Goal: Task Accomplishment & Management: Use online tool/utility

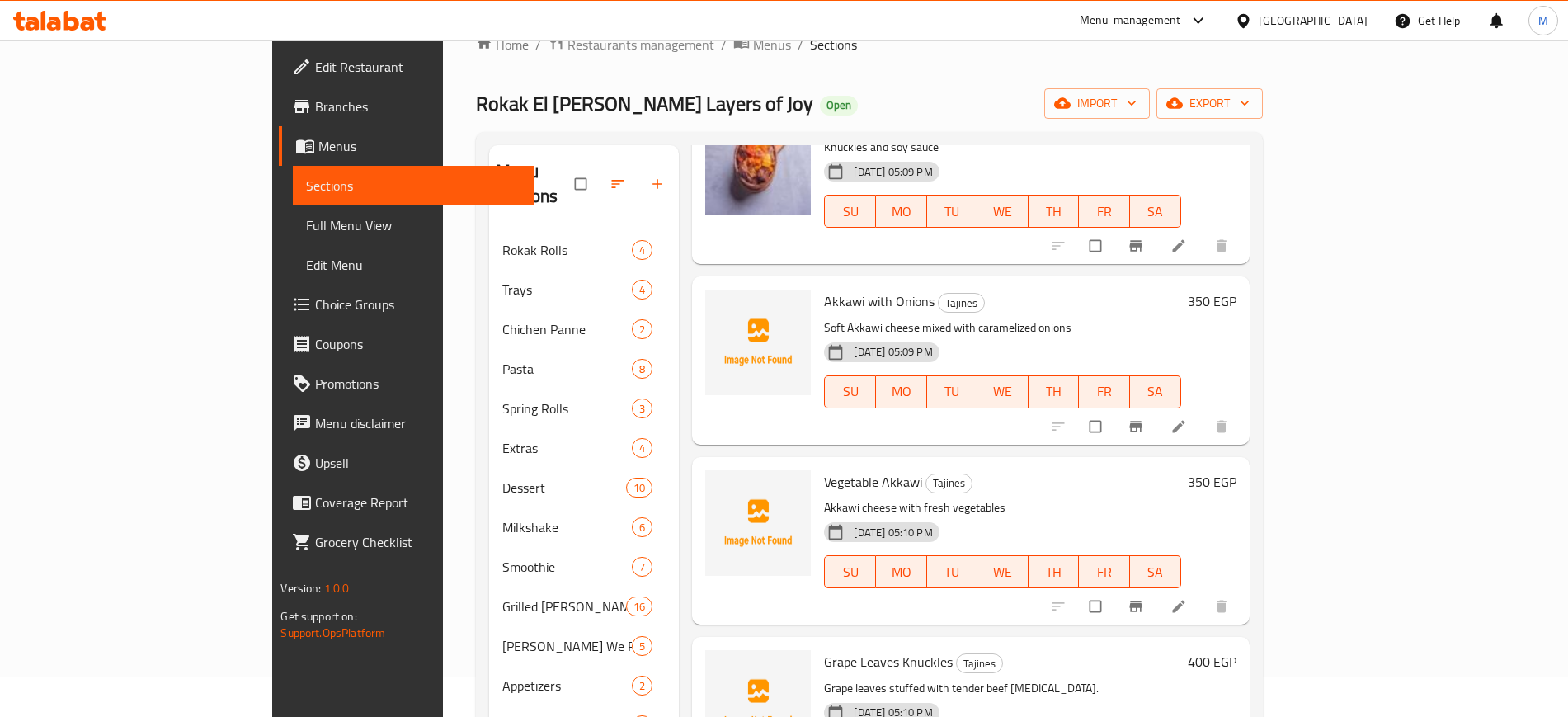
scroll to position [1342, 0]
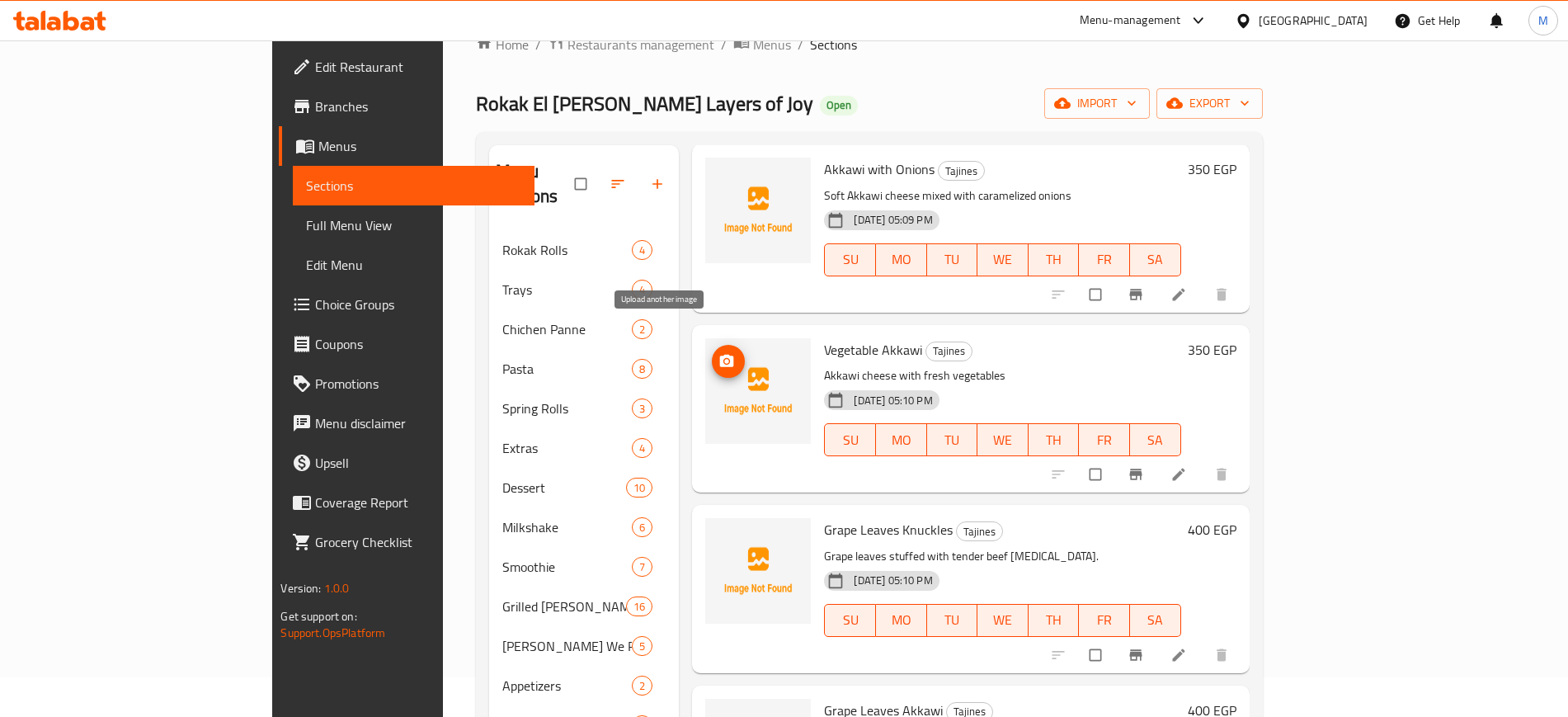
click at [712, 354] on span "upload picture" at bounding box center [728, 362] width 33 height 16
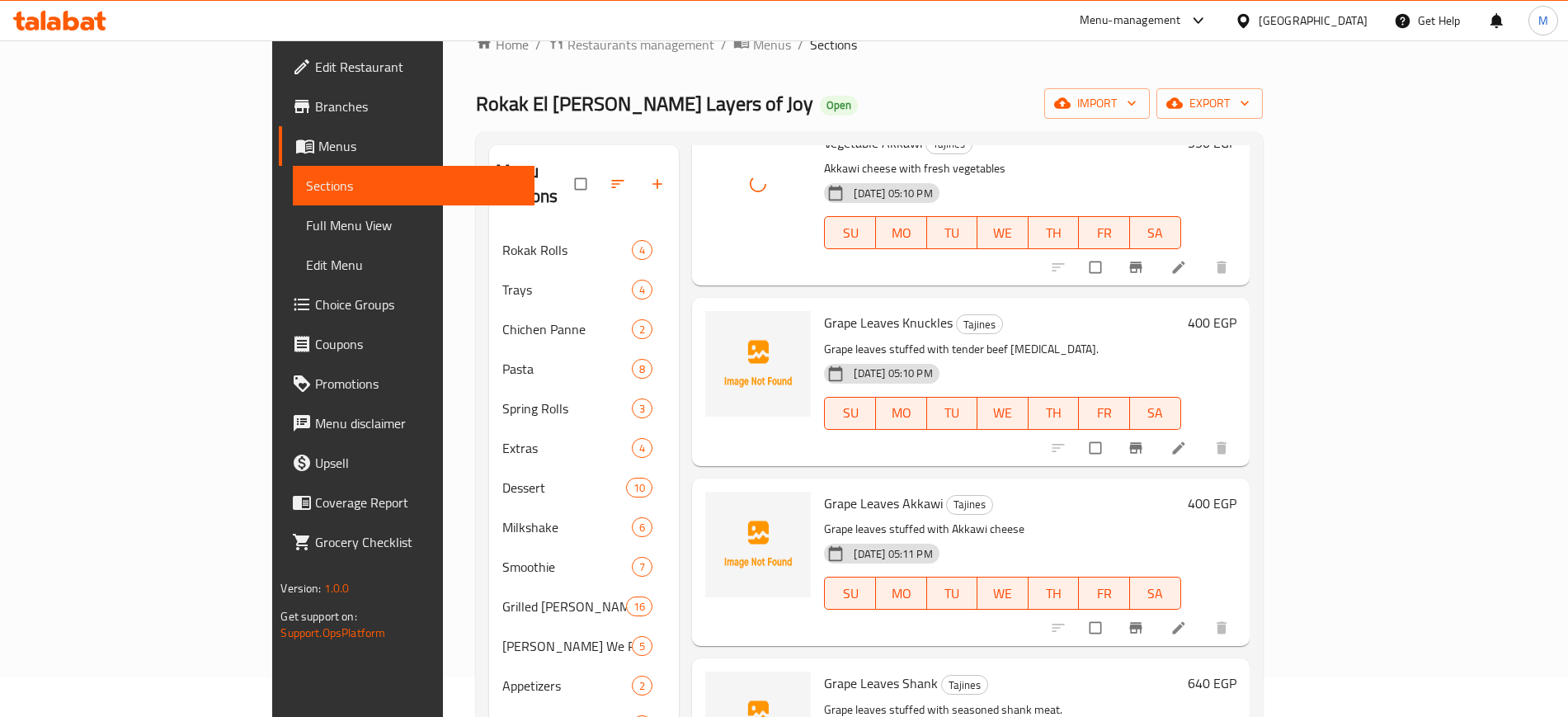
scroll to position [1651, 0]
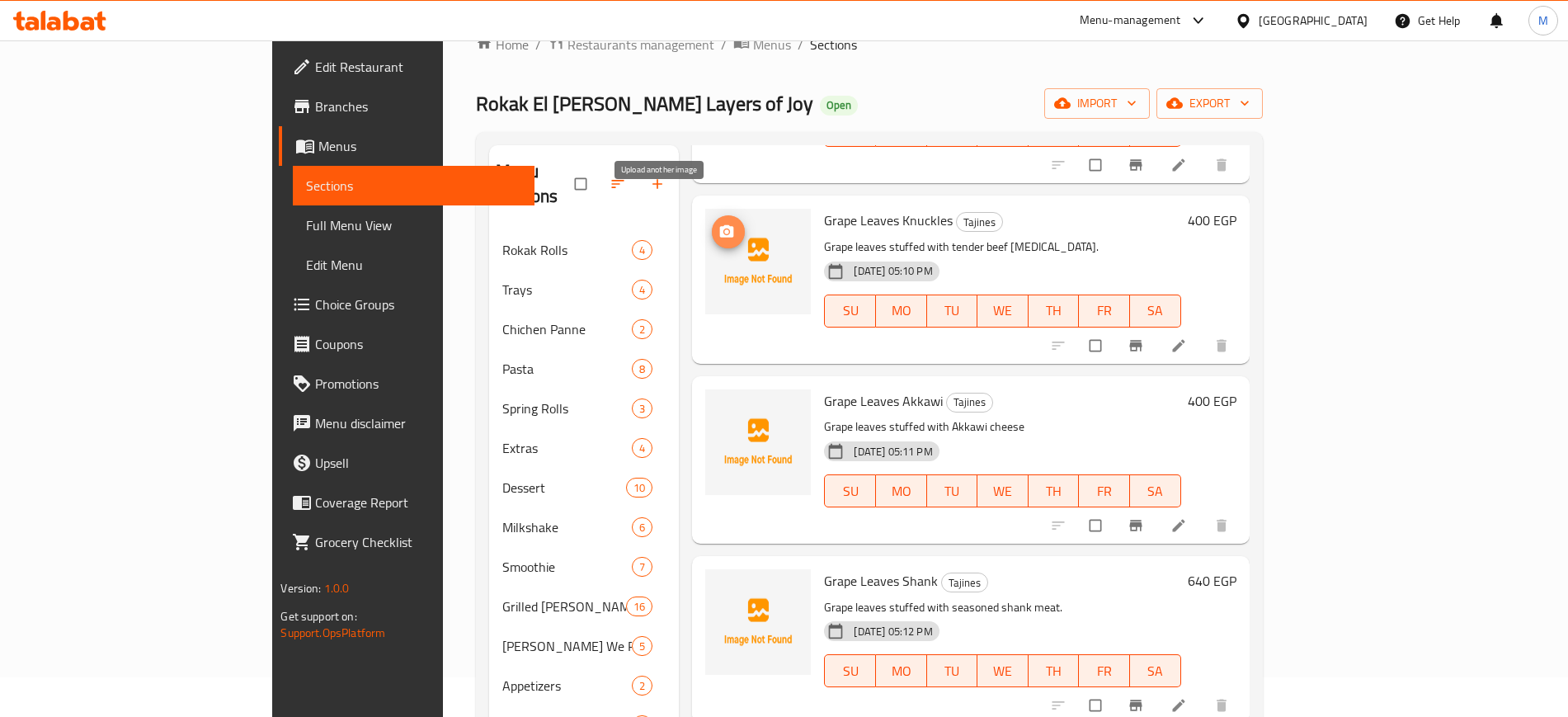
click at [718, 223] on icon "upload picture" at bounding box center [727, 231] width 16 height 16
click at [712, 215] on button "upload picture" at bounding box center [728, 231] width 33 height 33
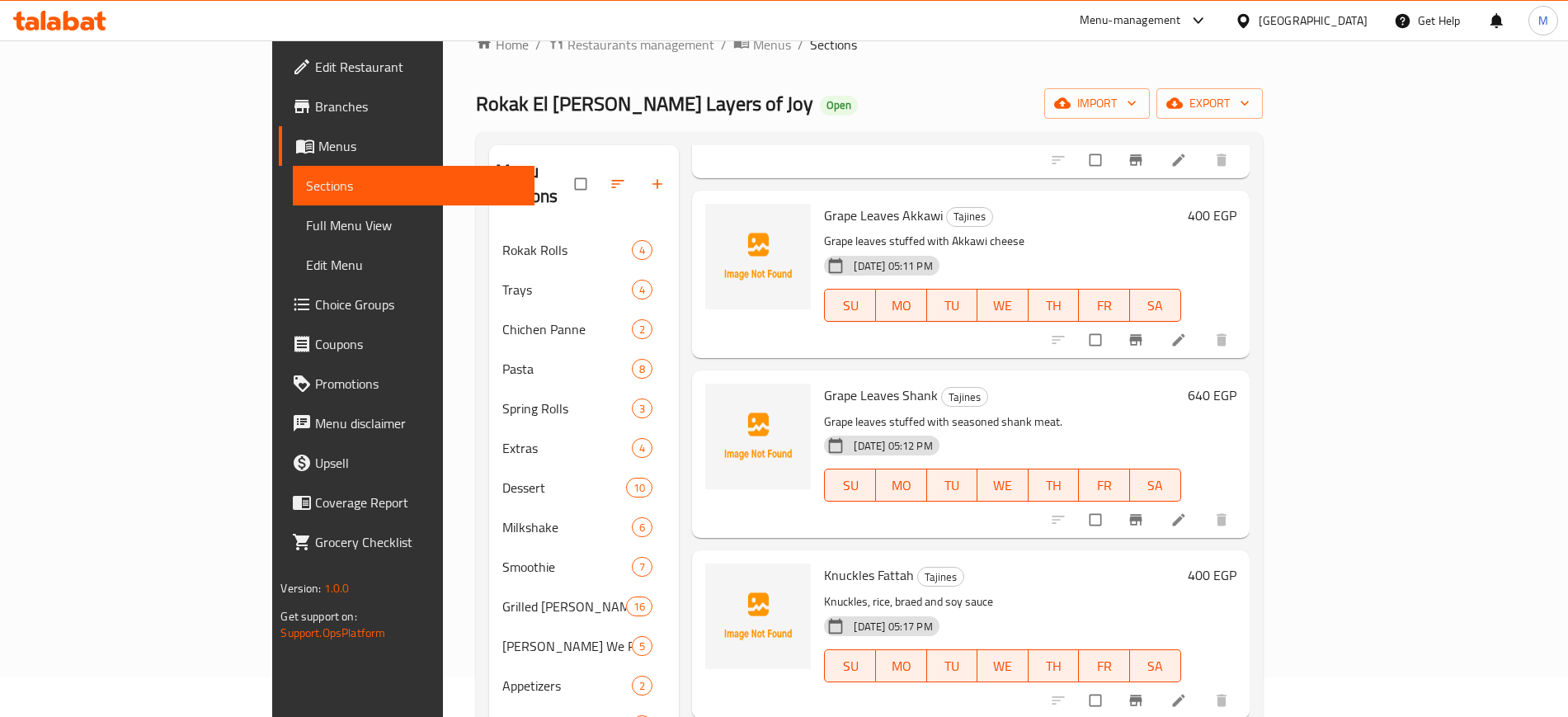
scroll to position [1857, 0]
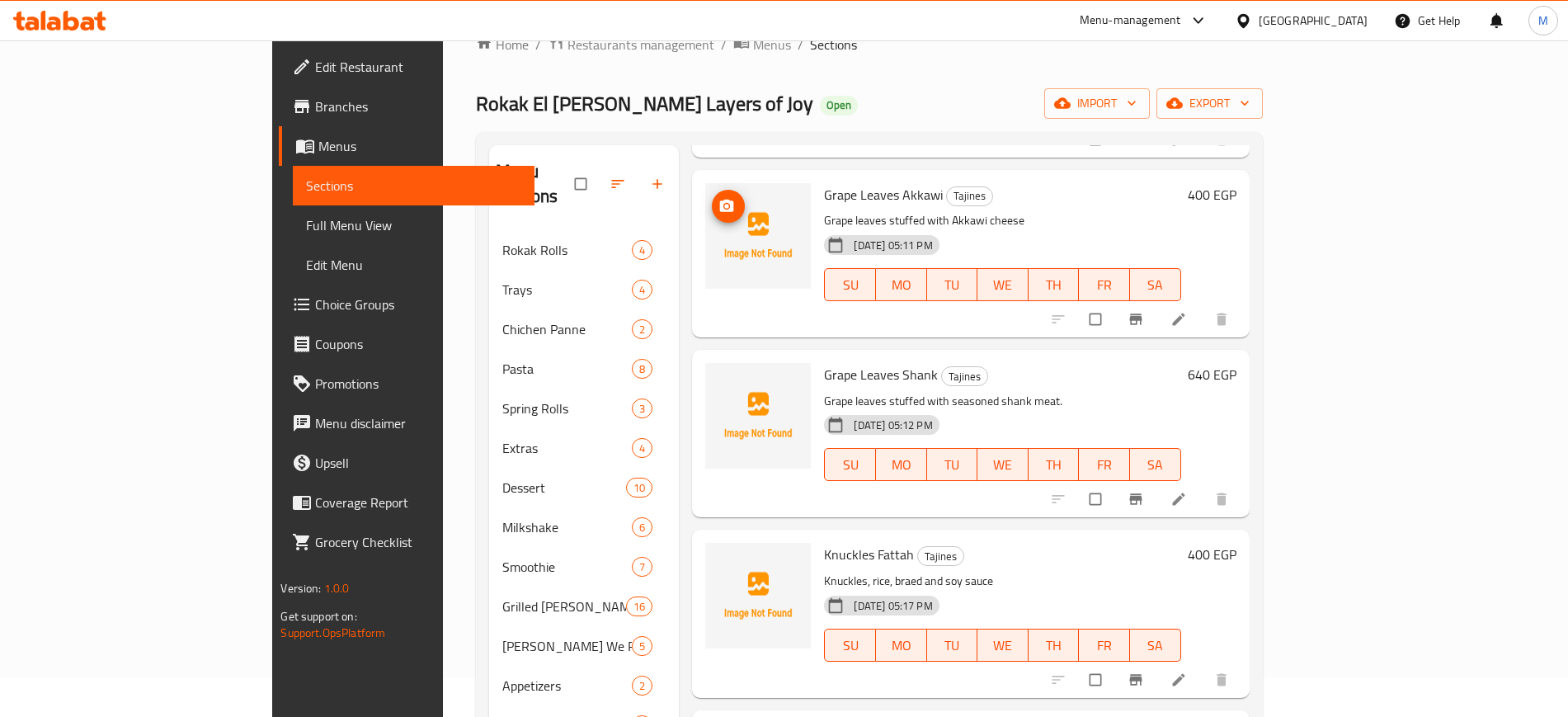
click at [718, 198] on icon "upload picture" at bounding box center [727, 206] width 16 height 16
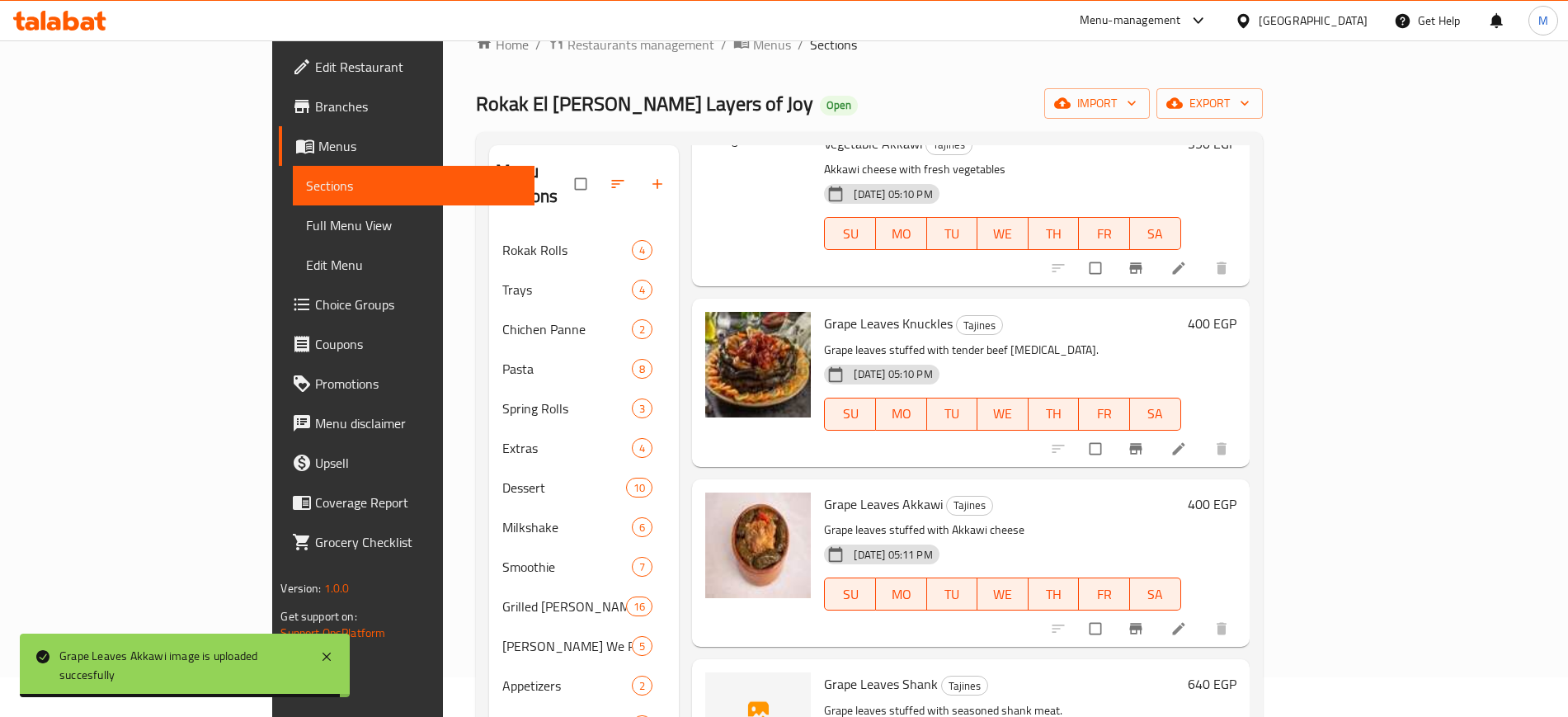
scroll to position [1342, 0]
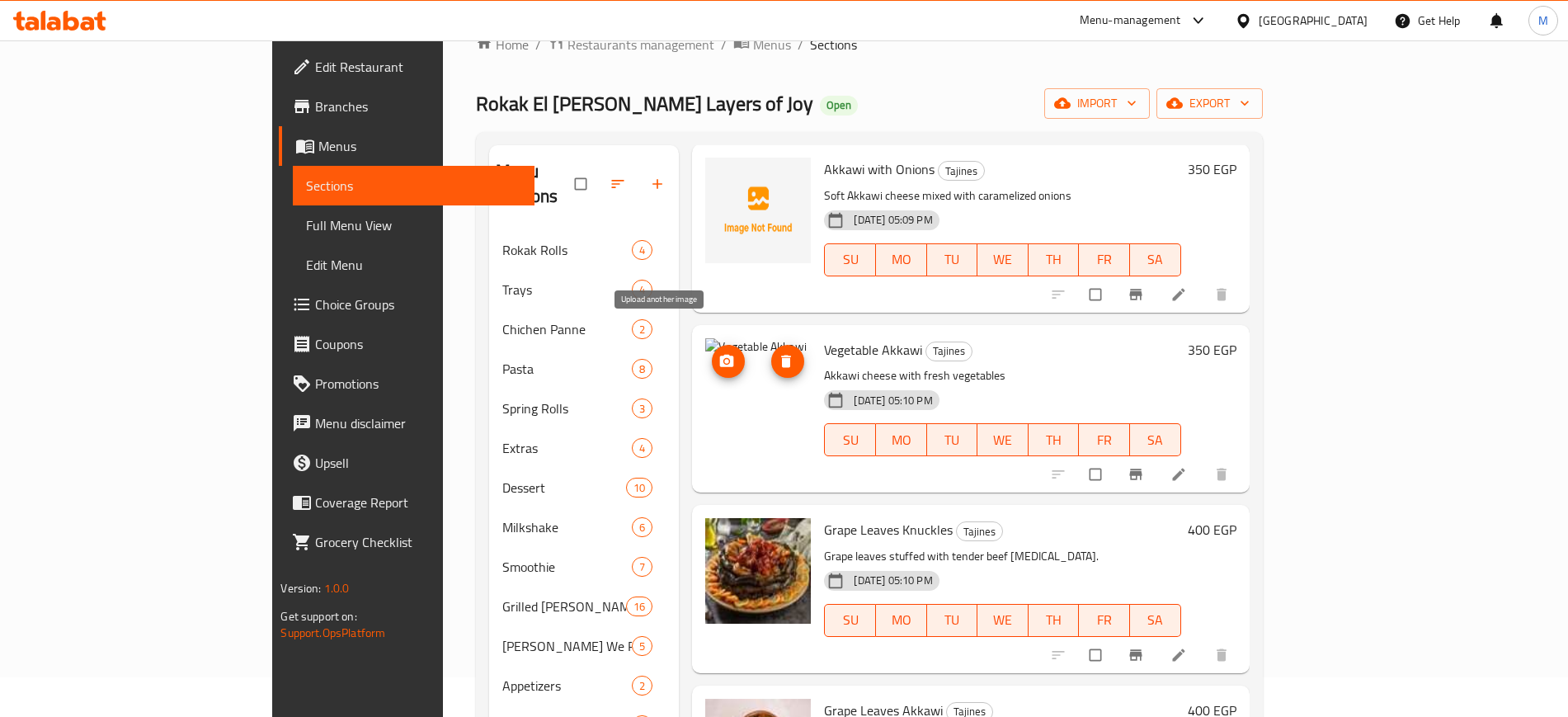
click at [720, 354] on icon "upload picture" at bounding box center [728, 361] width 14 height 13
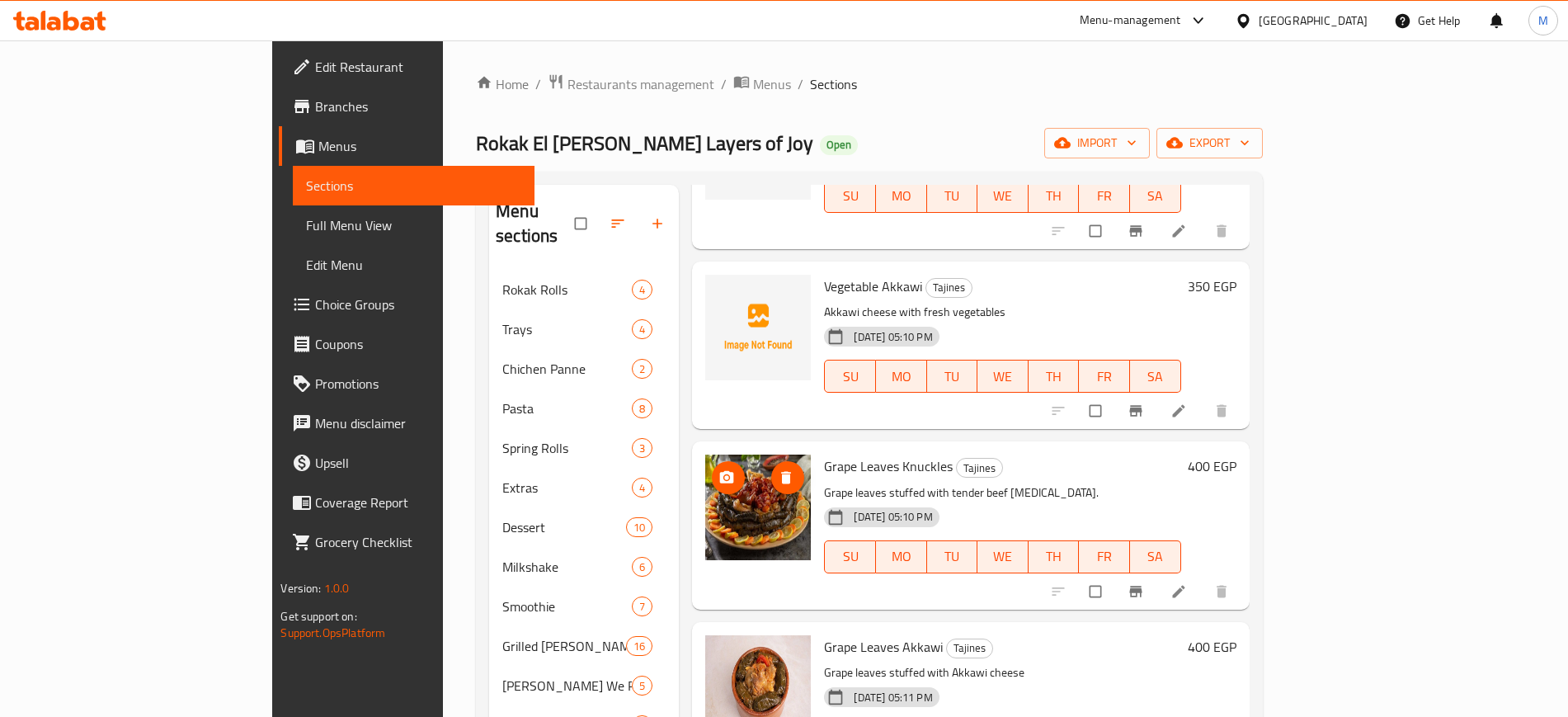
scroll to position [1342, 0]
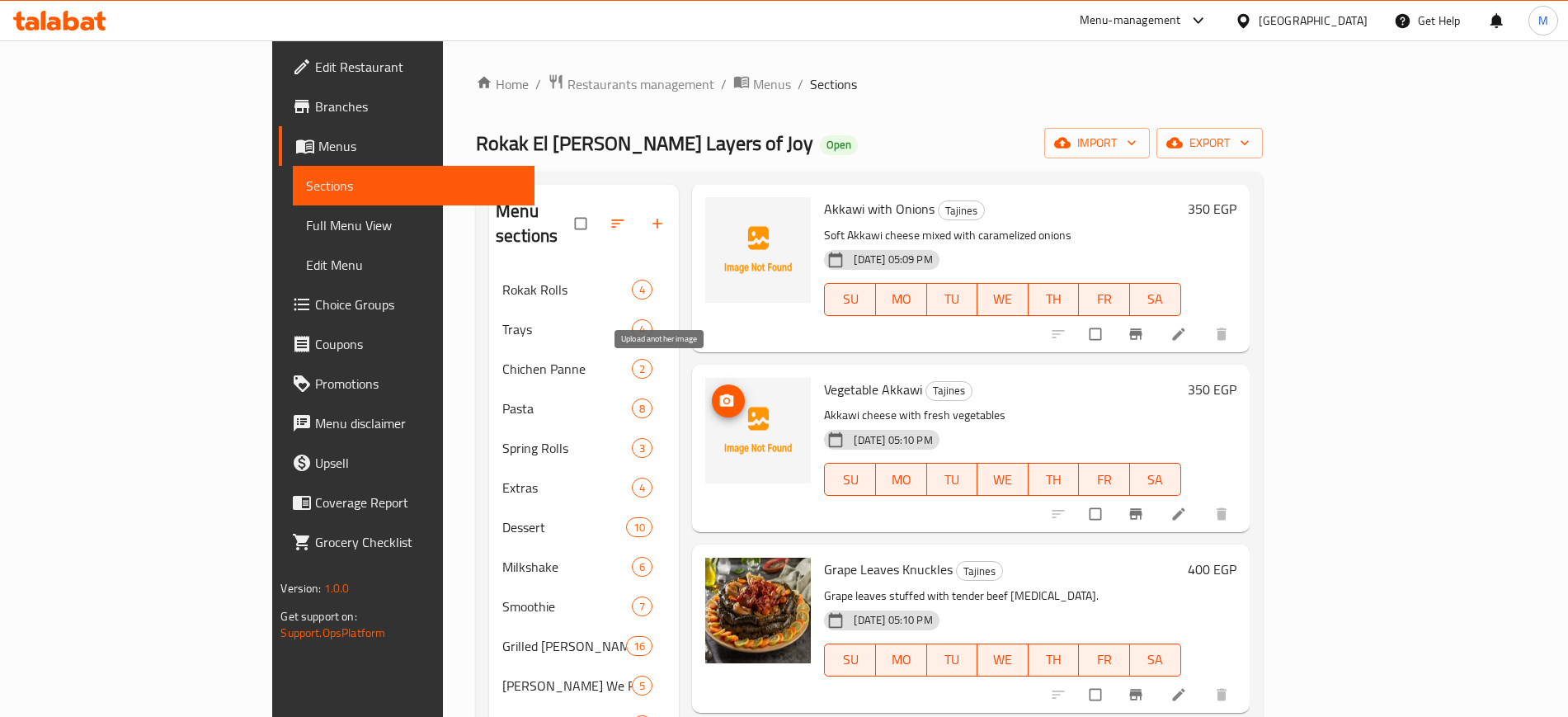
click at [718, 393] on icon "upload picture" at bounding box center [727, 401] width 16 height 16
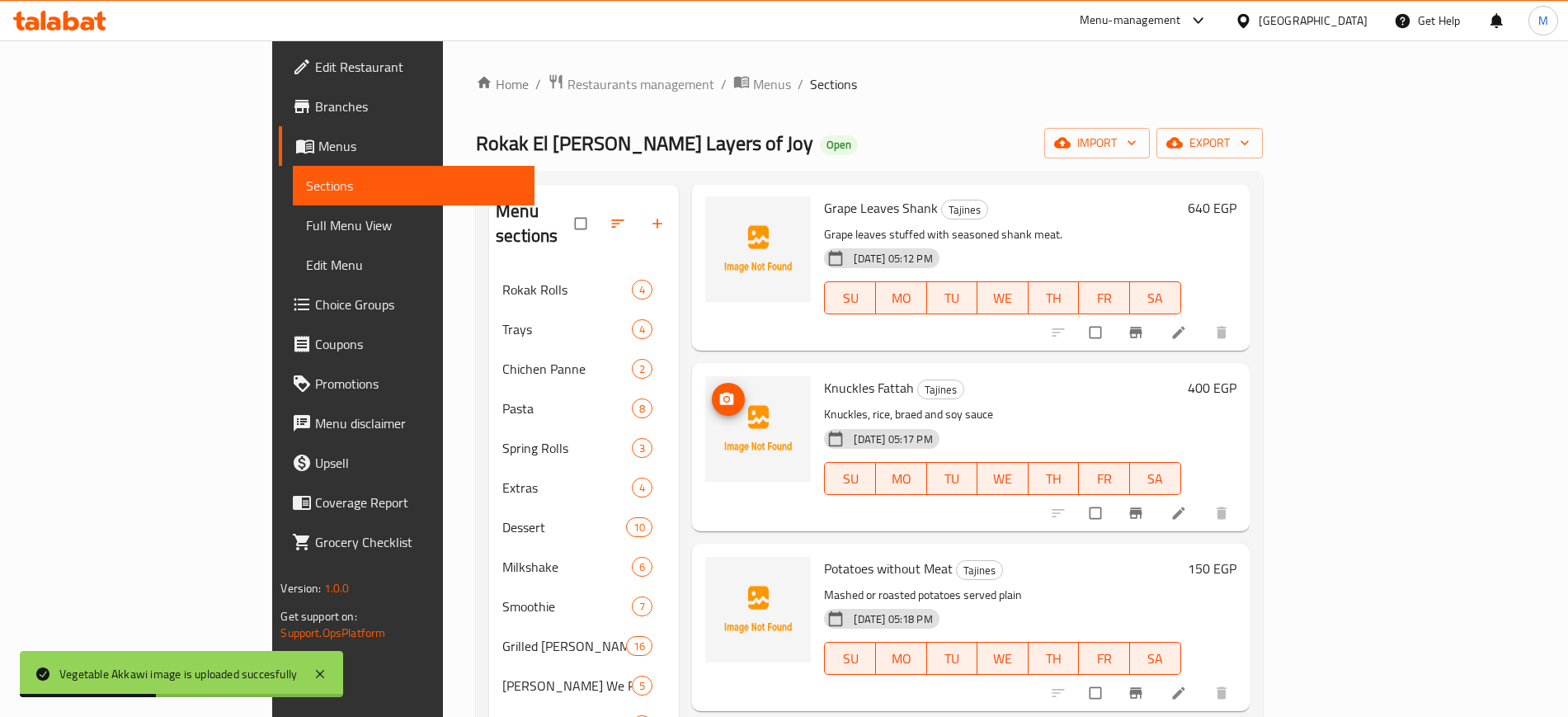
scroll to position [1960, 0]
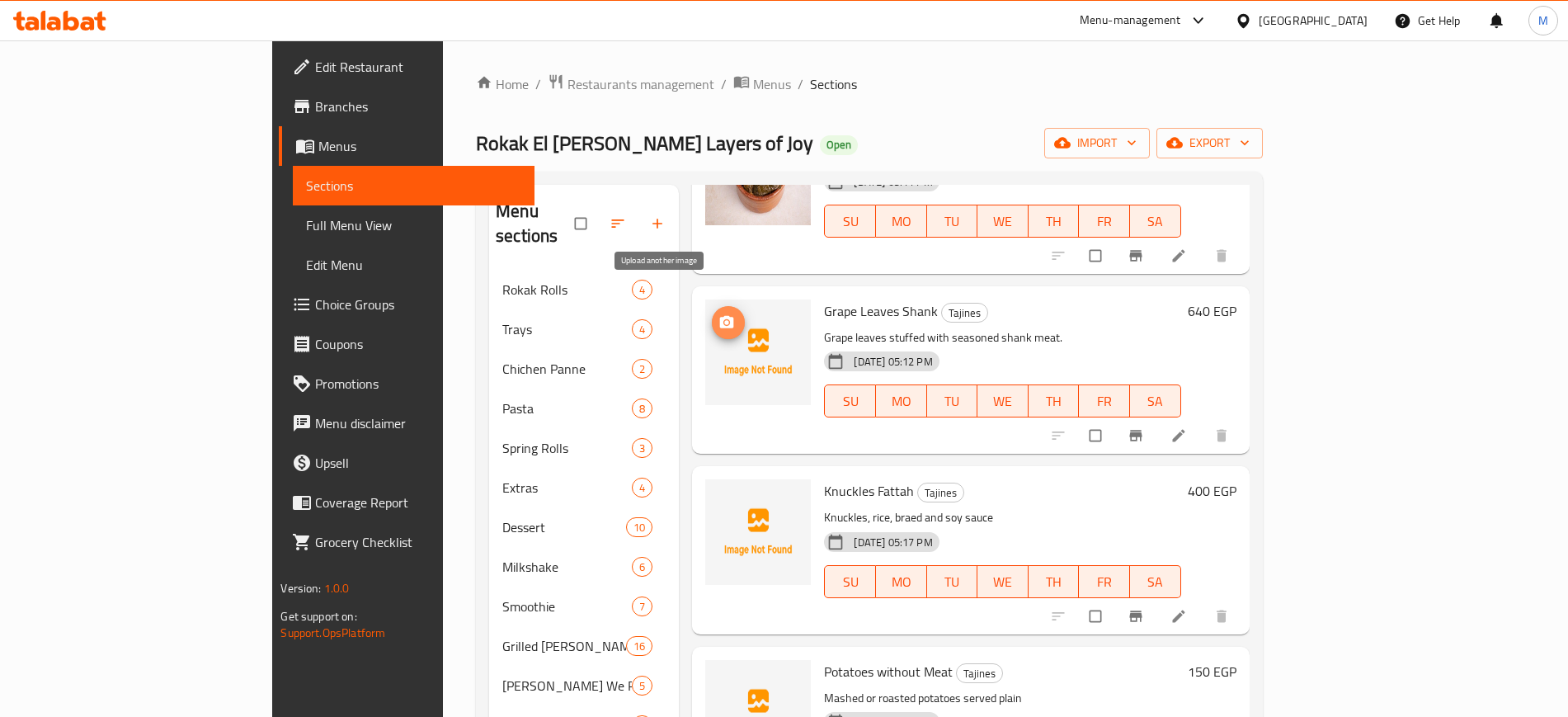
click at [718, 315] on icon "upload picture" at bounding box center [727, 323] width 16 height 16
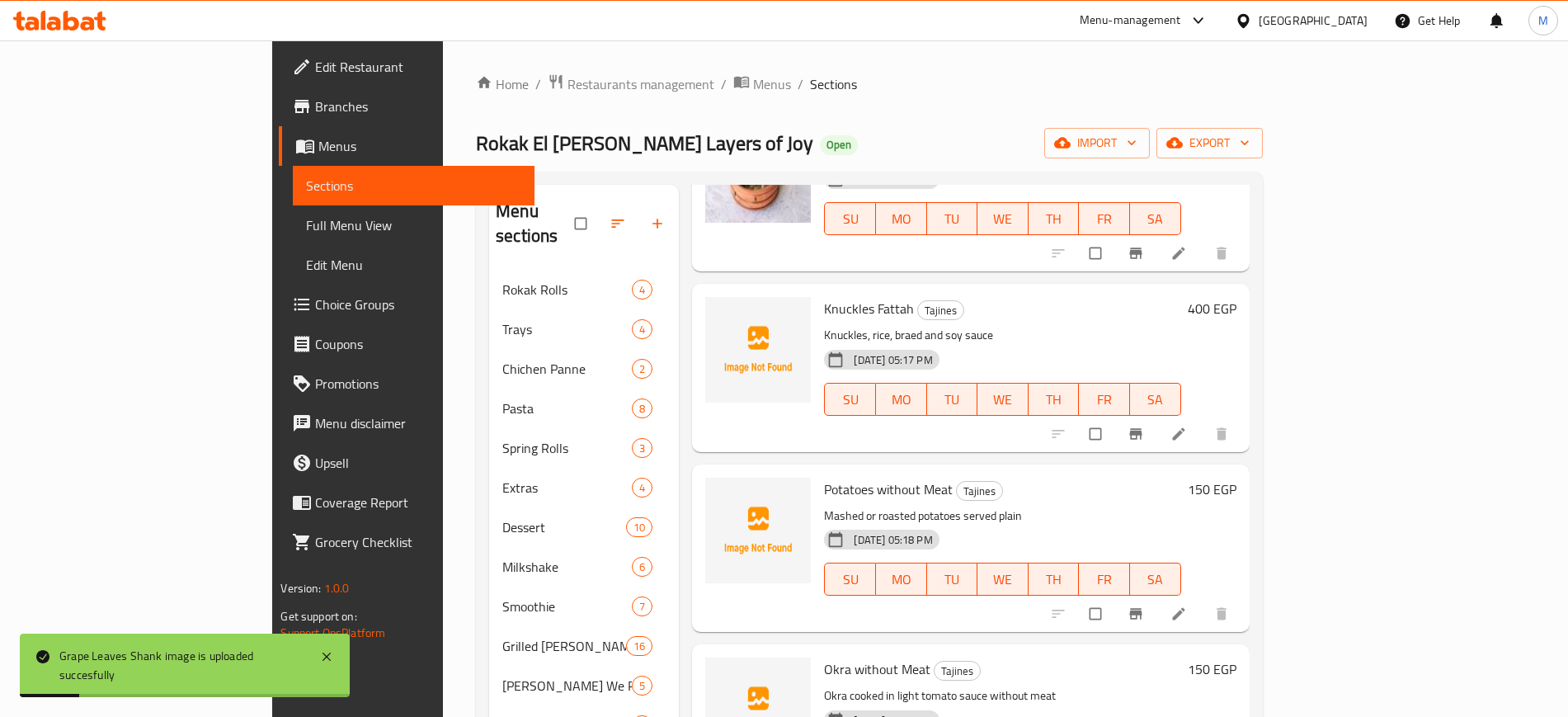
scroll to position [2166, 0]
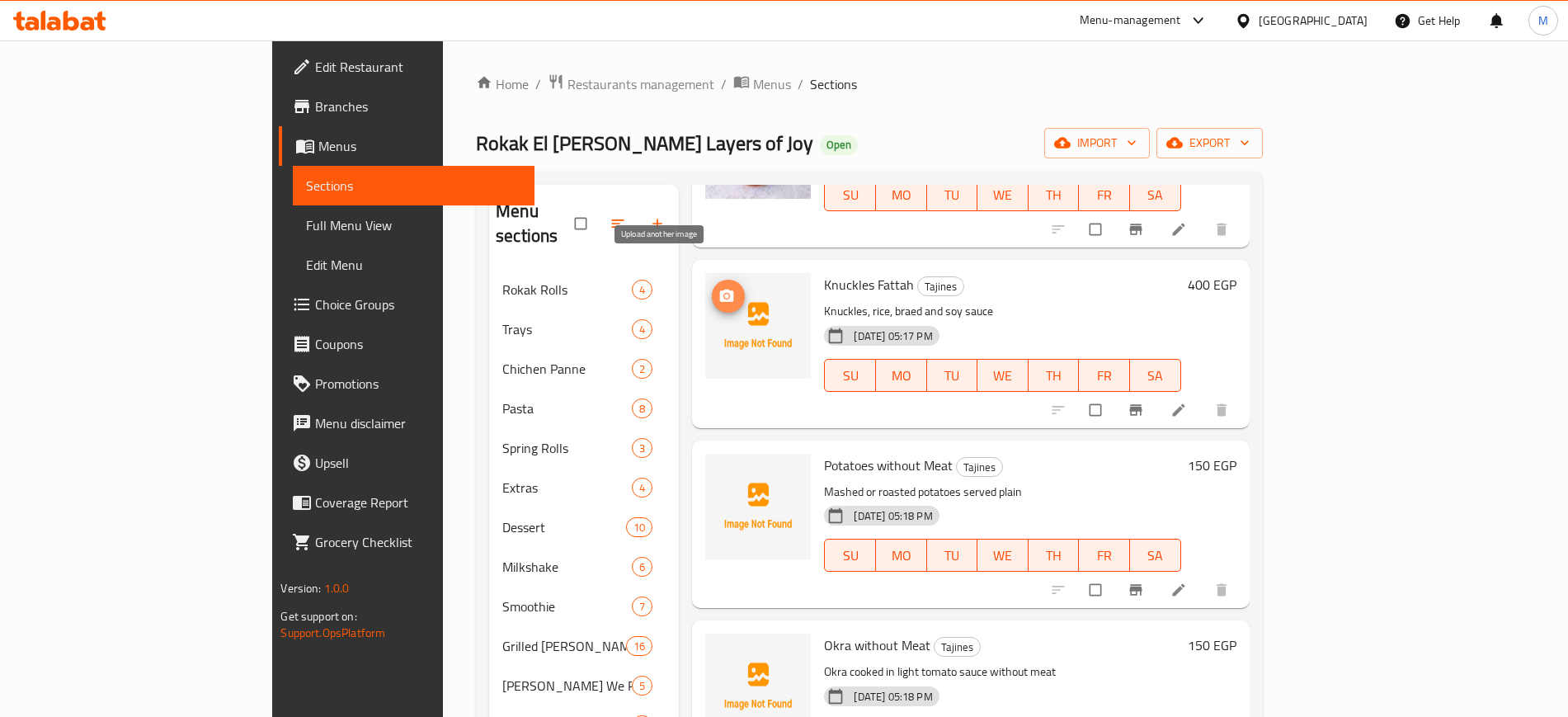
click at [718, 288] on icon "upload picture" at bounding box center [727, 297] width 16 height 16
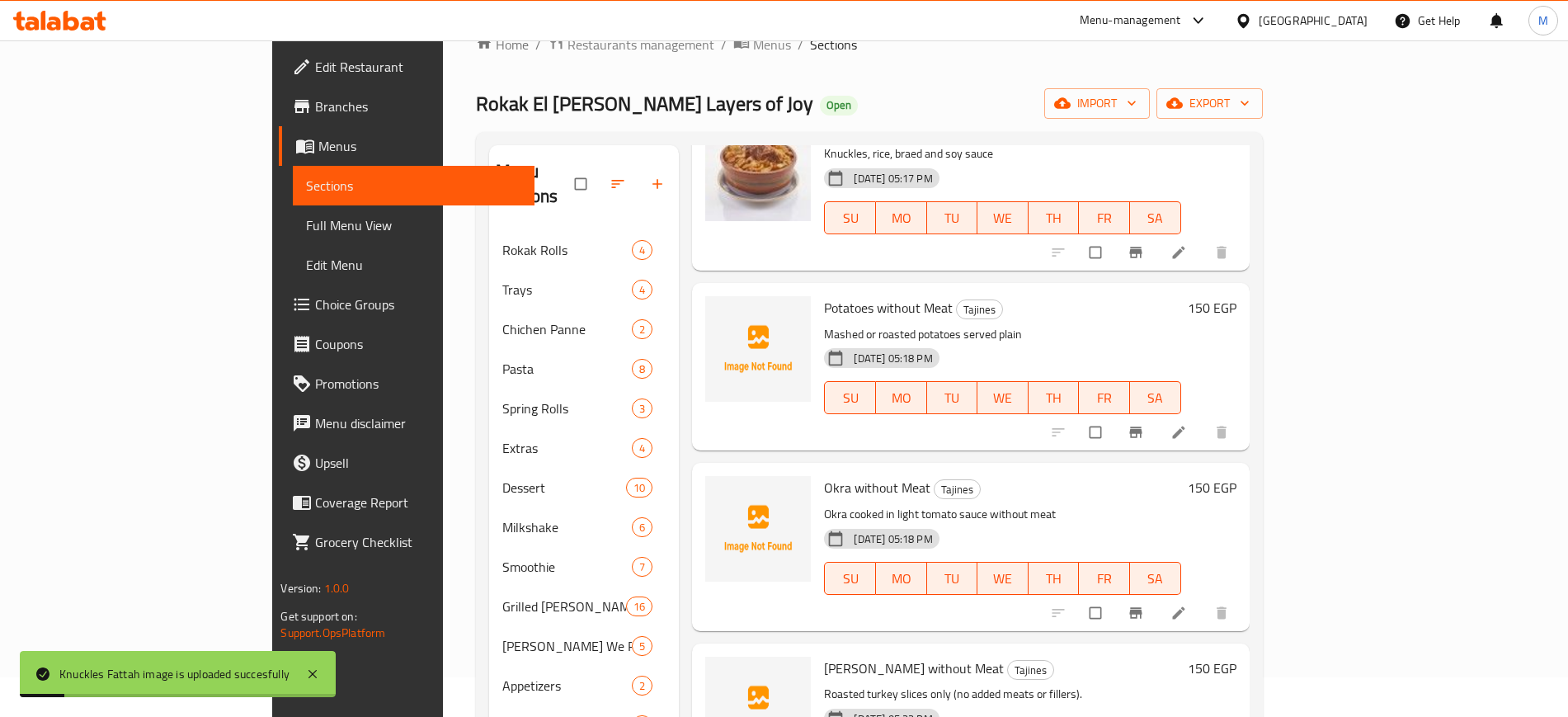
scroll to position [2245, 0]
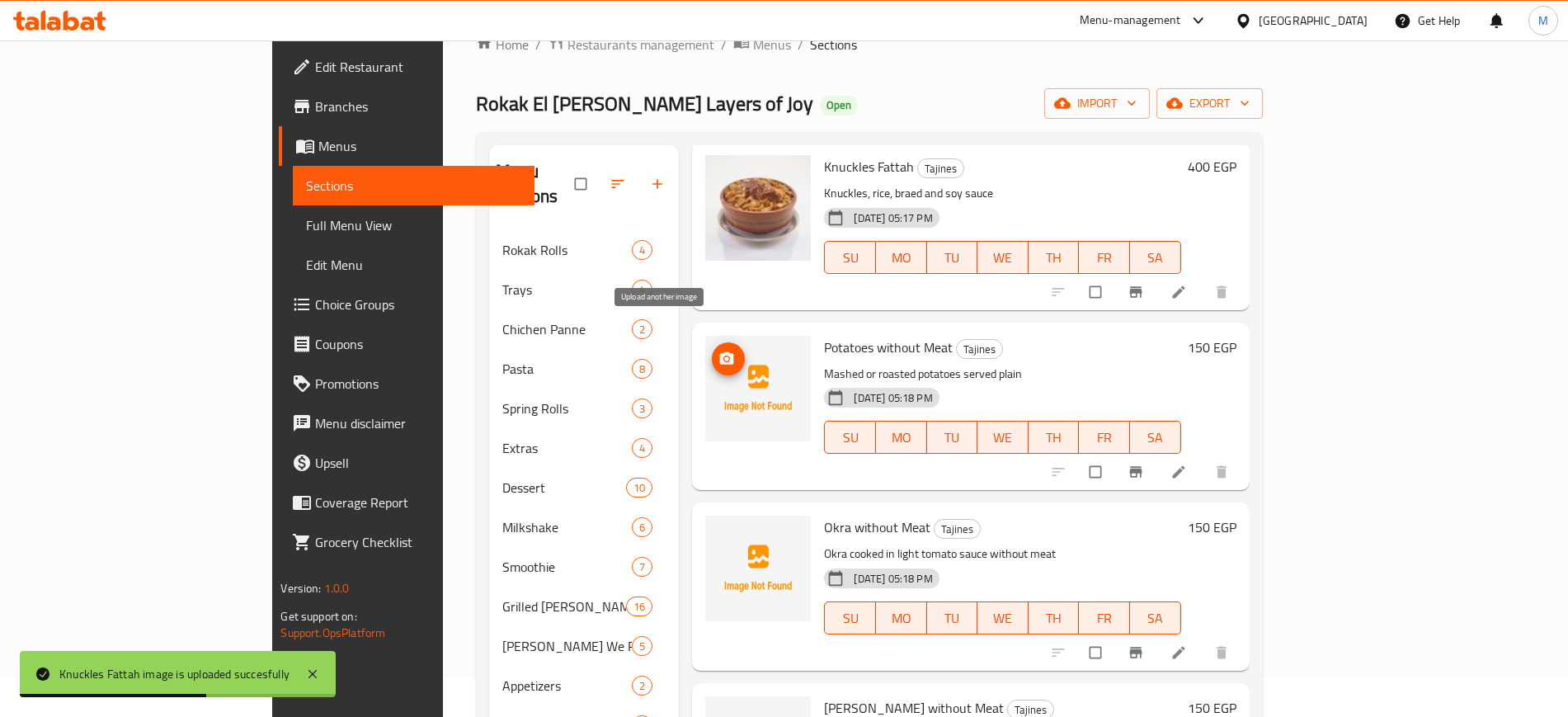
click at [712, 351] on span "upload picture" at bounding box center [728, 359] width 33 height 16
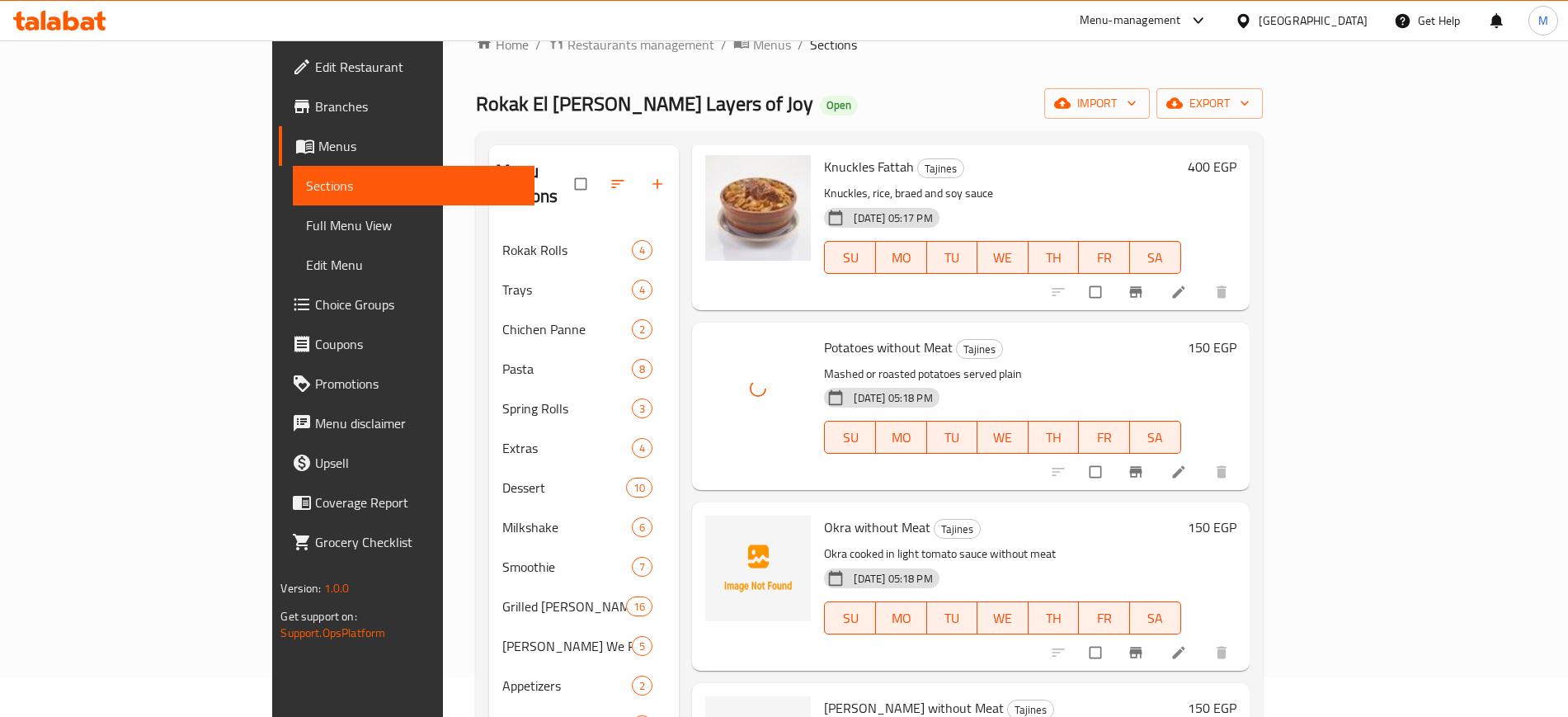
scroll to position [2348, 0]
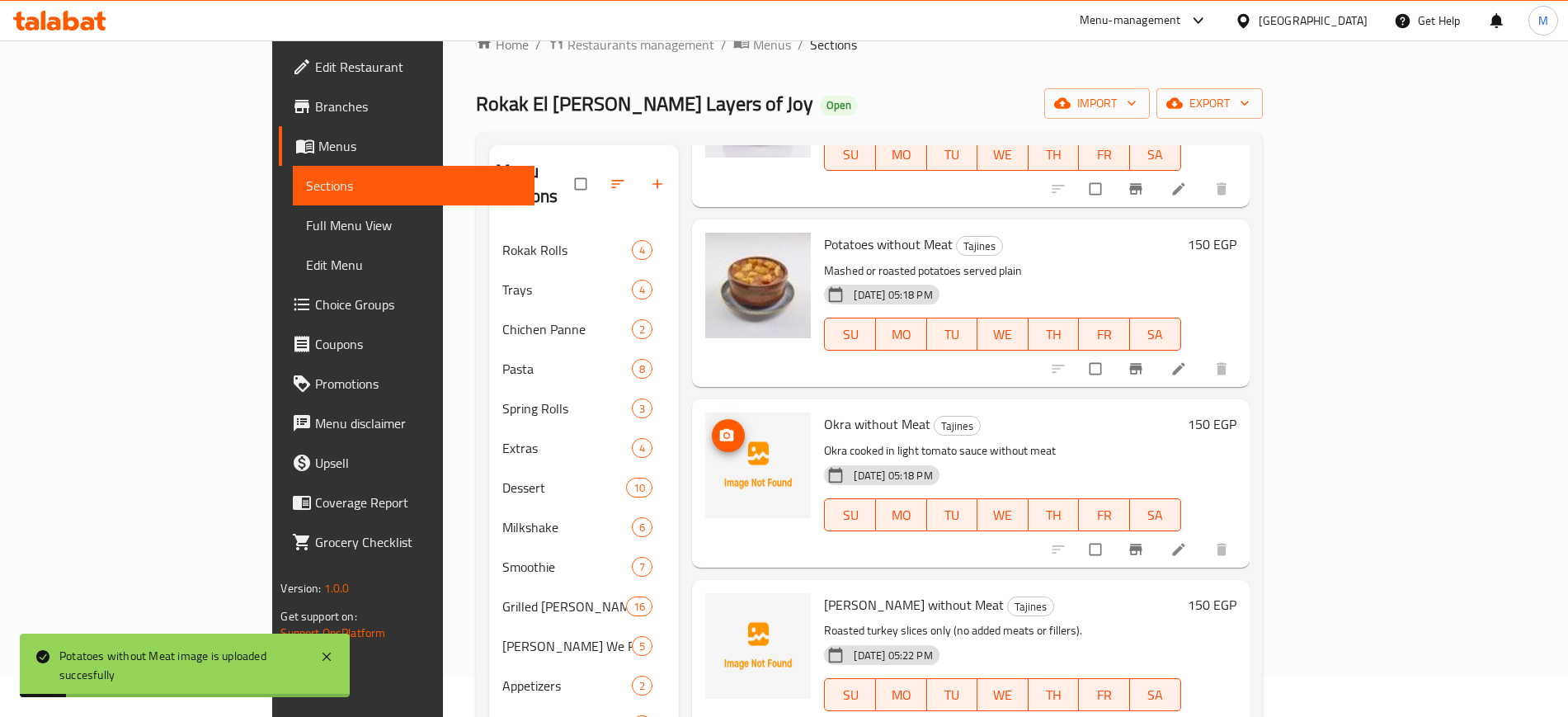
click at [720, 429] on icon "upload picture" at bounding box center [728, 436] width 14 height 13
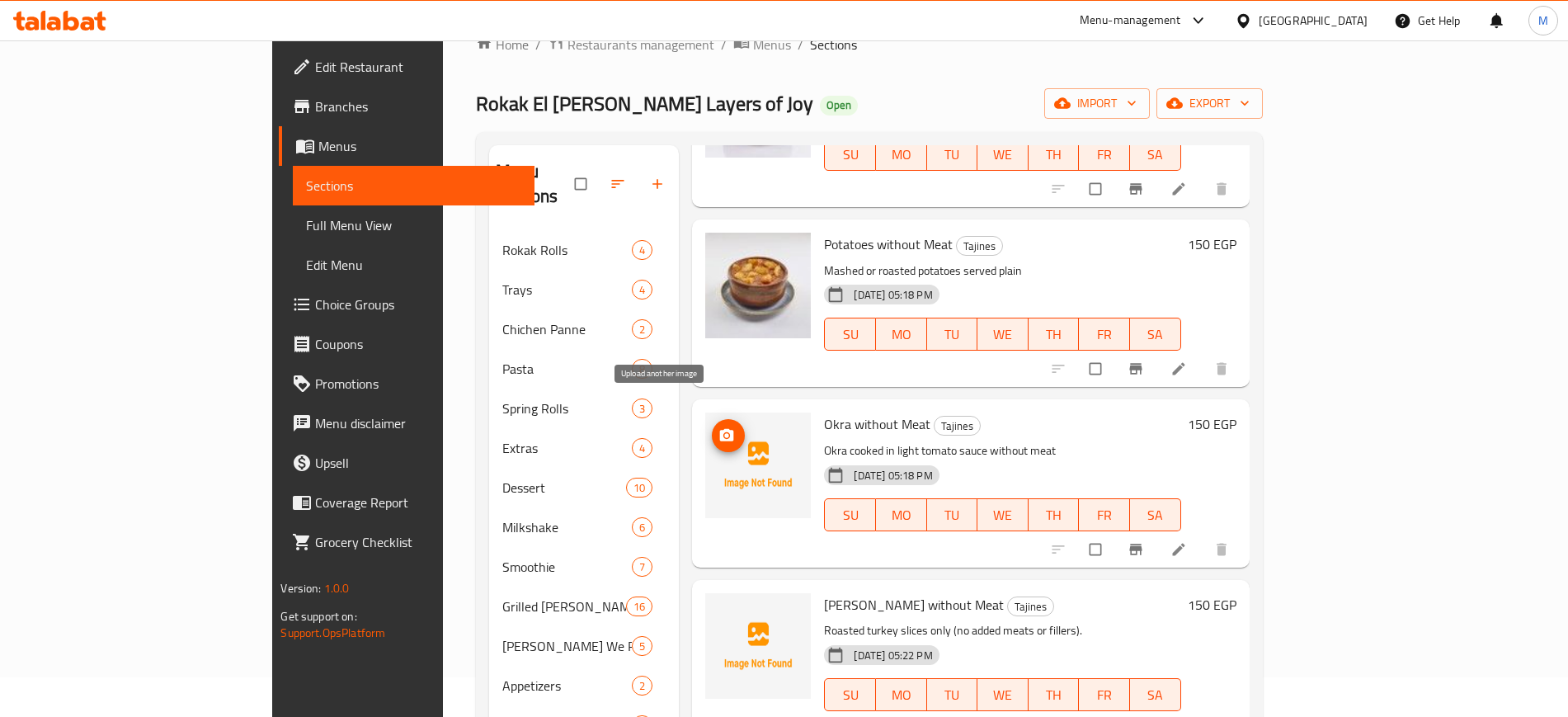
click at [720, 429] on icon "upload picture" at bounding box center [728, 436] width 14 height 13
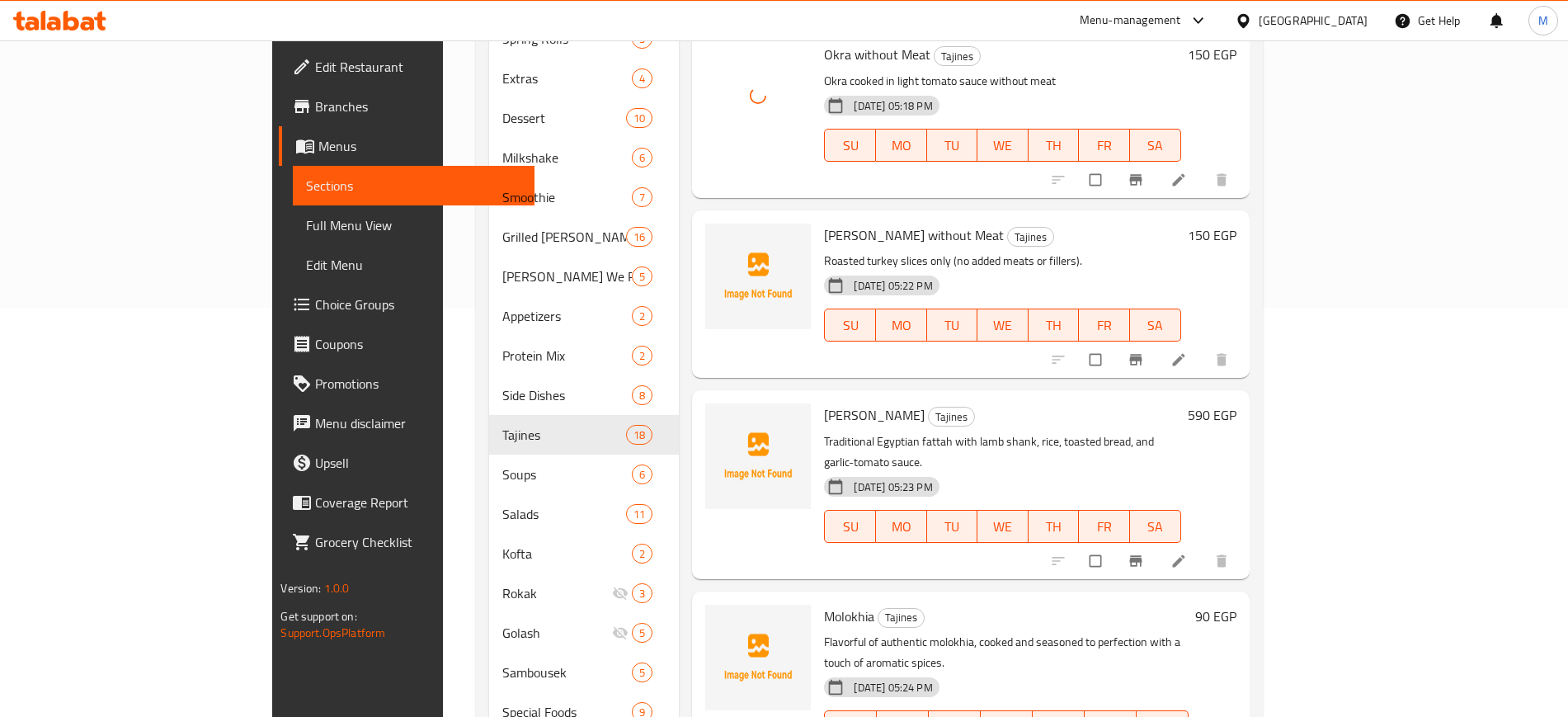
scroll to position [452, 0]
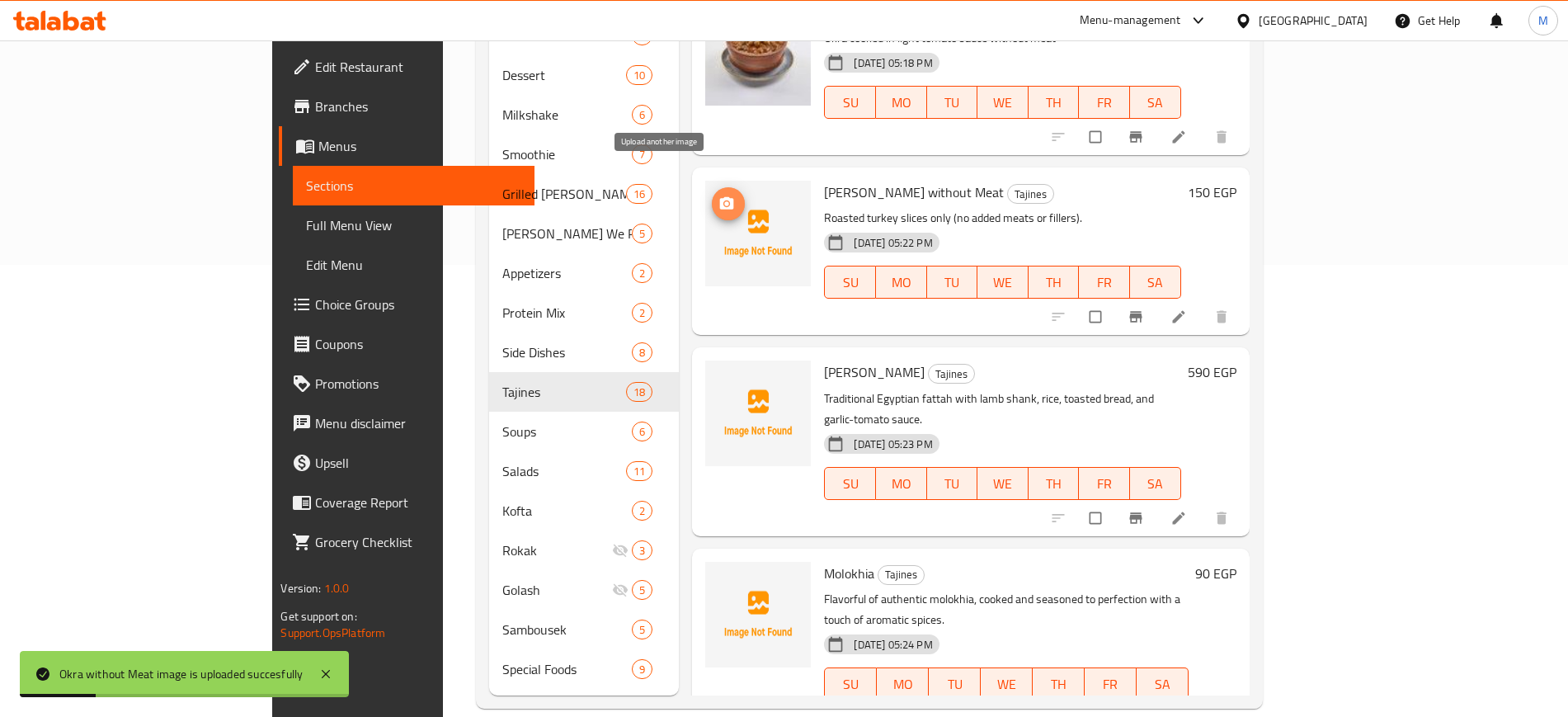
click at [720, 197] on icon "upload picture" at bounding box center [728, 203] width 14 height 13
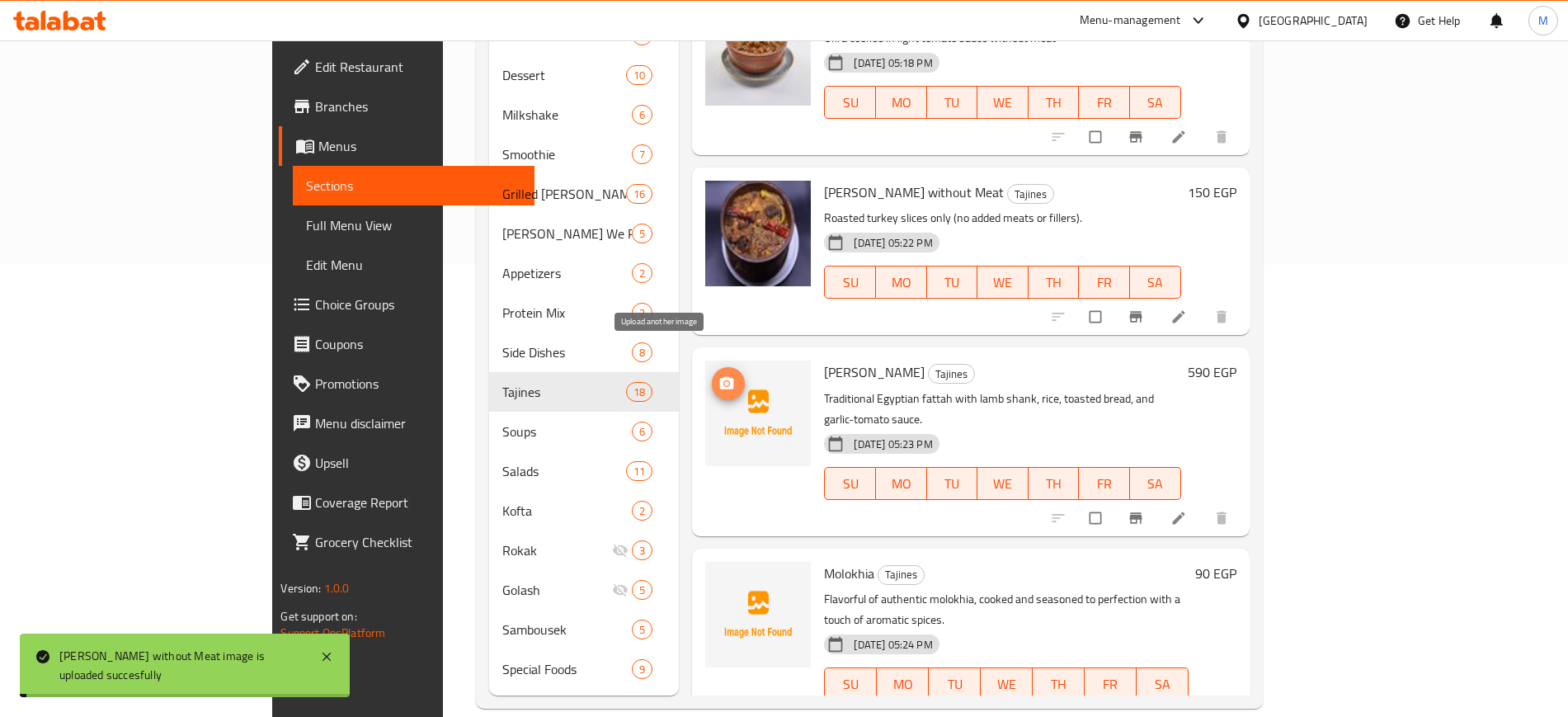
click at [720, 377] on icon "upload picture" at bounding box center [728, 383] width 14 height 13
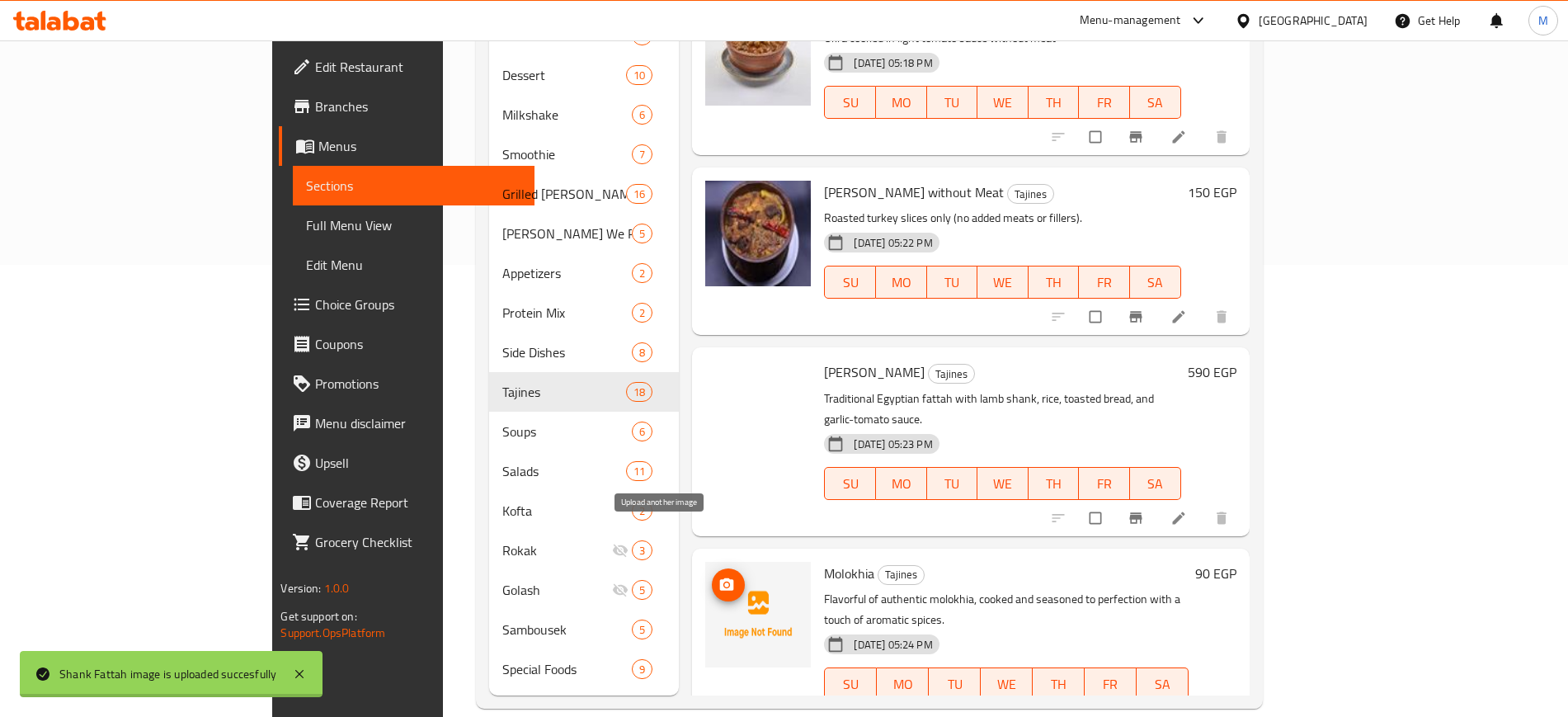
click at [712, 577] on span "upload picture" at bounding box center [728, 585] width 33 height 16
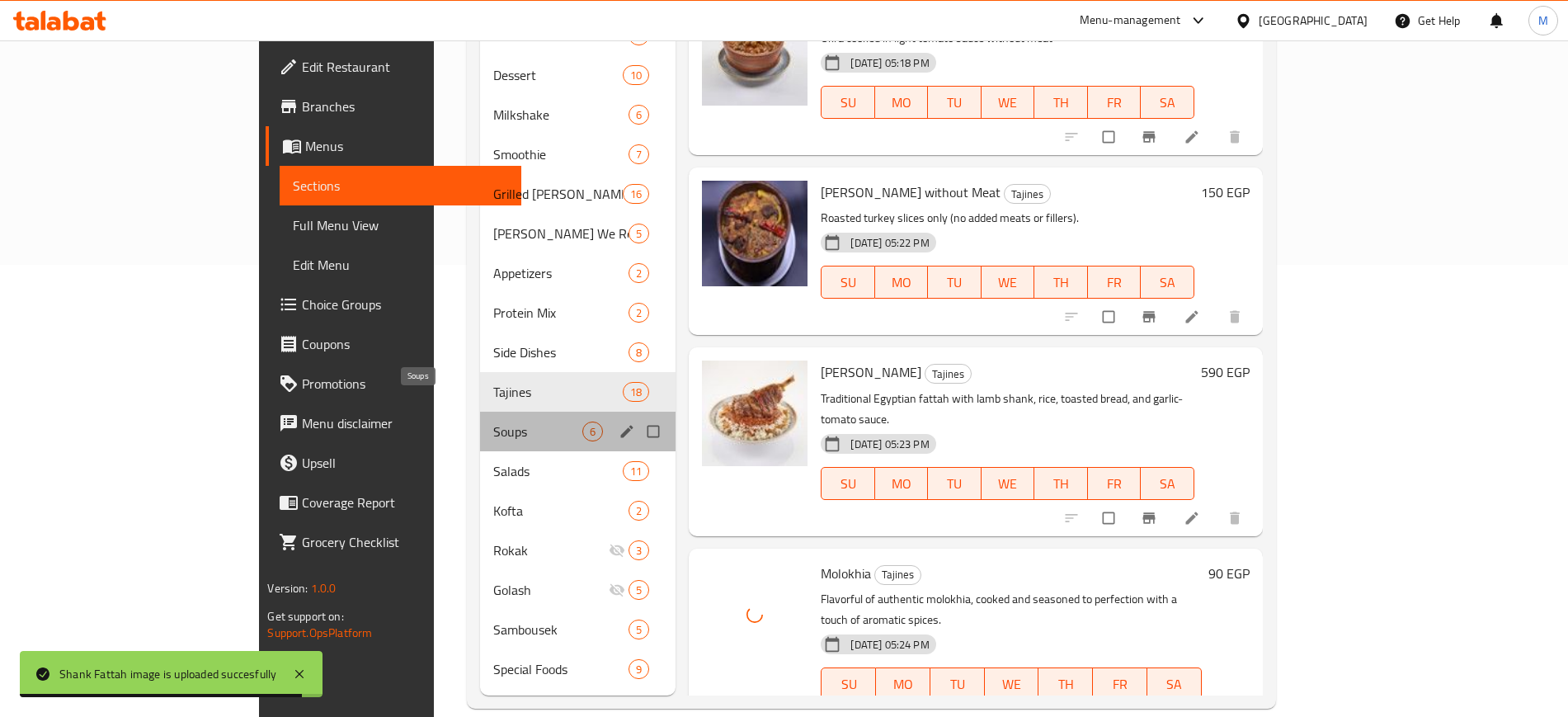
click at [493, 422] on span "Soups" at bounding box center [538, 432] width 89 height 20
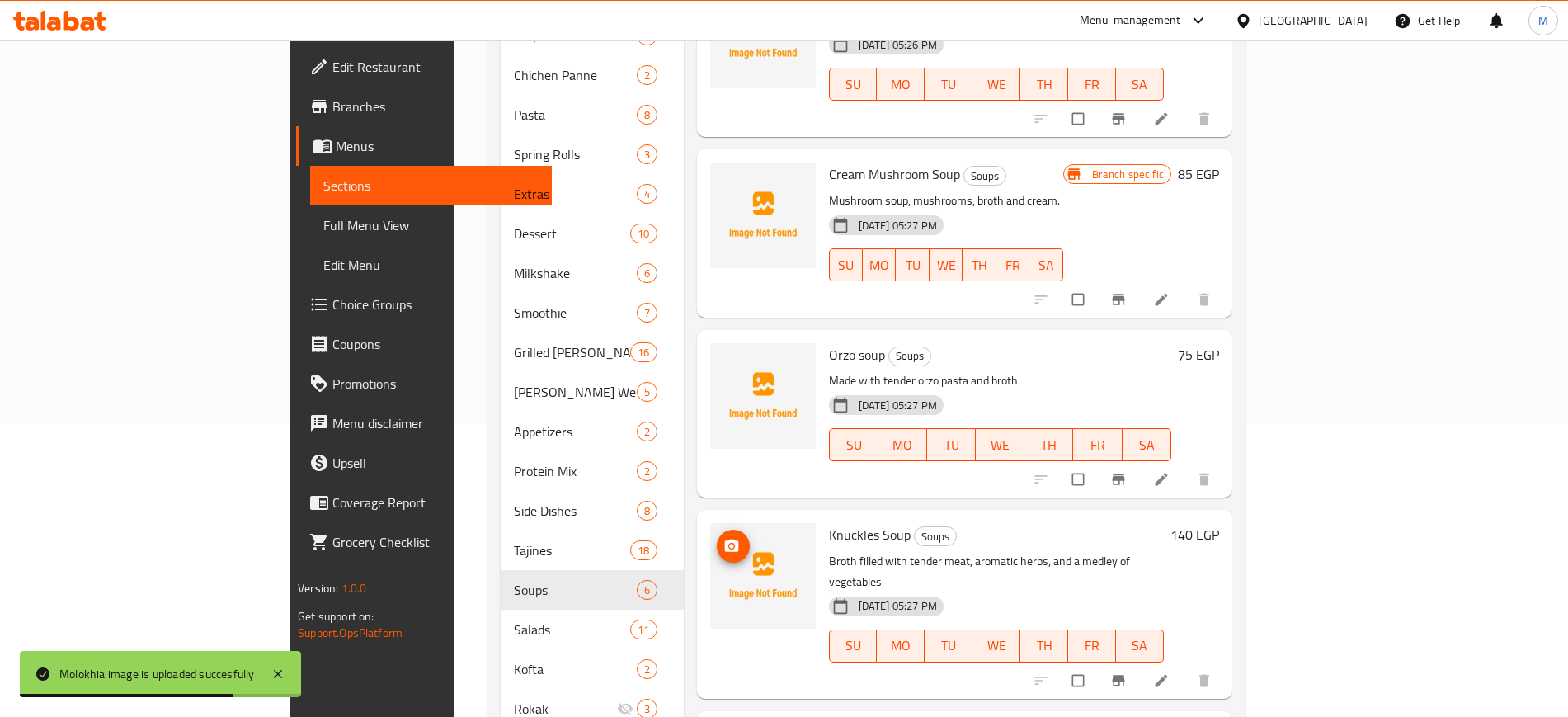
scroll to position [452, 0]
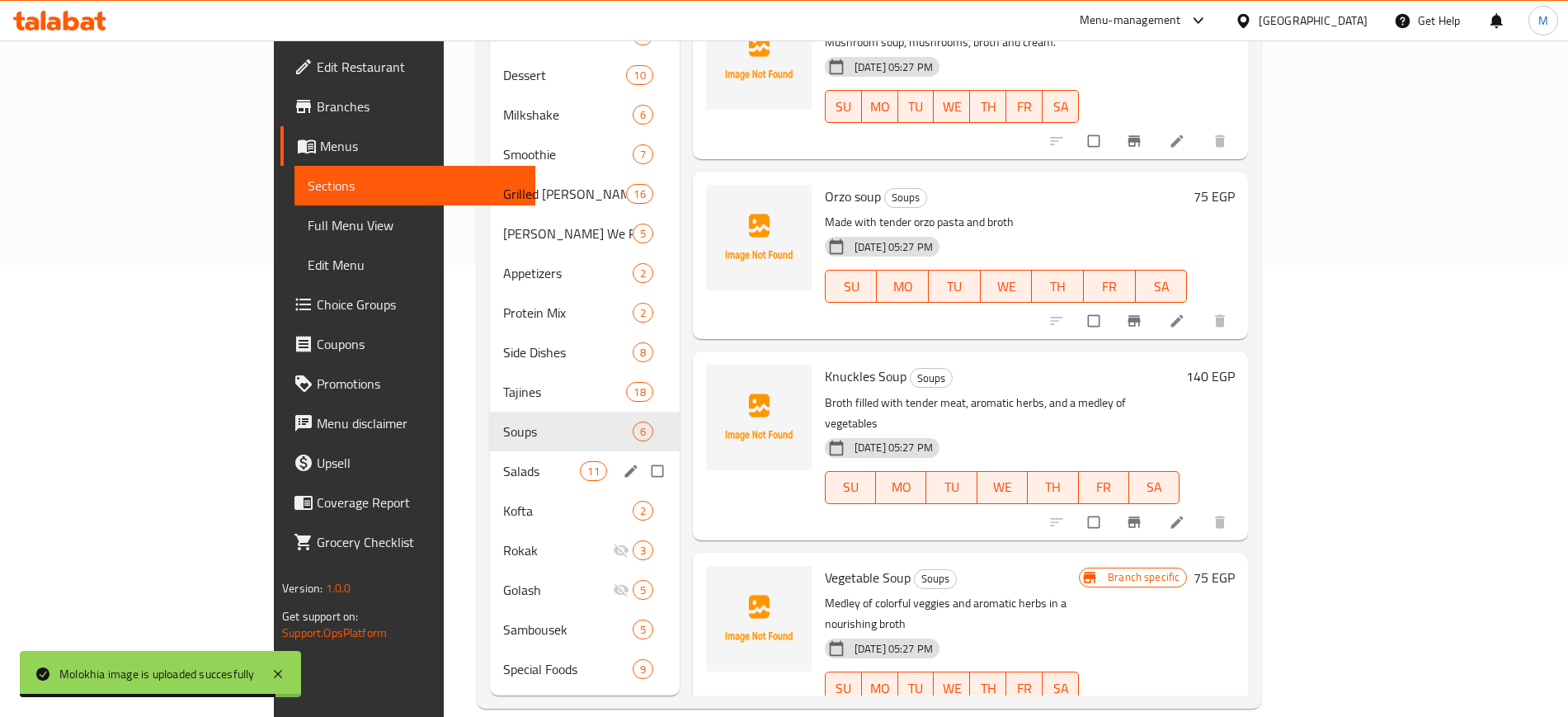
click at [503, 461] on span "Salads" at bounding box center [542, 471] width 78 height 20
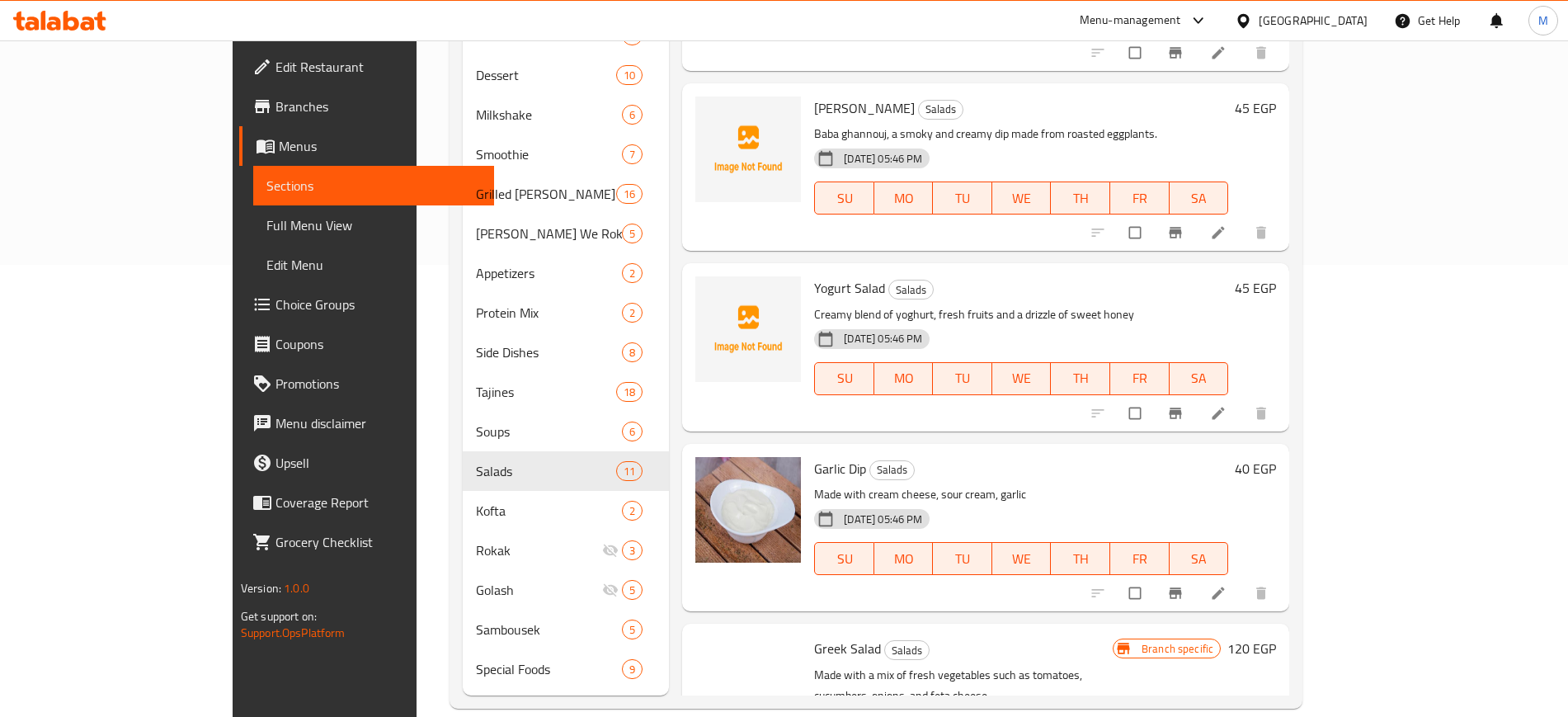
scroll to position [1086, 0]
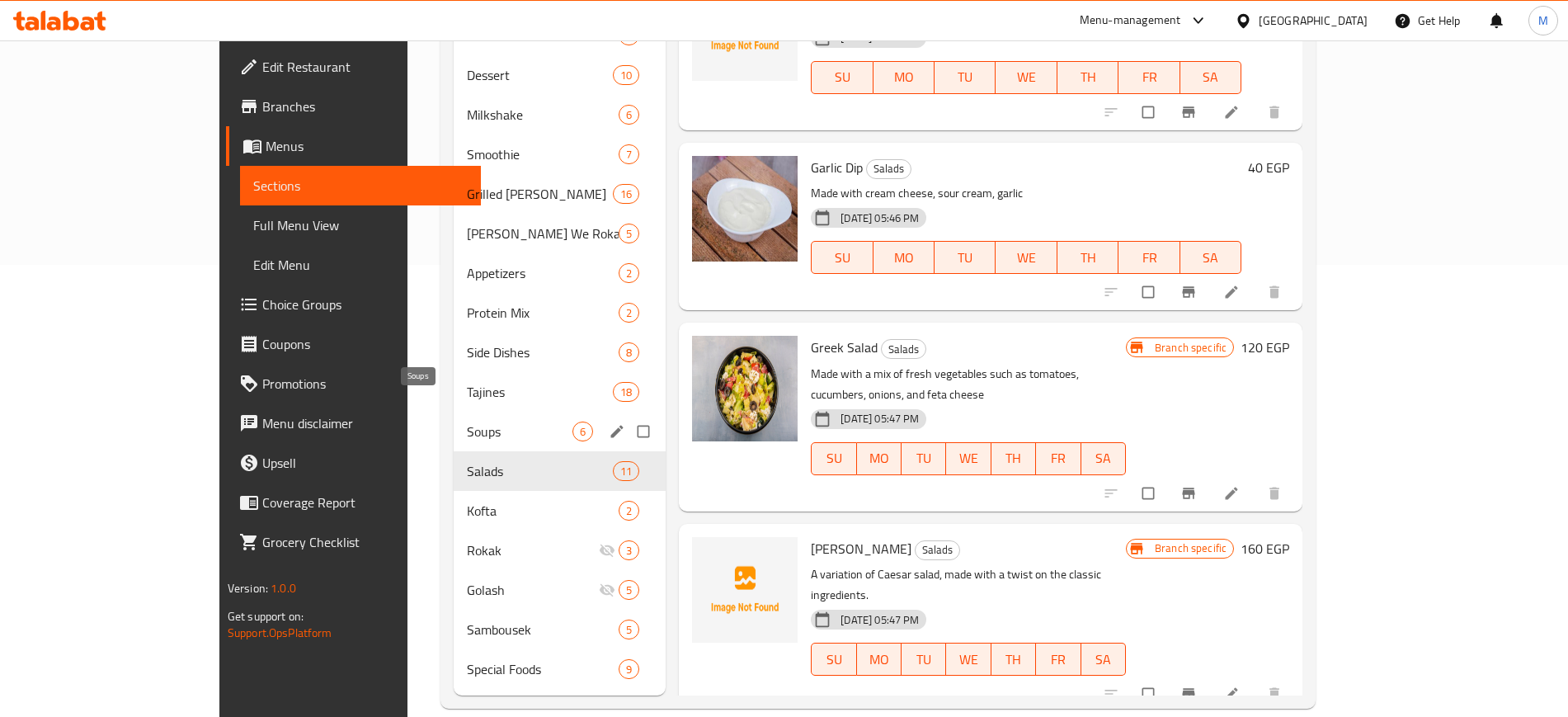
click at [467, 422] on span "Soups" at bounding box center [520, 432] width 106 height 20
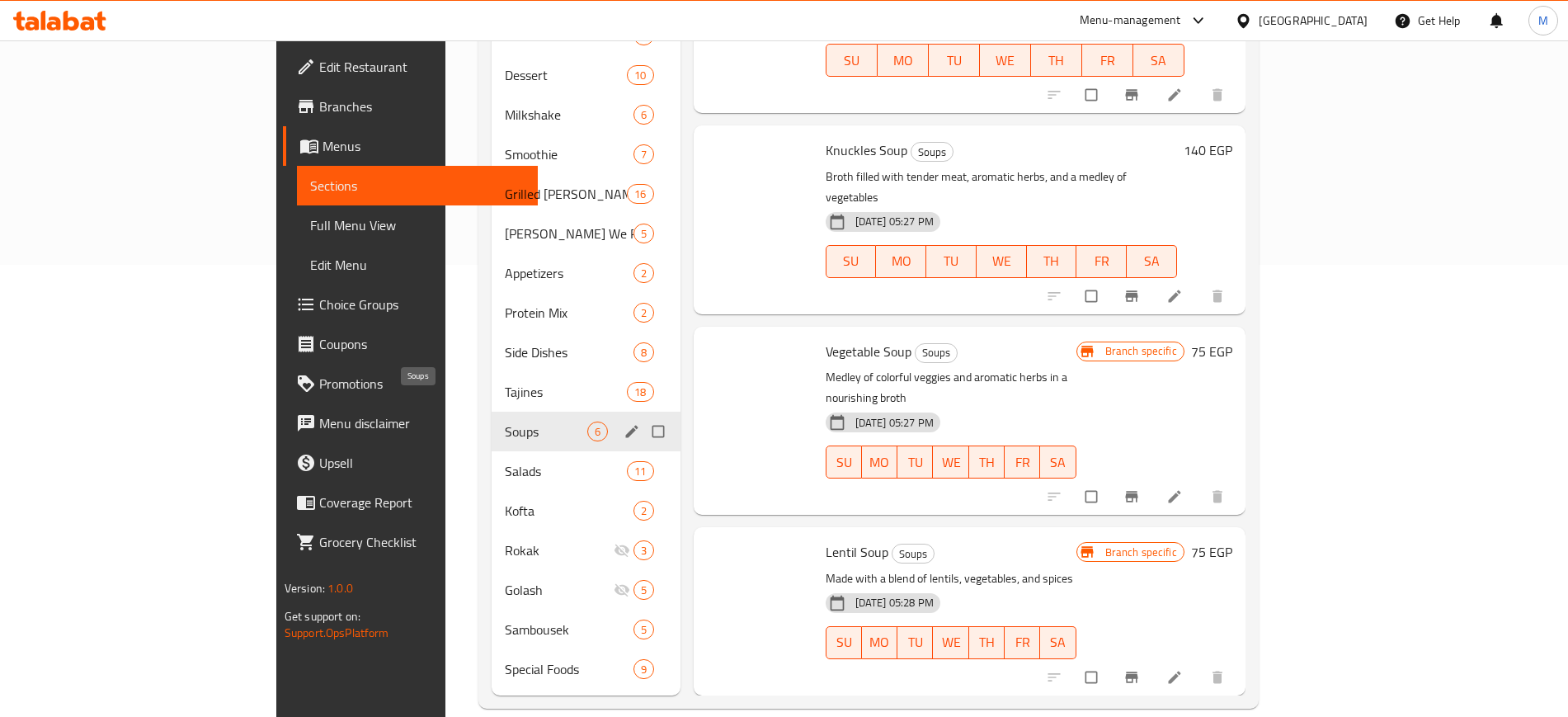
scroll to position [184, 0]
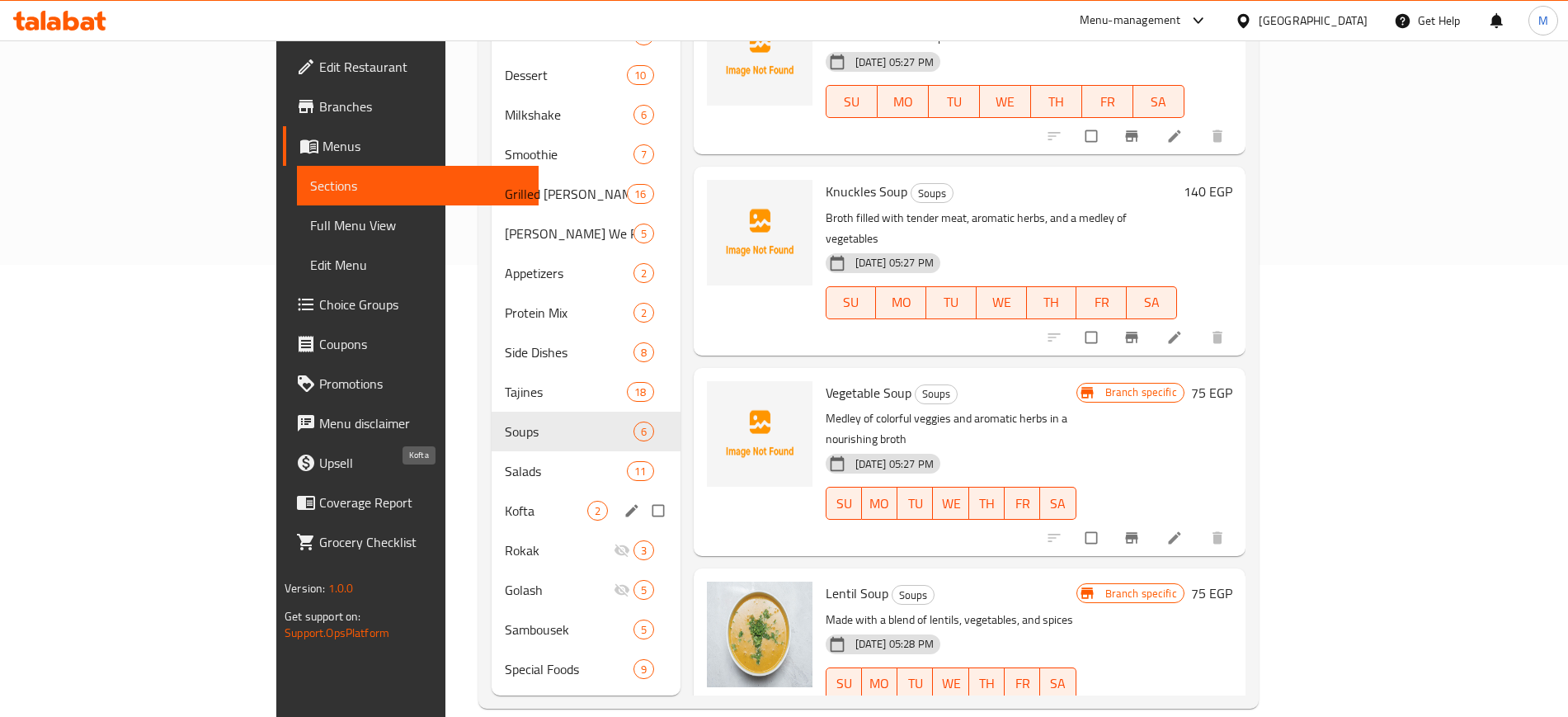
click at [505, 501] on span "Kofta" at bounding box center [546, 511] width 81 height 20
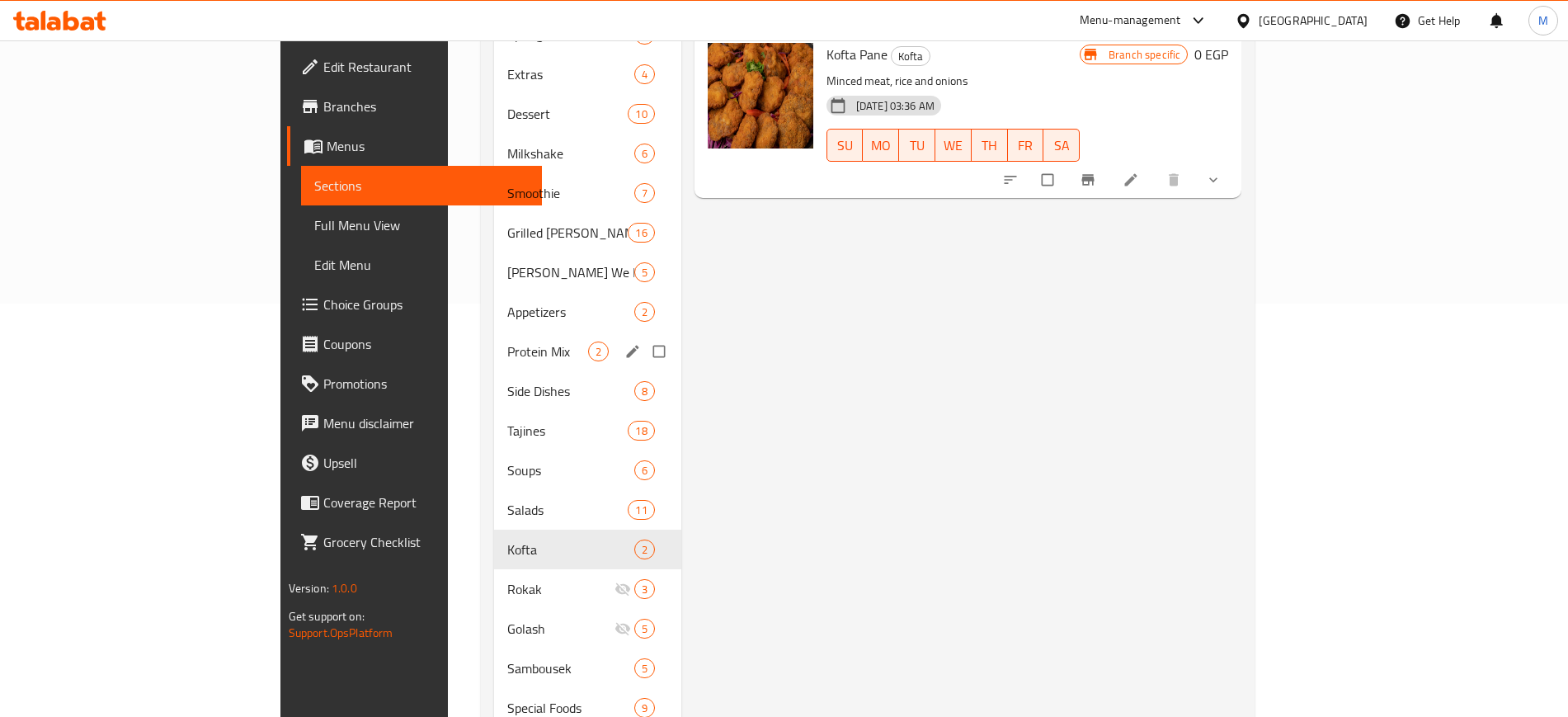
scroll to position [452, 0]
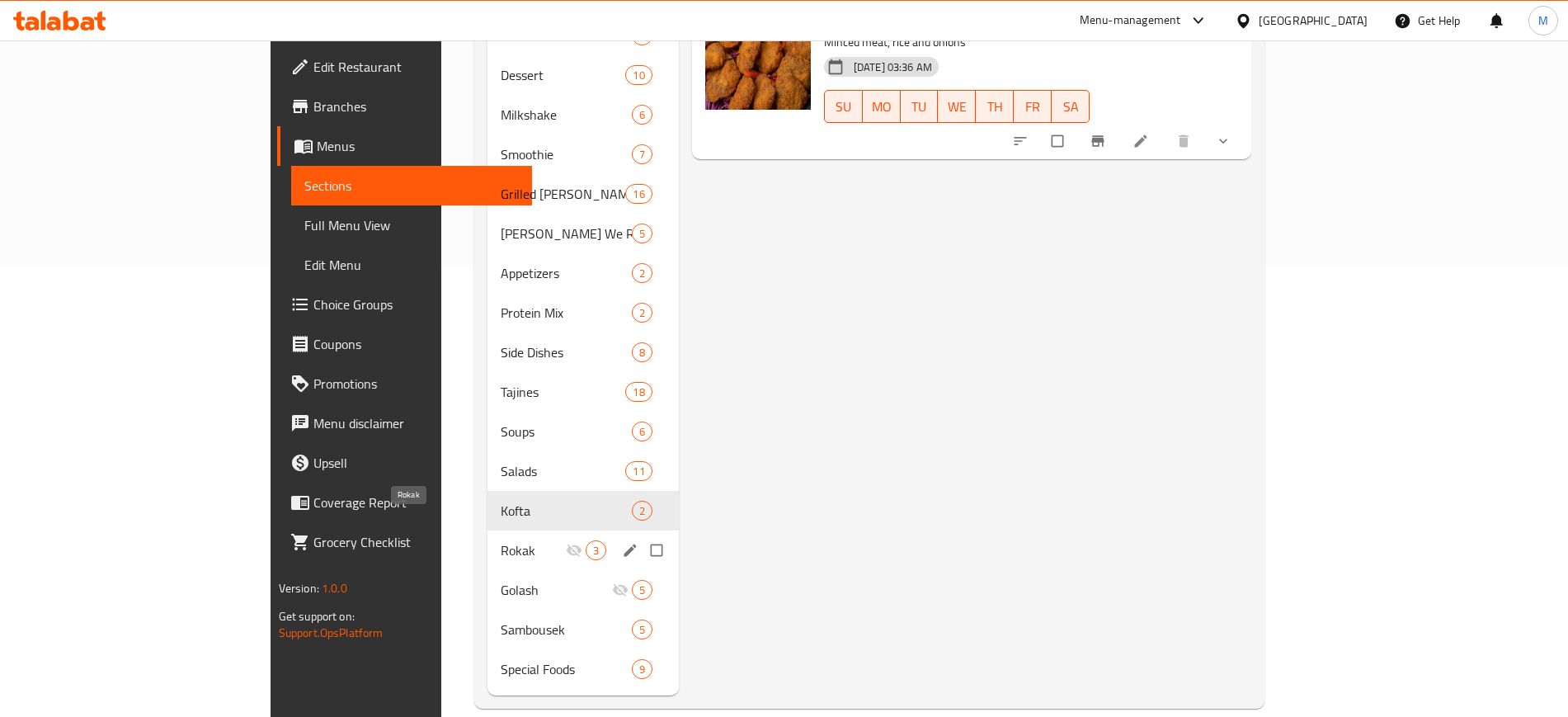
click at [501, 541] on span "Rokak" at bounding box center [532, 551] width 64 height 20
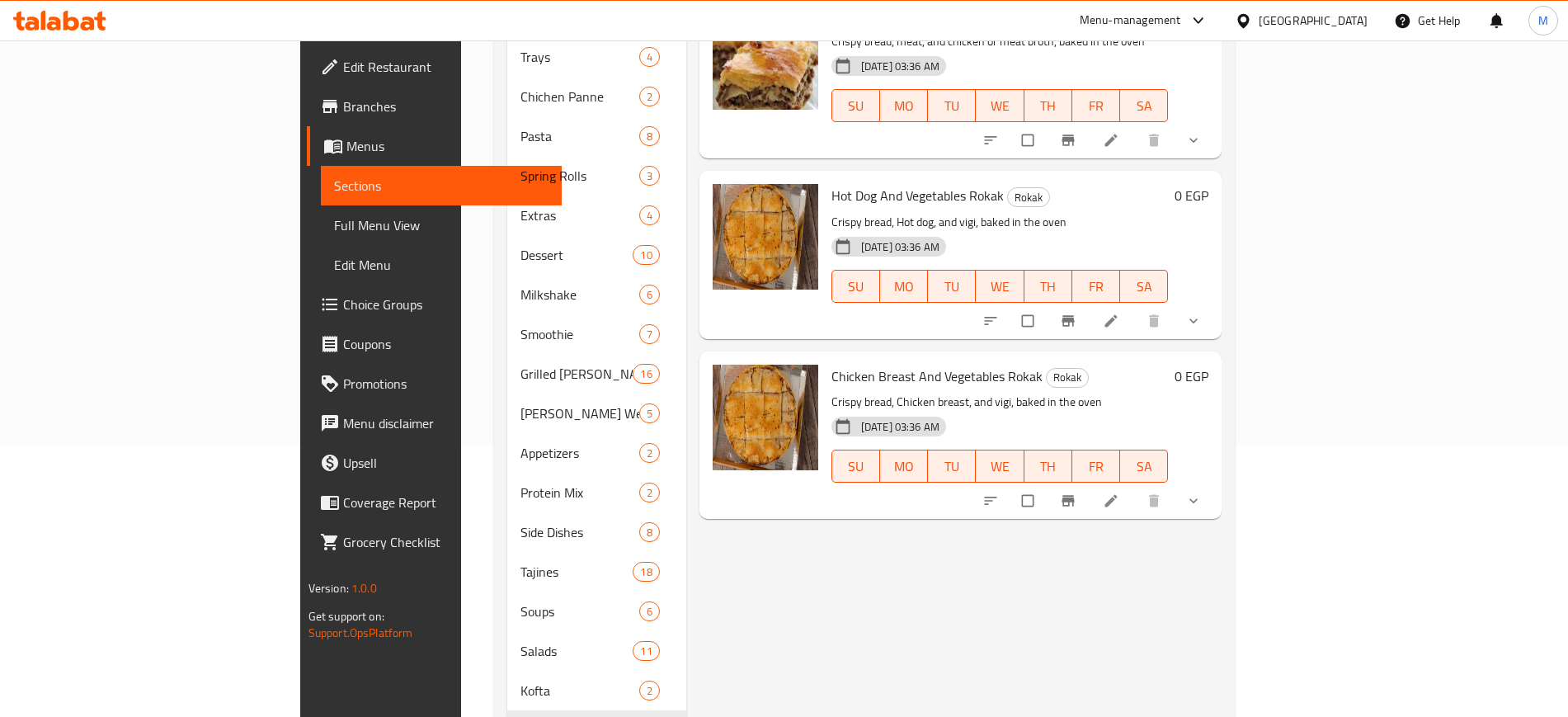
scroll to position [452, 0]
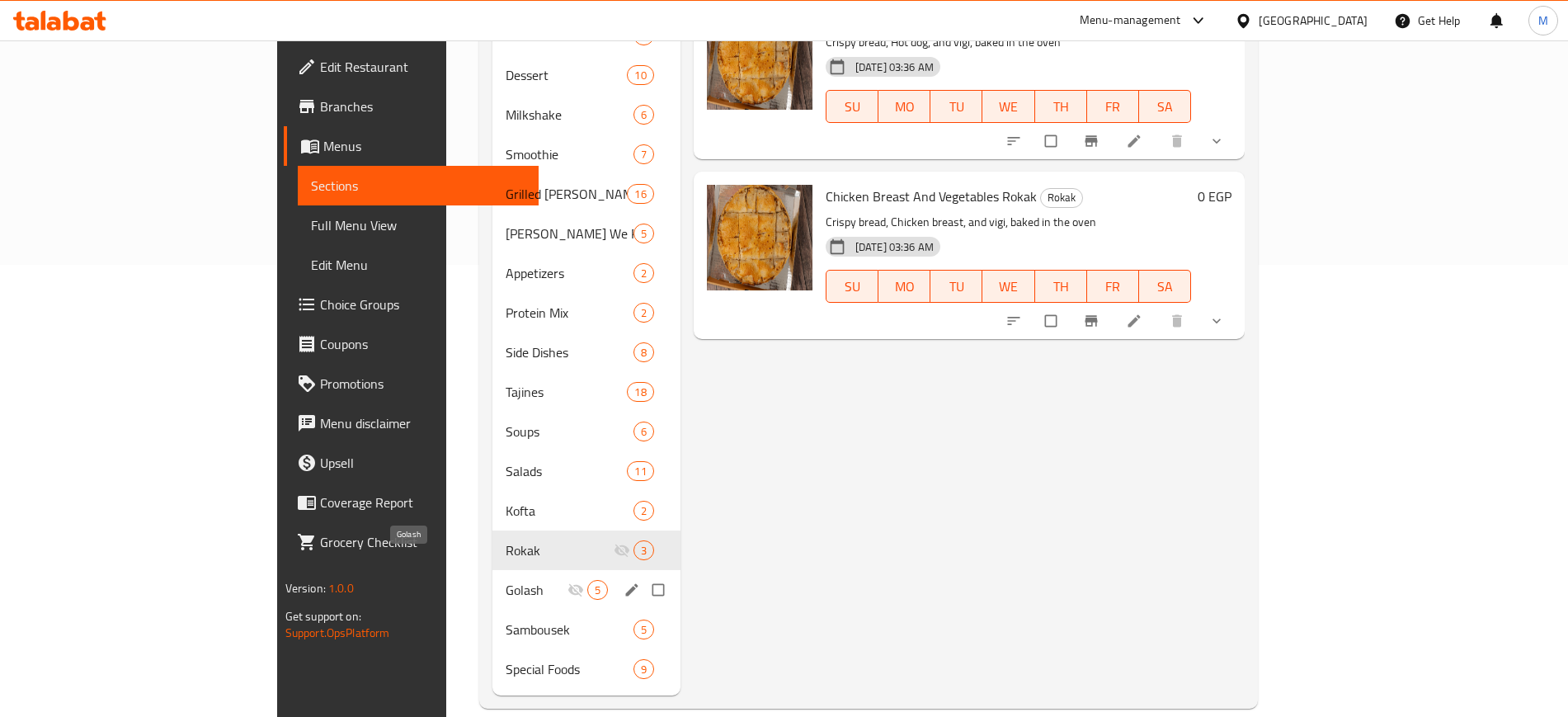
click at [506, 580] on span "Golash" at bounding box center [537, 590] width 61 height 20
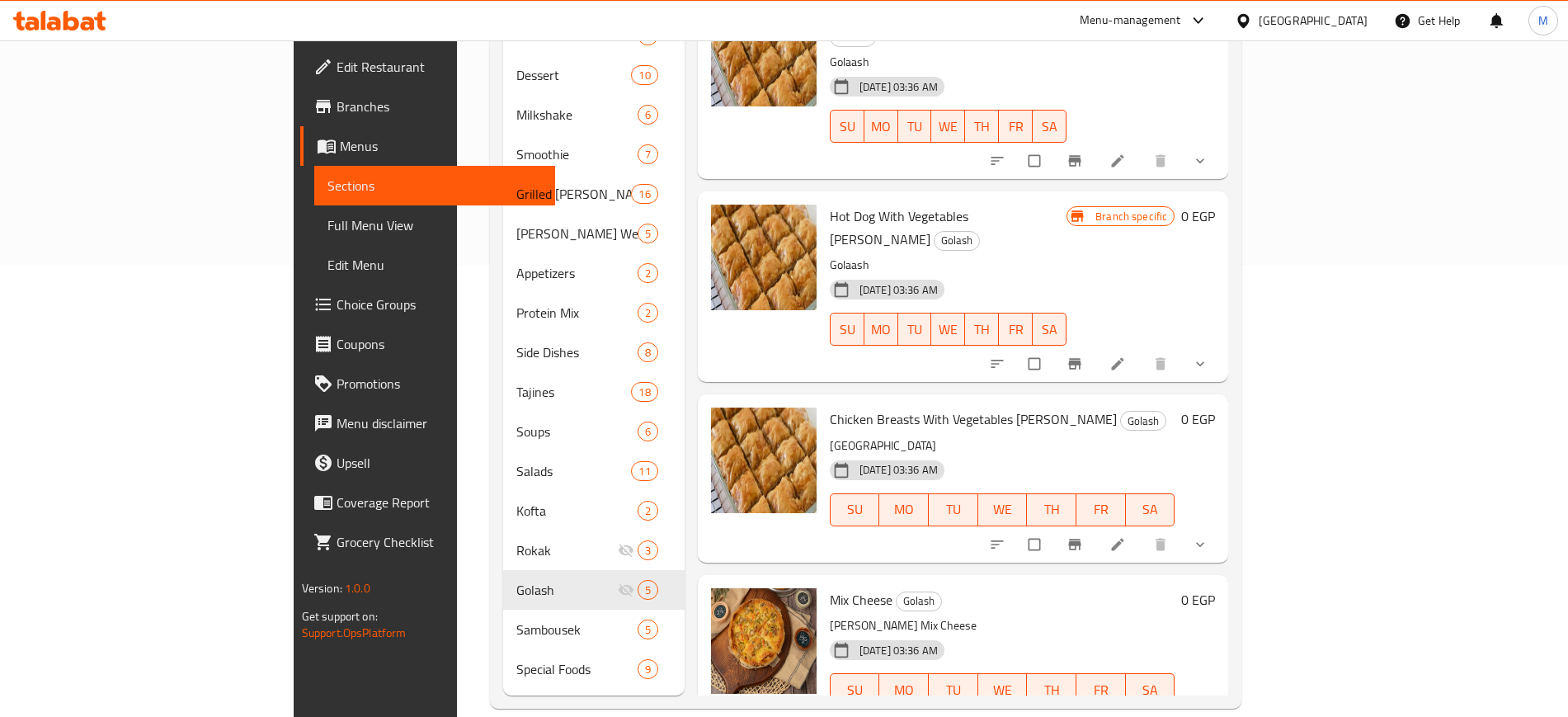
scroll to position [5, 0]
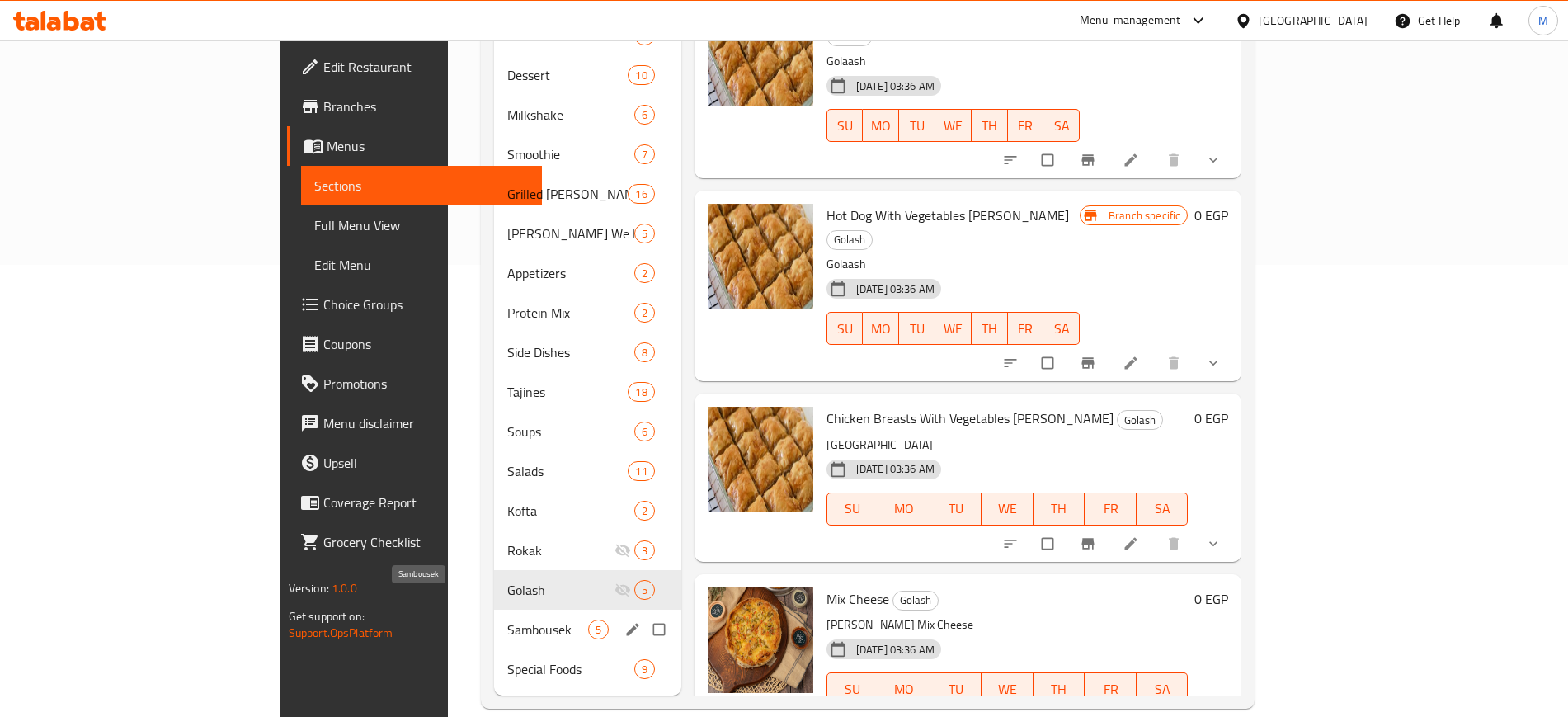
click at [507, 620] on span "Sambousek" at bounding box center [547, 630] width 80 height 20
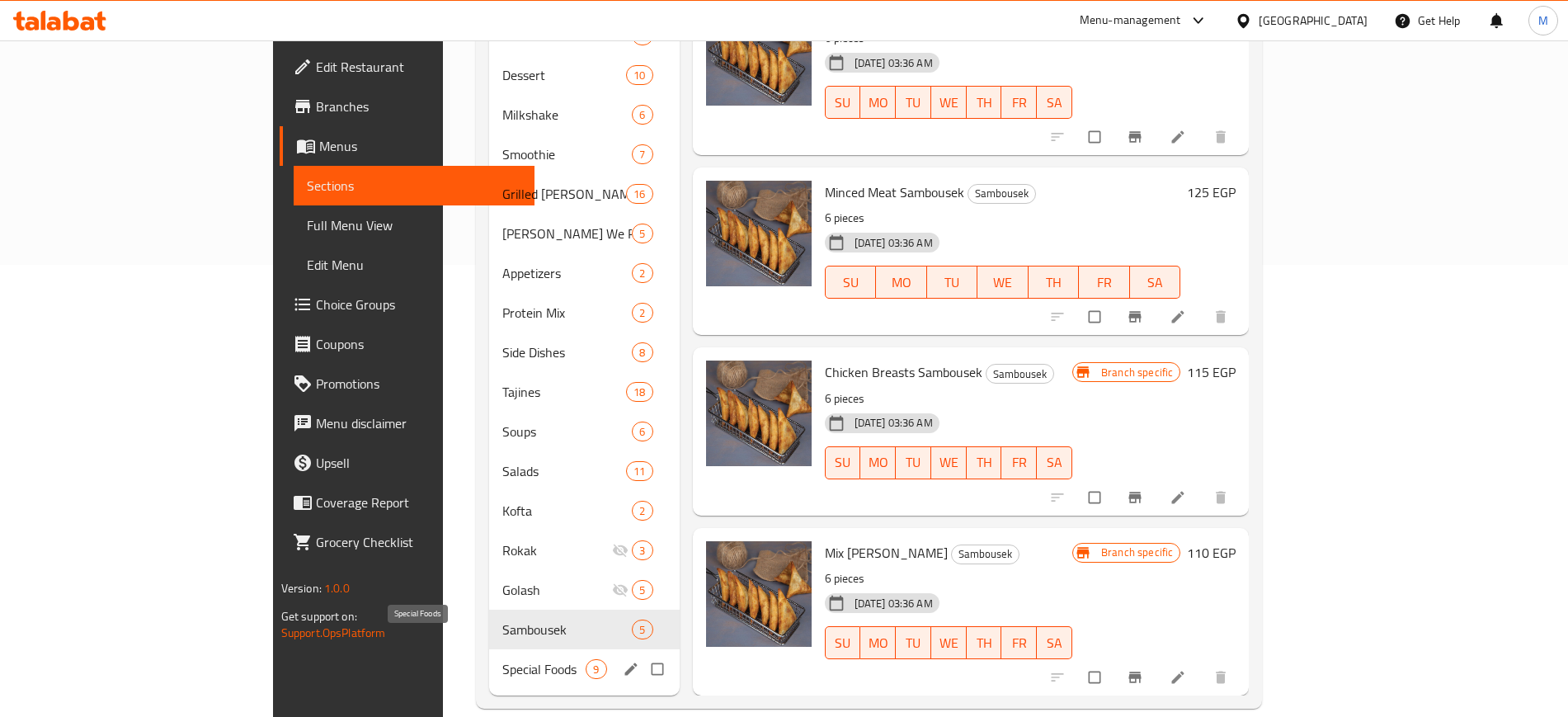
click at [502, 659] on span "Special Foods" at bounding box center [544, 669] width 83 height 20
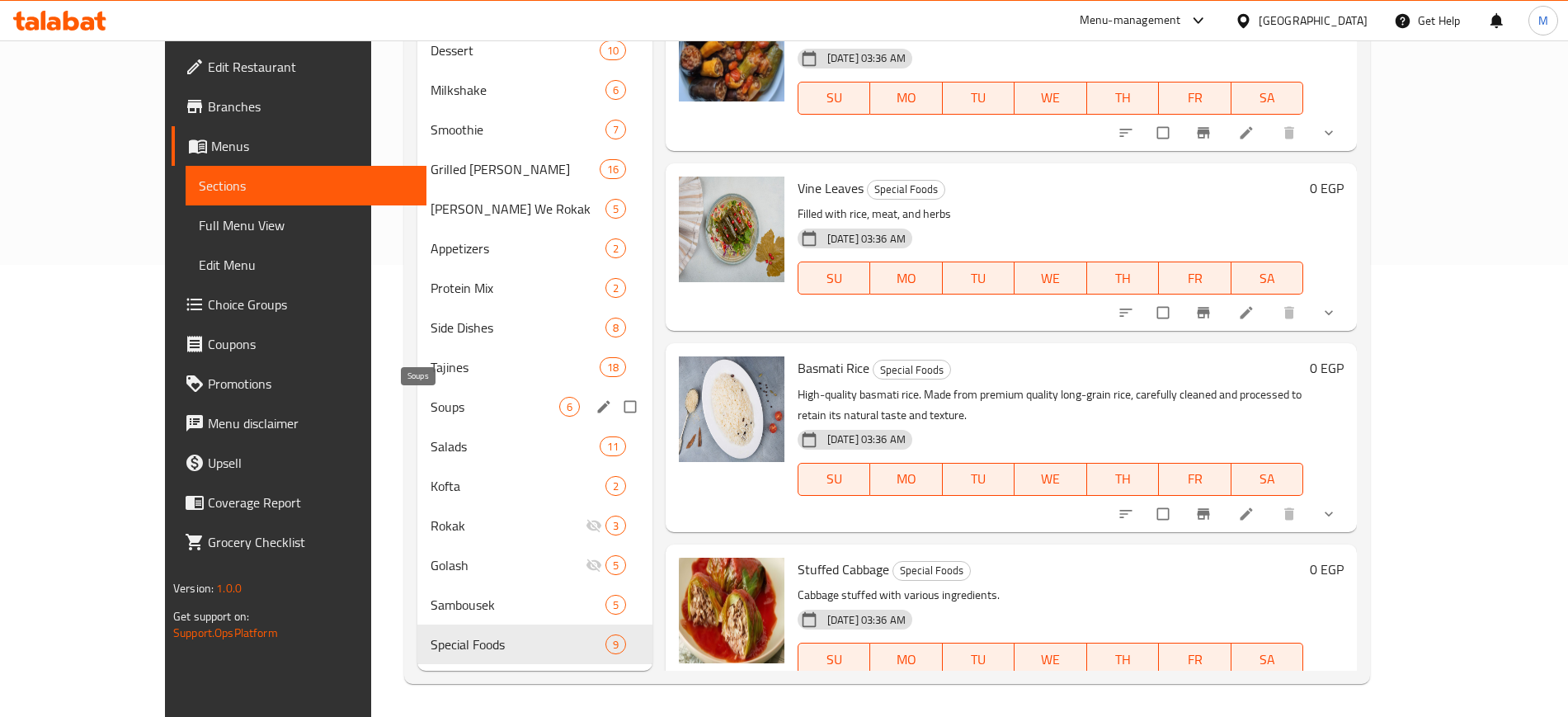
click at [455, 403] on span "Soups" at bounding box center [495, 407] width 128 height 20
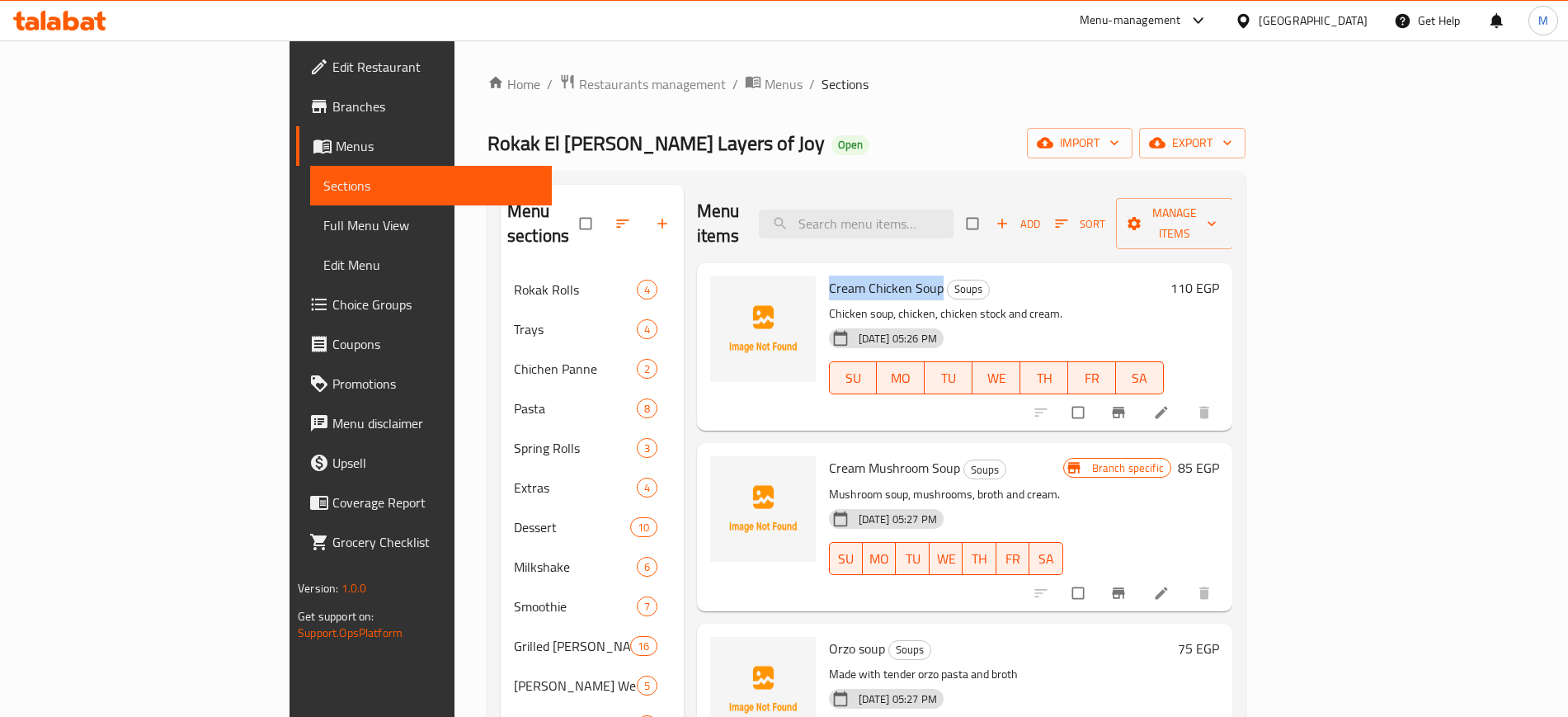
drag, startPoint x: 755, startPoint y: 259, endPoint x: 868, endPoint y: 259, distance: 113.0
click at [868, 276] on span "Cream Chicken Soup" at bounding box center [886, 288] width 115 height 24
copy span "Cream Chicken Soup"
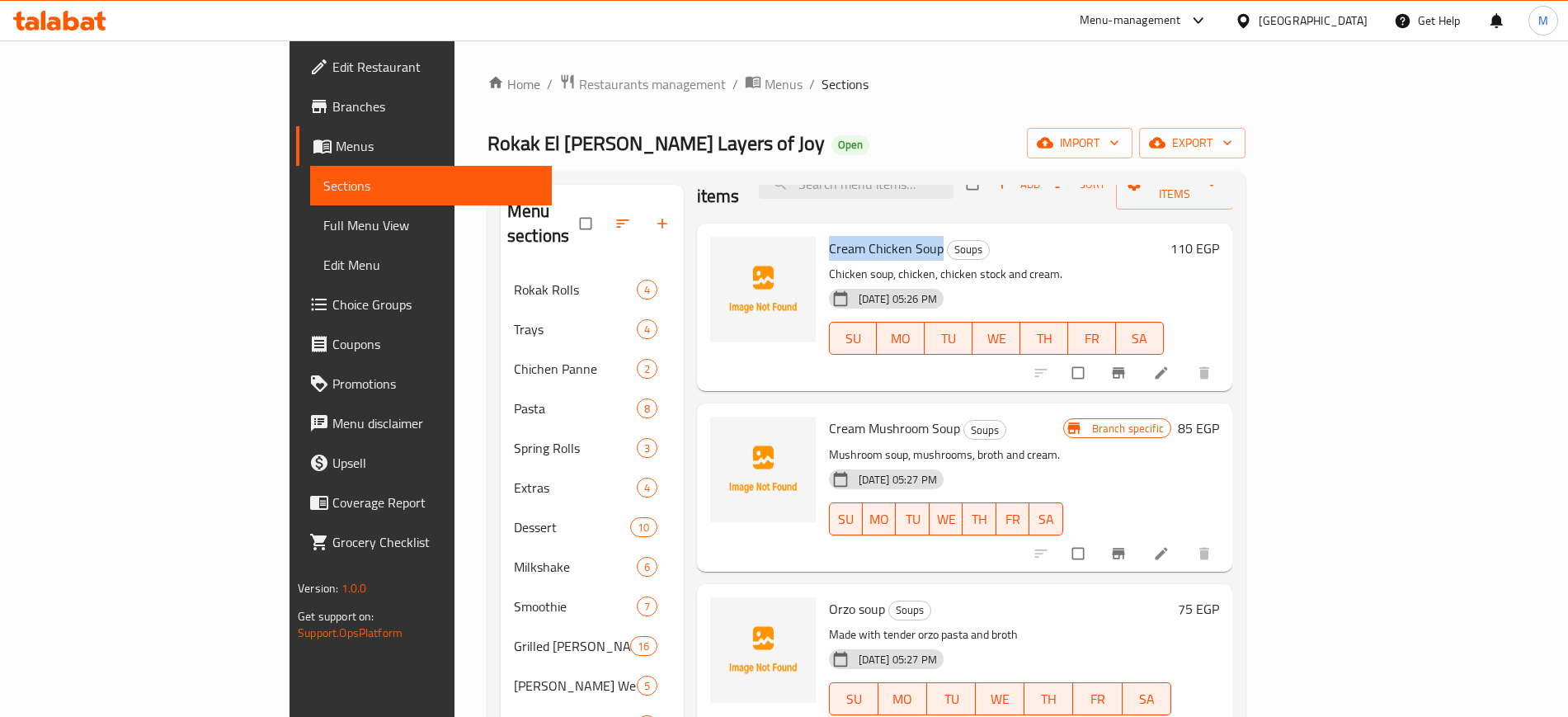
scroll to position [103, 0]
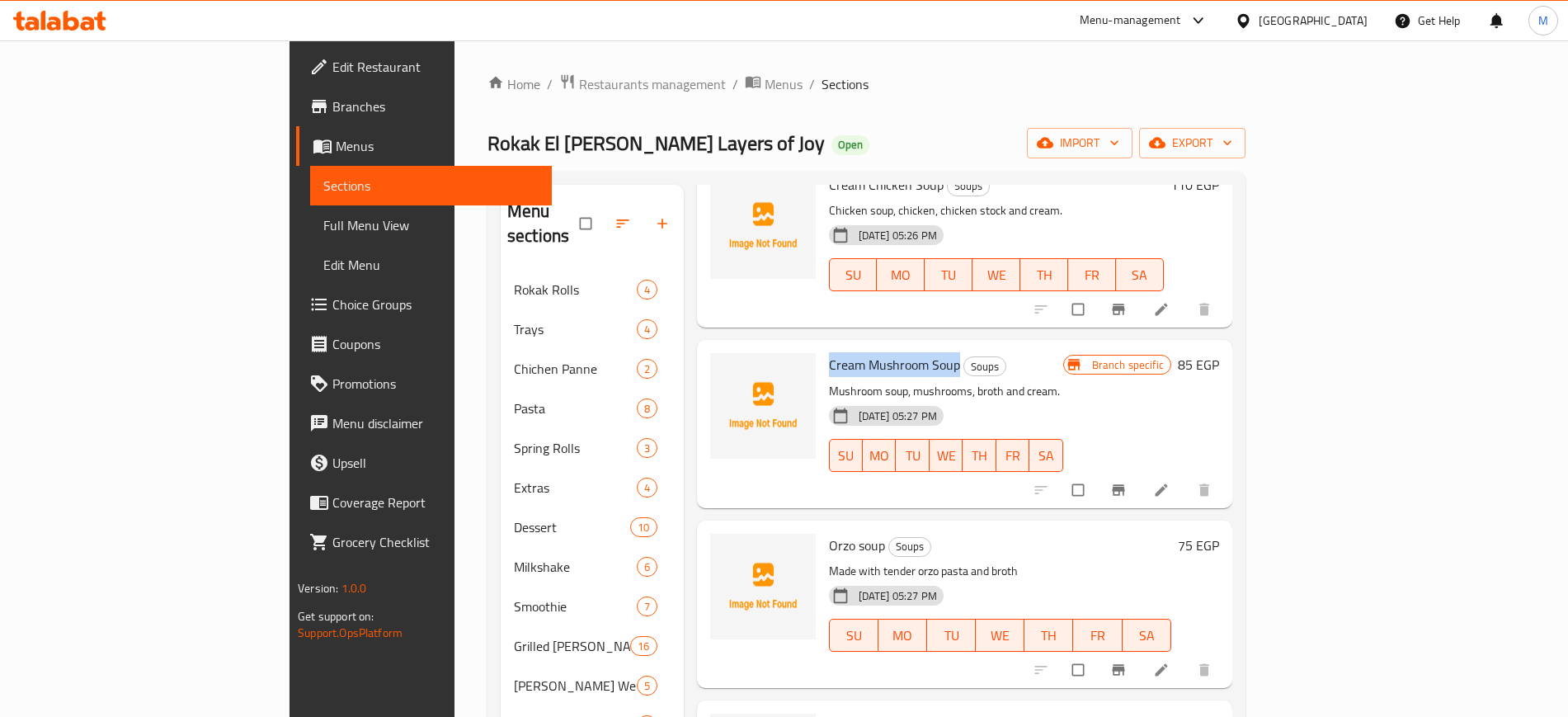
drag, startPoint x: 756, startPoint y: 338, endPoint x: 885, endPoint y: 340, distance: 129.0
click at [885, 353] on span "Cream Mushroom Soup" at bounding box center [894, 364] width 131 height 24
copy span "Cream Mushroom Soup"
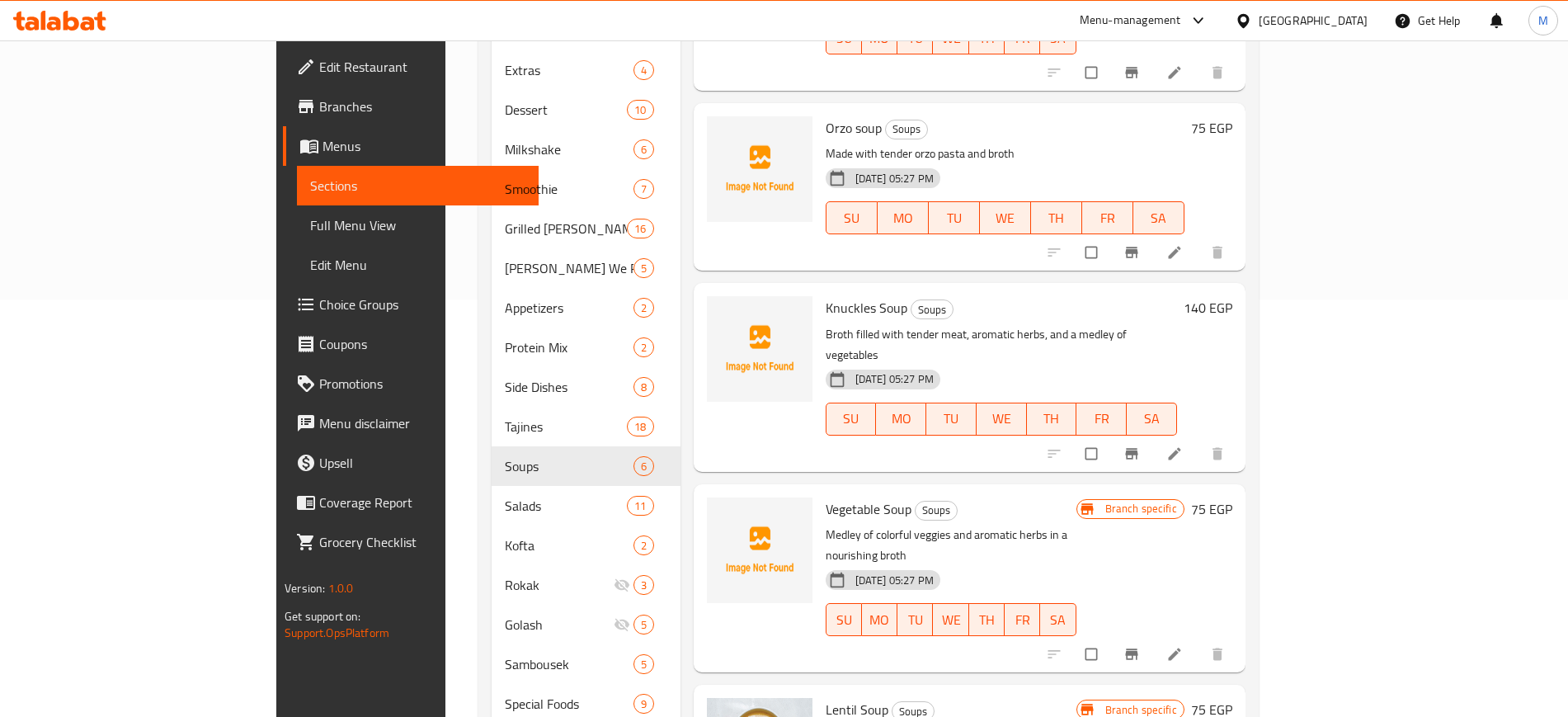
scroll to position [452, 0]
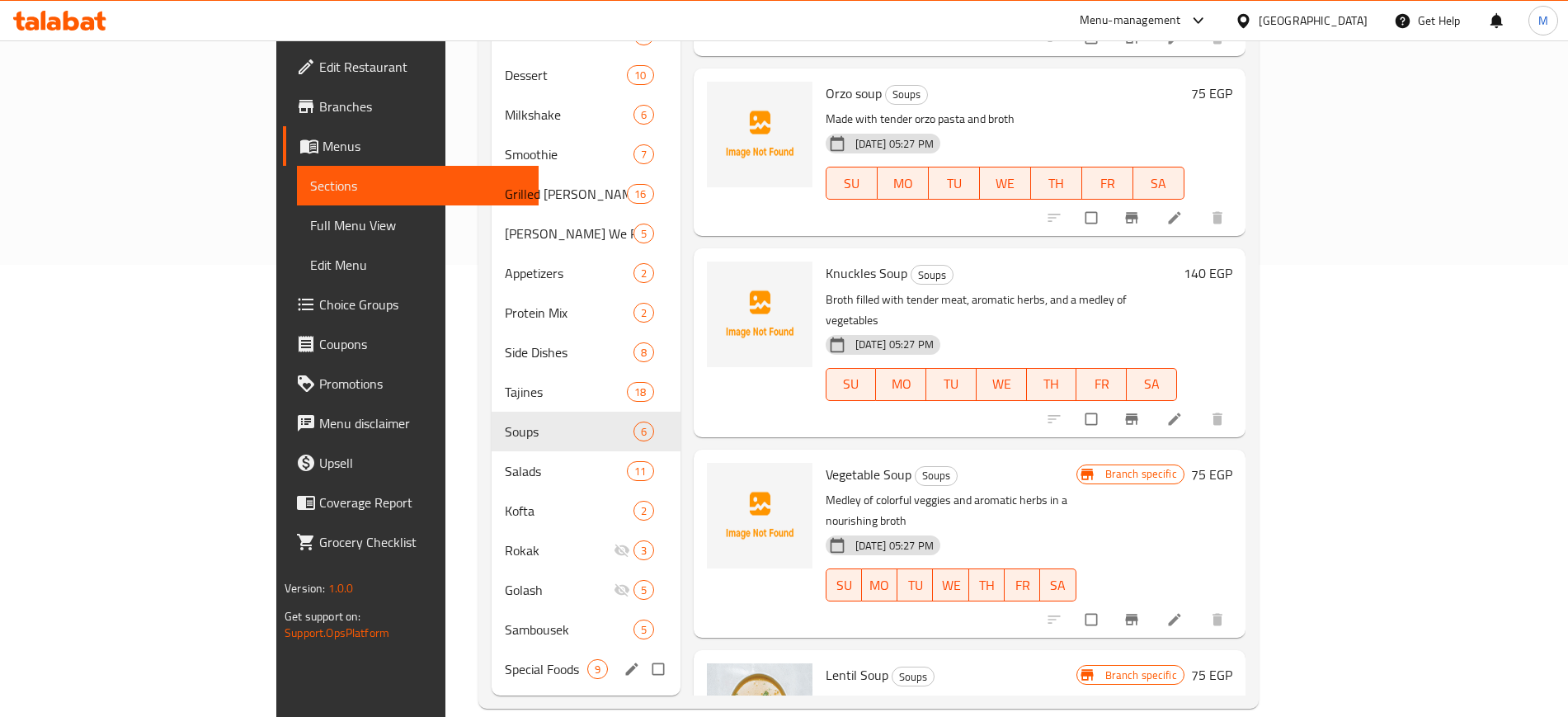
click at [505, 659] on span "Special Foods" at bounding box center [546, 669] width 81 height 20
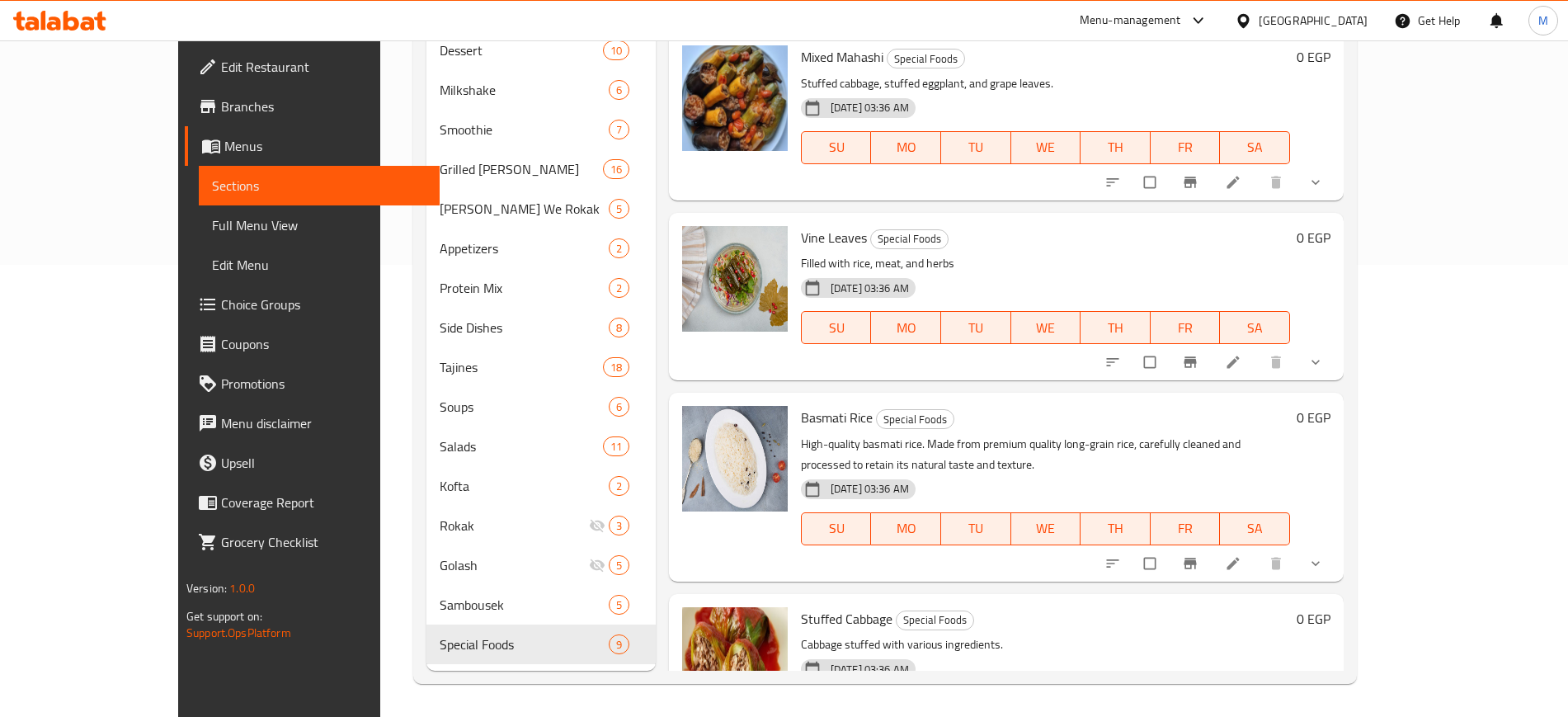
scroll to position [725, 0]
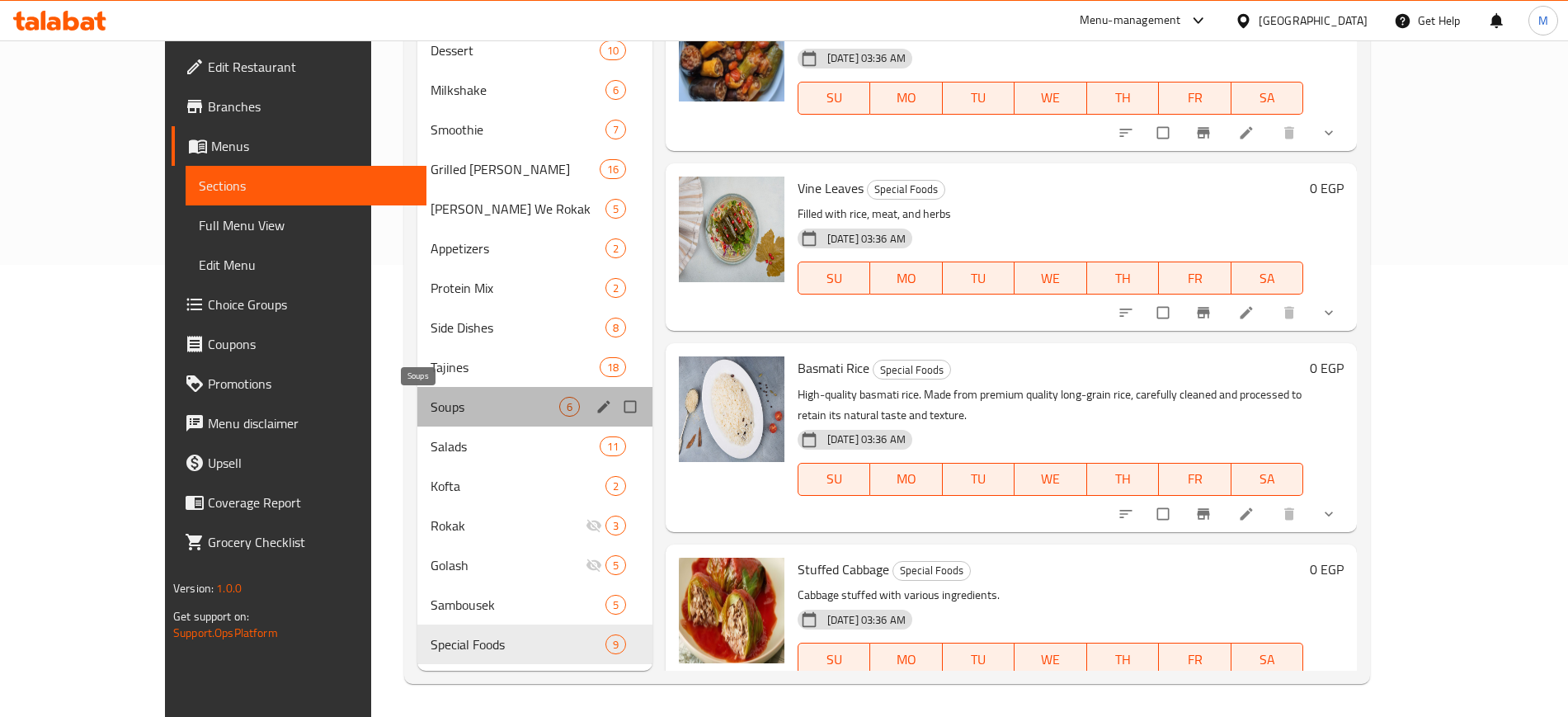
click at [447, 397] on span "Soups" at bounding box center [495, 407] width 128 height 20
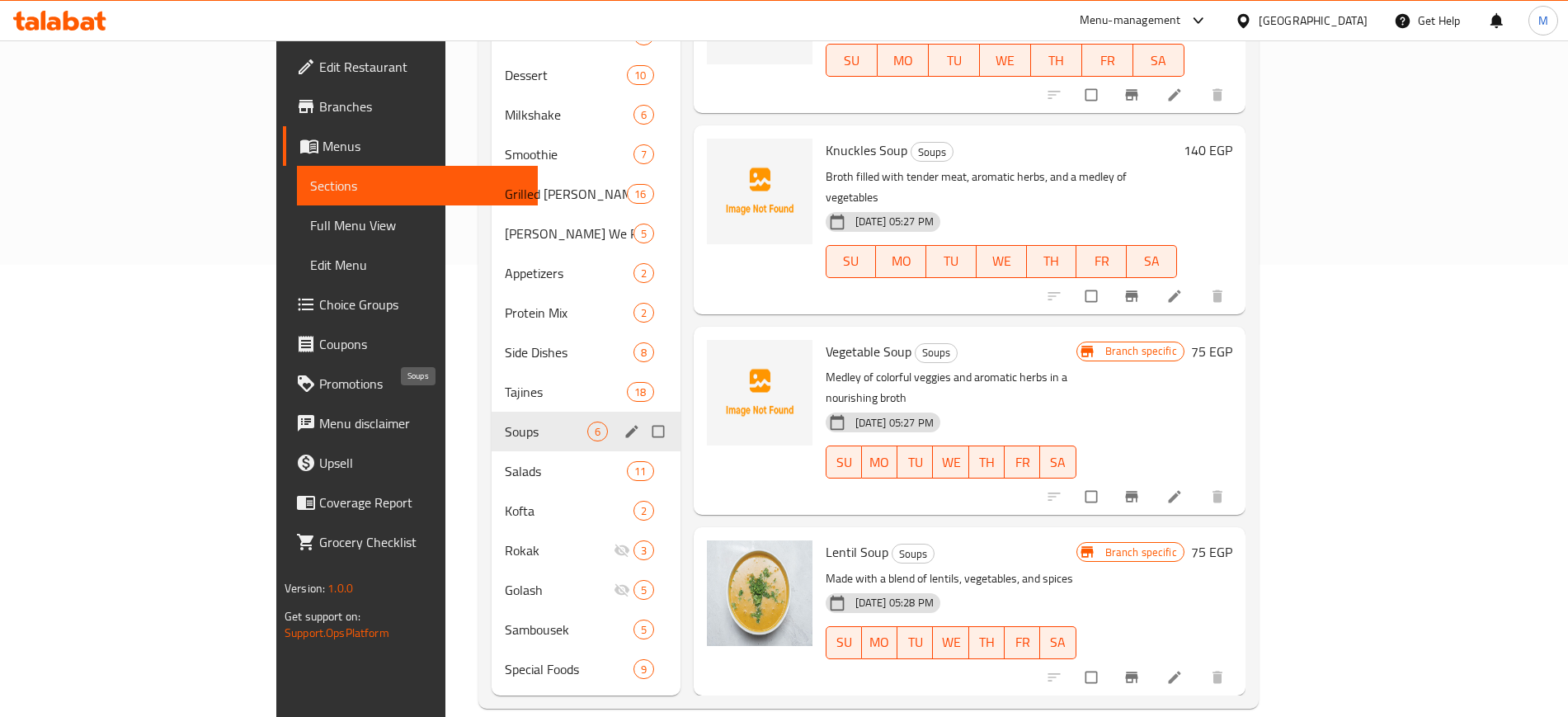
scroll to position [184, 0]
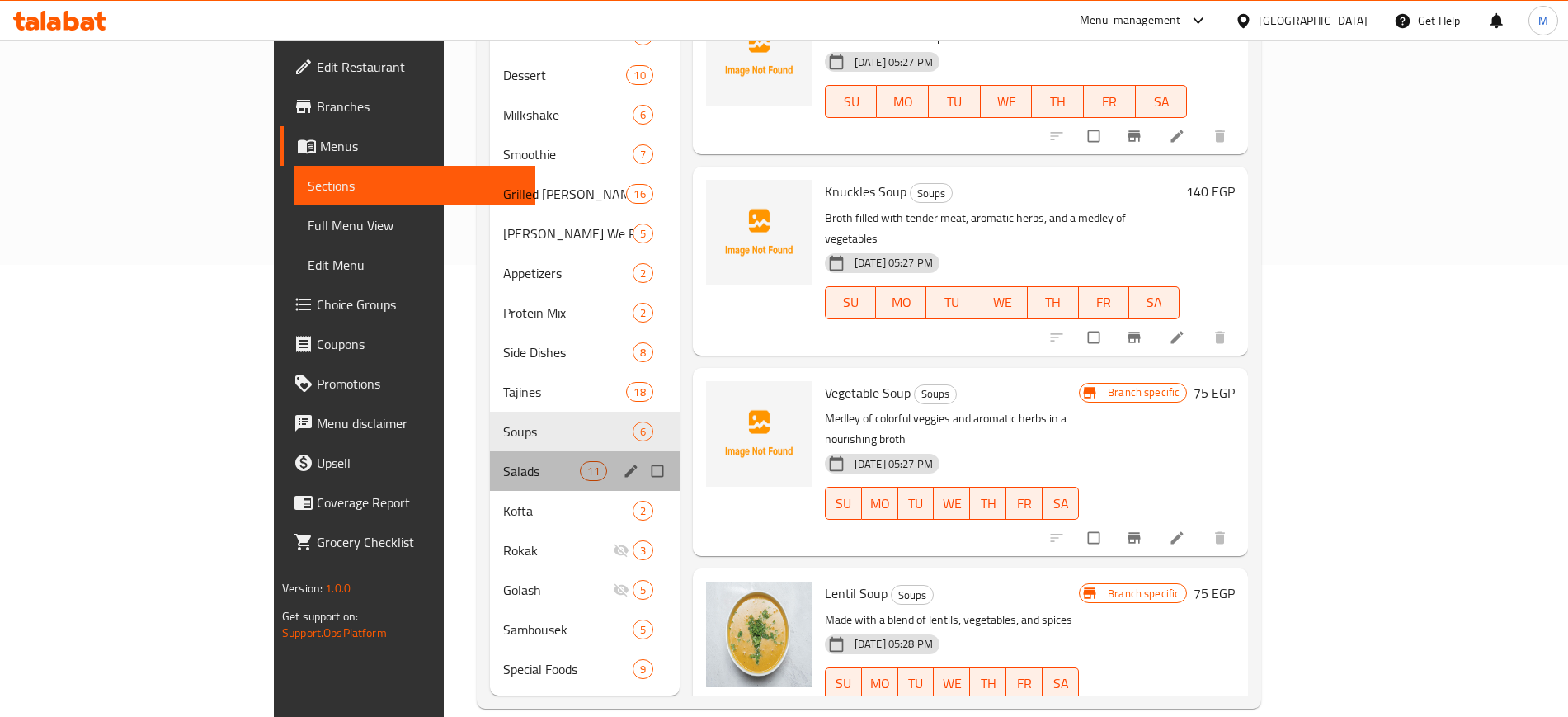
click at [490, 451] on div "Salads 11" at bounding box center [585, 471] width 190 height 40
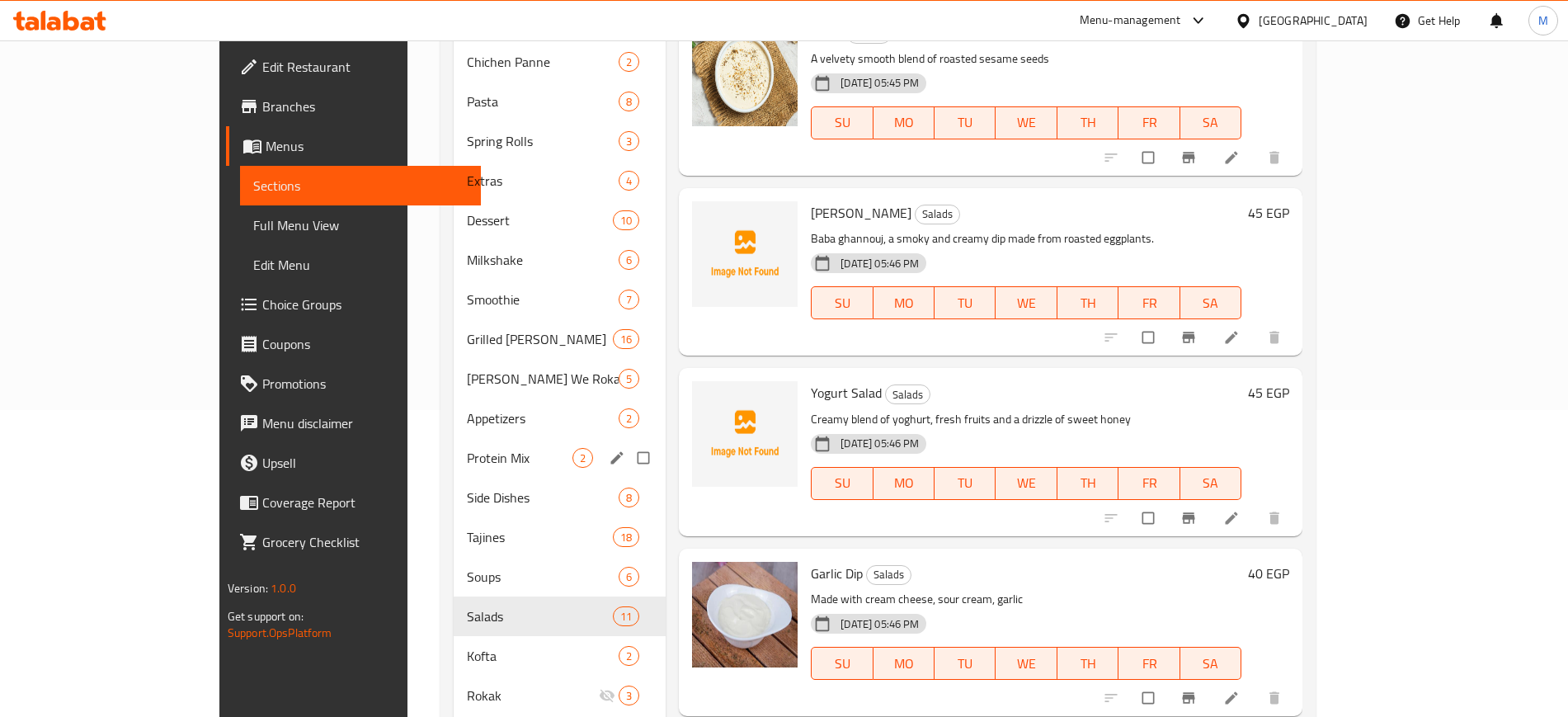
scroll to position [309, 0]
click at [467, 564] on span "Soups" at bounding box center [520, 574] width 106 height 20
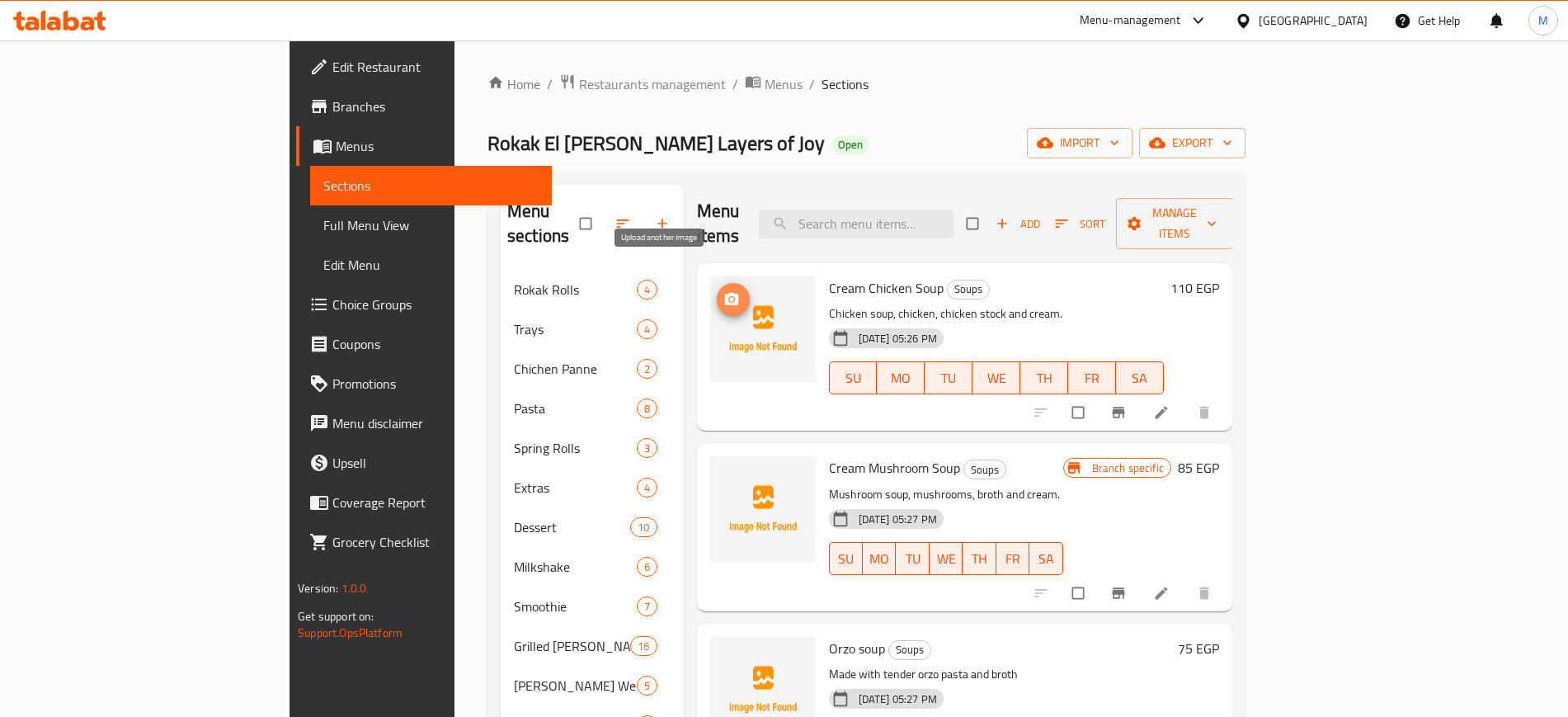
click at [725, 293] on icon "upload picture" at bounding box center [732, 299] width 14 height 13
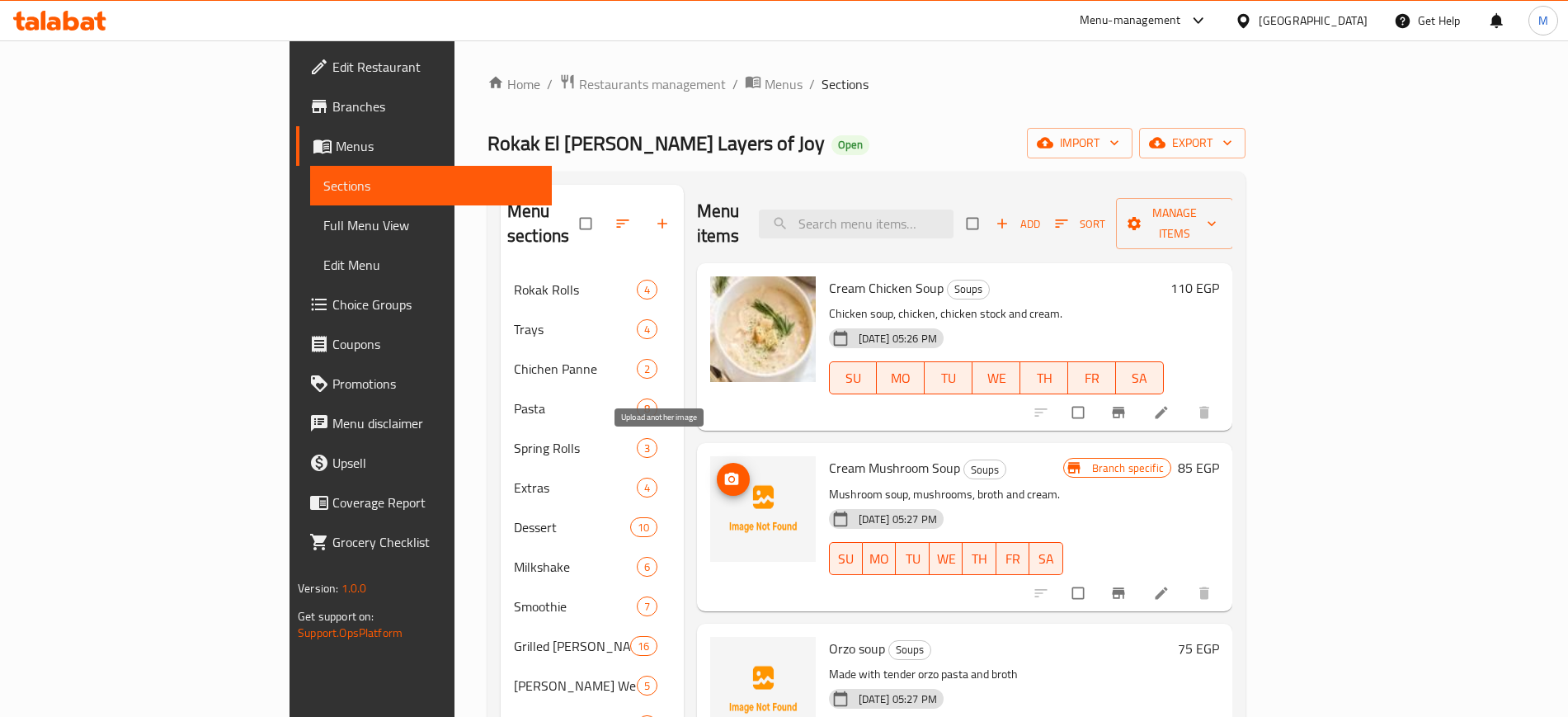
click at [717, 471] on span "upload picture" at bounding box center [733, 479] width 33 height 16
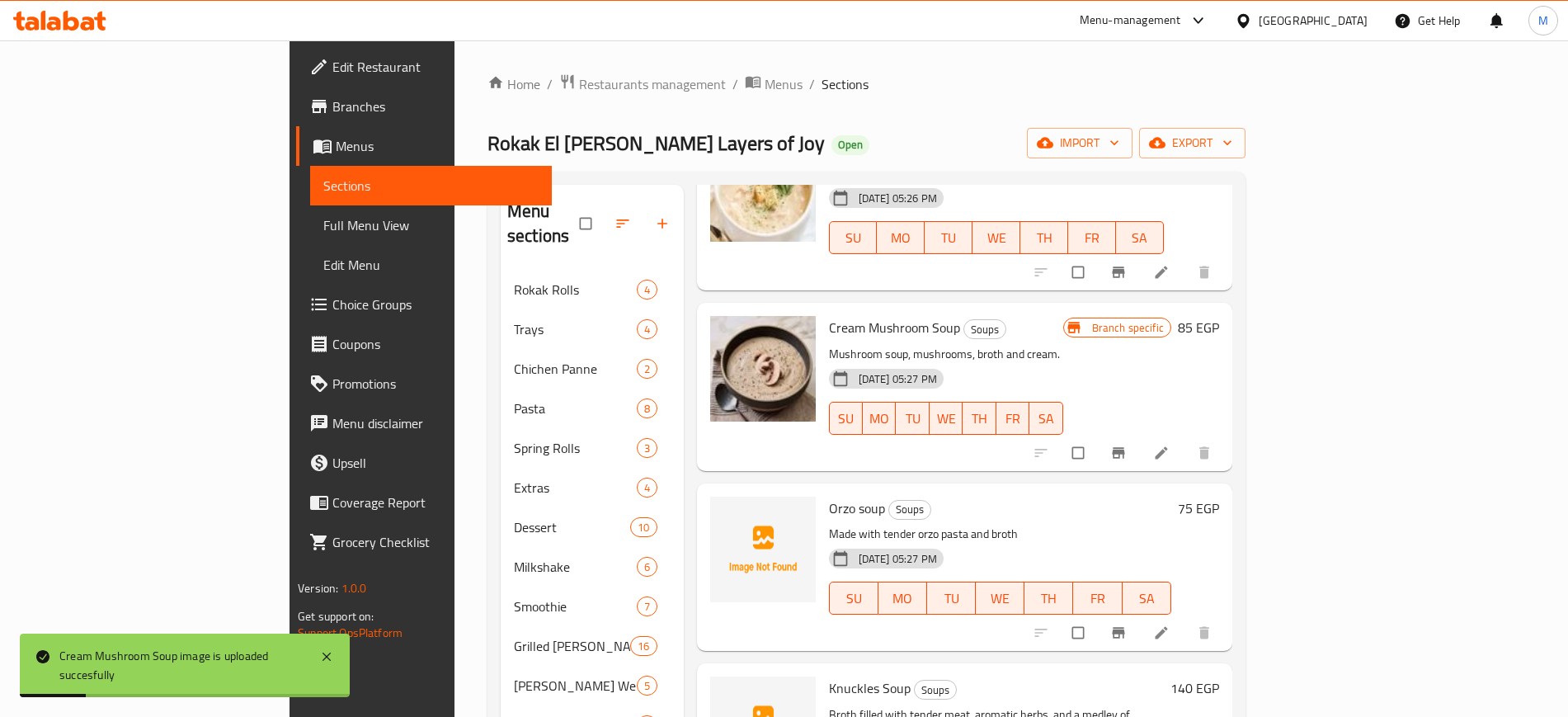
scroll to position [184, 0]
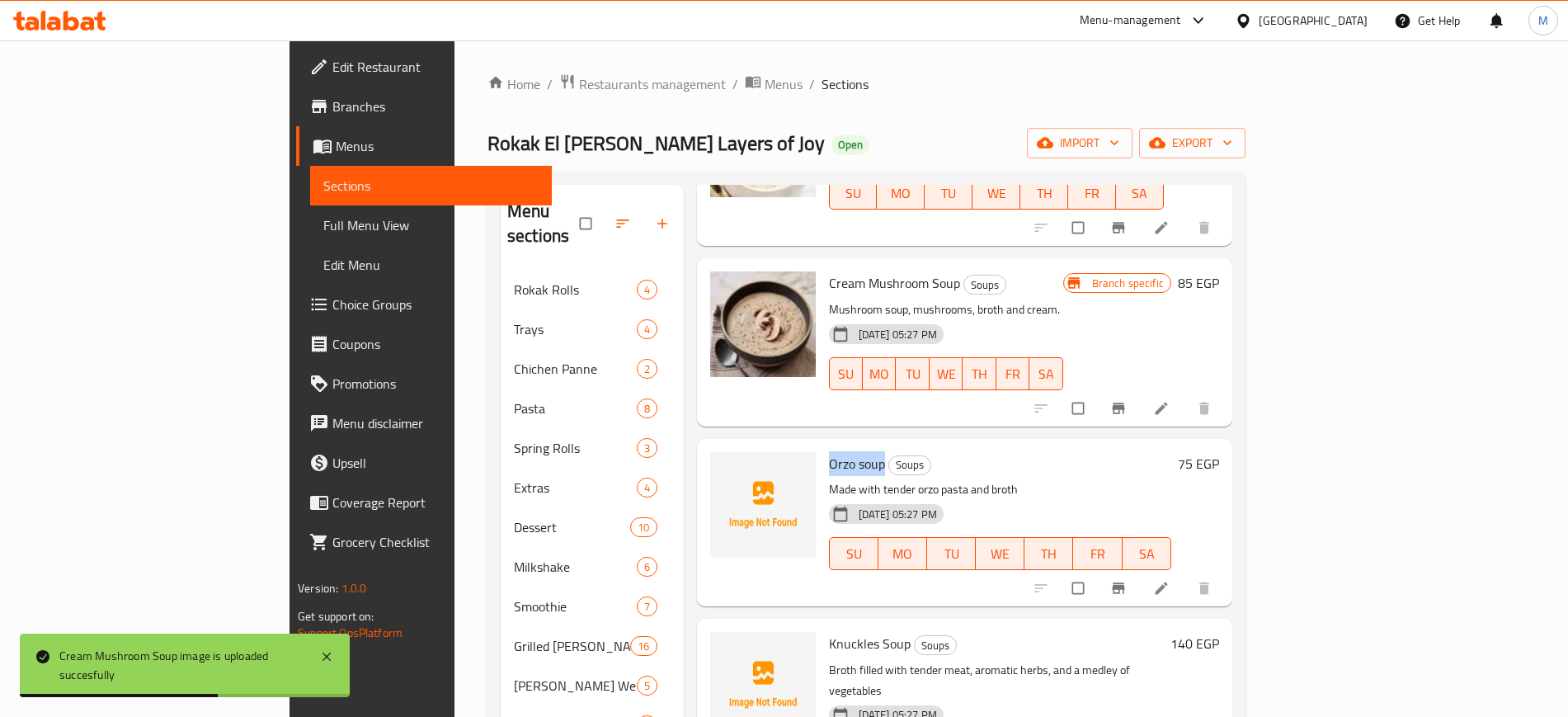
drag, startPoint x: 753, startPoint y: 437, endPoint x: 813, endPoint y: 444, distance: 60.4
click at [822, 446] on div "Orzo soup Soups Made with tender orzo pasta and broth 23-02-2025 05:27 PM SU MO…" at bounding box center [1000, 523] width 355 height 155
copy span "Orzo soup"
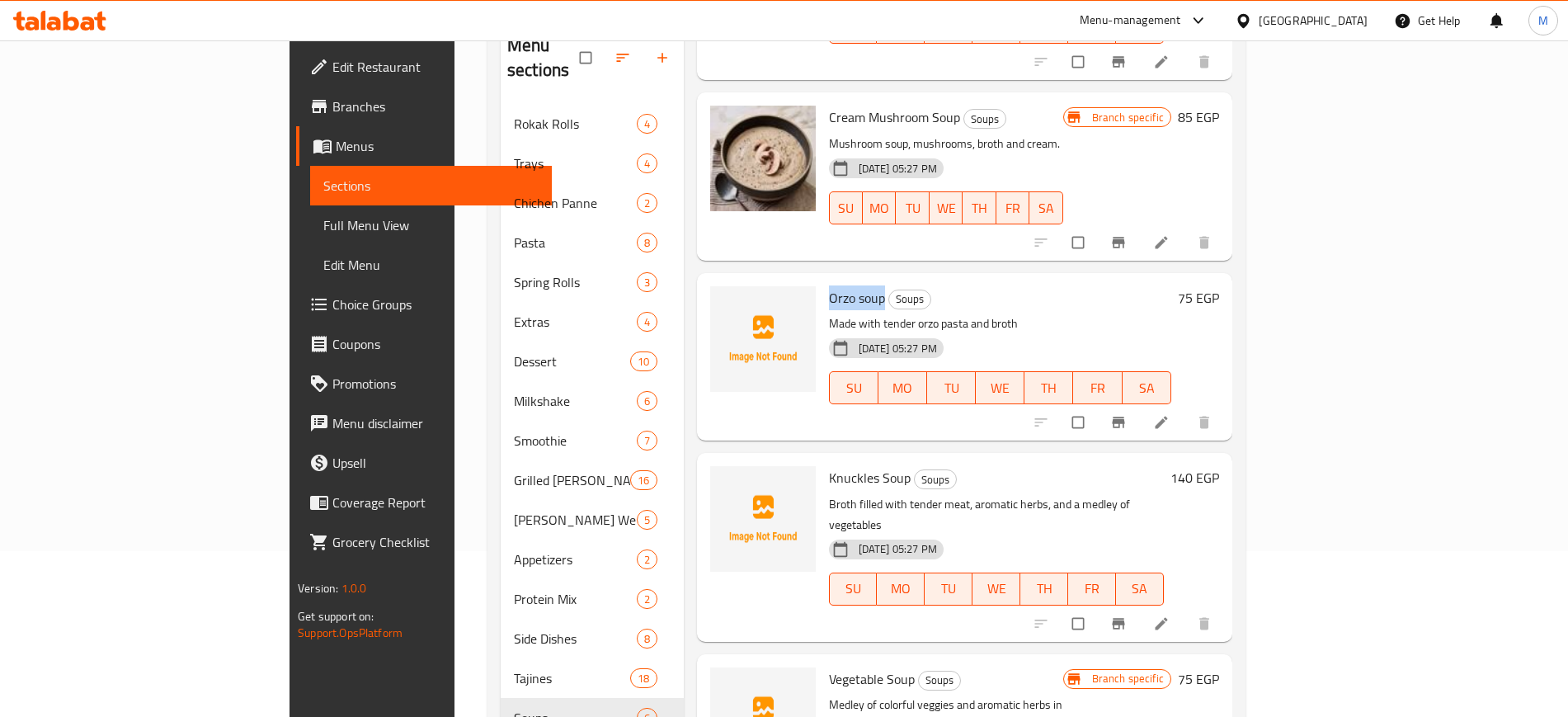
scroll to position [206, 0]
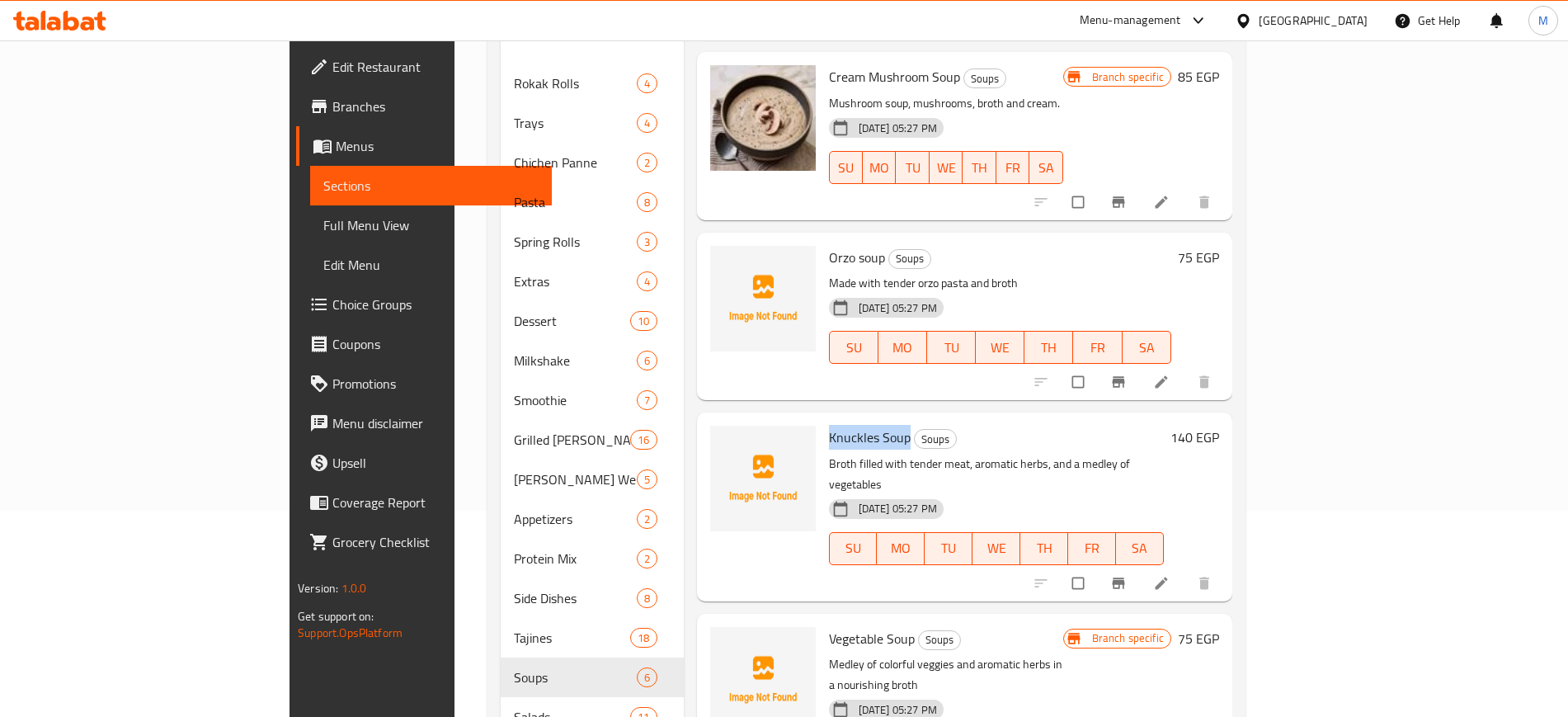
drag, startPoint x: 754, startPoint y: 413, endPoint x: 839, endPoint y: 418, distance: 85.1
click at [839, 420] on div "Knuckles Soup Soups Broth filled with tender meat, aromatic herbs, and a medley…" at bounding box center [996, 507] width 348 height 175
copy span "Knuckles Soup"
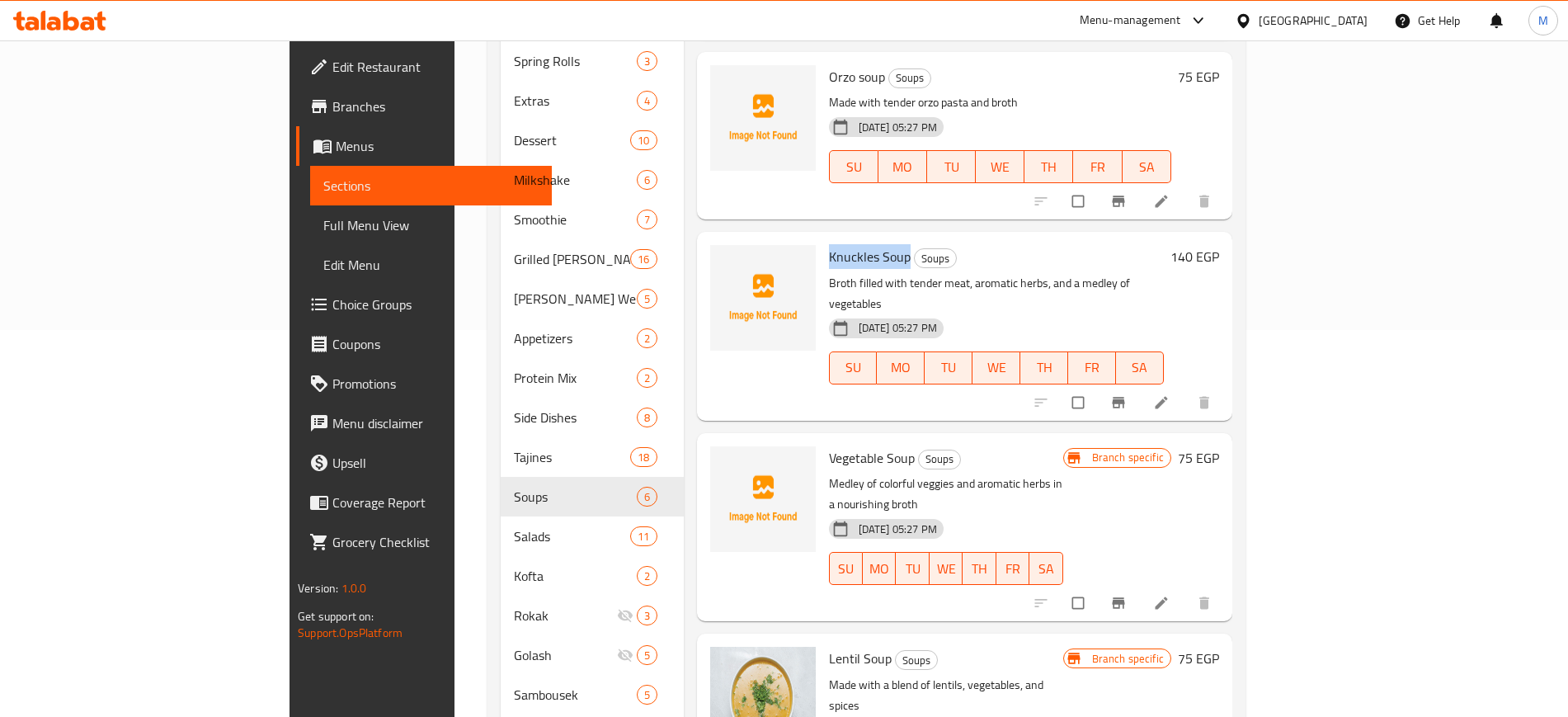
scroll to position [412, 0]
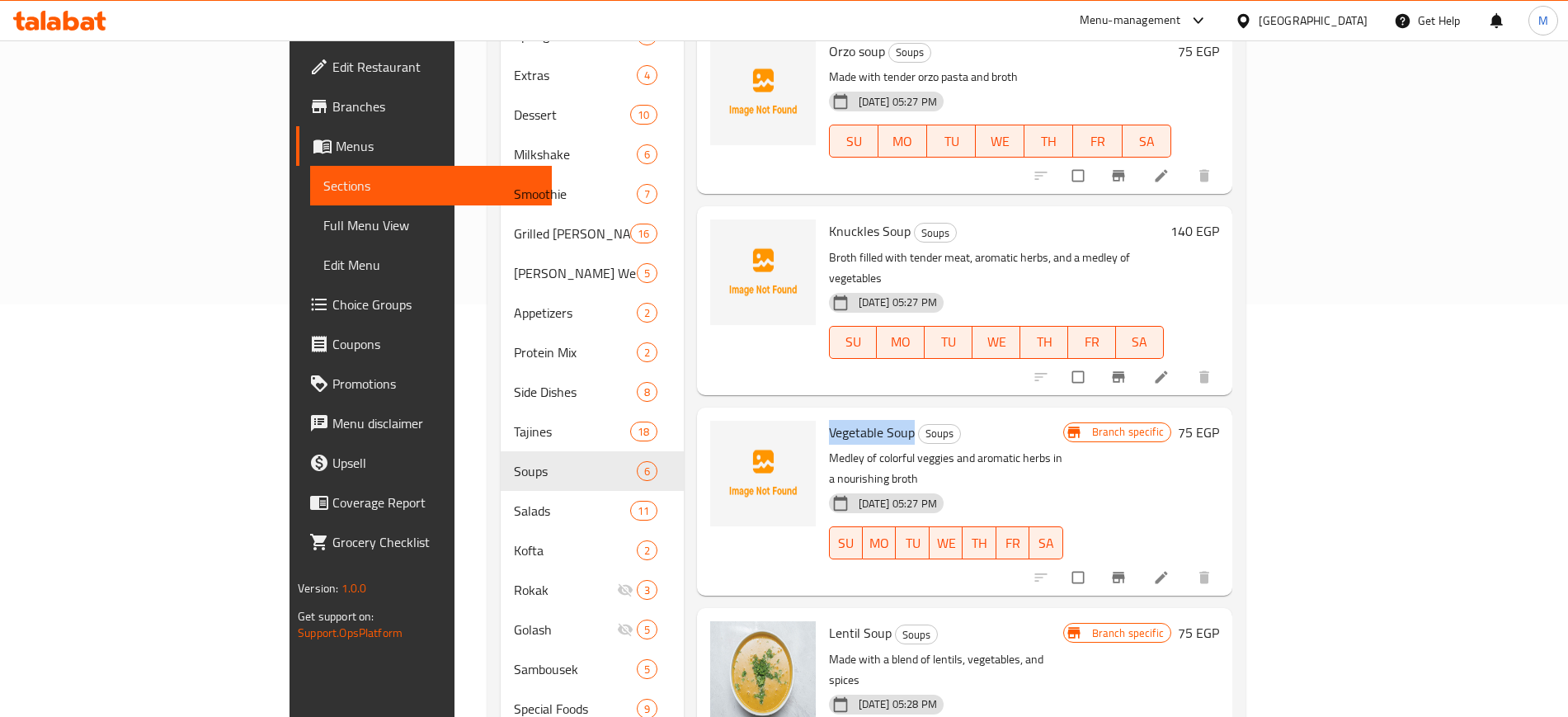
drag, startPoint x: 755, startPoint y: 392, endPoint x: 840, endPoint y: 392, distance: 85.0
click at [840, 414] on div "Vegetable Soup Soups Medley of colorful veggies and aromatic herbs in a nourish…" at bounding box center [946, 502] width 248 height 175
copy span "Vegetable Soup"
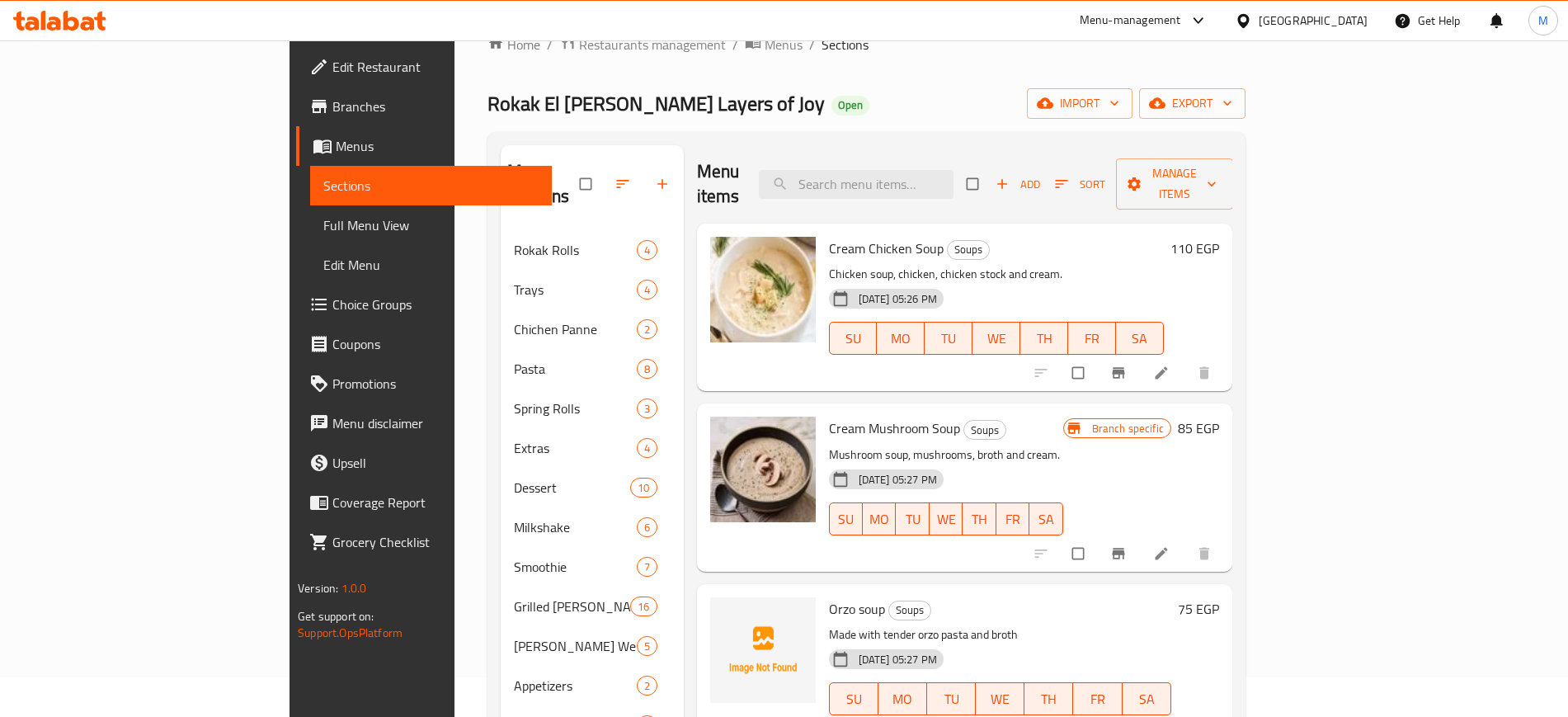
scroll to position [184, 0]
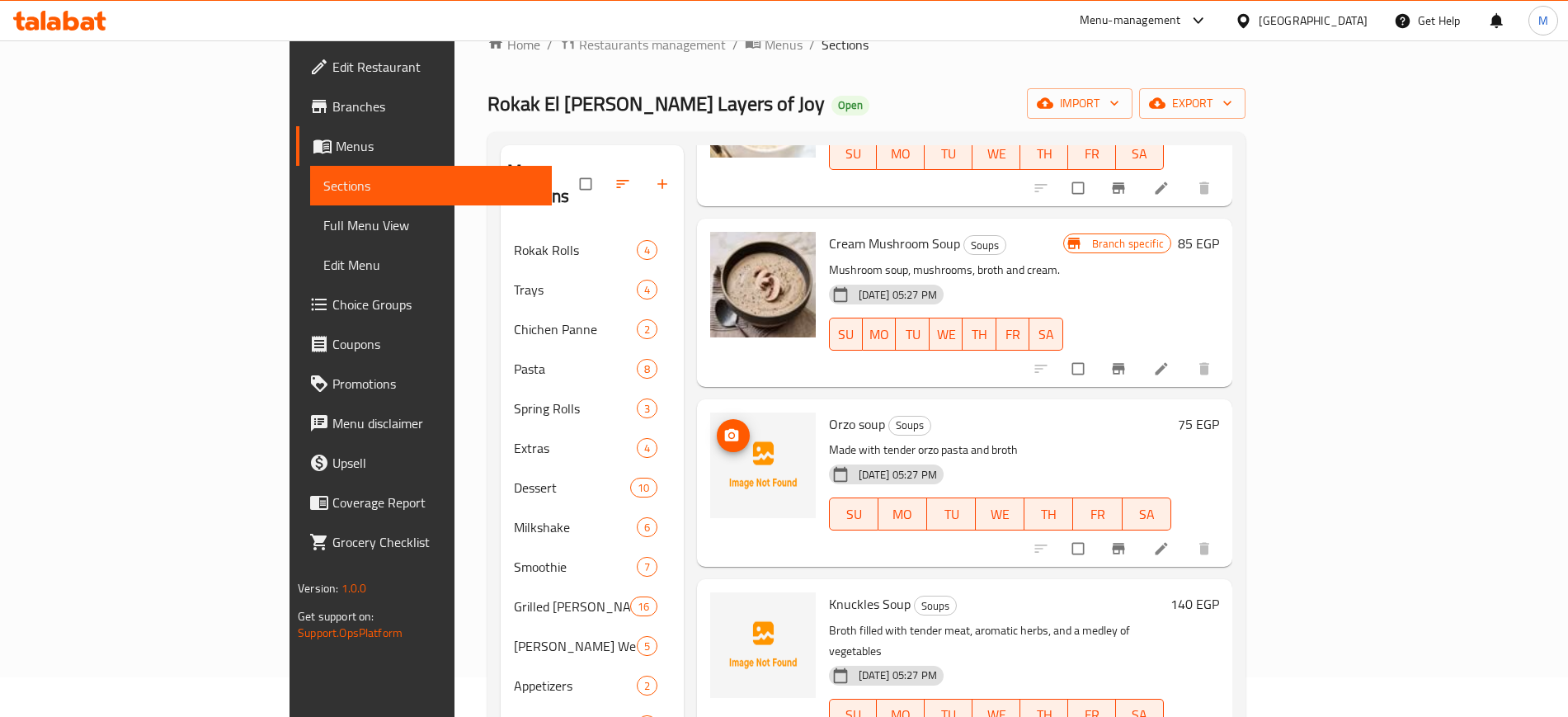
click at [717, 428] on span "upload picture" at bounding box center [733, 436] width 33 height 16
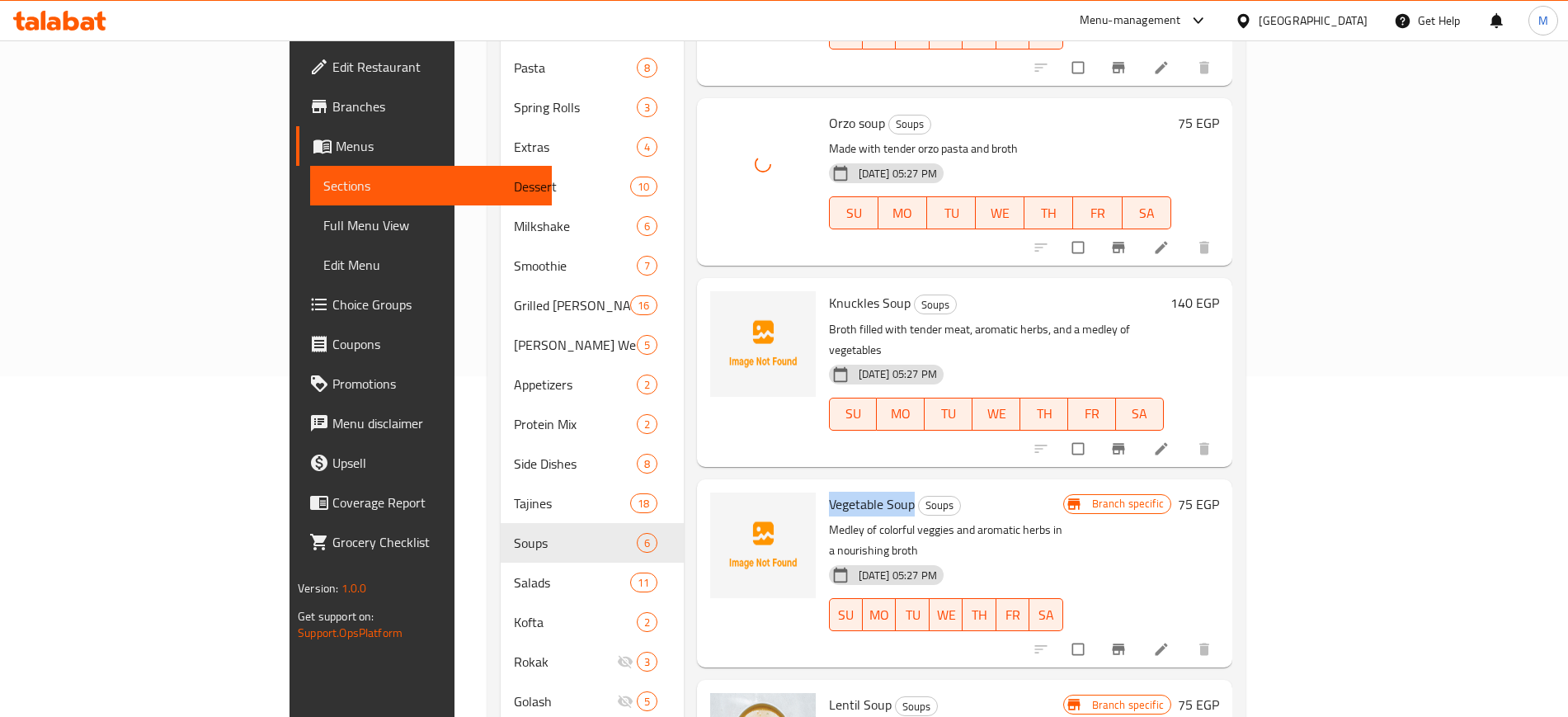
scroll to position [349, 0]
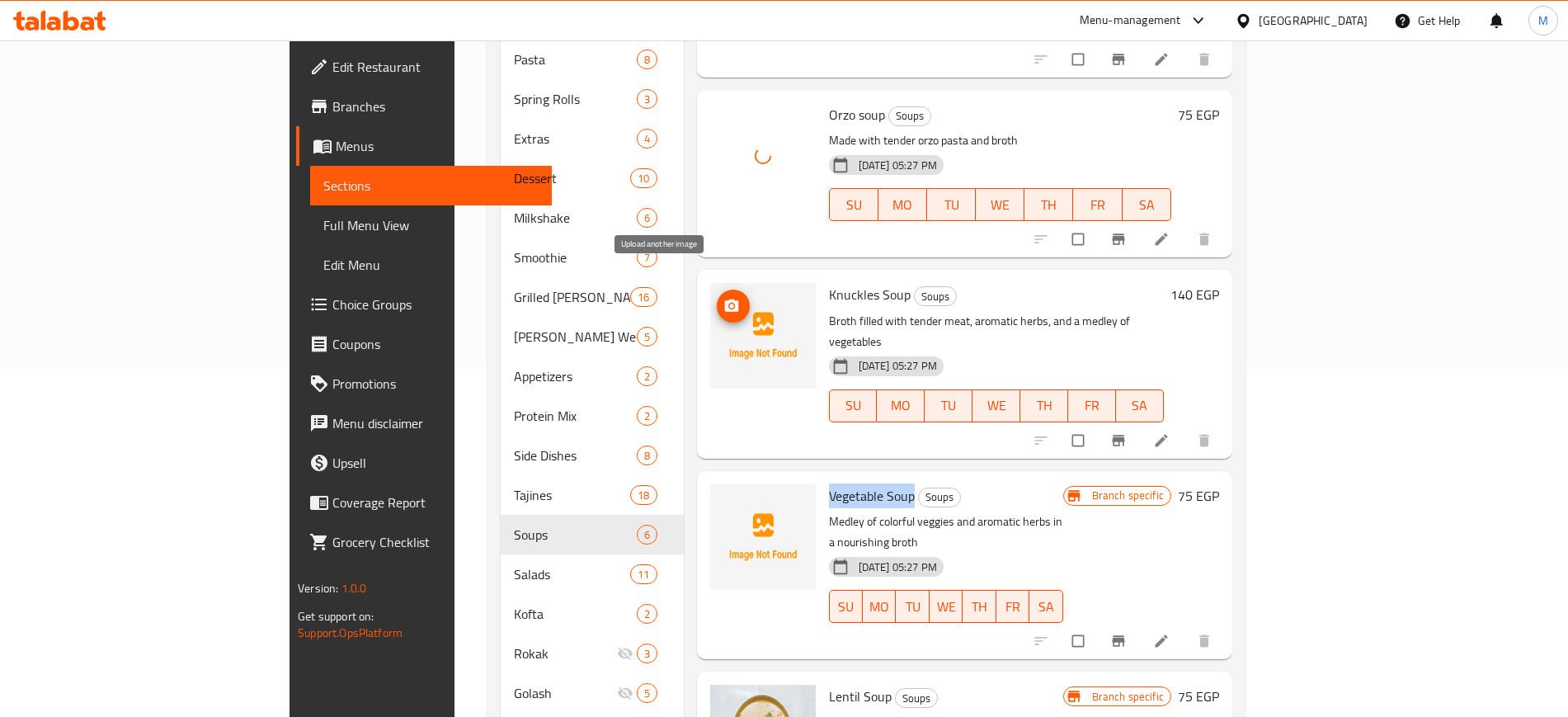
click at [724, 298] on icon "upload picture" at bounding box center [732, 307] width 16 height 16
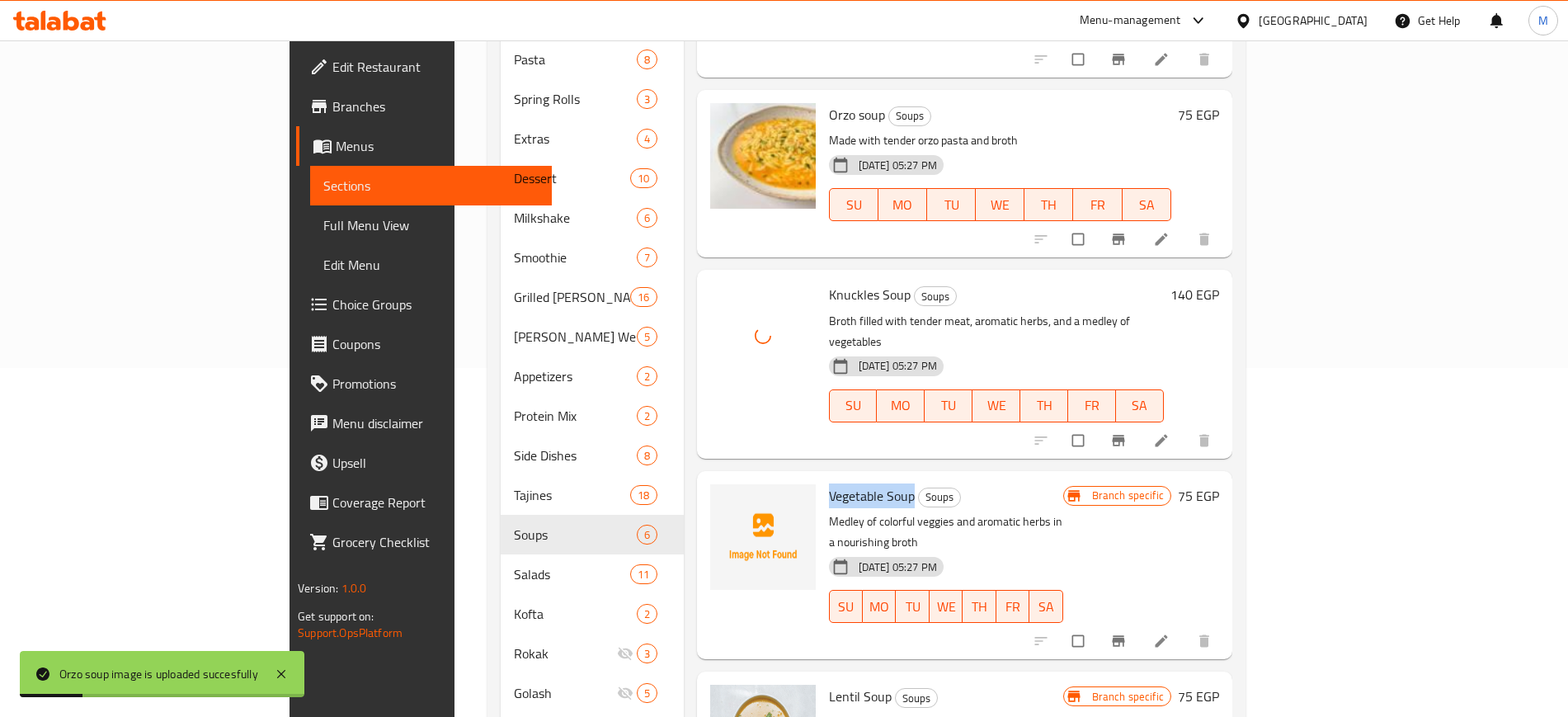
scroll to position [452, 0]
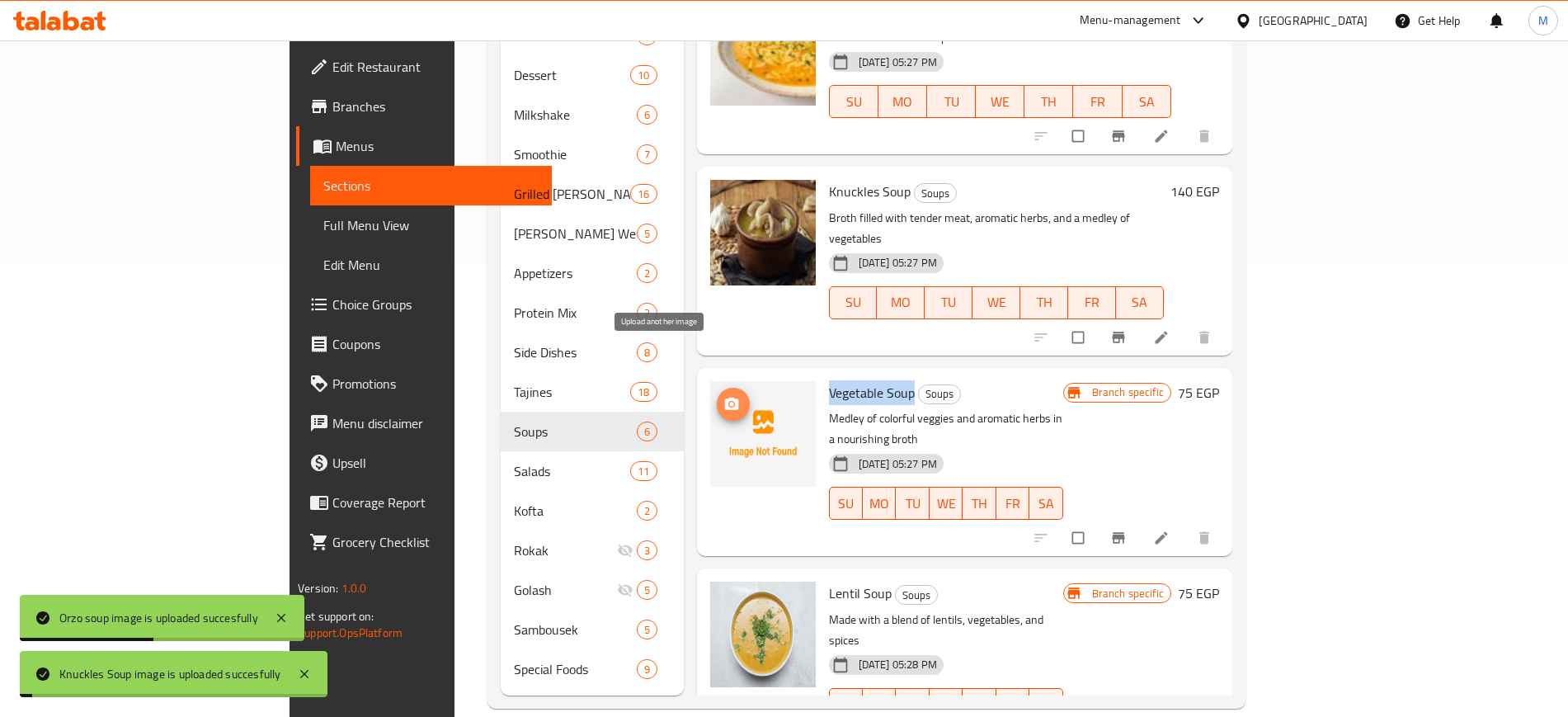
click at [725, 397] on icon "upload picture" at bounding box center [732, 403] width 14 height 13
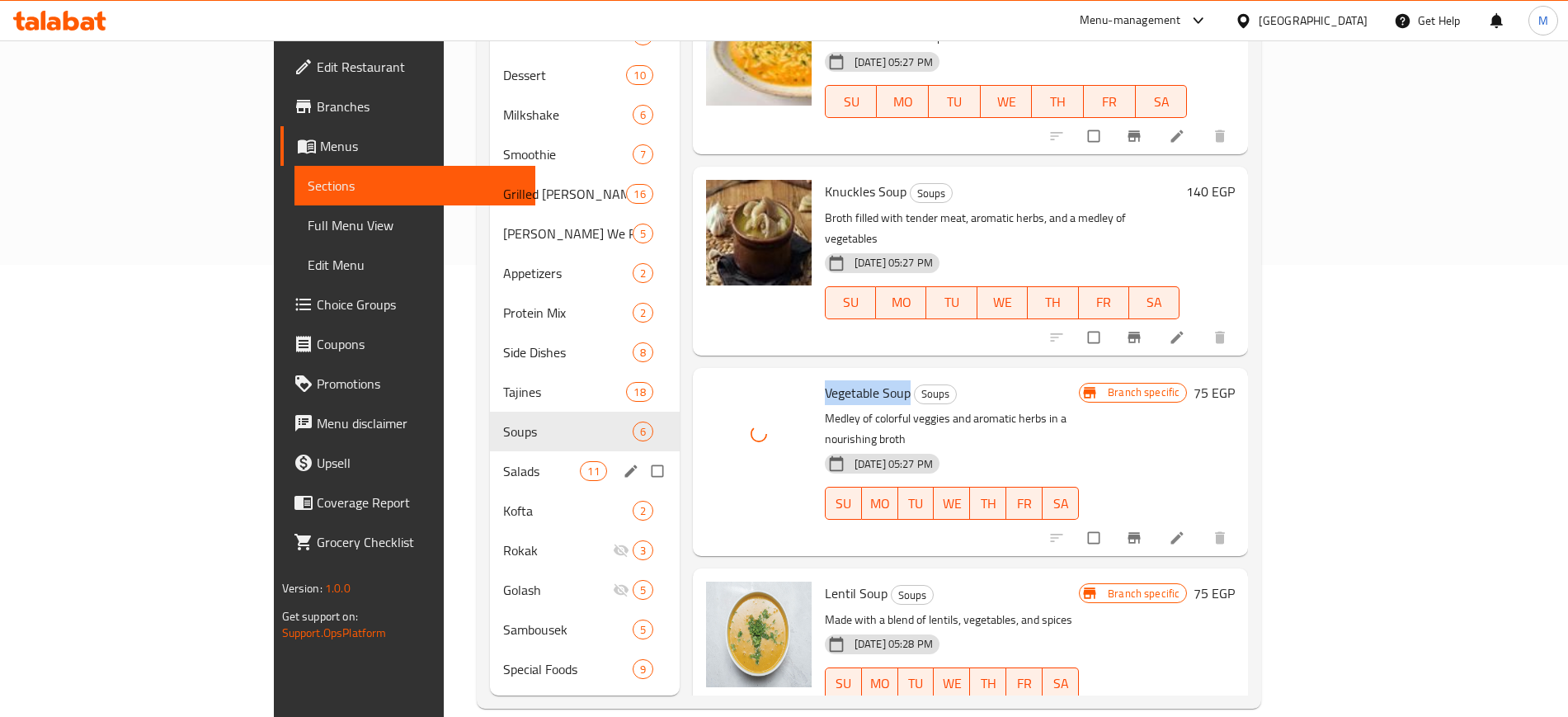
click at [503, 461] on span "Salads" at bounding box center [542, 471] width 78 height 20
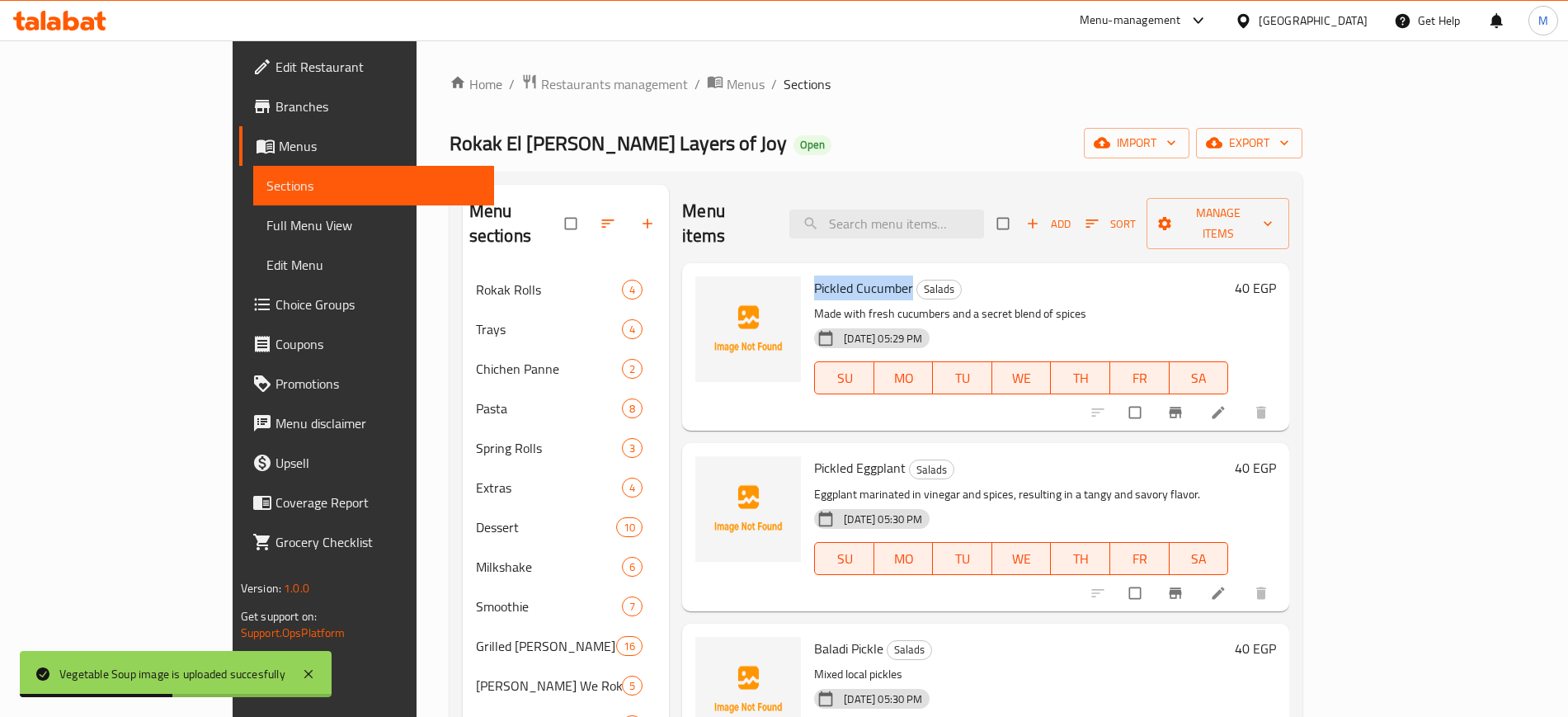
drag, startPoint x: 753, startPoint y: 264, endPoint x: 856, endPoint y: 264, distance: 103.0
click at [856, 270] on div "Pickled Cucumber Salads Made with fresh cucumbers and a secret blend of spices …" at bounding box center [1021, 347] width 427 height 155
copy span "Pickled Cucumber"
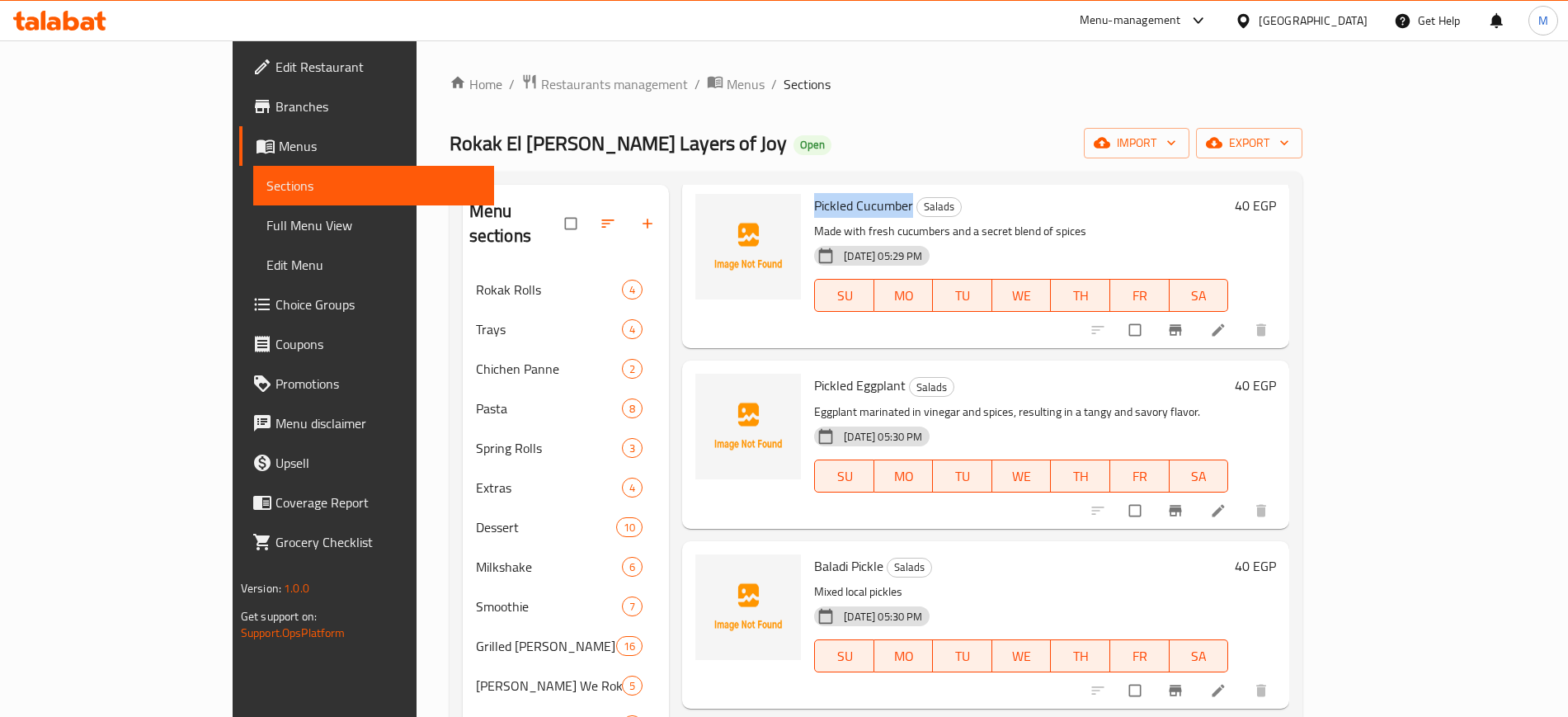
scroll to position [206, 0]
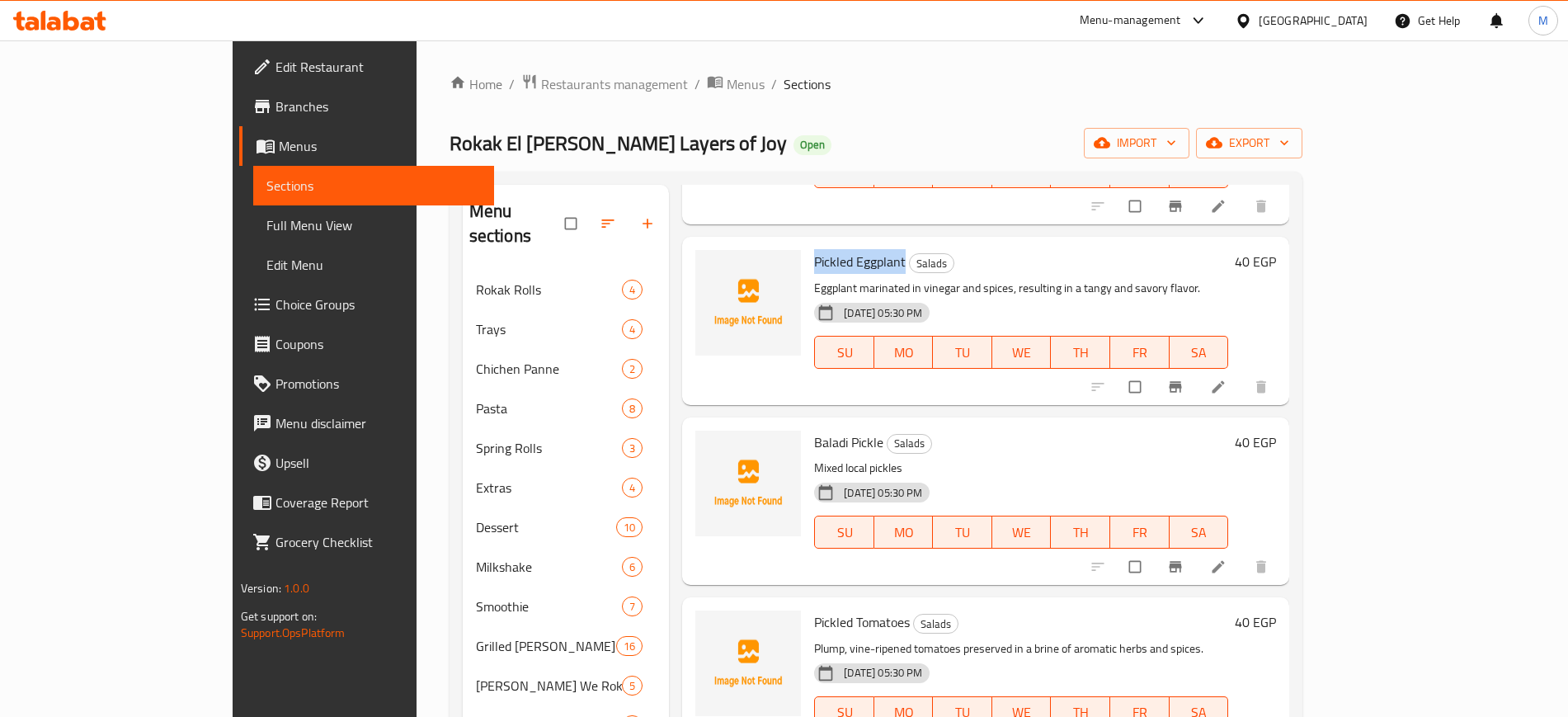
drag, startPoint x: 754, startPoint y: 234, endPoint x: 846, endPoint y: 233, distance: 92.0
click at [846, 243] on div "Pickled Eggplant Salads Eggplant marinated in vinegar and spices, resulting in …" at bounding box center [1021, 320] width 427 height 155
copy span "Pickled Eggplant"
drag, startPoint x: 754, startPoint y: 406, endPoint x: 825, endPoint y: 414, distance: 71.4
click at [825, 424] on div "Baladi Pickle Salads Mixed local pickles 23-02-2025 05:30 PM SU MO TU WE TH FR …" at bounding box center [1021, 501] width 427 height 155
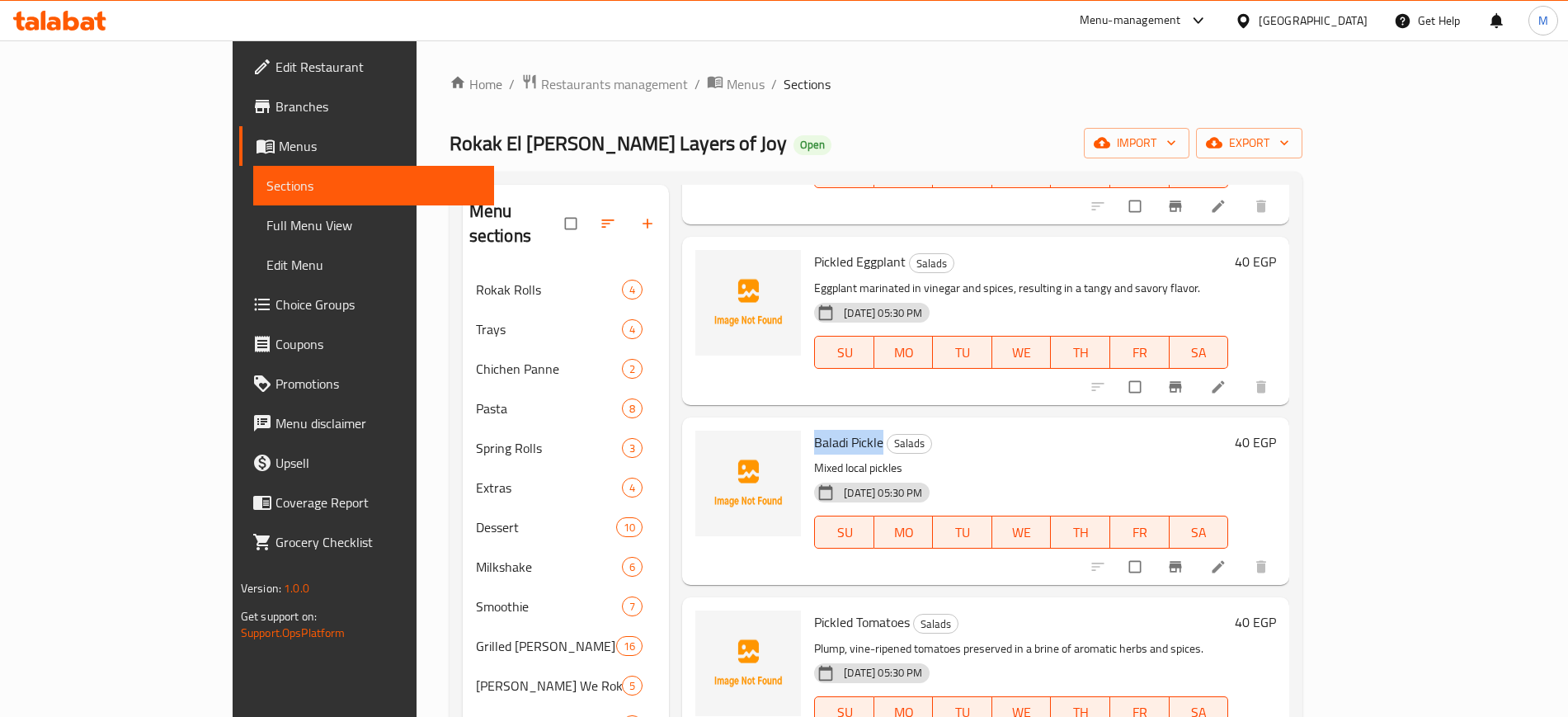
copy span "Baladi Pickle"
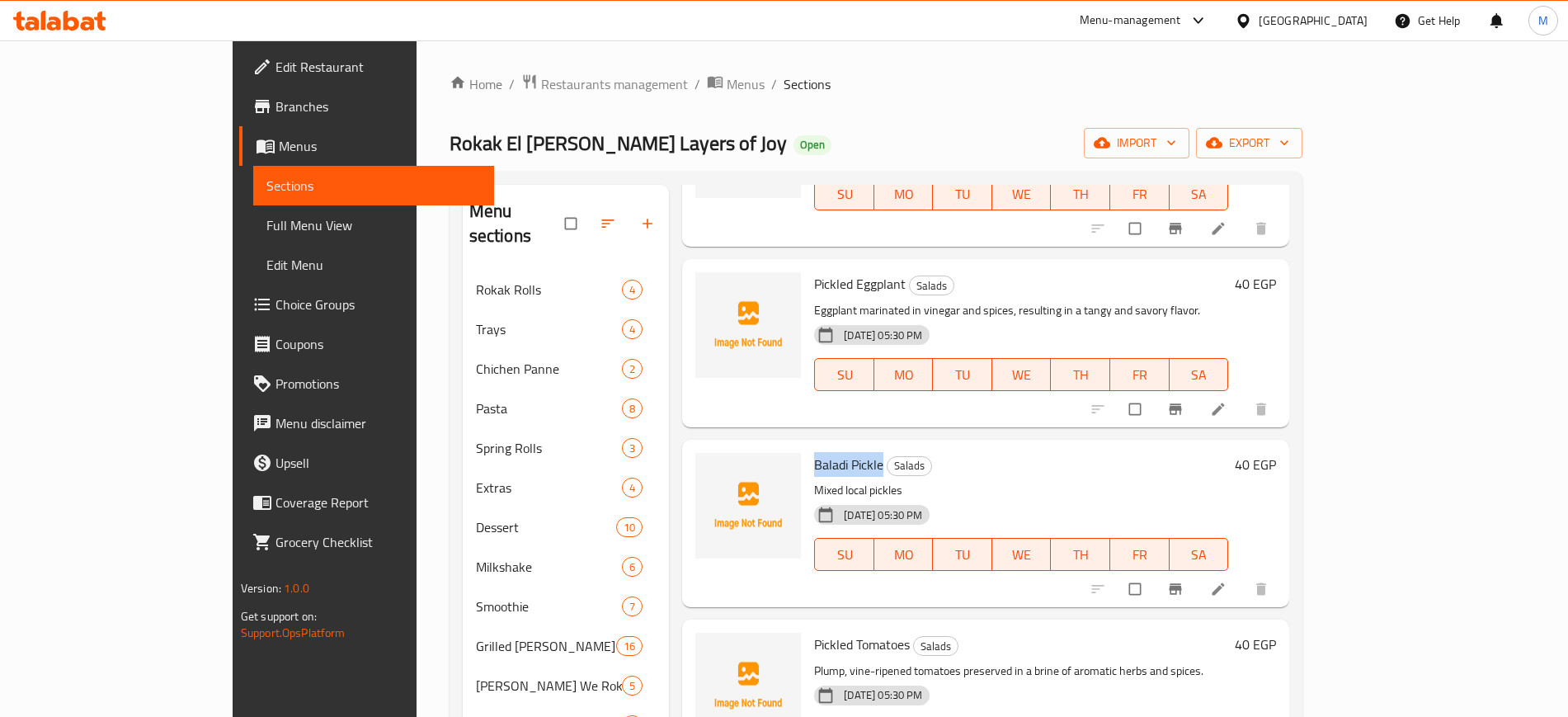
scroll to position [0, 0]
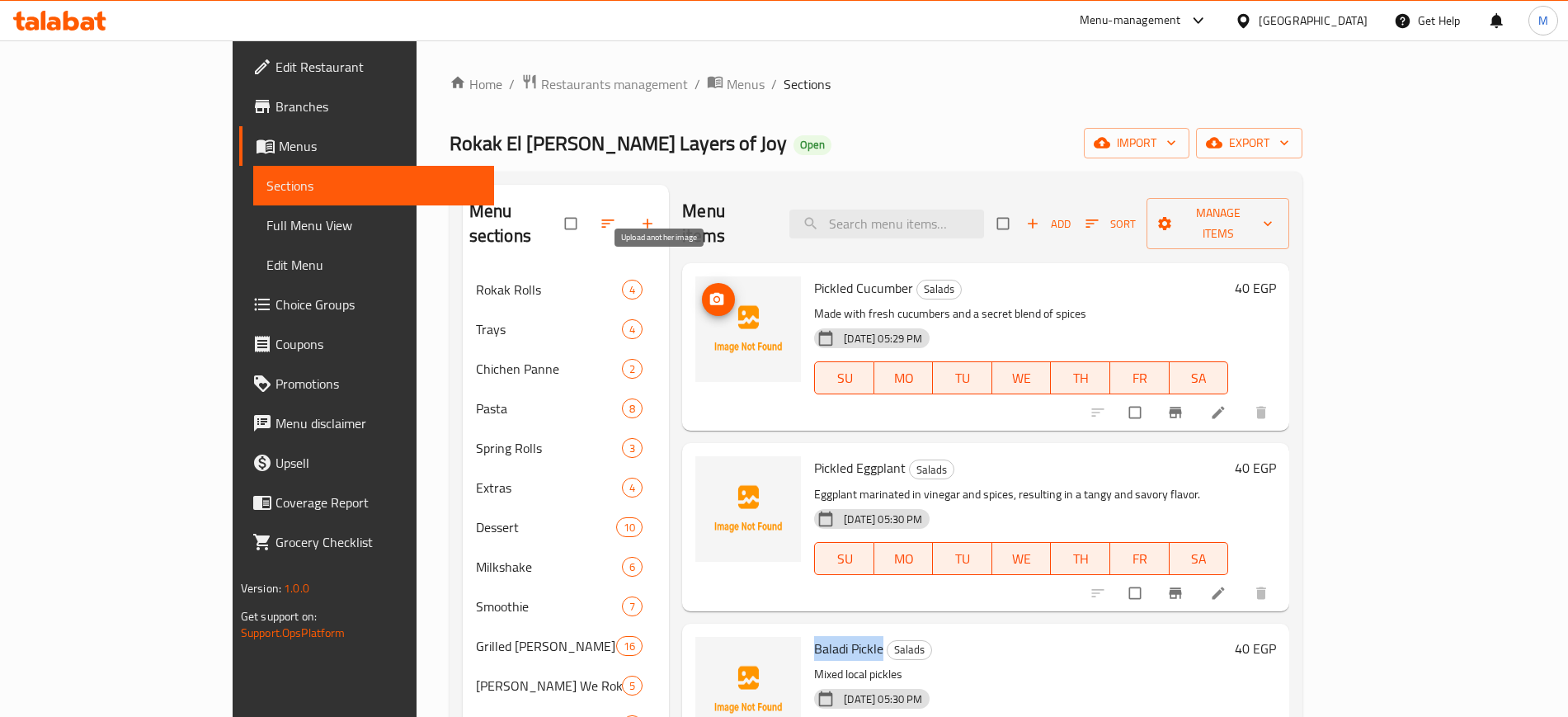
click at [709, 291] on icon "upload picture" at bounding box center [717, 299] width 16 height 16
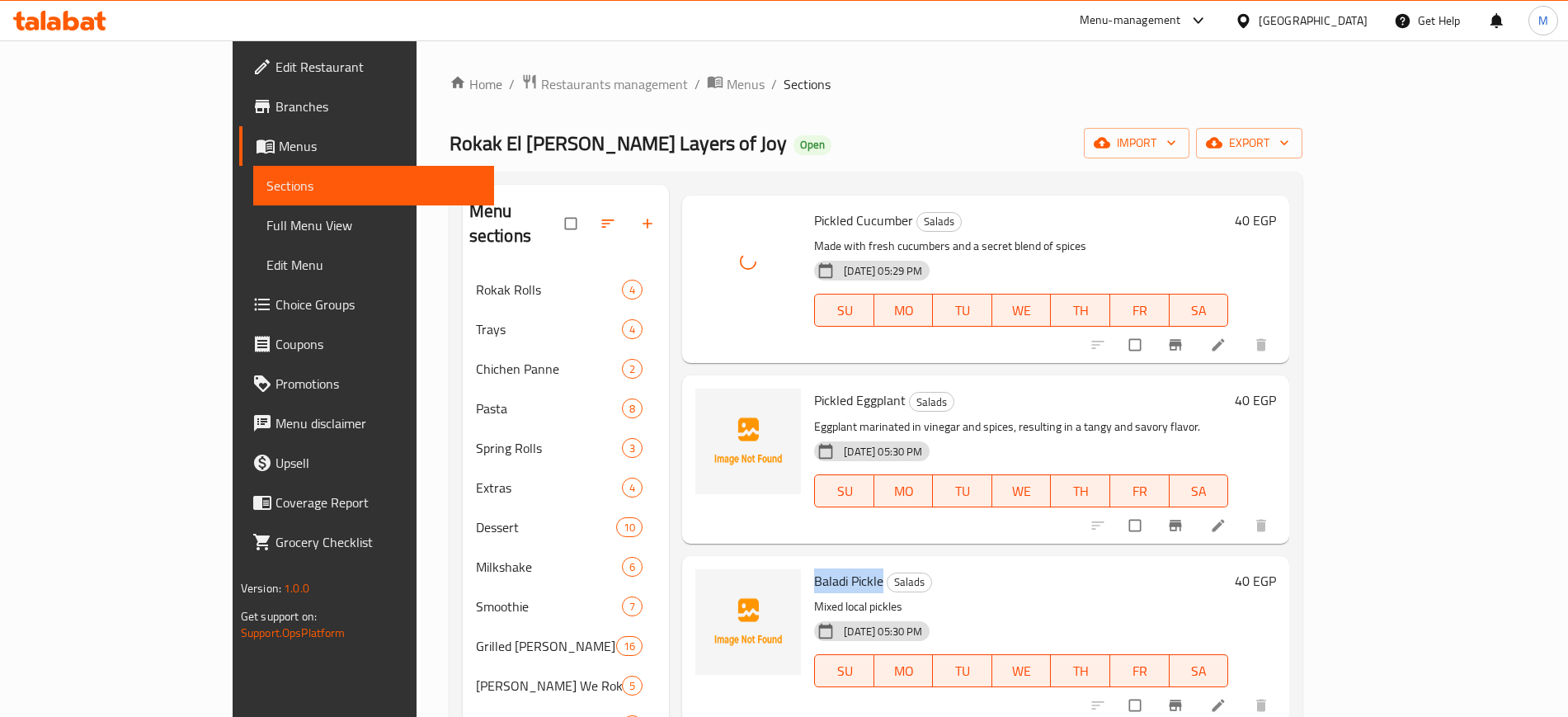
scroll to position [103, 0]
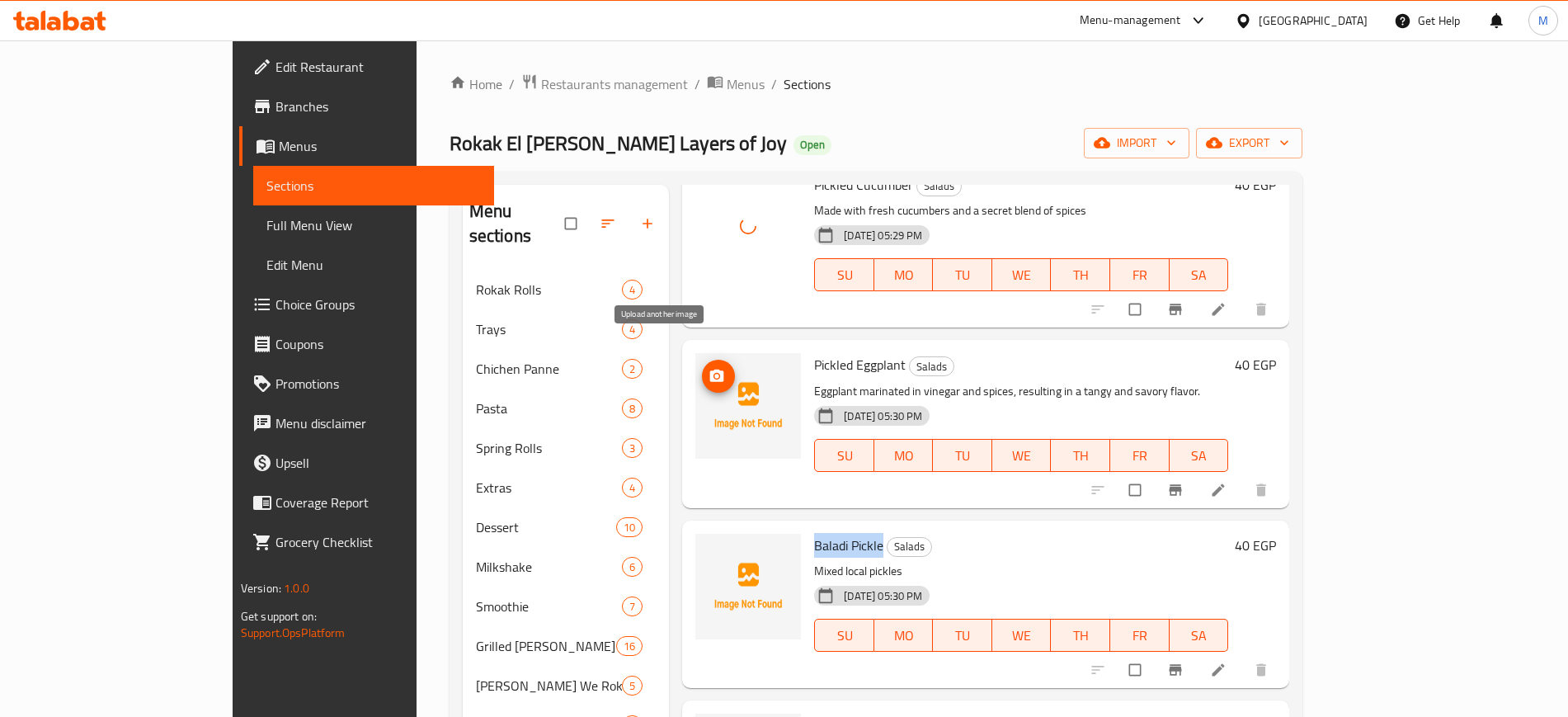
click at [702, 360] on button "upload picture" at bounding box center [718, 376] width 33 height 33
click at [710, 370] on icon "upload picture" at bounding box center [718, 376] width 14 height 13
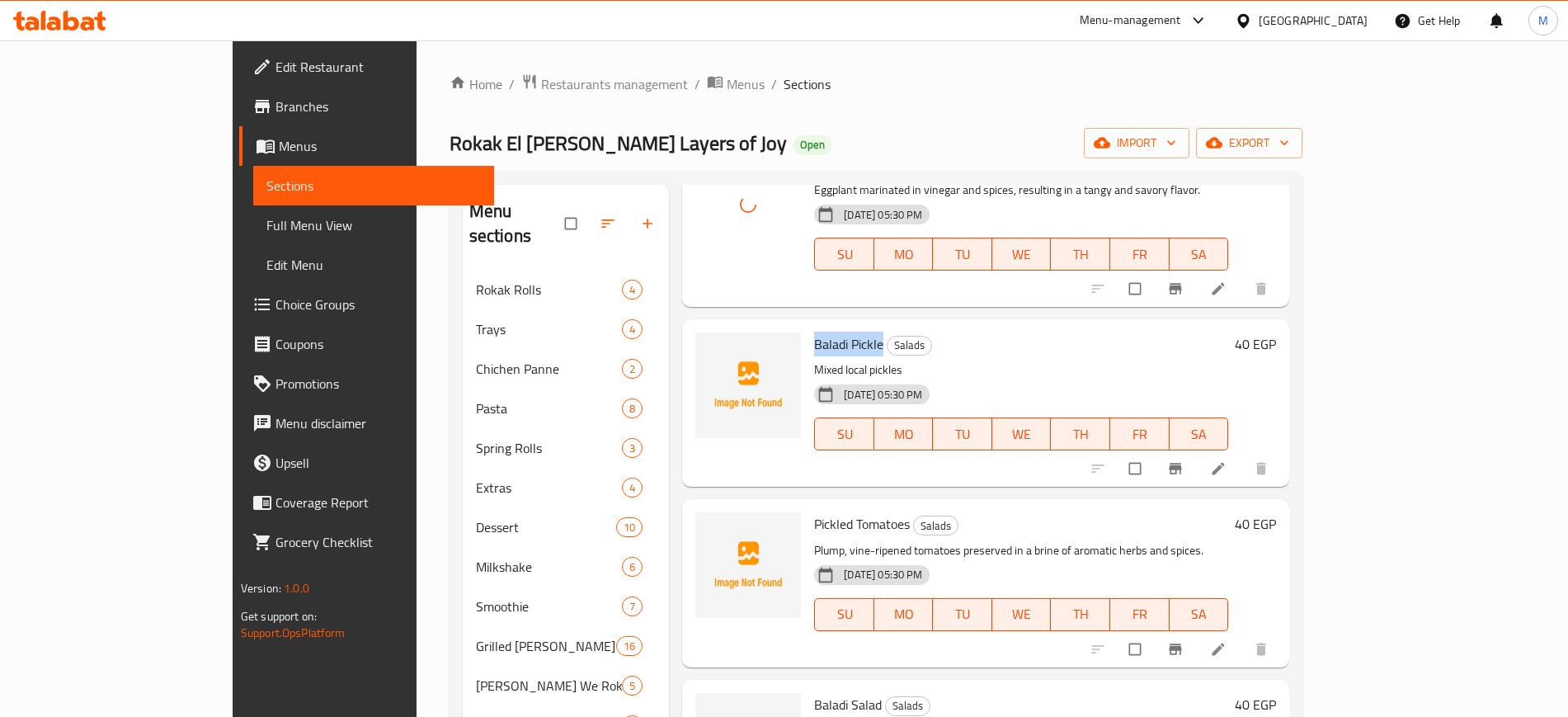
scroll to position [309, 0]
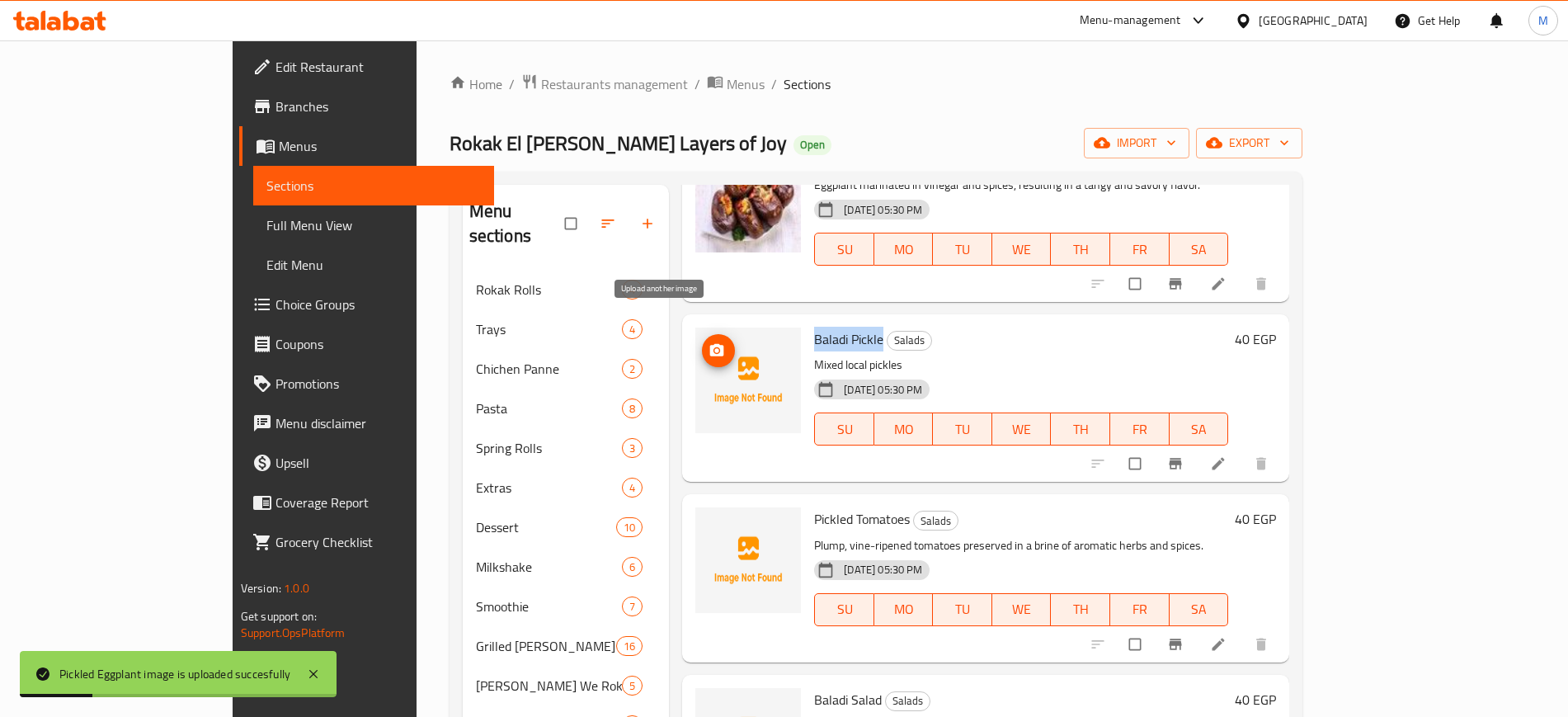
click at [702, 343] on span "upload picture" at bounding box center [718, 351] width 33 height 16
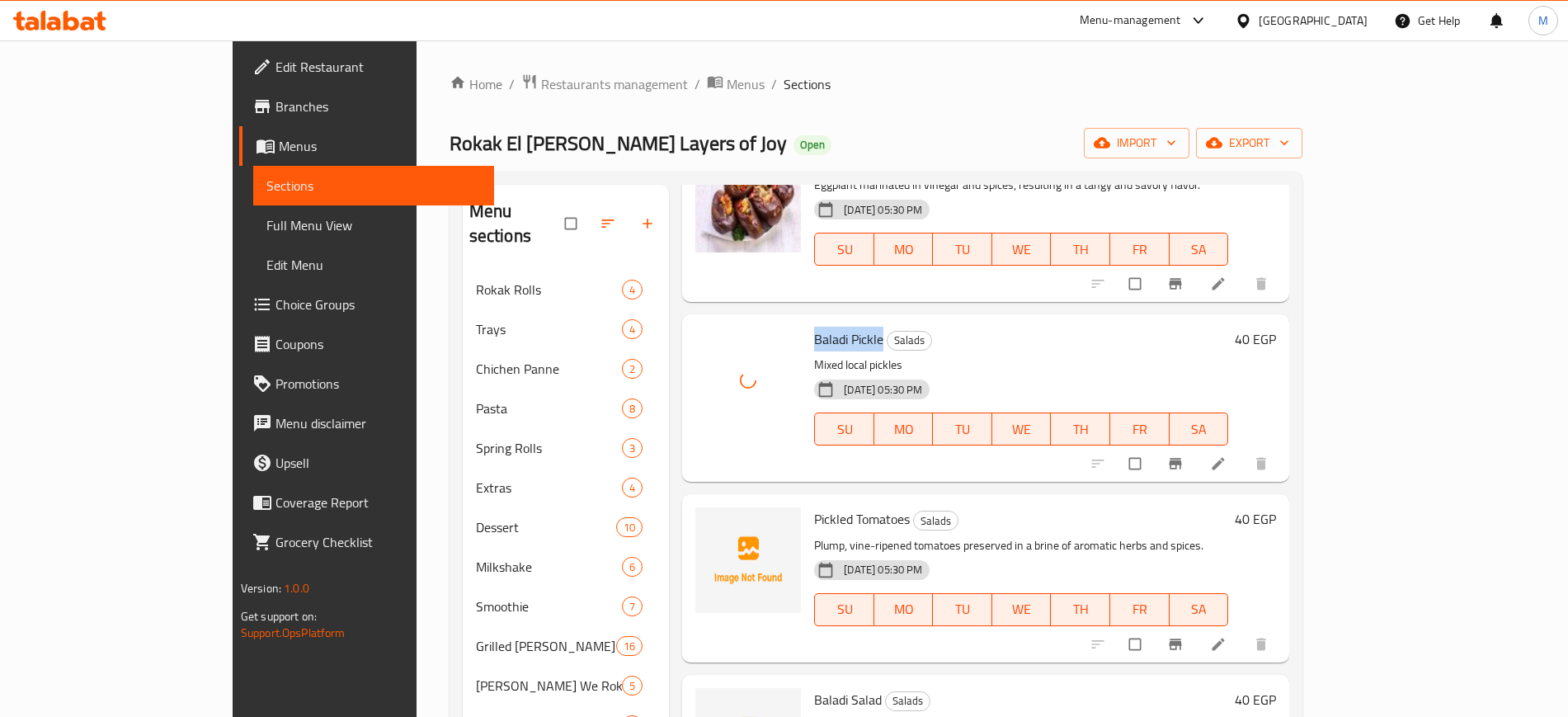
scroll to position [412, 0]
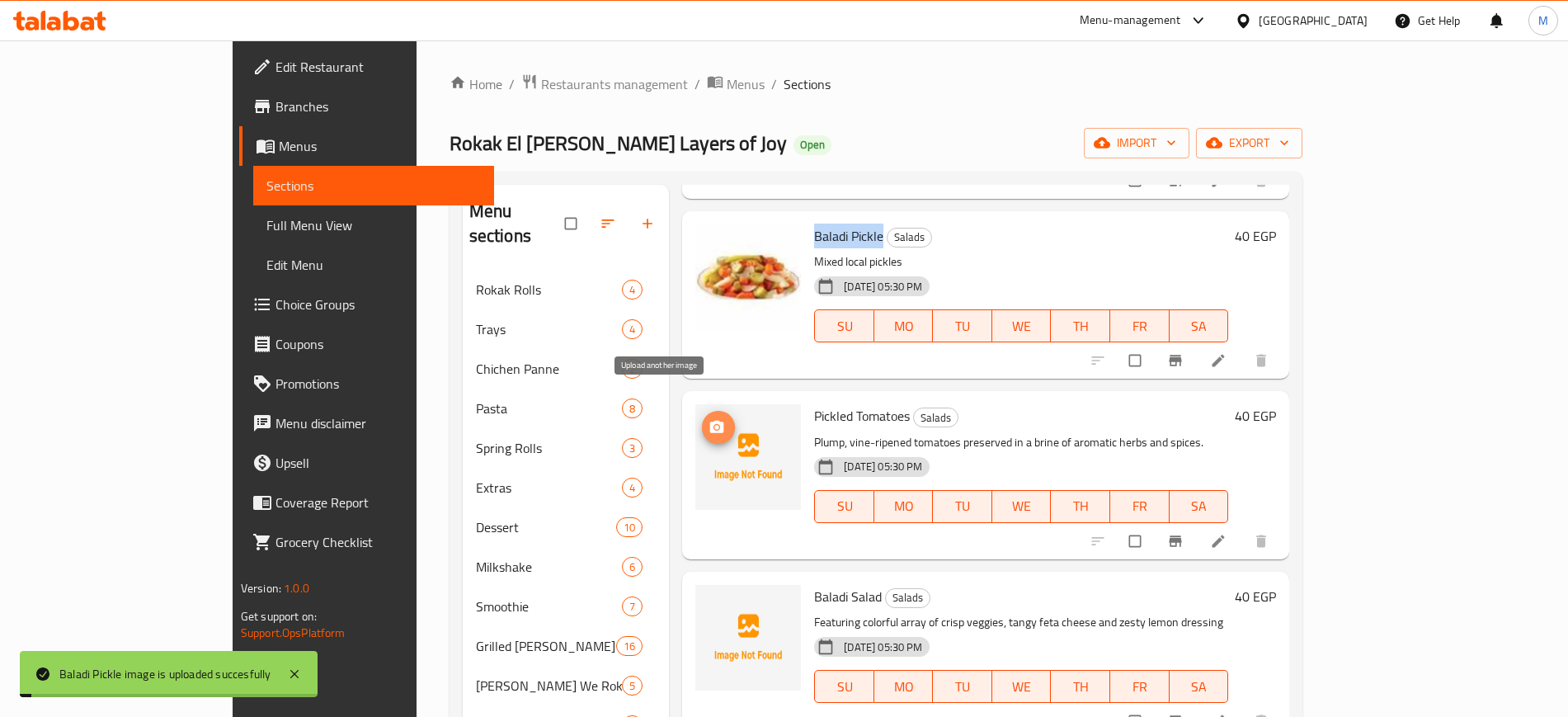
click at [710, 421] on icon "upload picture" at bounding box center [718, 428] width 14 height 13
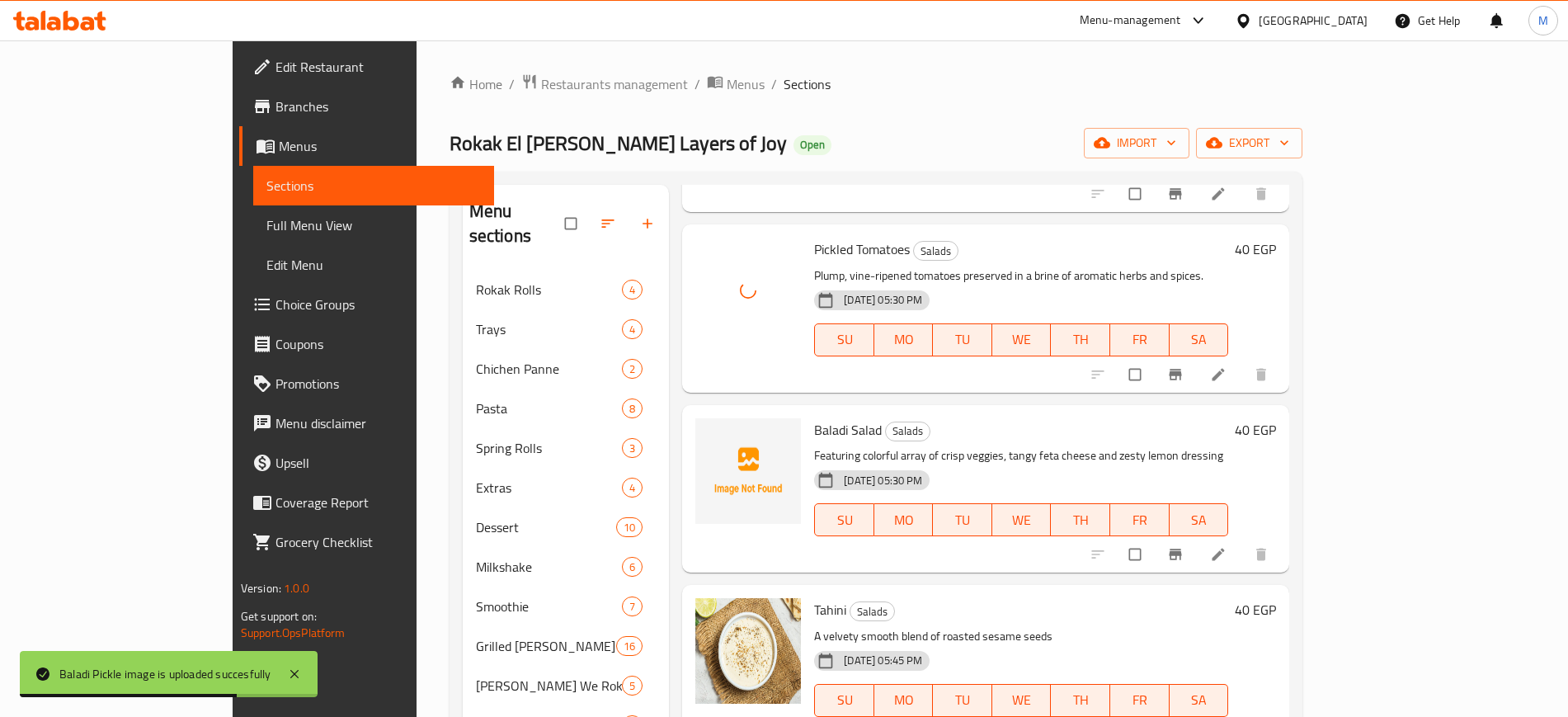
scroll to position [619, 0]
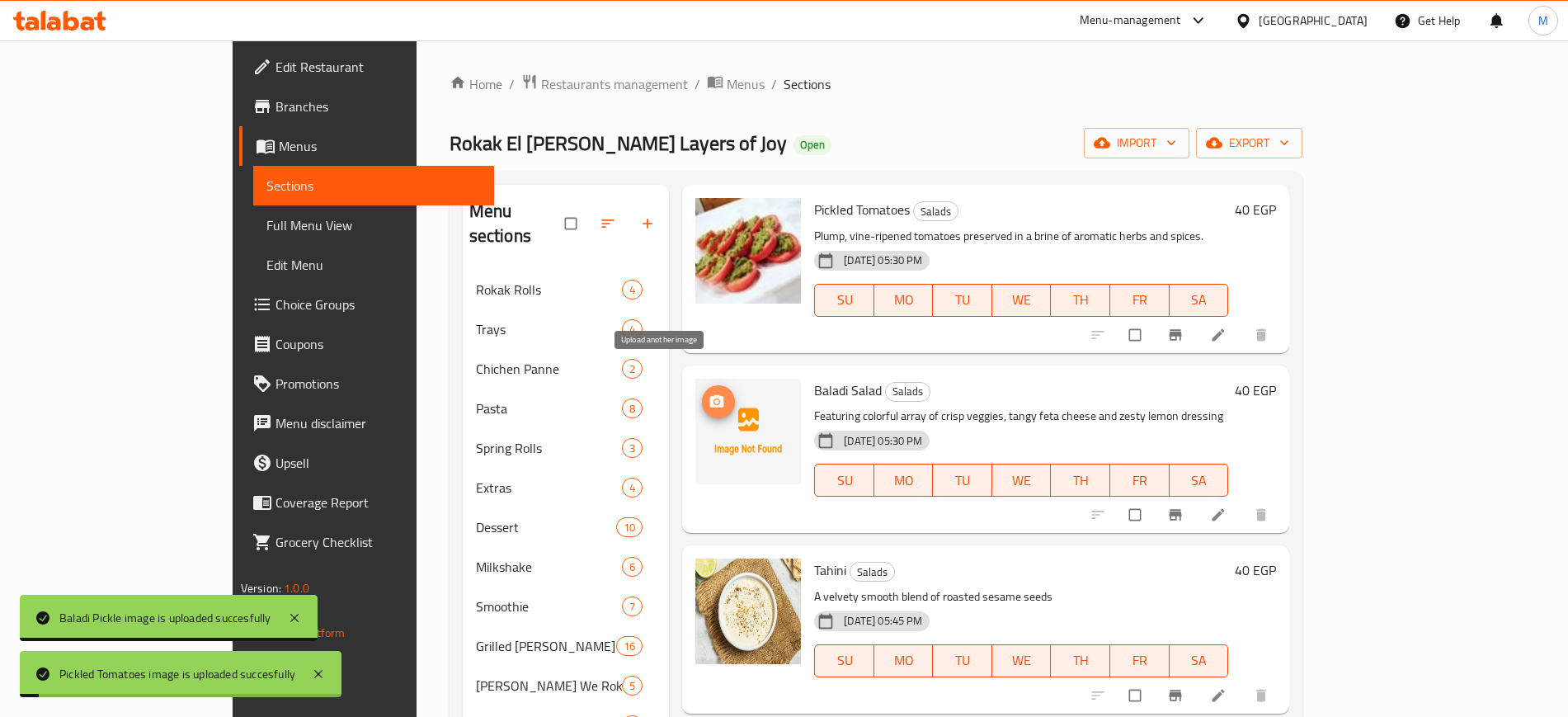
click at [710, 394] on icon "upload picture" at bounding box center [718, 401] width 14 height 13
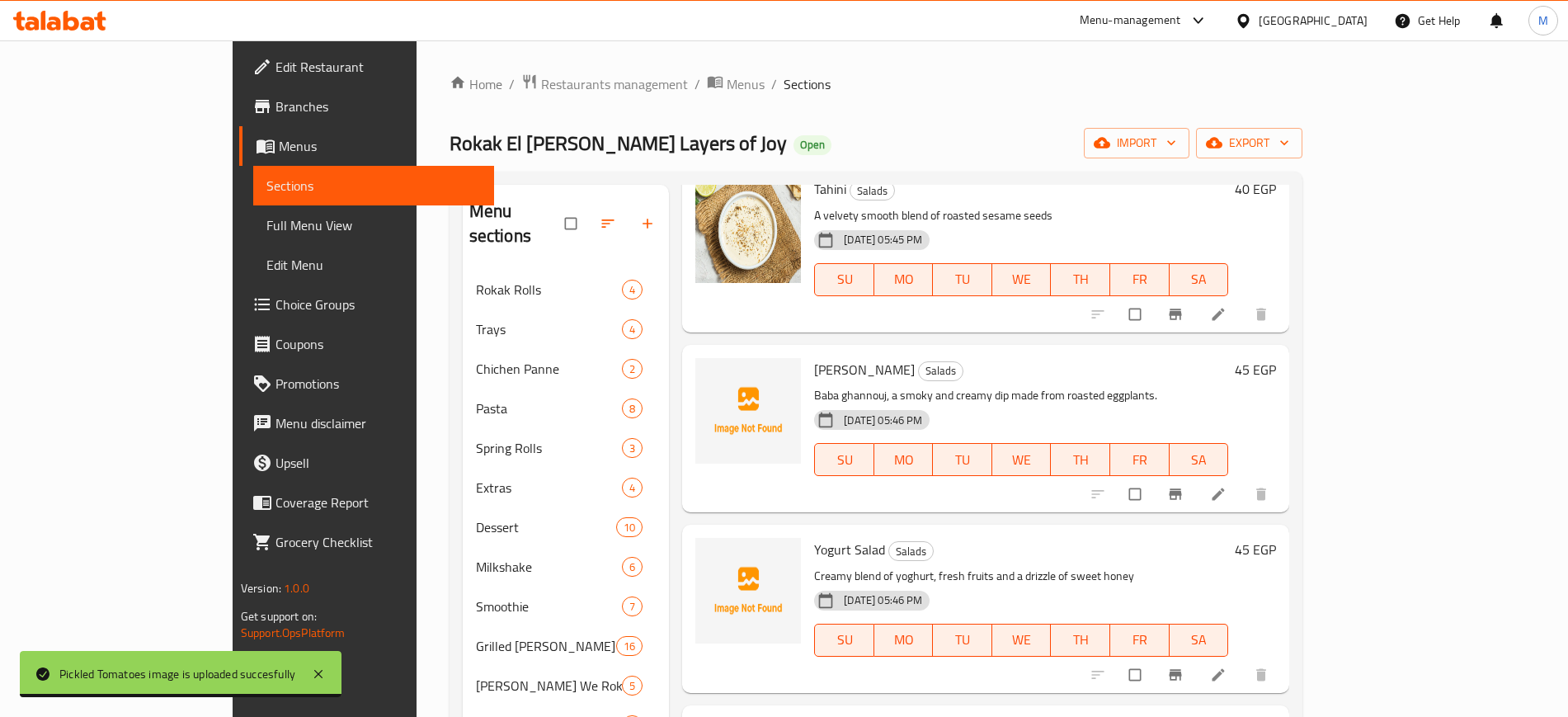
scroll to position [1032, 0]
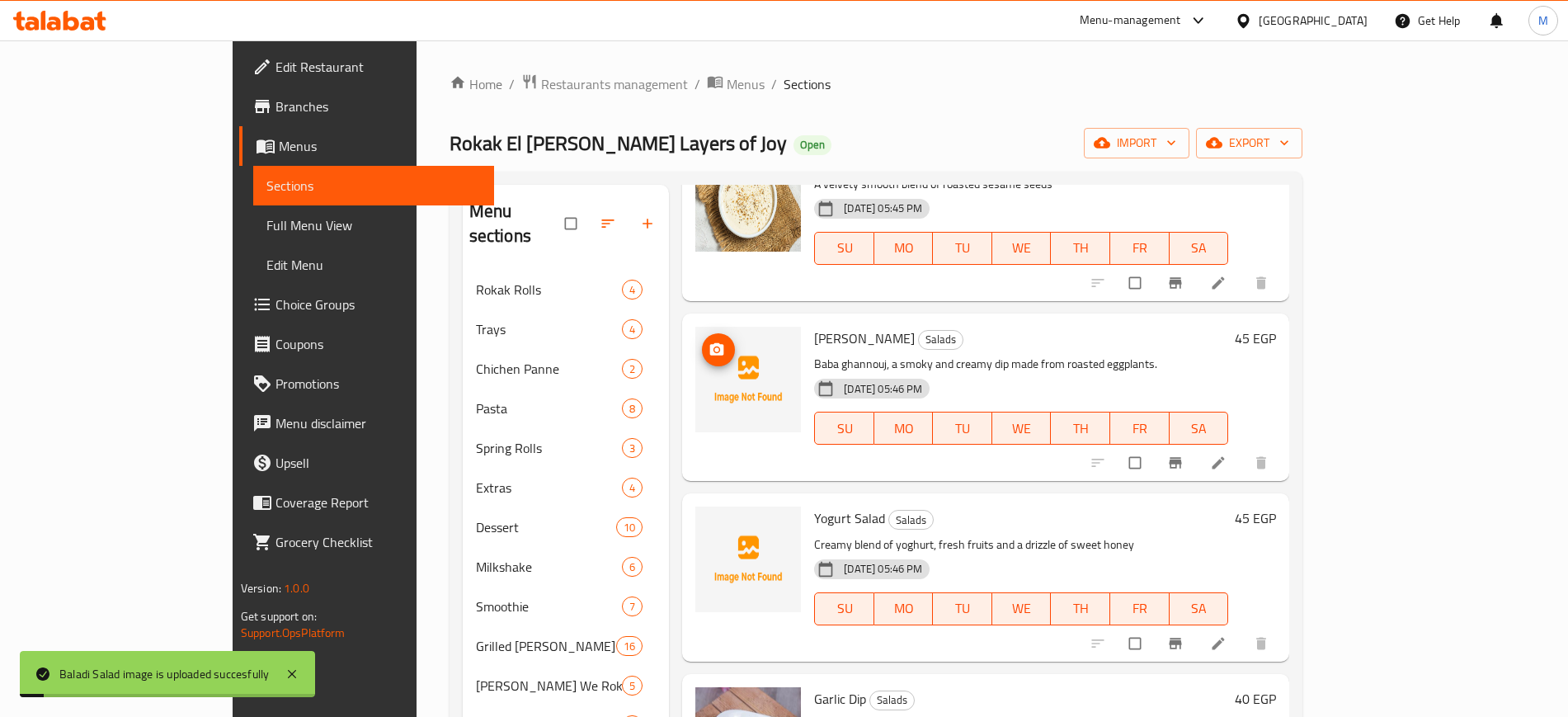
click at [702, 342] on span "upload picture" at bounding box center [718, 350] width 33 height 16
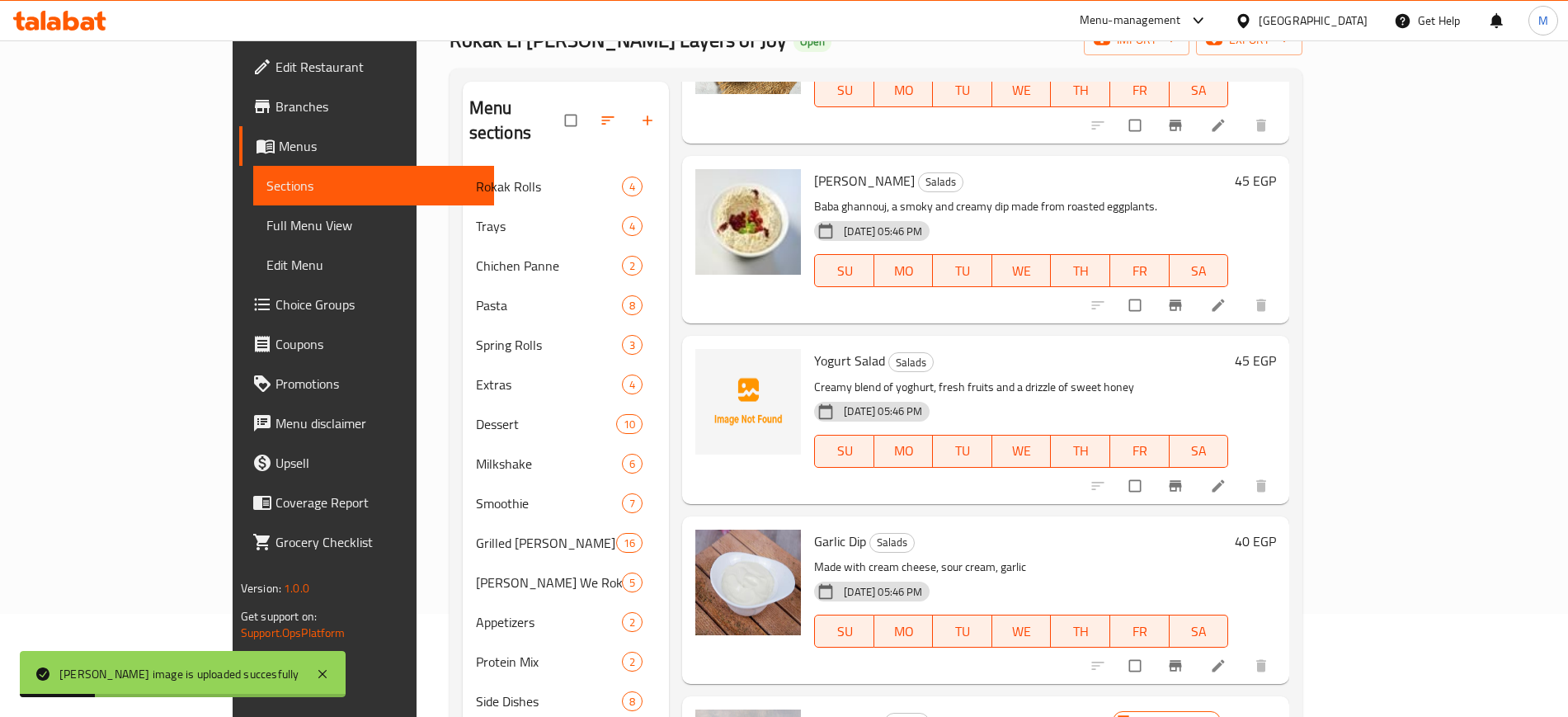
scroll to position [206, 0]
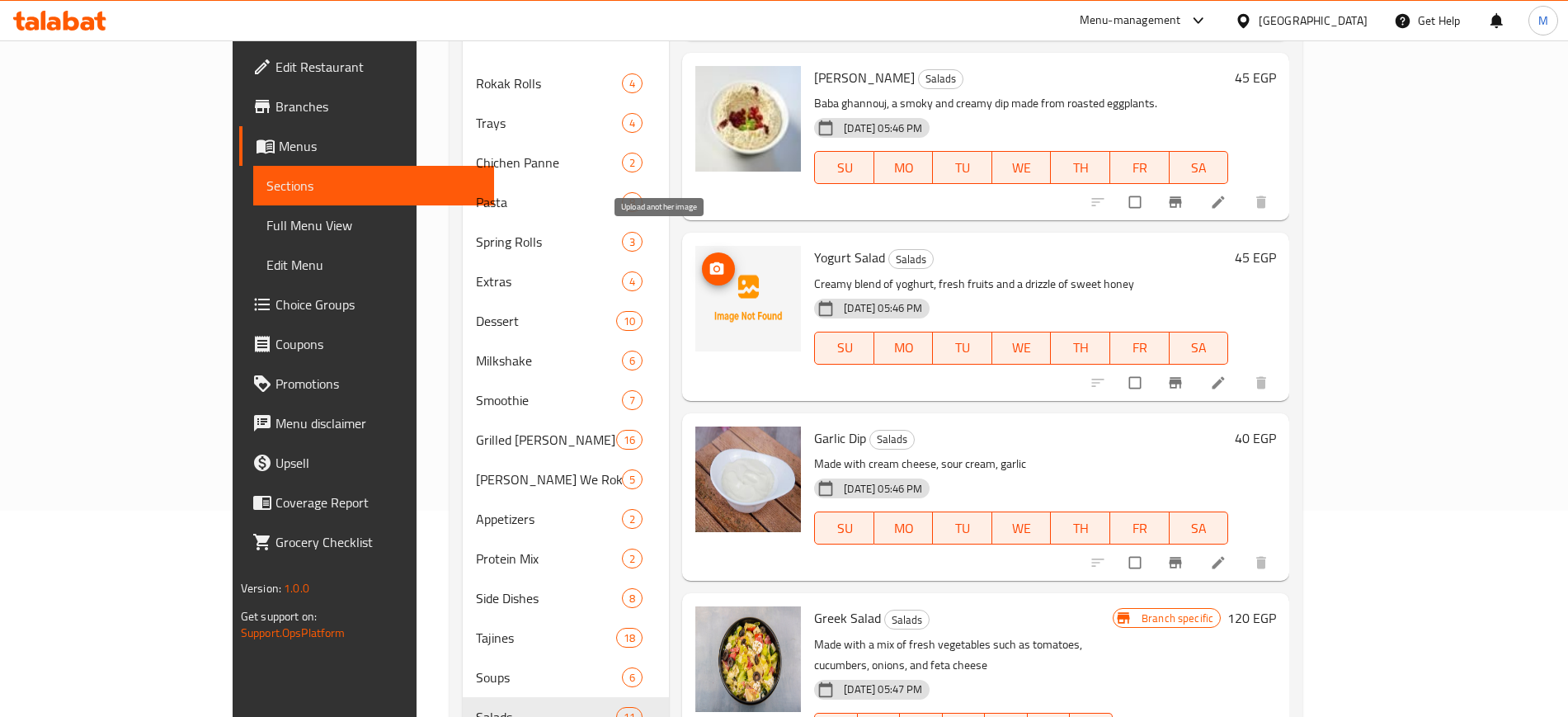
click at [710, 262] on icon "upload picture" at bounding box center [718, 269] width 14 height 13
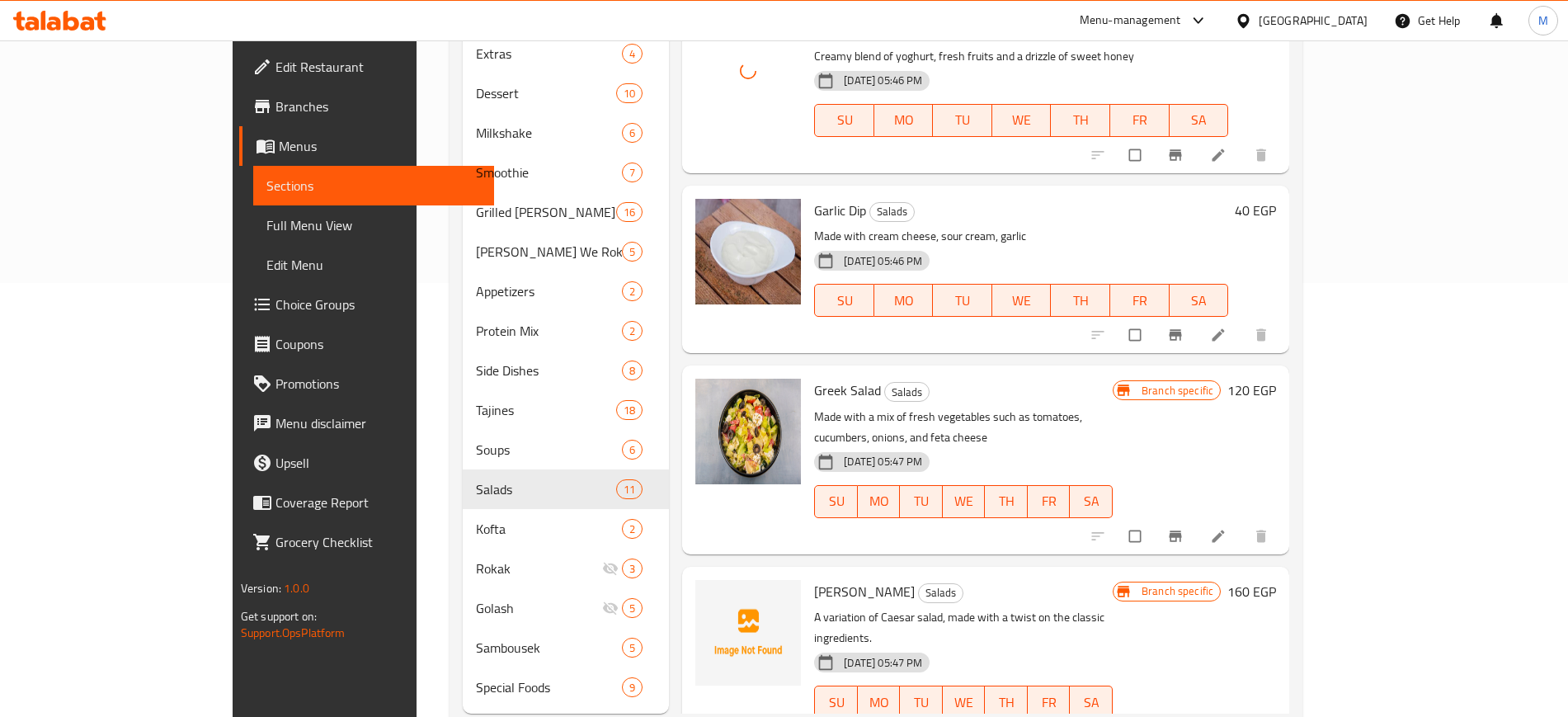
scroll to position [452, 0]
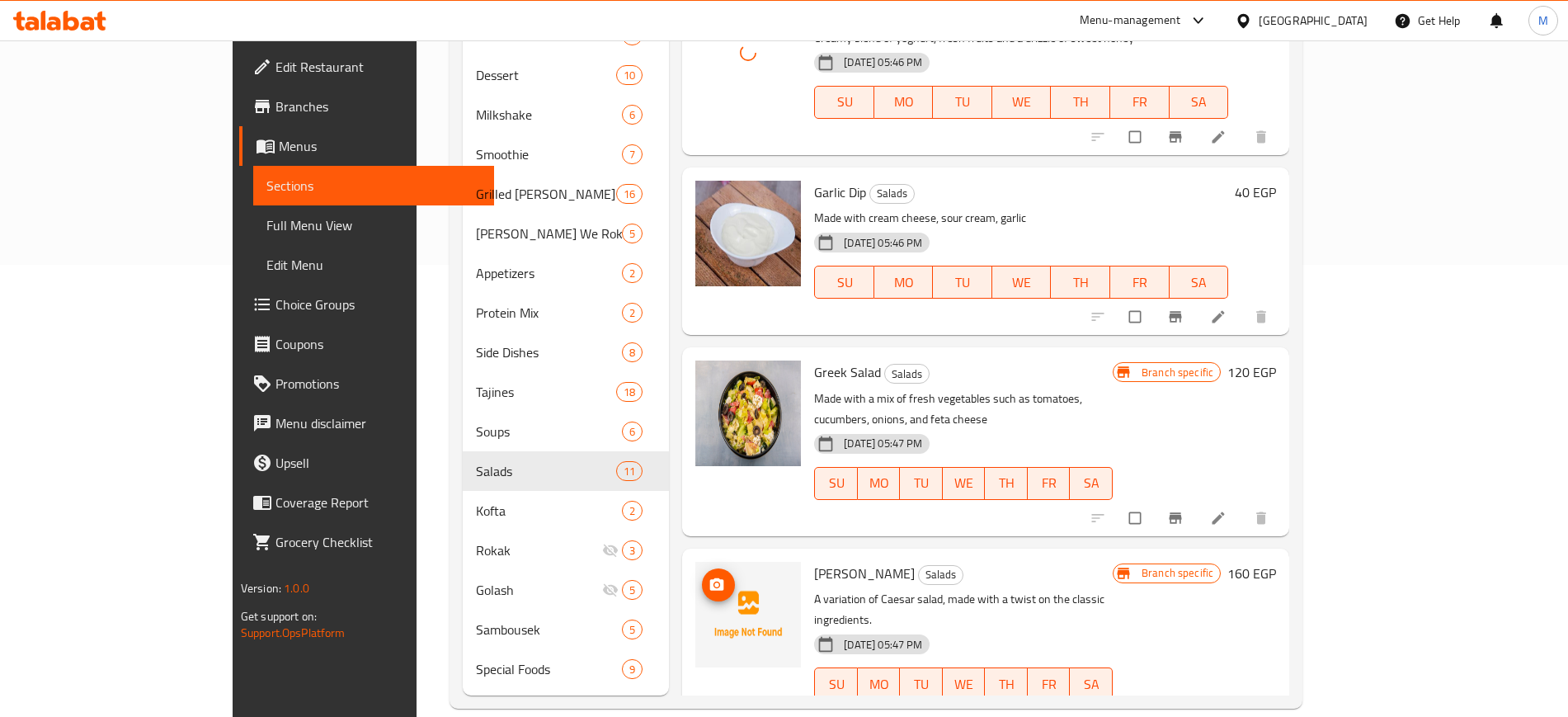
click at [709, 577] on icon "upload picture" at bounding box center [717, 585] width 16 height 16
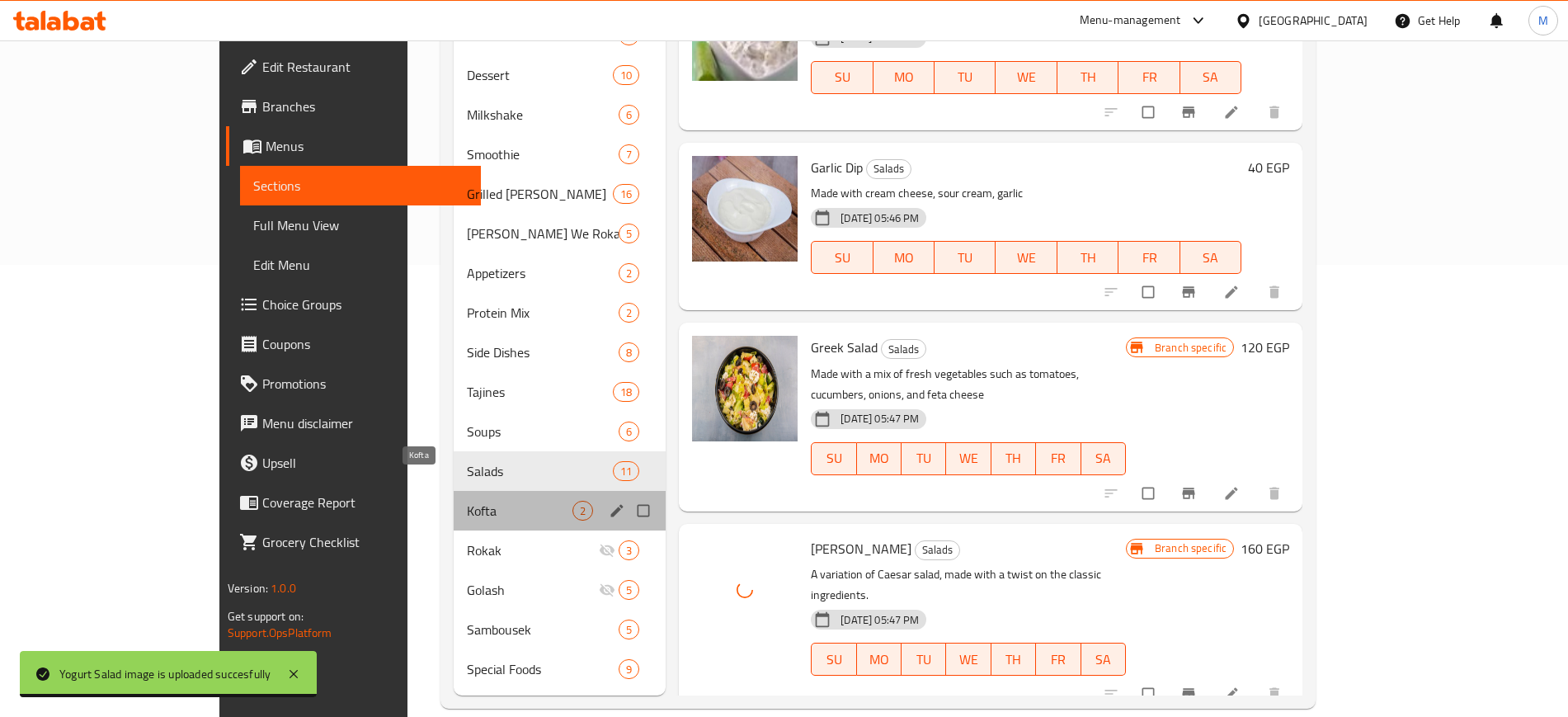
click at [467, 501] on span "Kofta" at bounding box center [520, 511] width 106 height 20
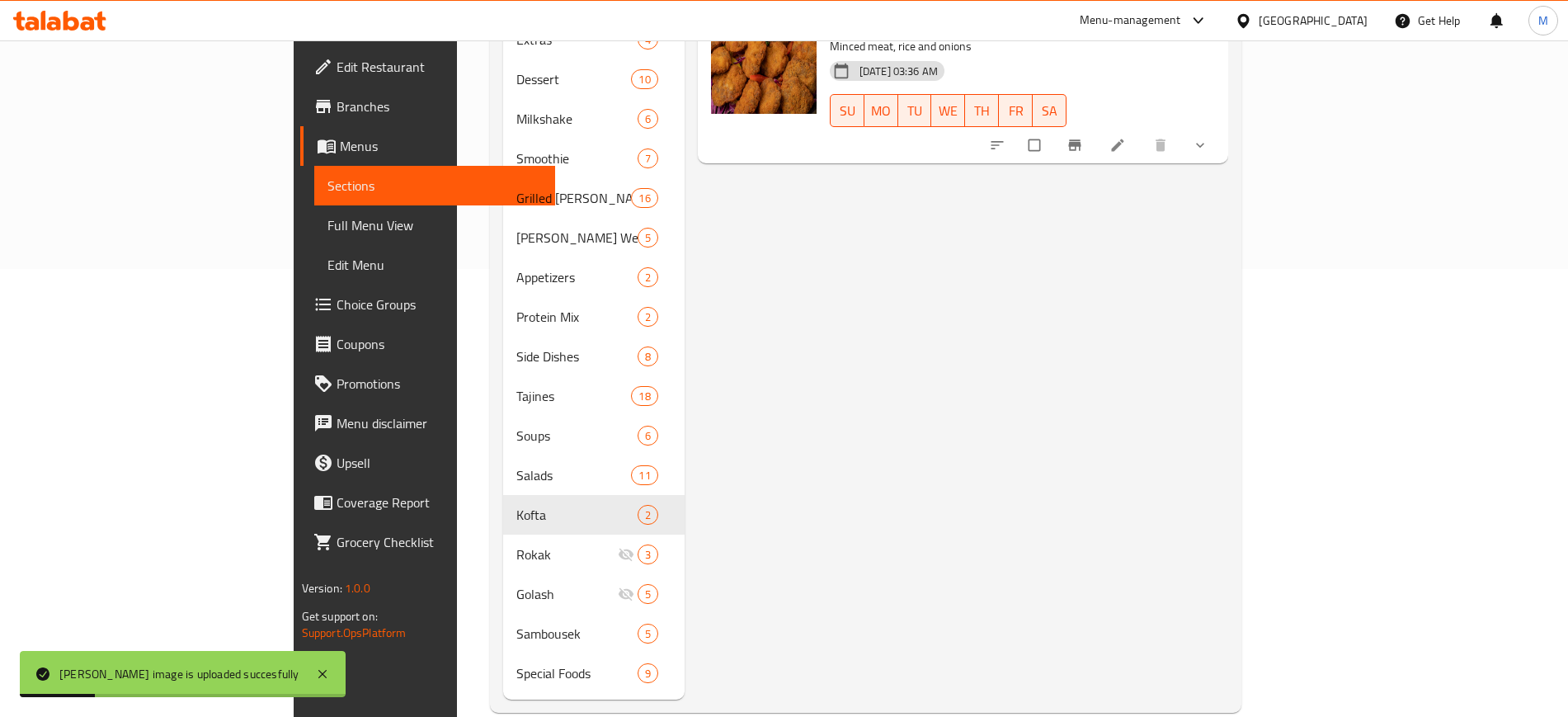
scroll to position [452, 0]
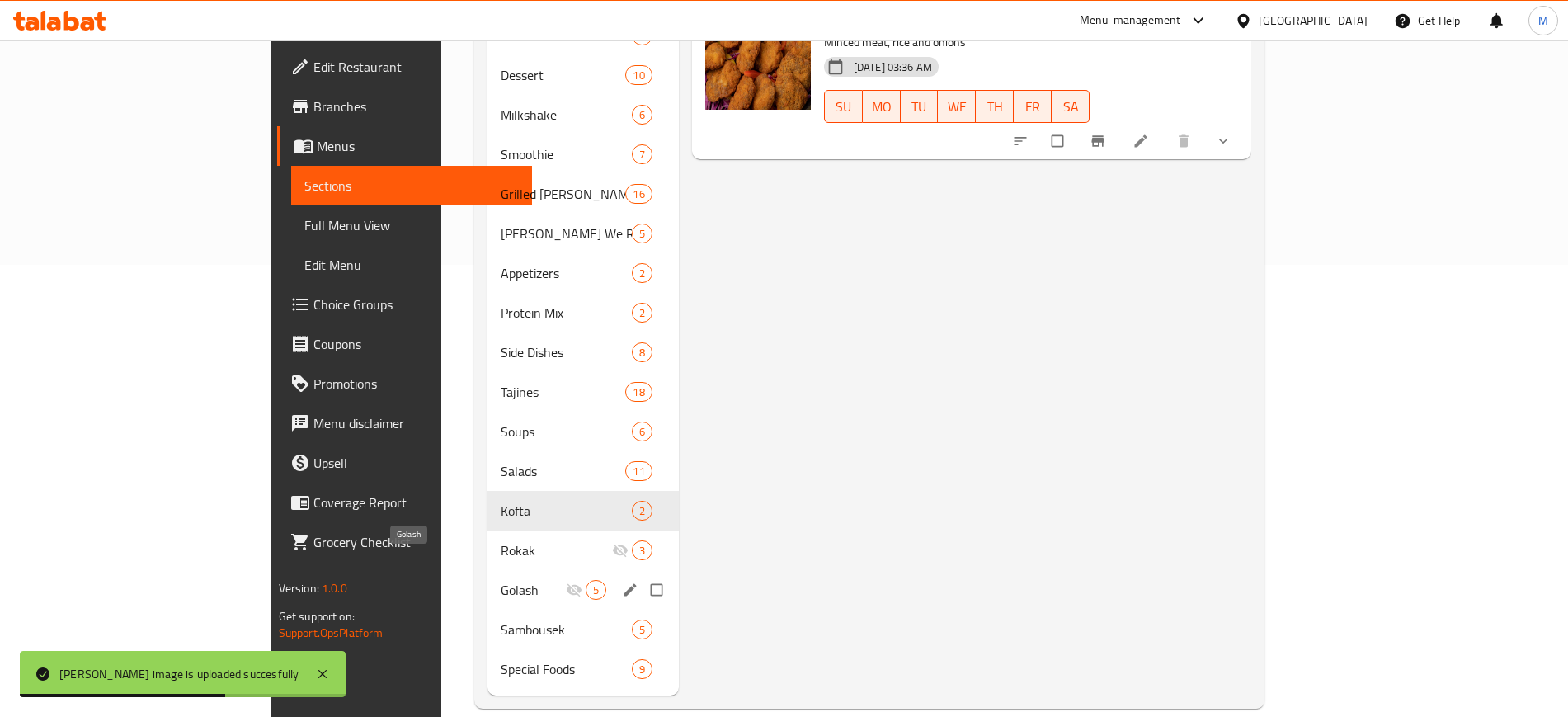
click at [501, 580] on span "Golash" at bounding box center [532, 590] width 64 height 20
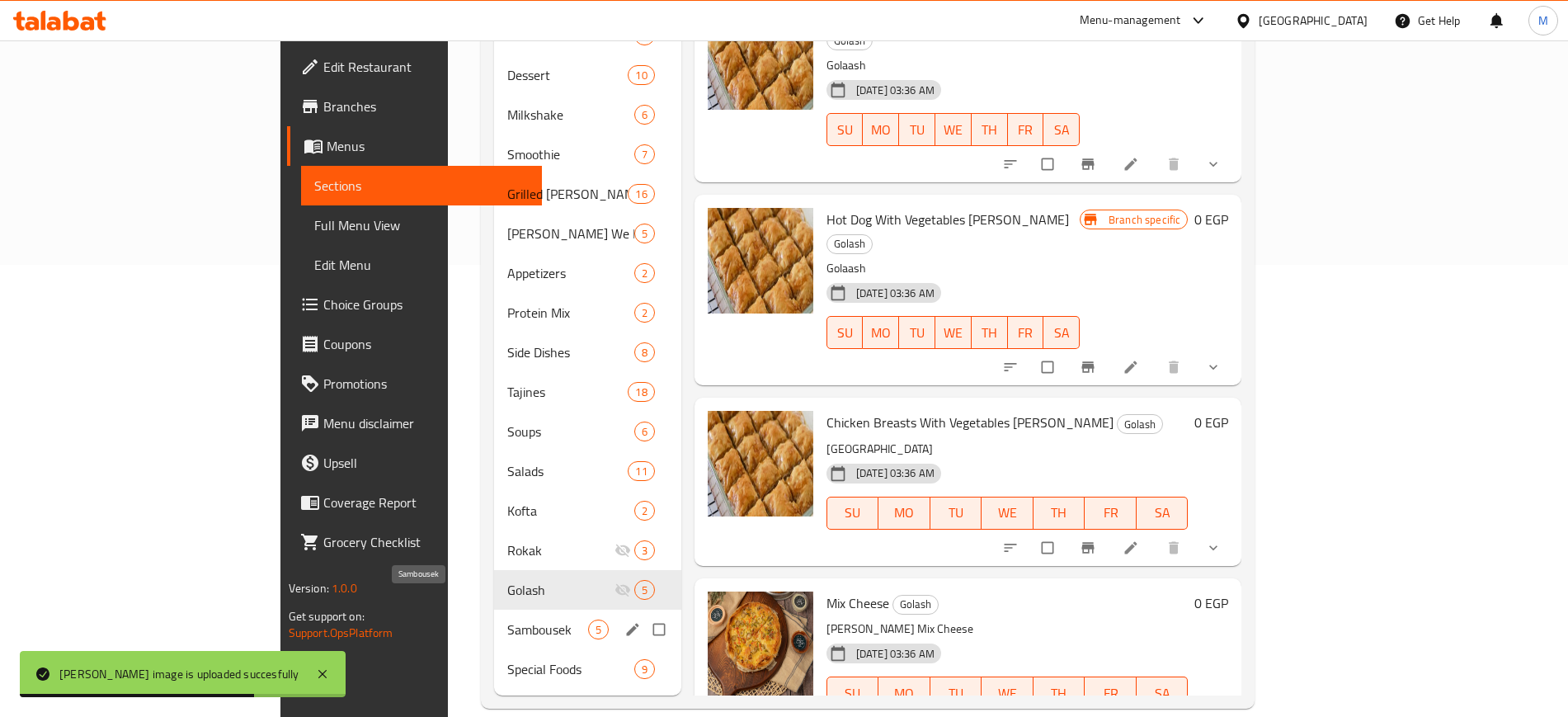
click at [507, 620] on span "Sambousek" at bounding box center [547, 630] width 80 height 20
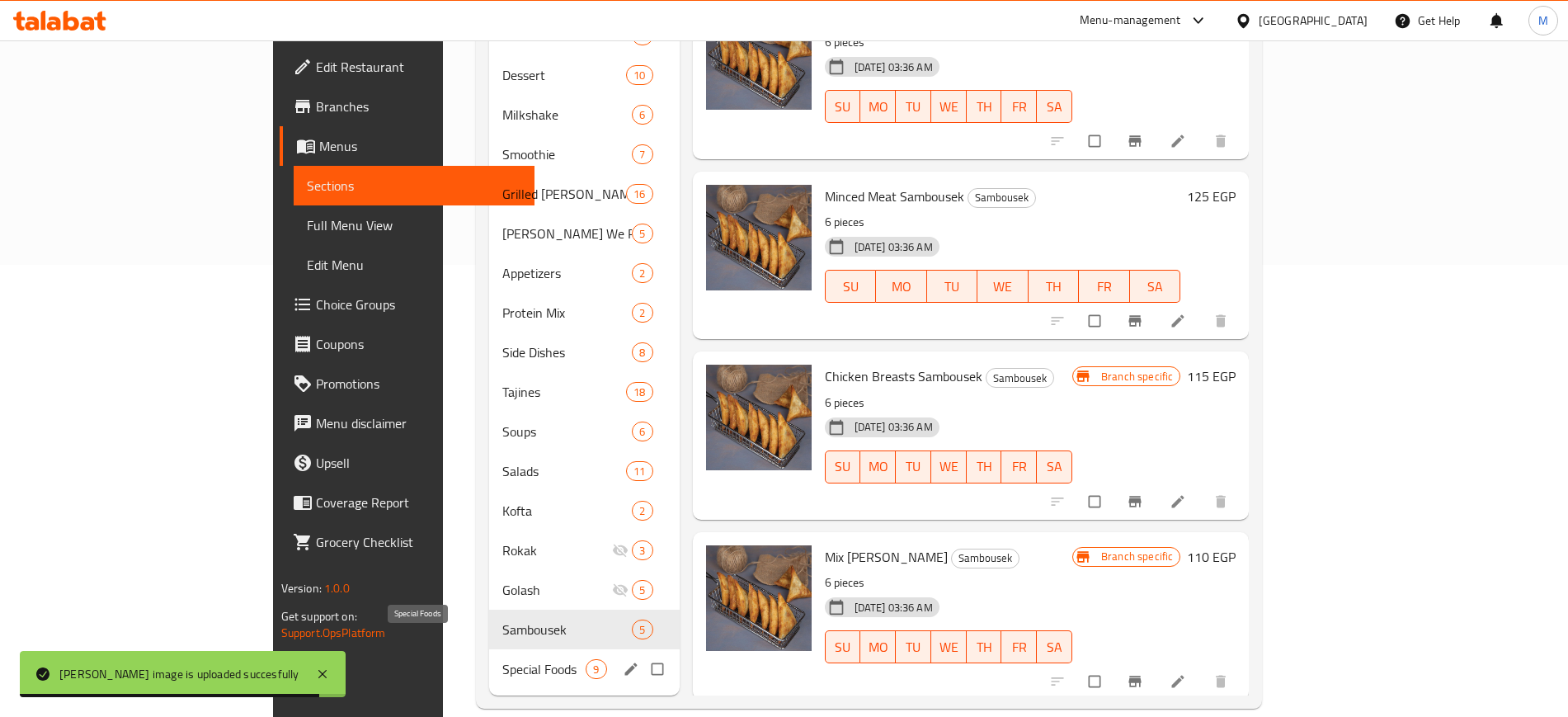
click at [502, 659] on span "Special Foods" at bounding box center [544, 669] width 83 height 20
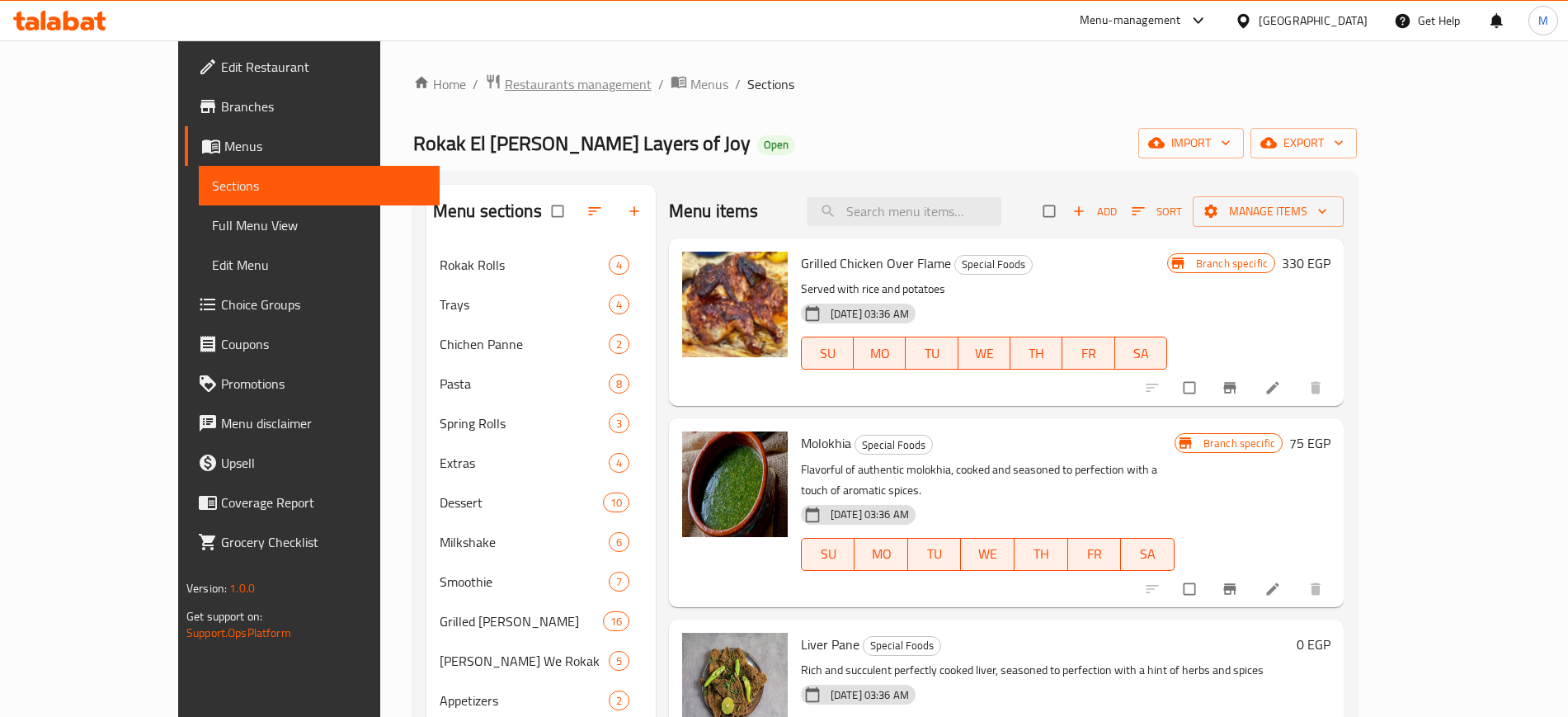
click at [505, 77] on span "Restaurants management" at bounding box center [578, 84] width 147 height 20
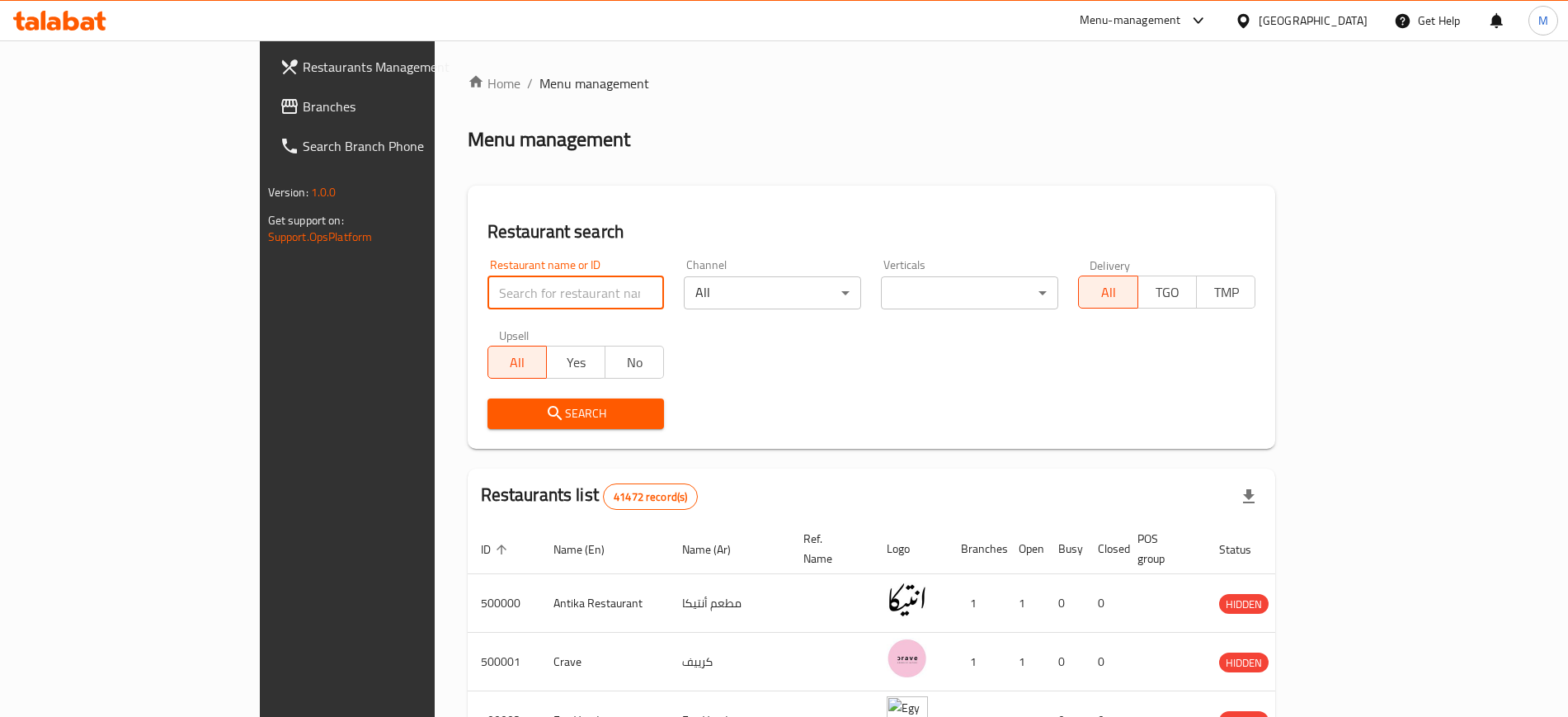
click at [488, 299] on input "search" at bounding box center [577, 293] width 177 height 33
paste input "655645"
type input "655645"
click at [545, 410] on icon "submit" at bounding box center [555, 413] width 20 height 20
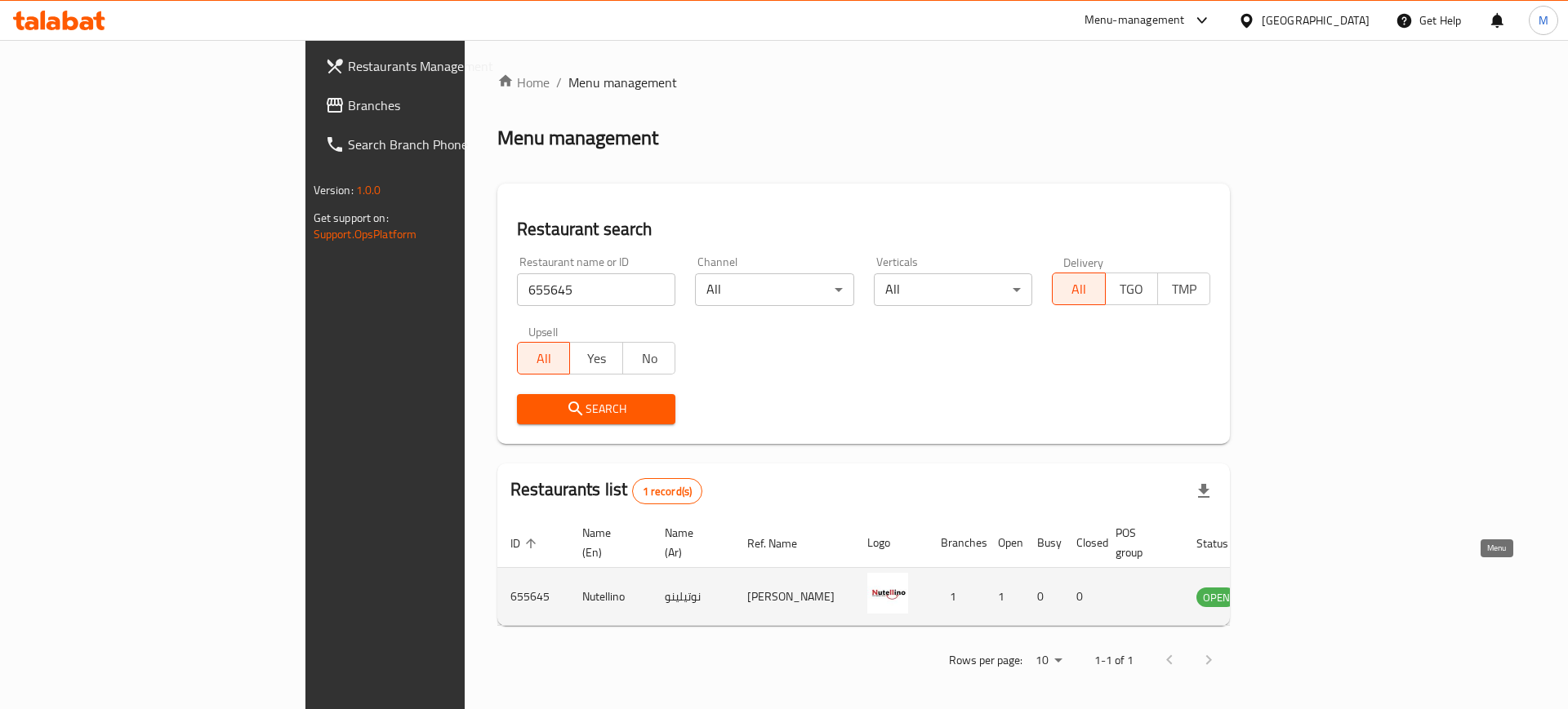
click at [1301, 587] on icon "enhanced table" at bounding box center [1292, 596] width 20 height 20
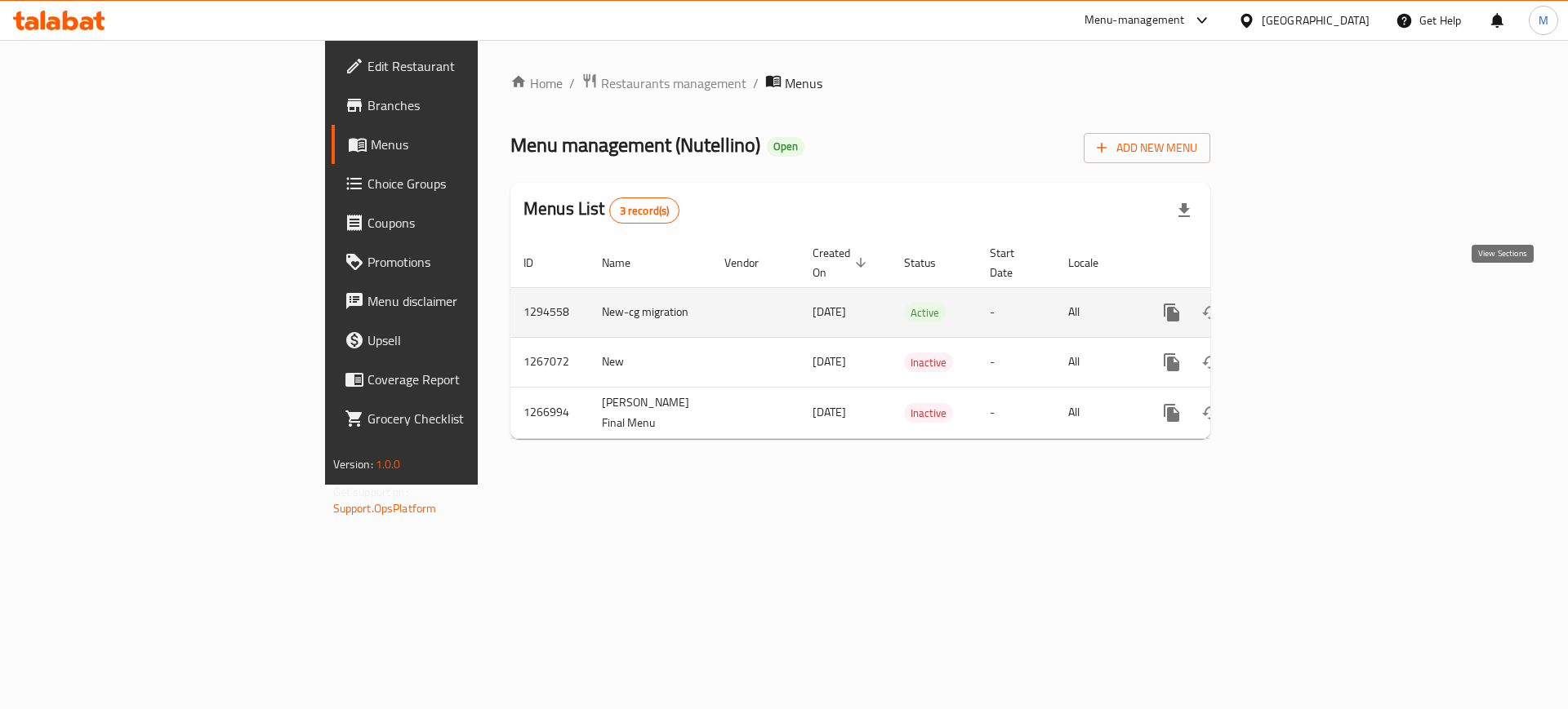
click at [1297, 305] on icon "enhanced table" at bounding box center [1289, 312] width 14 height 14
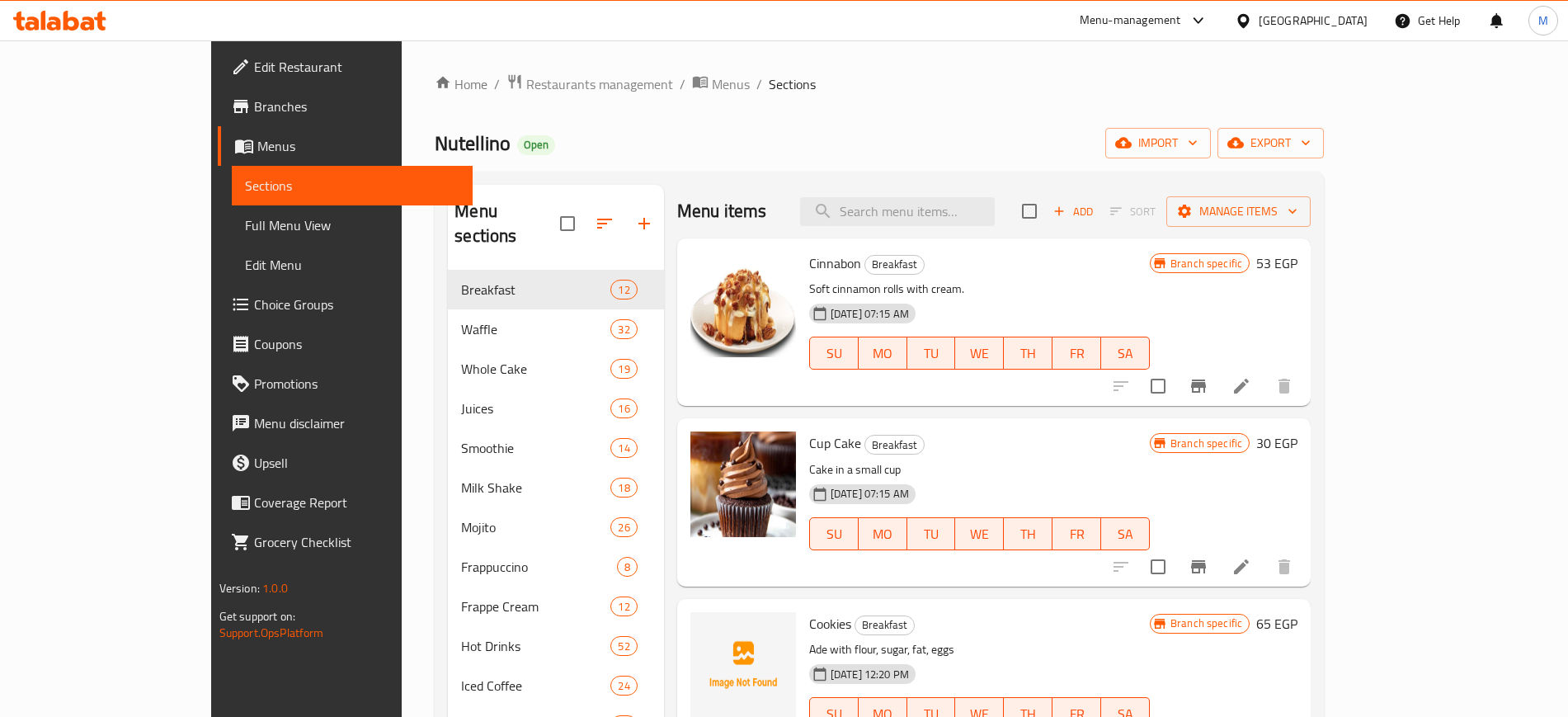
drag, startPoint x: 442, startPoint y: 86, endPoint x: 452, endPoint y: 103, distance: 19.7
click at [526, 86] on span "Restaurants management" at bounding box center [599, 84] width 147 height 20
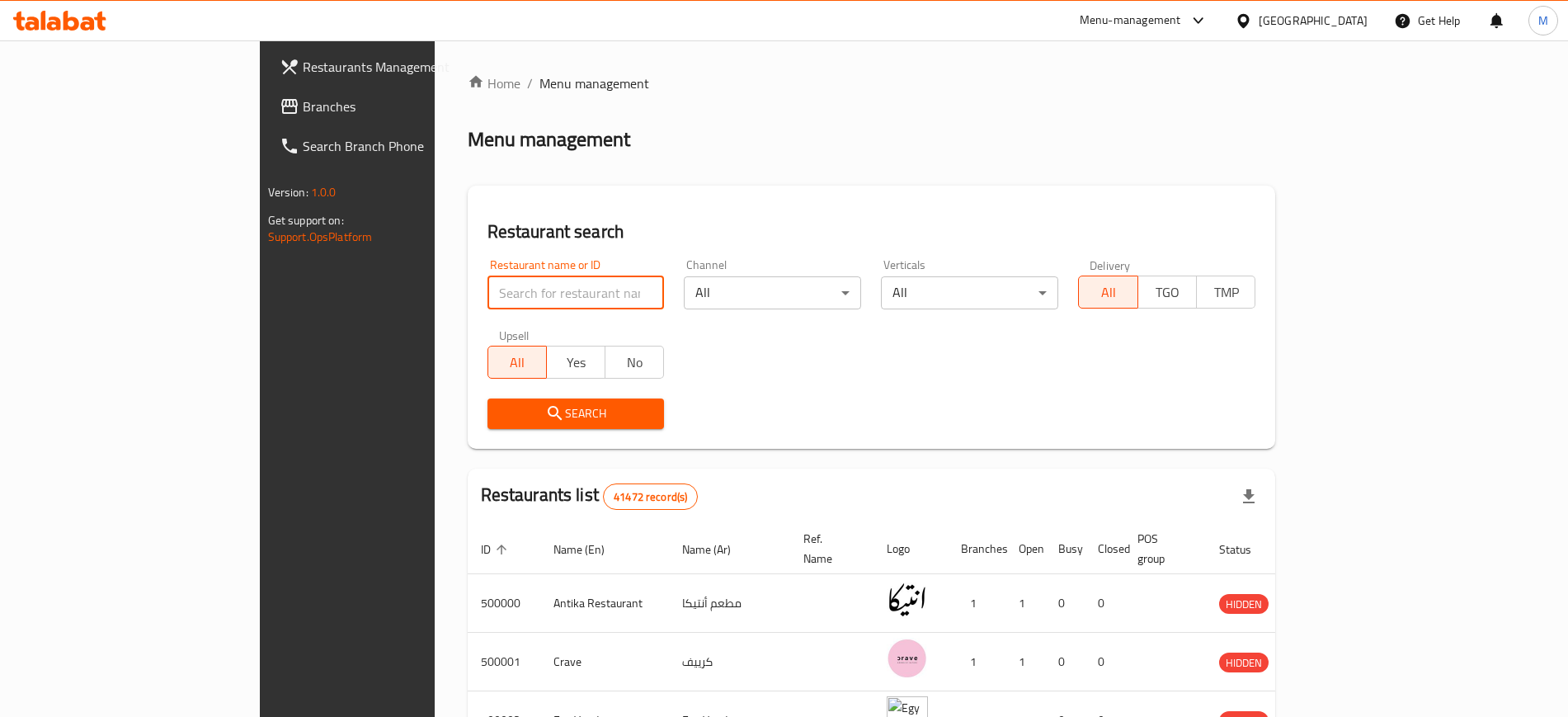
click at [488, 293] on input "search" at bounding box center [577, 293] width 177 height 33
paste input "661694"
type input "661694"
click at [501, 412] on span "Search" at bounding box center [576, 413] width 151 height 21
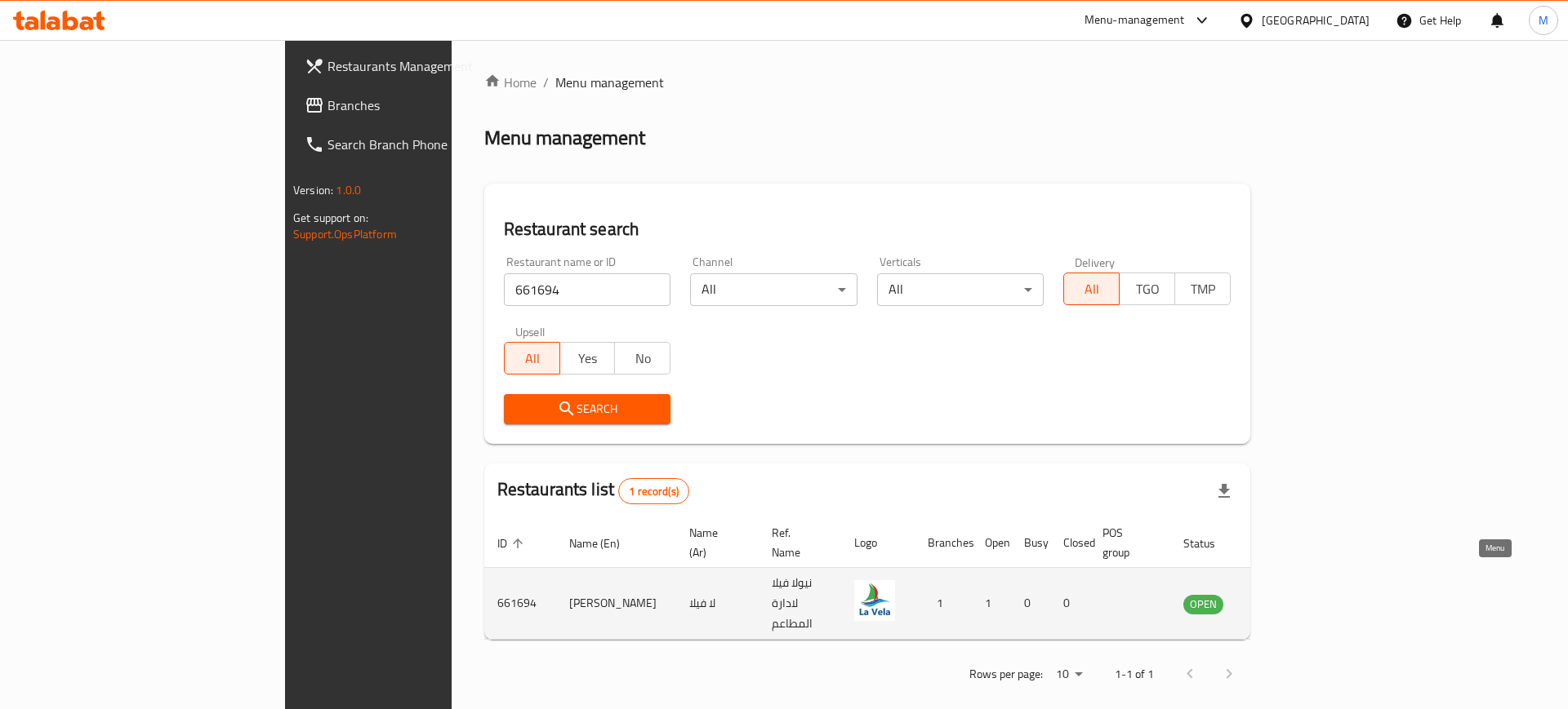
click at [1289, 595] on icon "enhanced table" at bounding box center [1279, 604] width 20 height 20
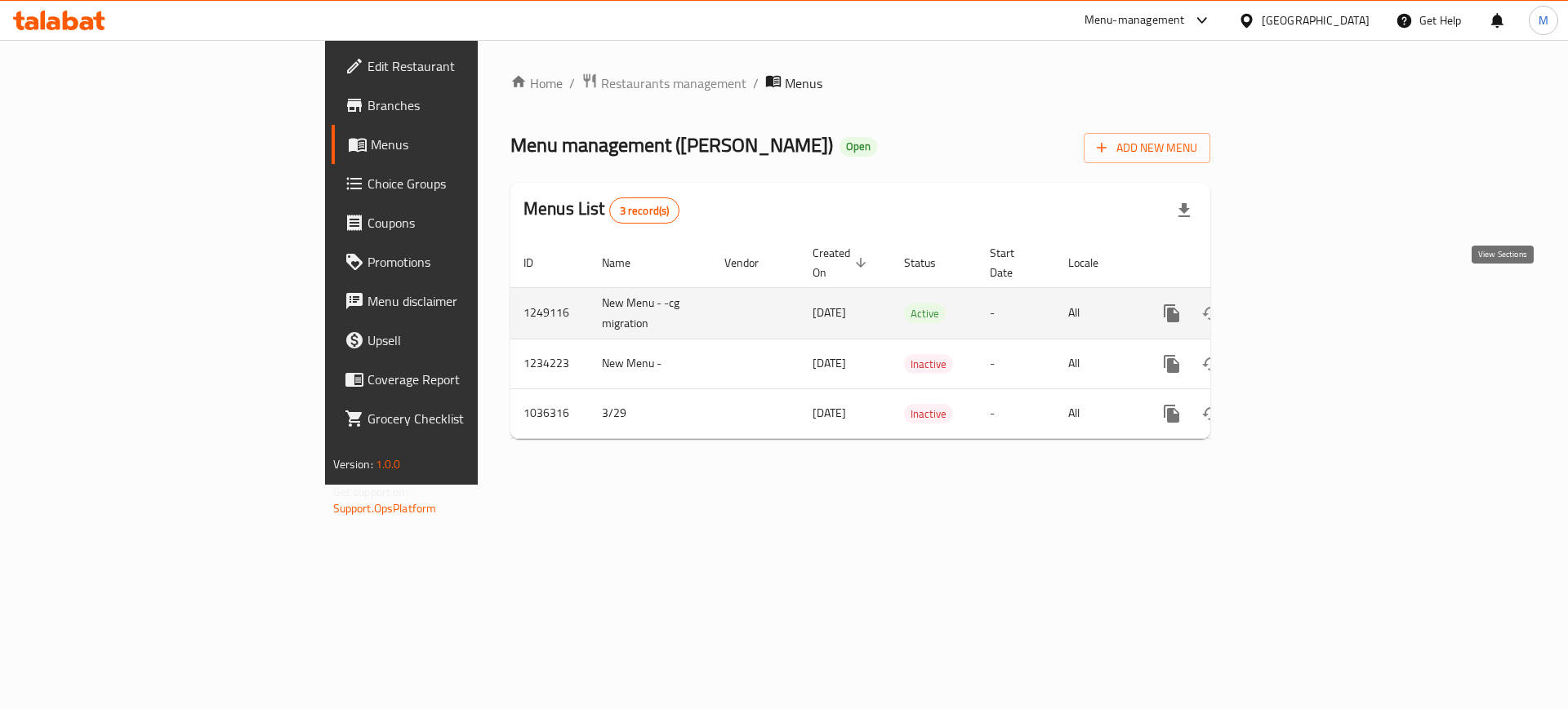
click at [1299, 304] on icon "enhanced table" at bounding box center [1290, 314] width 20 height 20
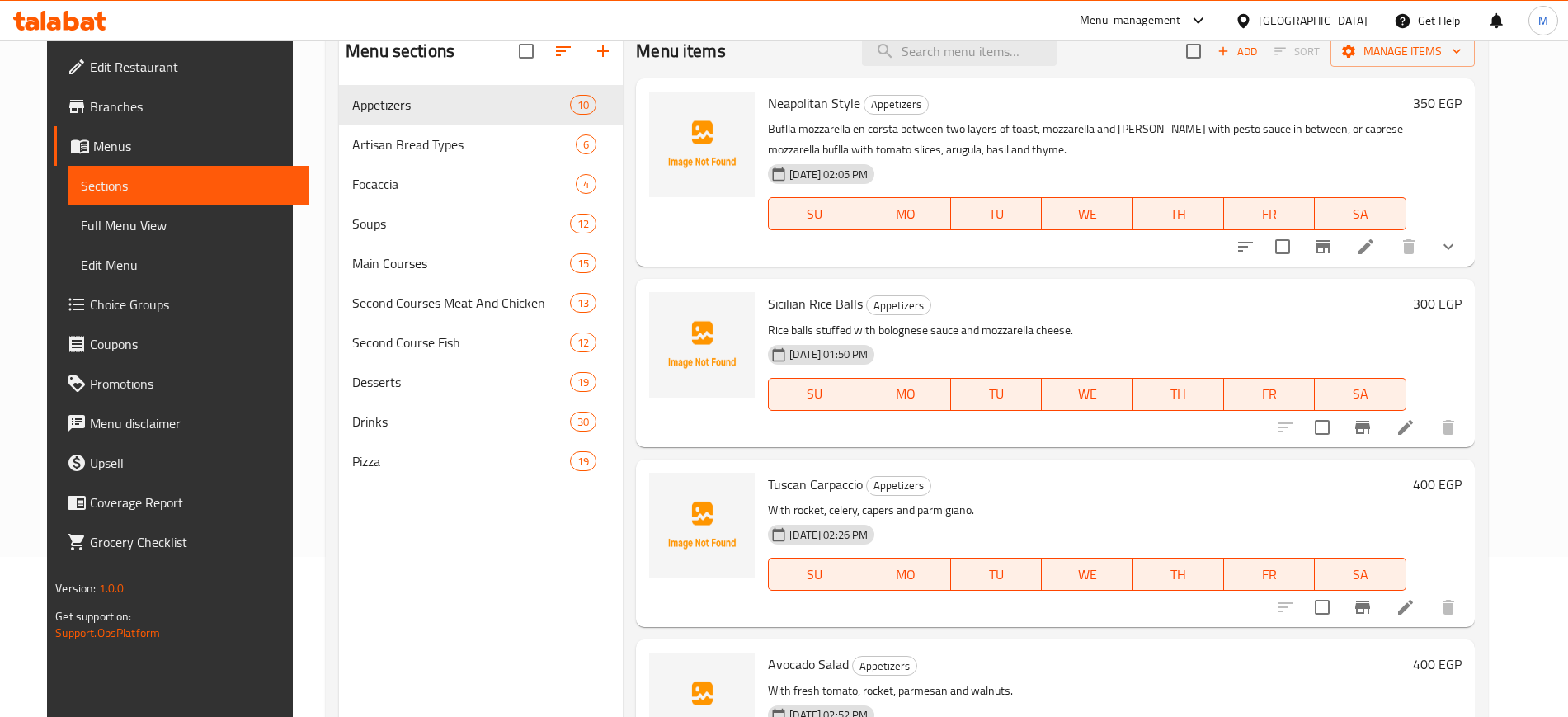
scroll to position [128, 0]
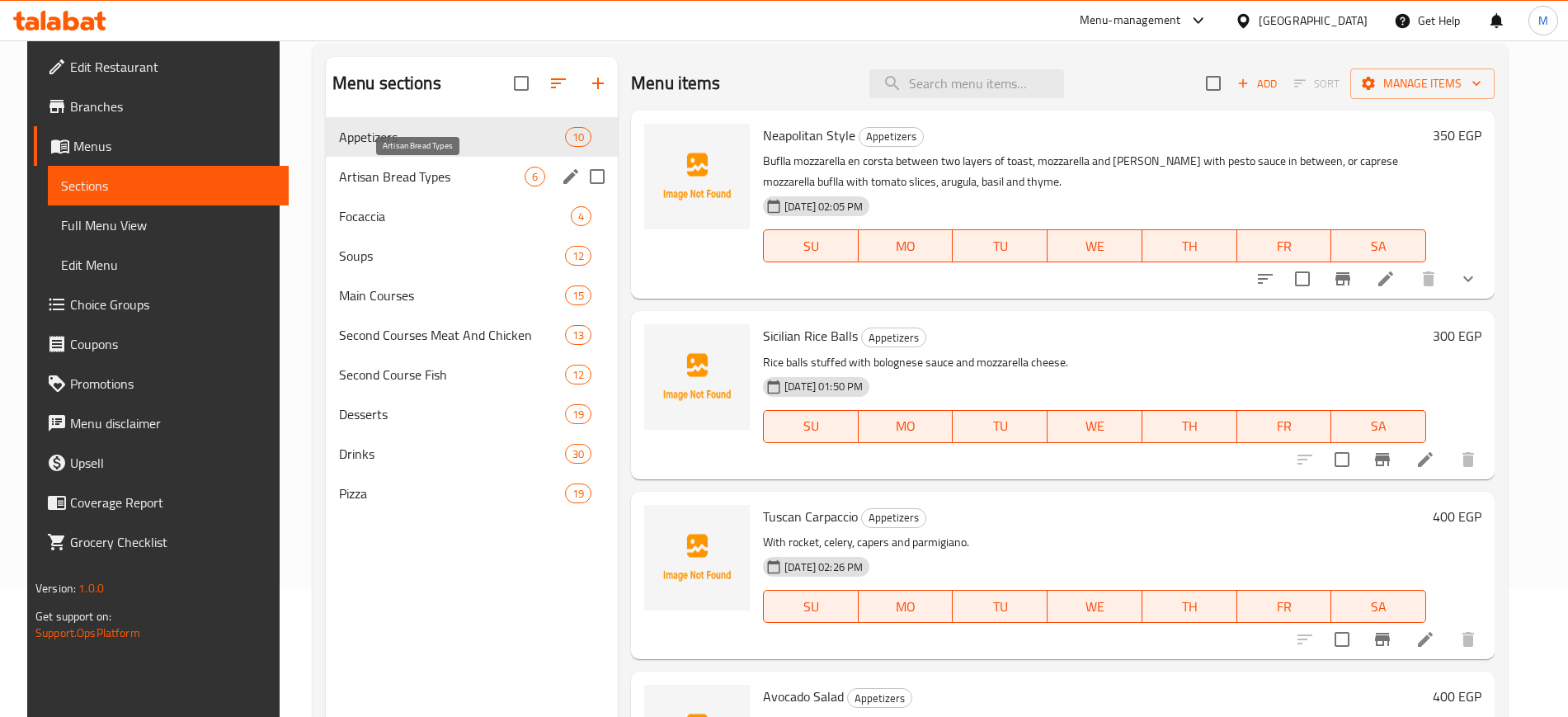
click at [394, 175] on span "Artisan Bread Types" at bounding box center [431, 176] width 185 height 20
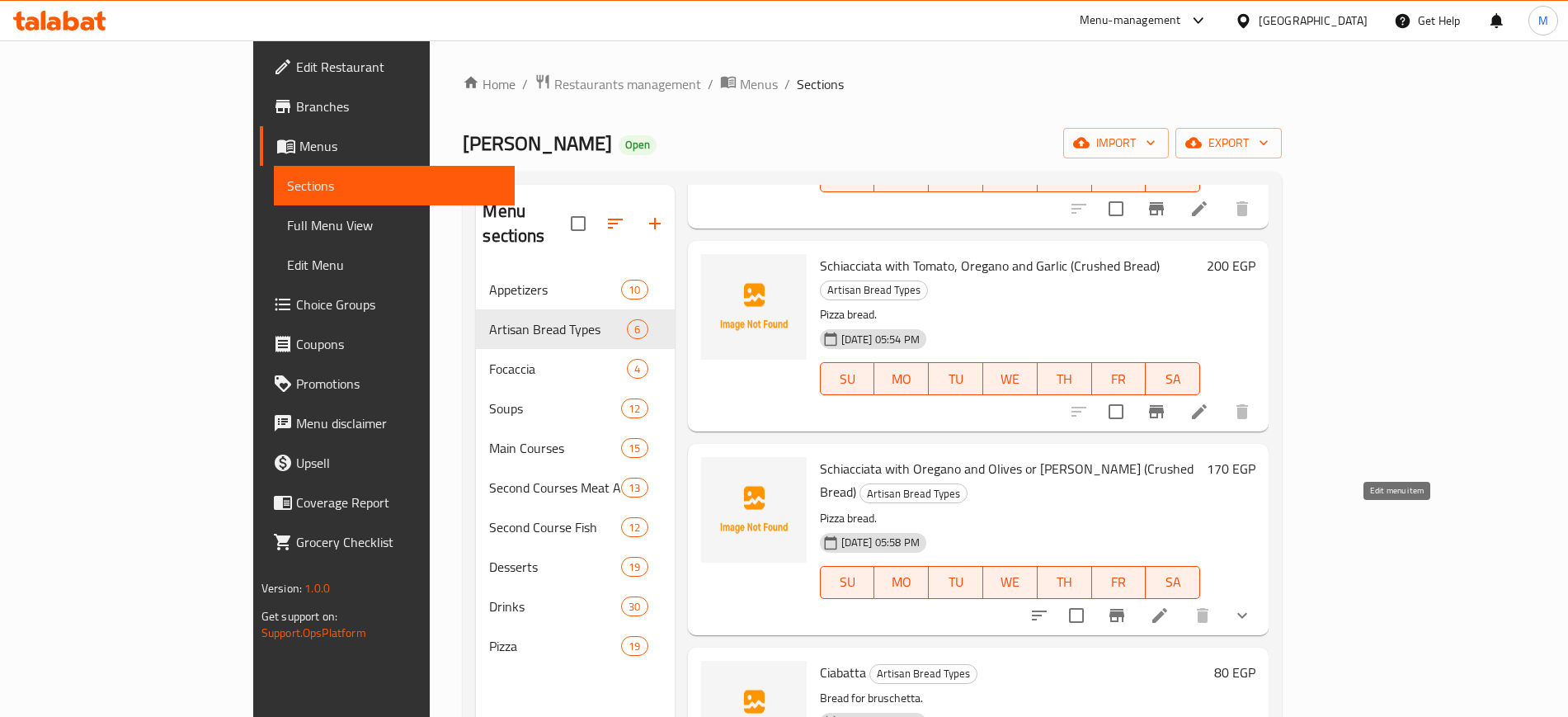
click at [1168, 609] on icon at bounding box center [1160, 616] width 14 height 14
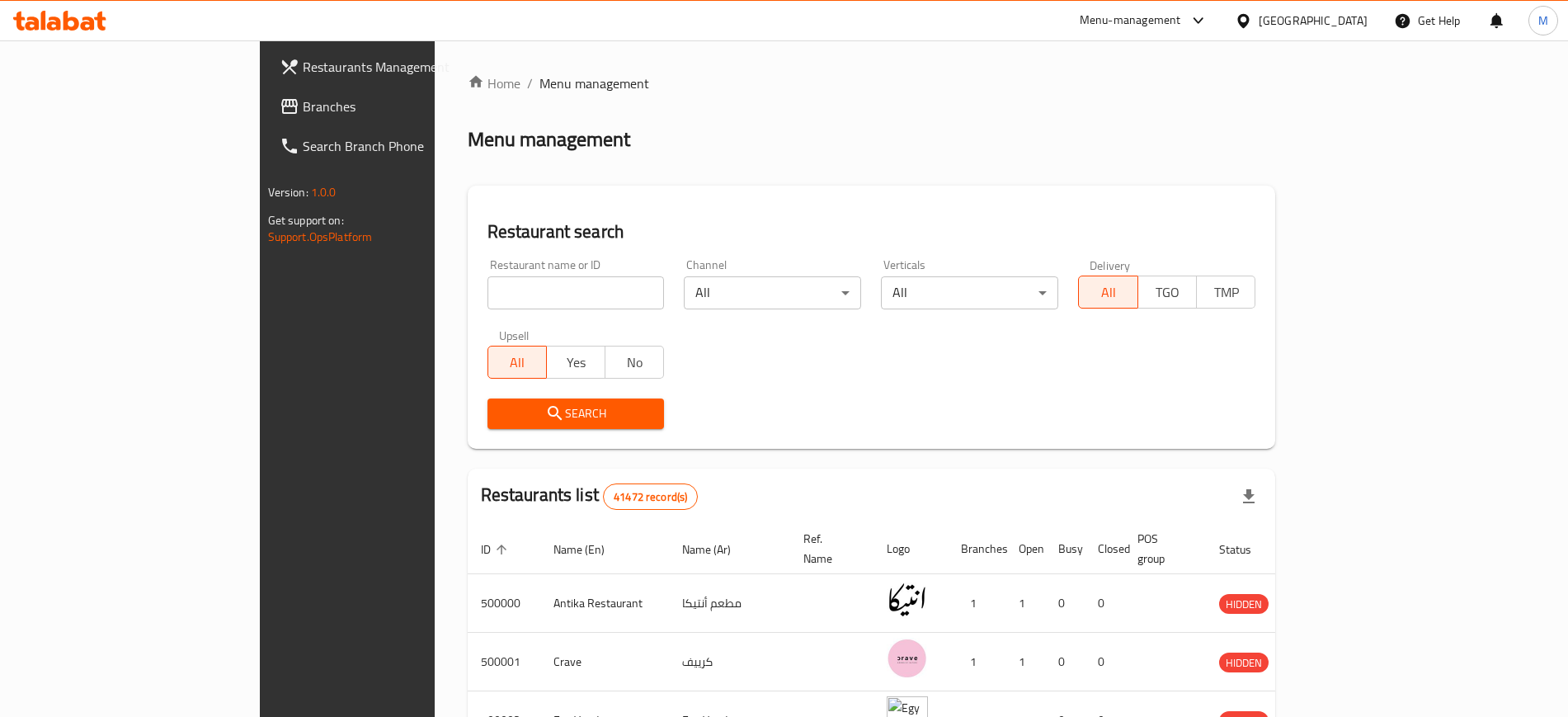
click at [488, 291] on input "search" at bounding box center [577, 293] width 177 height 33
paste input "661694"
type input "661694"
click at [548, 416] on icon "submit" at bounding box center [555, 413] width 14 height 14
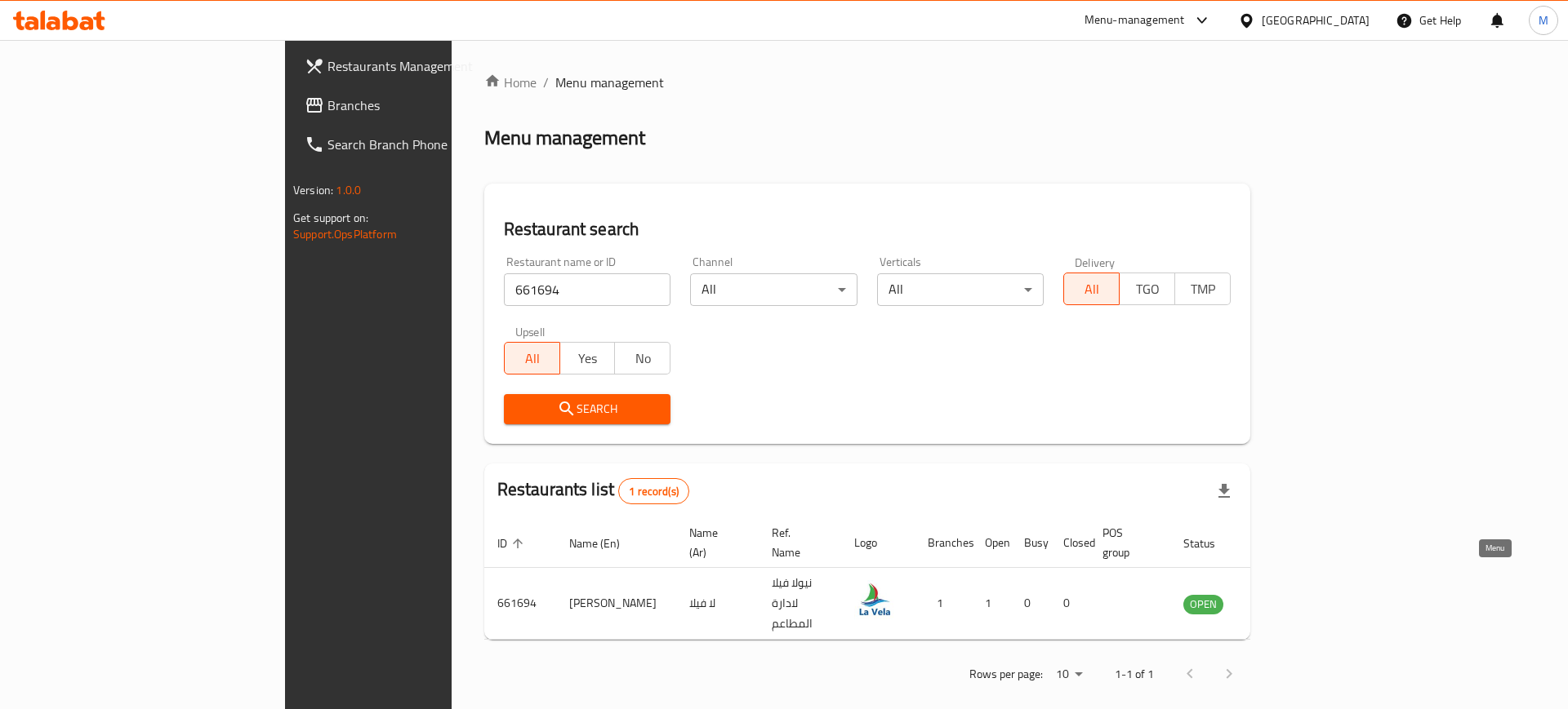
click at [1288, 597] on icon "enhanced table" at bounding box center [1279, 604] width 18 height 14
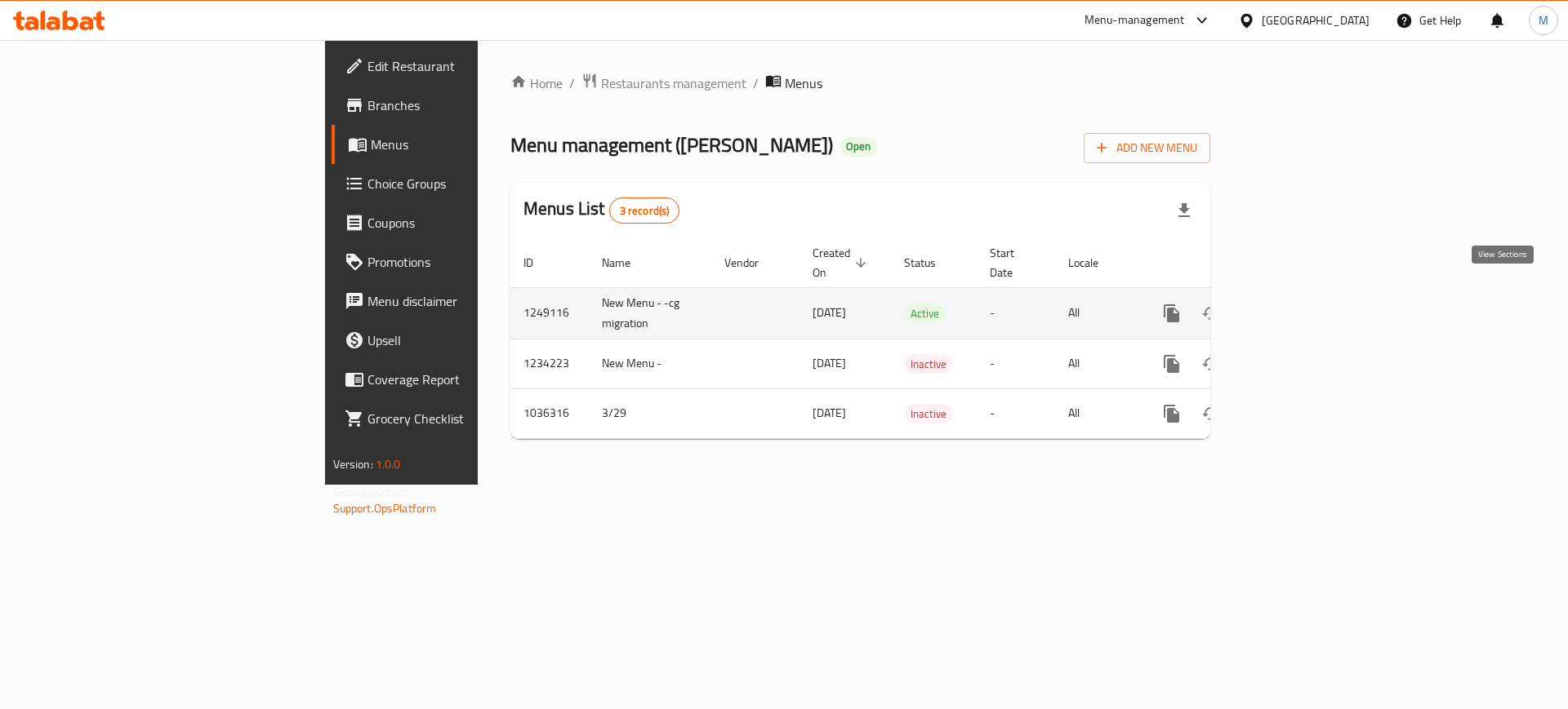
click at [1299, 304] on icon "enhanced table" at bounding box center [1290, 314] width 20 height 20
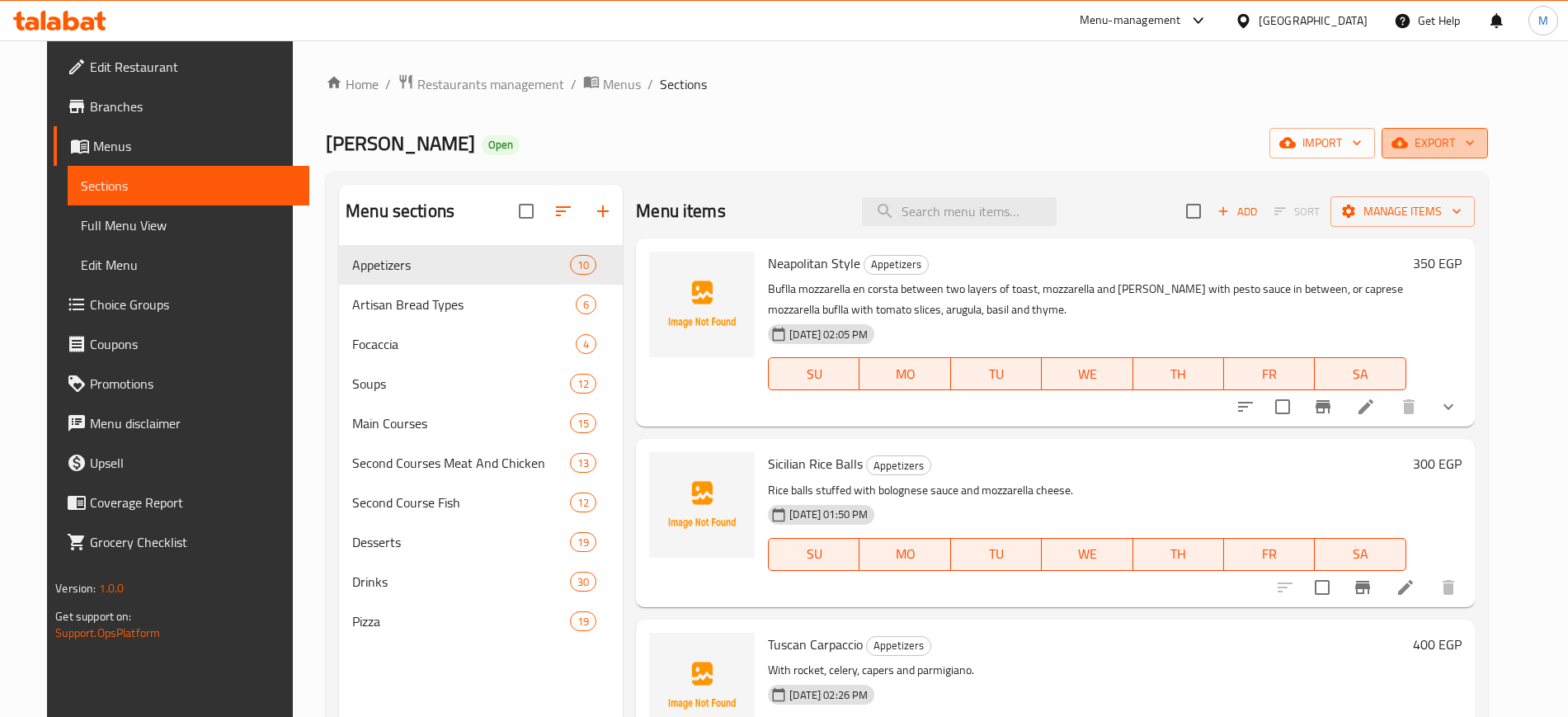
click at [1475, 143] on span "export" at bounding box center [1435, 143] width 80 height 21
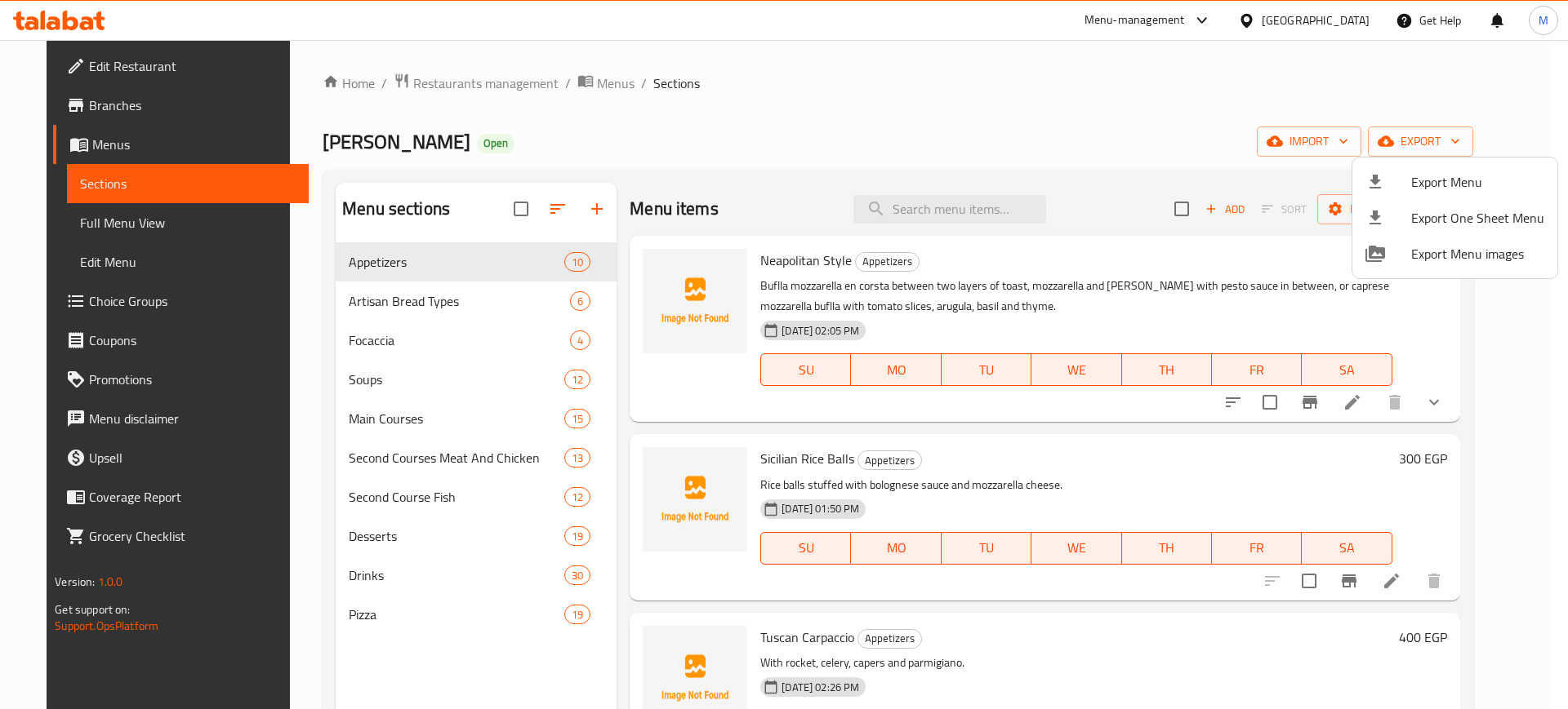
click at [1437, 178] on span "Export Menu" at bounding box center [1478, 182] width 133 height 20
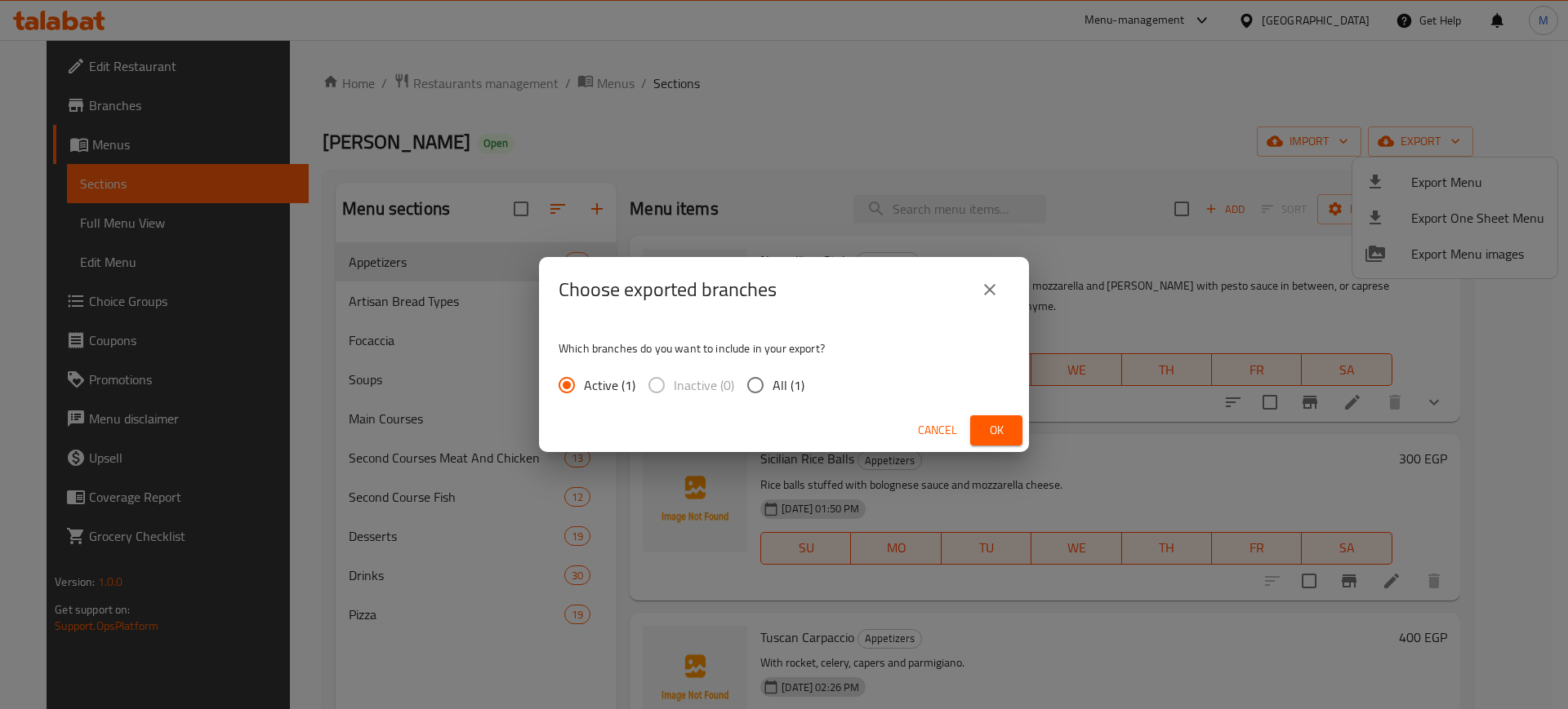
click at [1001, 429] on span "Ok" at bounding box center [996, 430] width 26 height 21
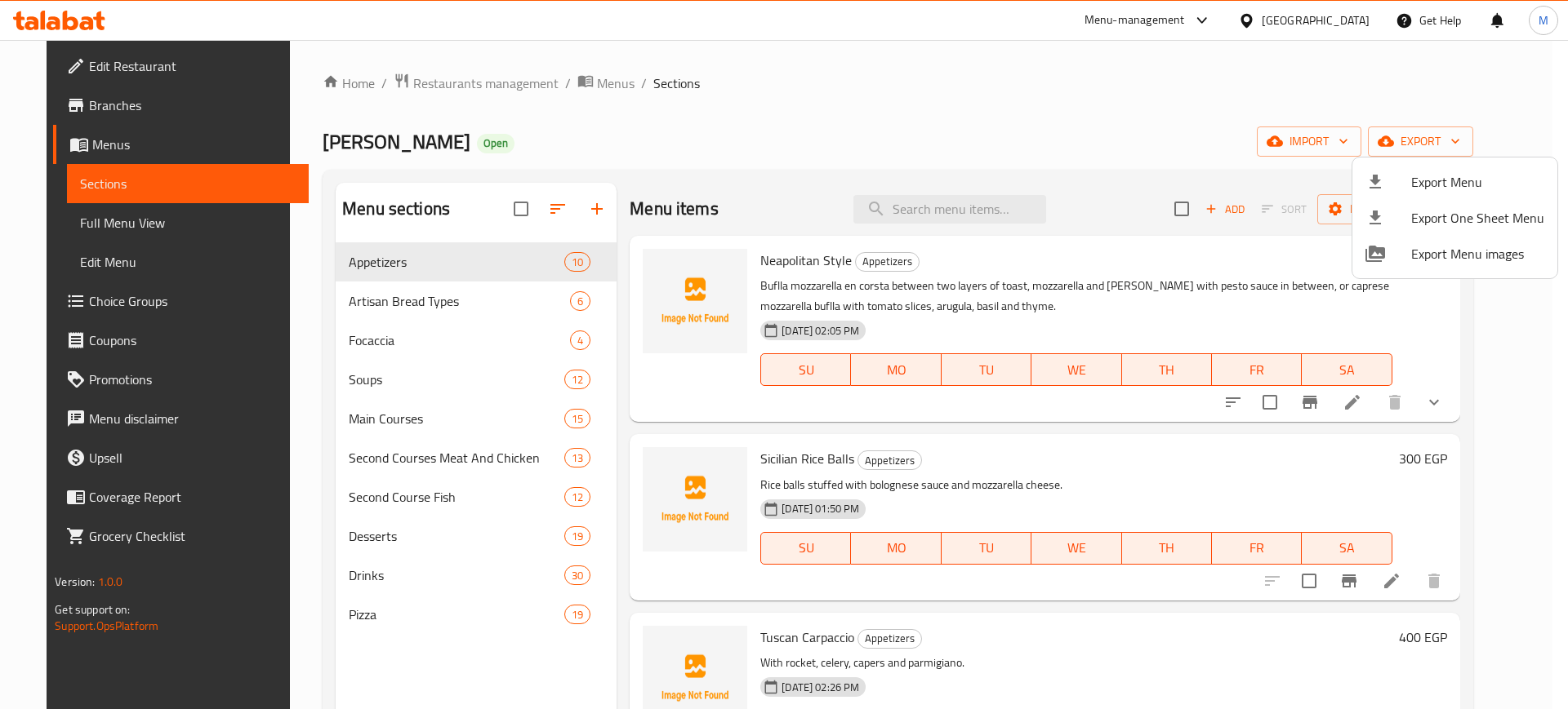
drag, startPoint x: 464, startPoint y: 80, endPoint x: 472, endPoint y: 122, distance: 42.8
click at [464, 79] on div at bounding box center [784, 354] width 1568 height 709
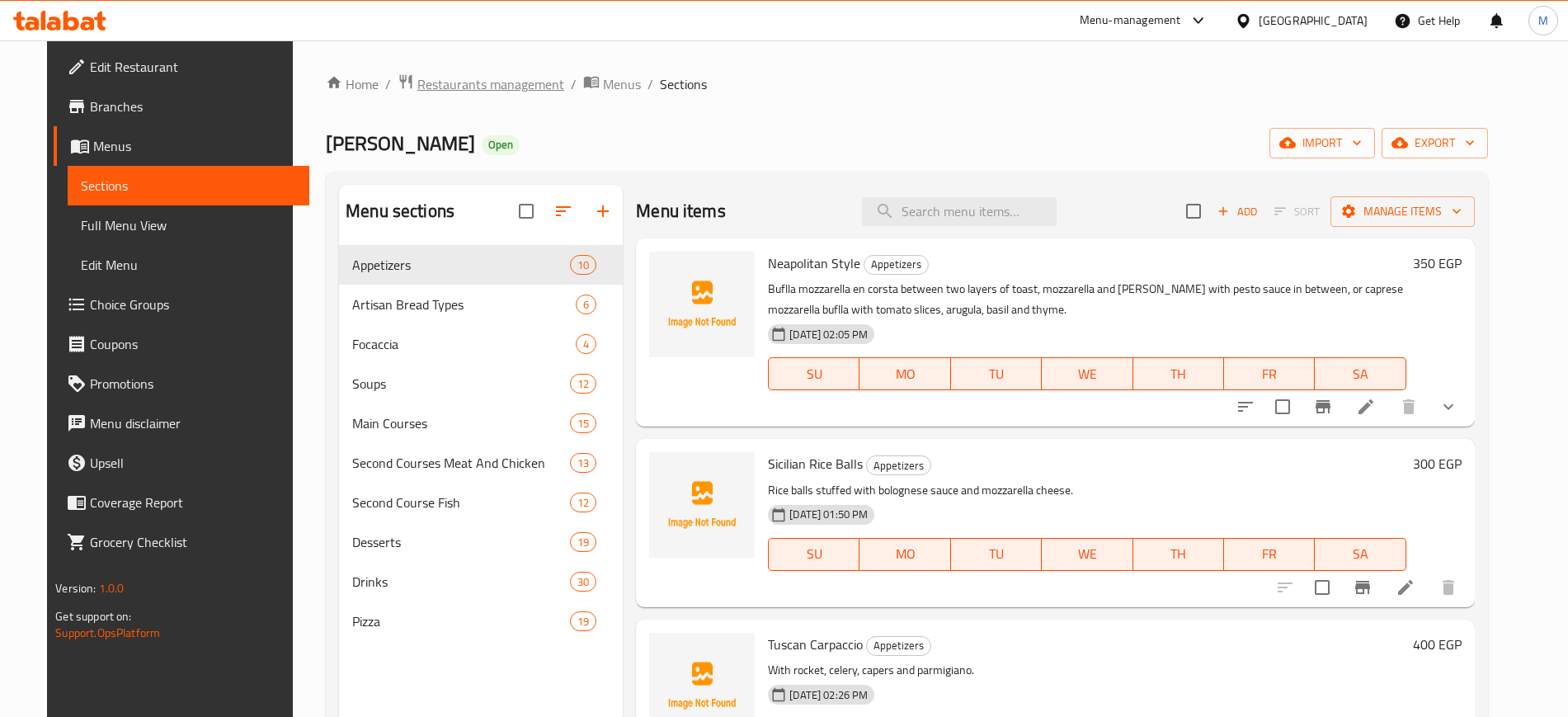
click at [455, 82] on span "Restaurants management" at bounding box center [491, 84] width 147 height 20
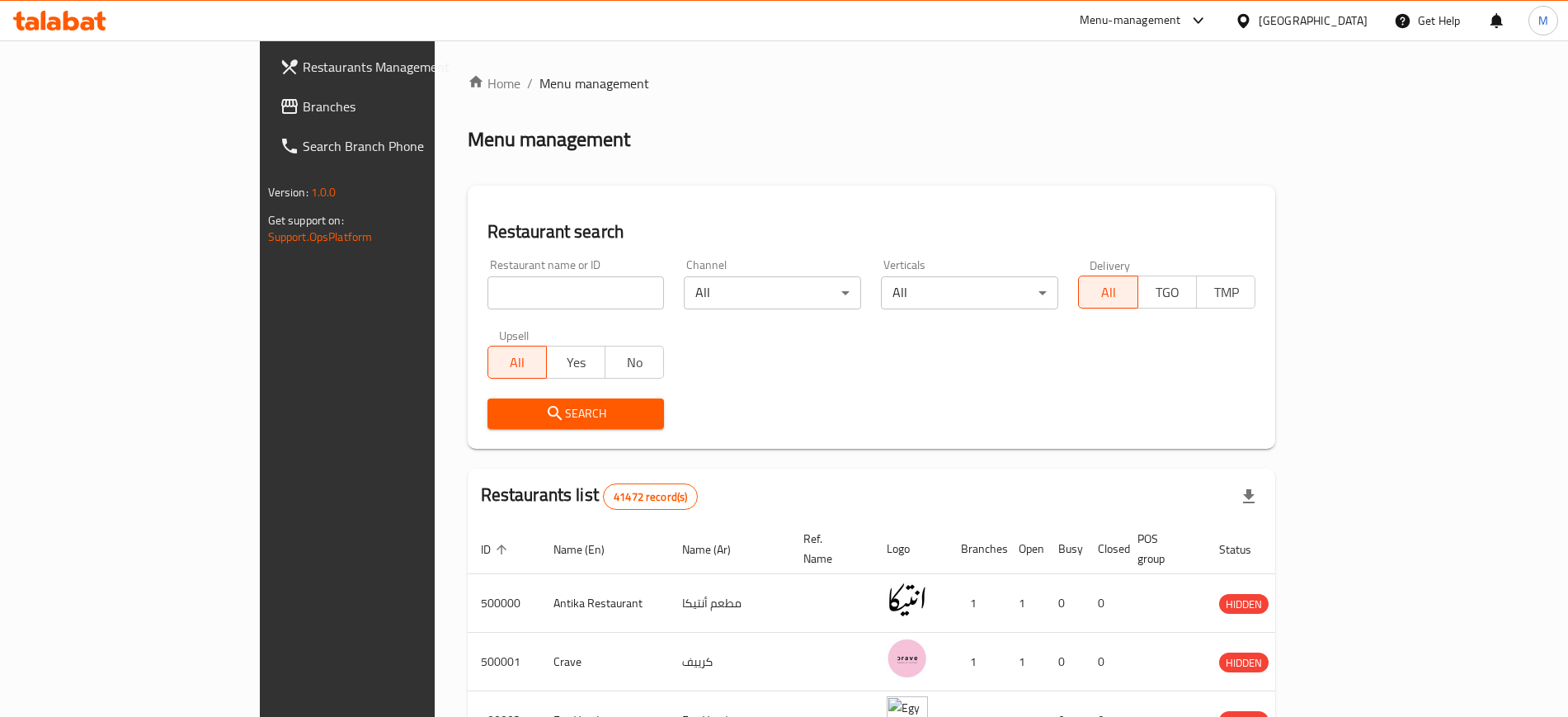
click at [488, 279] on input "search" at bounding box center [577, 293] width 177 height 33
paste input "663961"
type input "663961"
click at [548, 409] on icon "submit" at bounding box center [555, 413] width 14 height 14
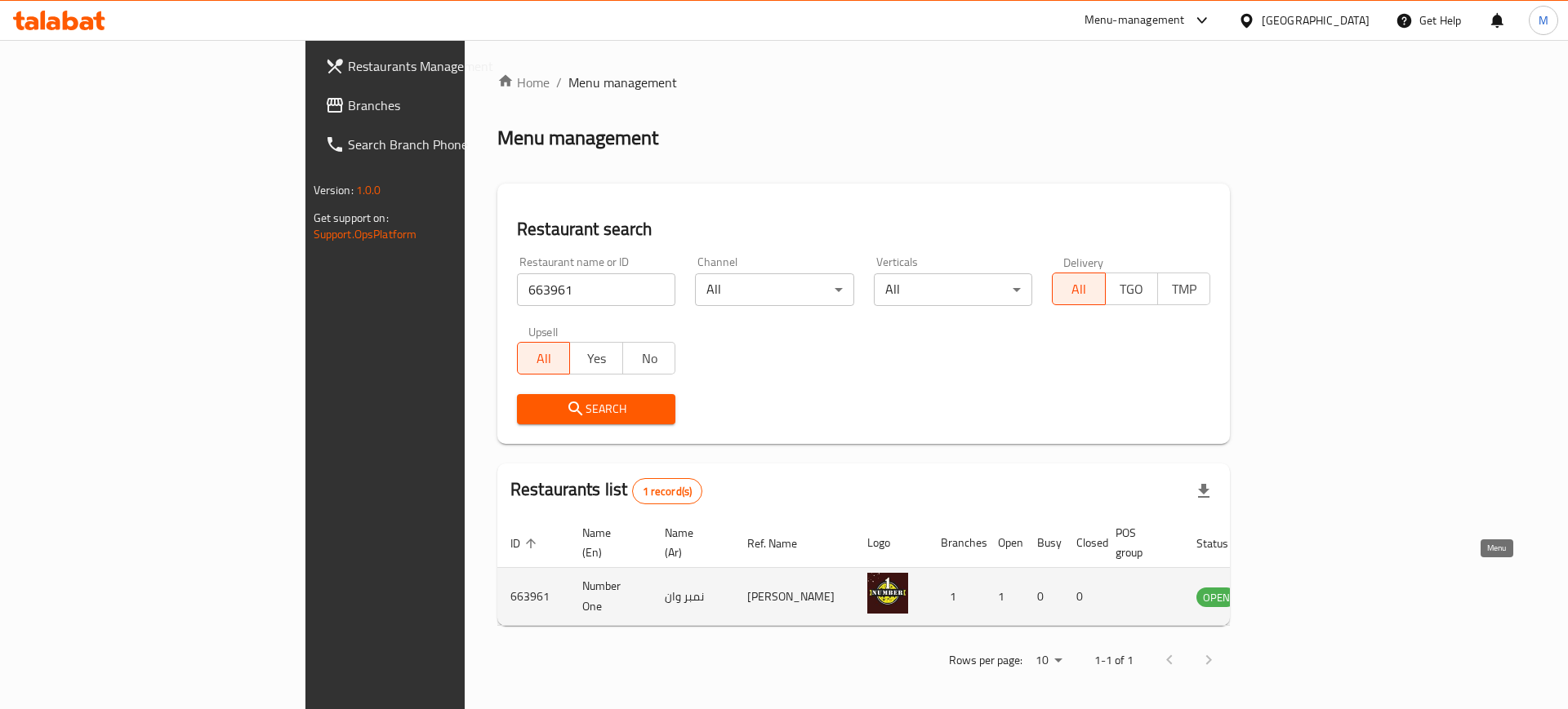
click at [1301, 587] on icon "enhanced table" at bounding box center [1292, 596] width 20 height 20
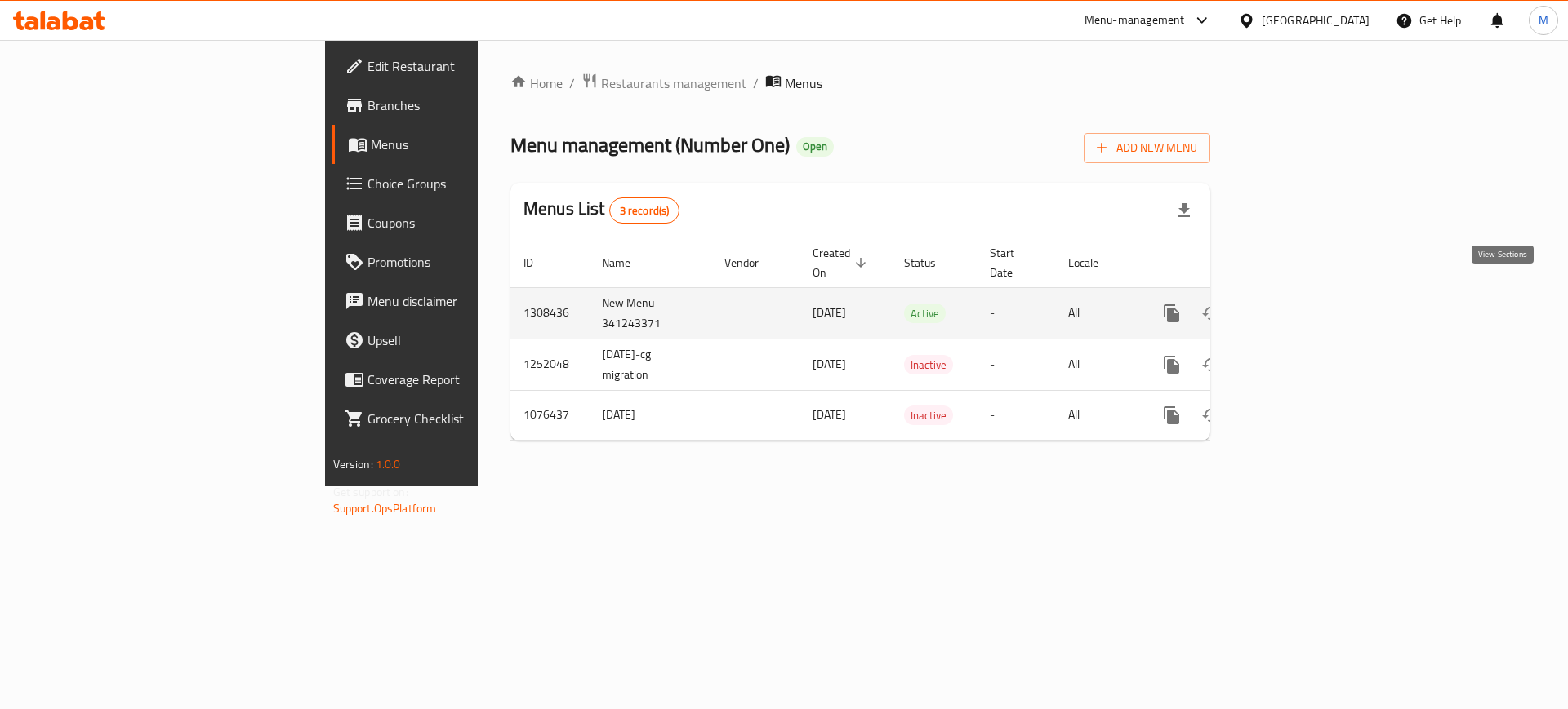
click at [1297, 306] on icon "enhanced table" at bounding box center [1289, 313] width 14 height 14
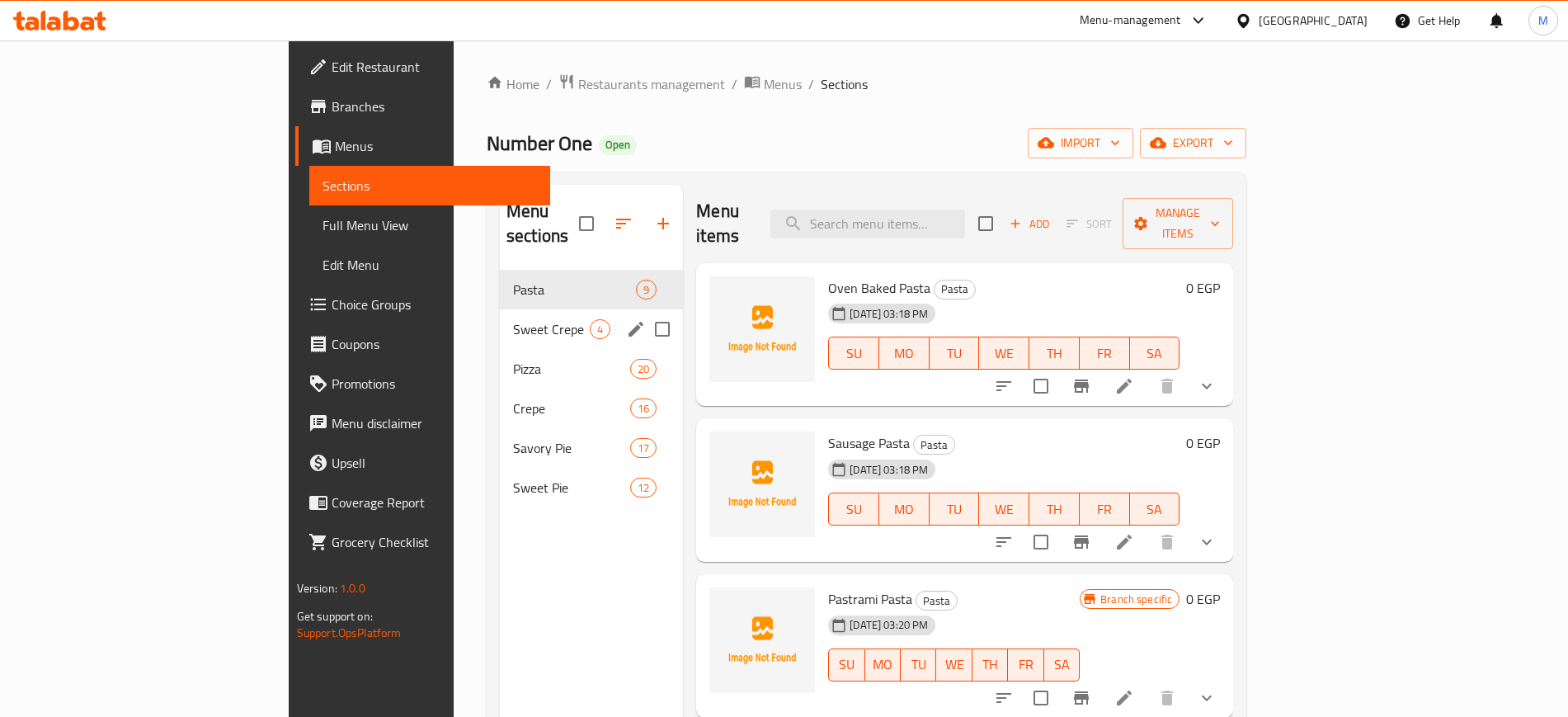
click at [500, 309] on div "Sweet Crepe 4" at bounding box center [591, 329] width 183 height 40
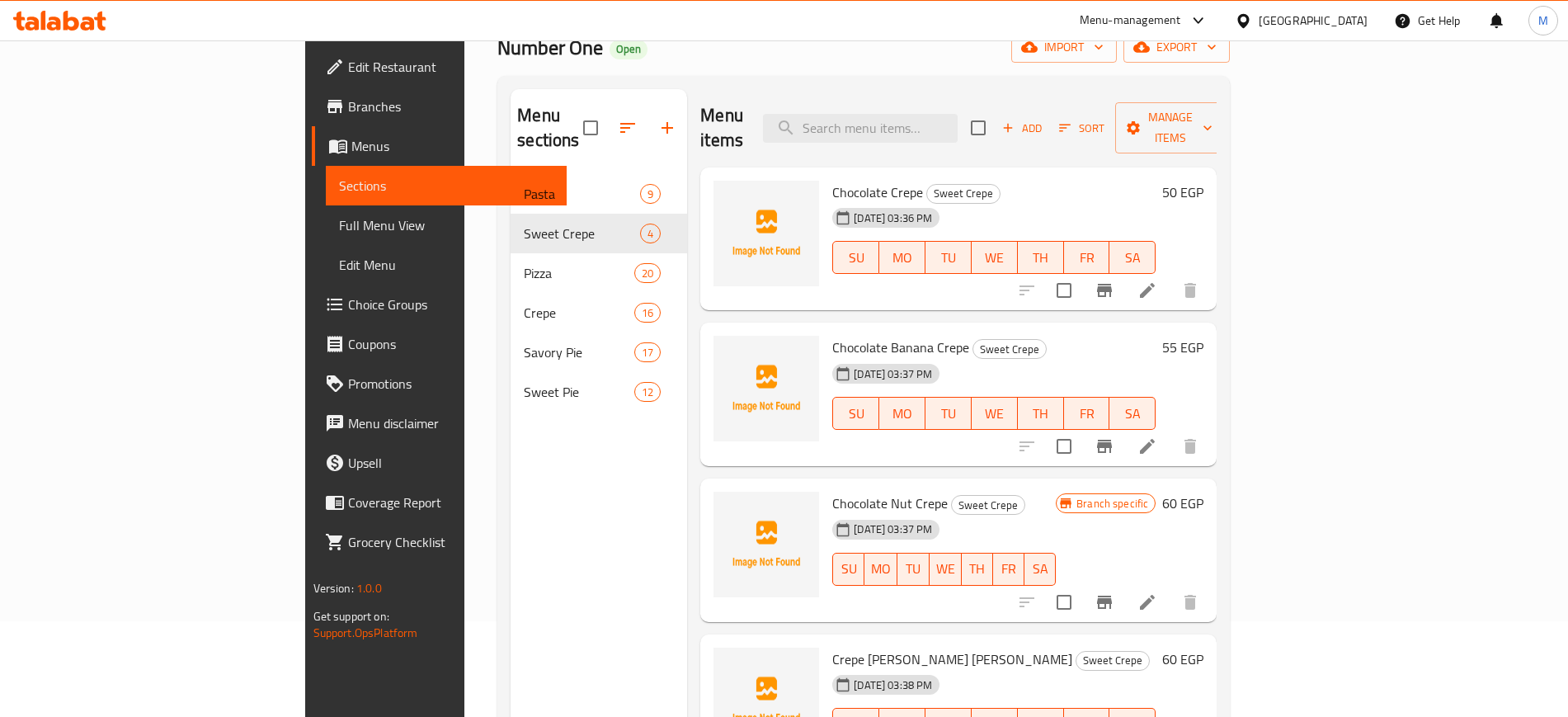
scroll to position [206, 0]
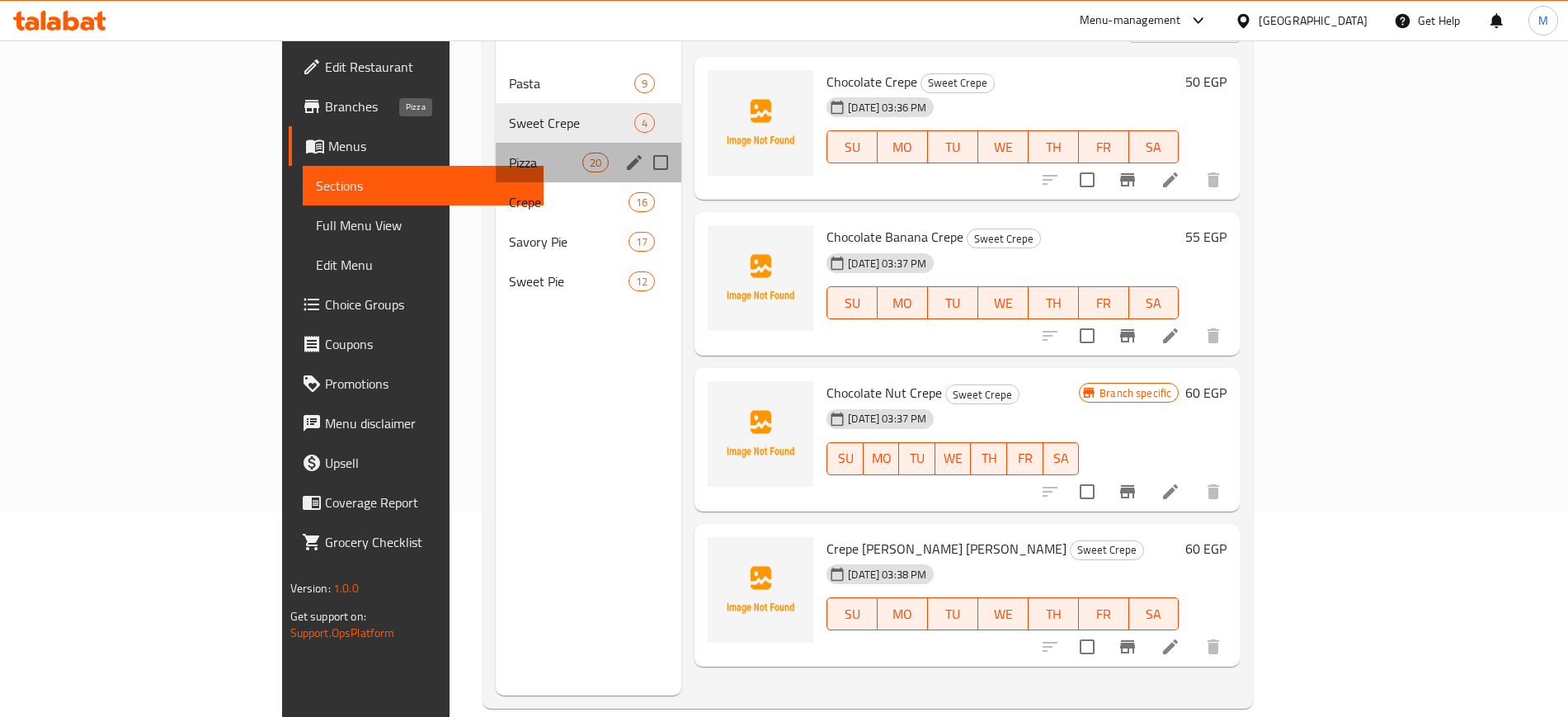
click at [509, 153] on span "Pizza" at bounding box center [545, 163] width 73 height 20
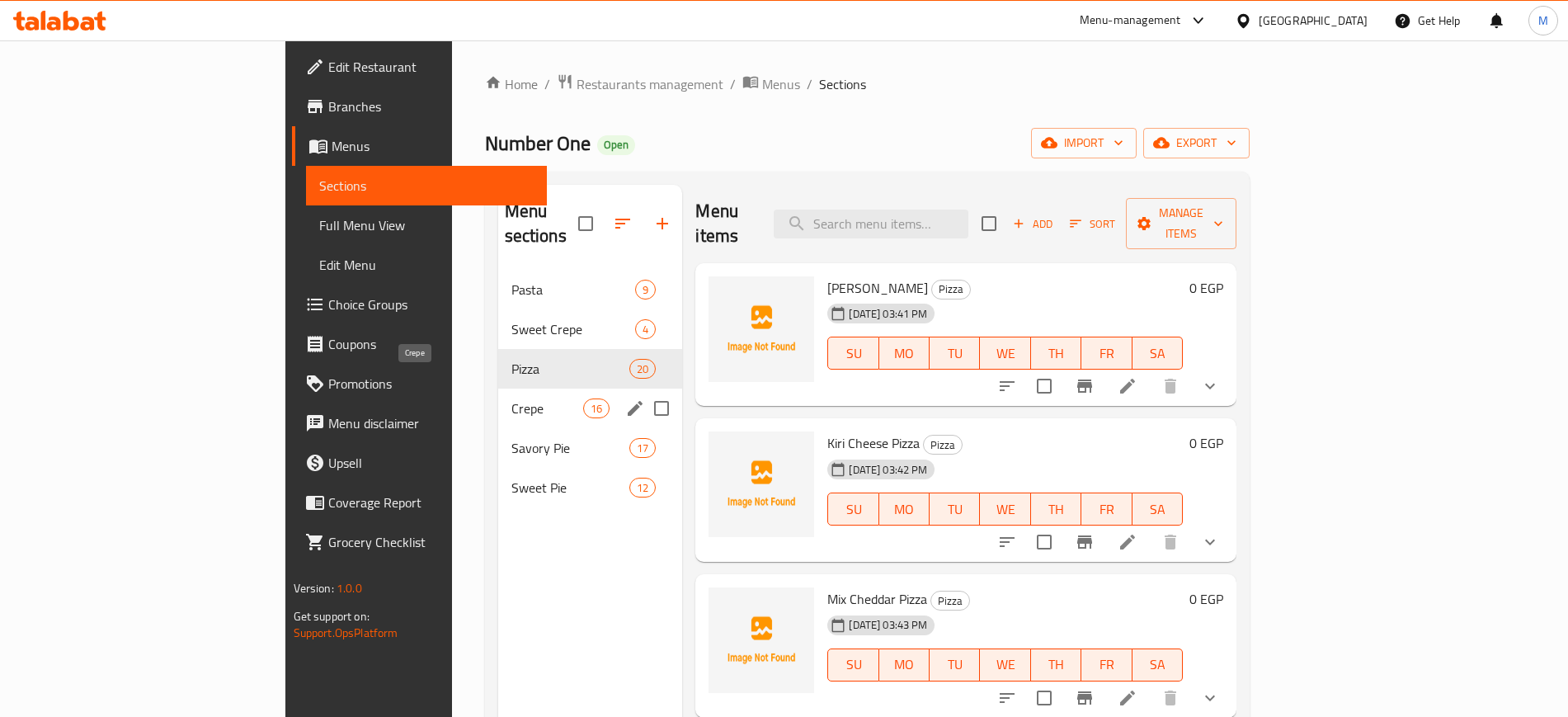
click at [512, 399] on span "Crepe" at bounding box center [548, 409] width 72 height 20
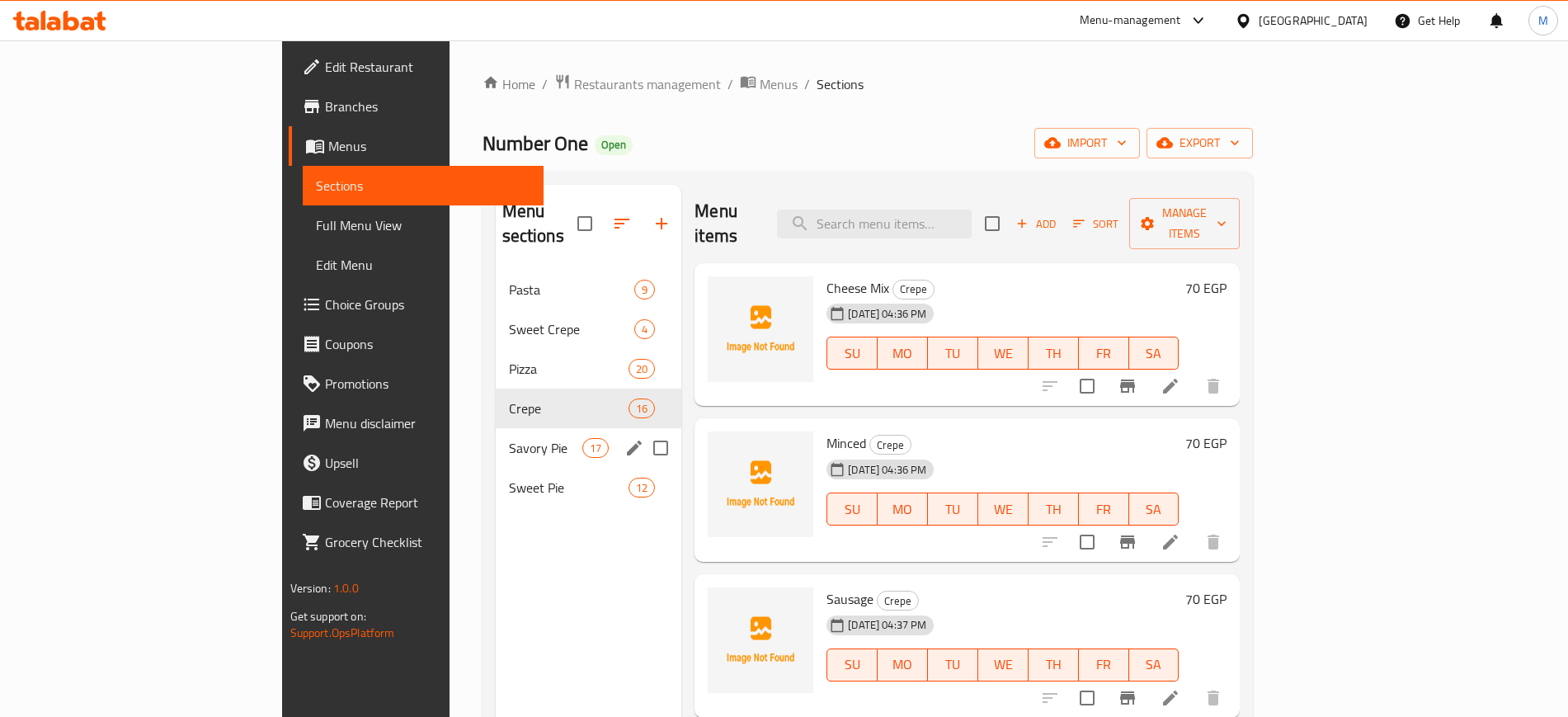
click at [496, 429] on div "Savory Pie 17" at bounding box center [589, 448] width 186 height 40
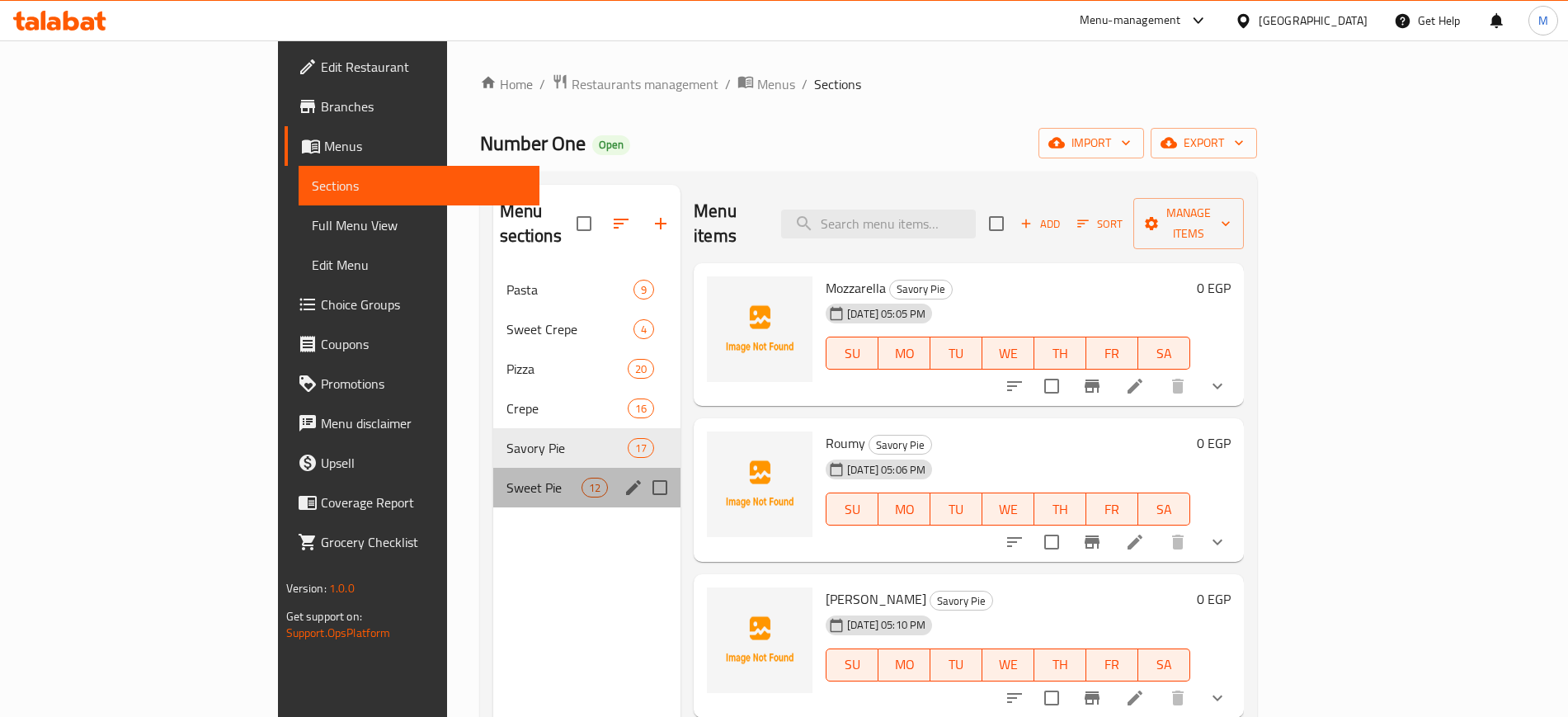
click at [493, 468] on div "Sweet Pie 12" at bounding box center [587, 488] width 188 height 40
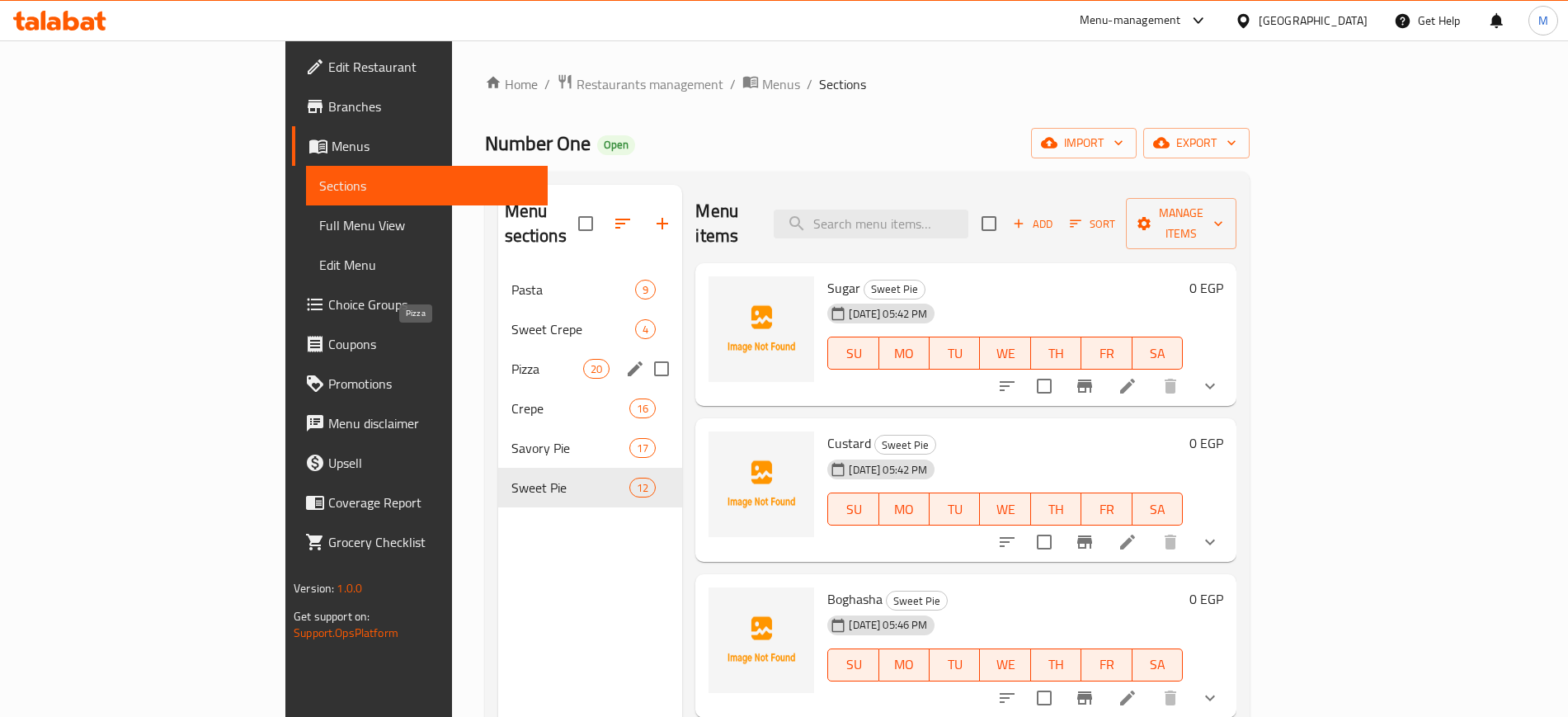
click at [512, 359] on span "Pizza" at bounding box center [548, 369] width 72 height 20
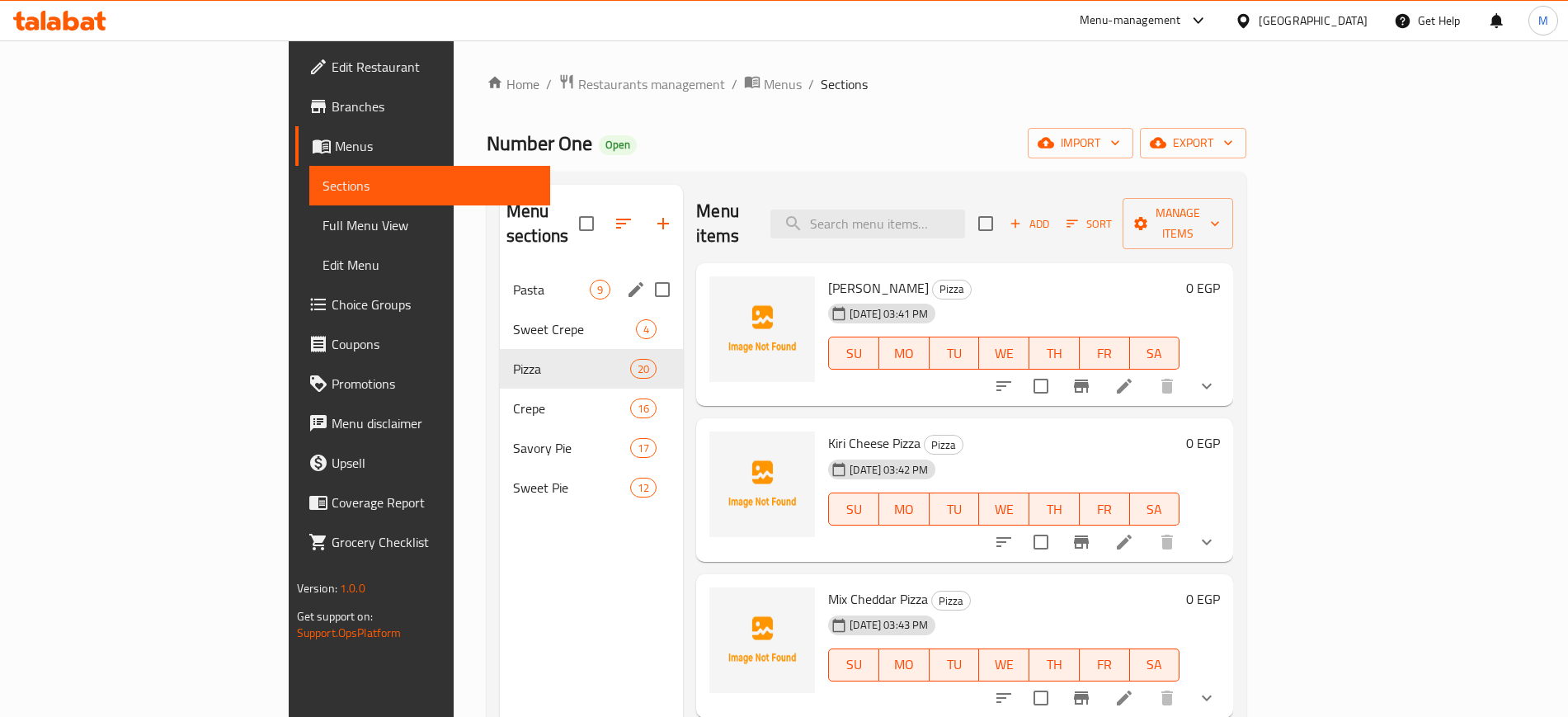
click at [513, 279] on span "Pasta" at bounding box center [551, 289] width 77 height 20
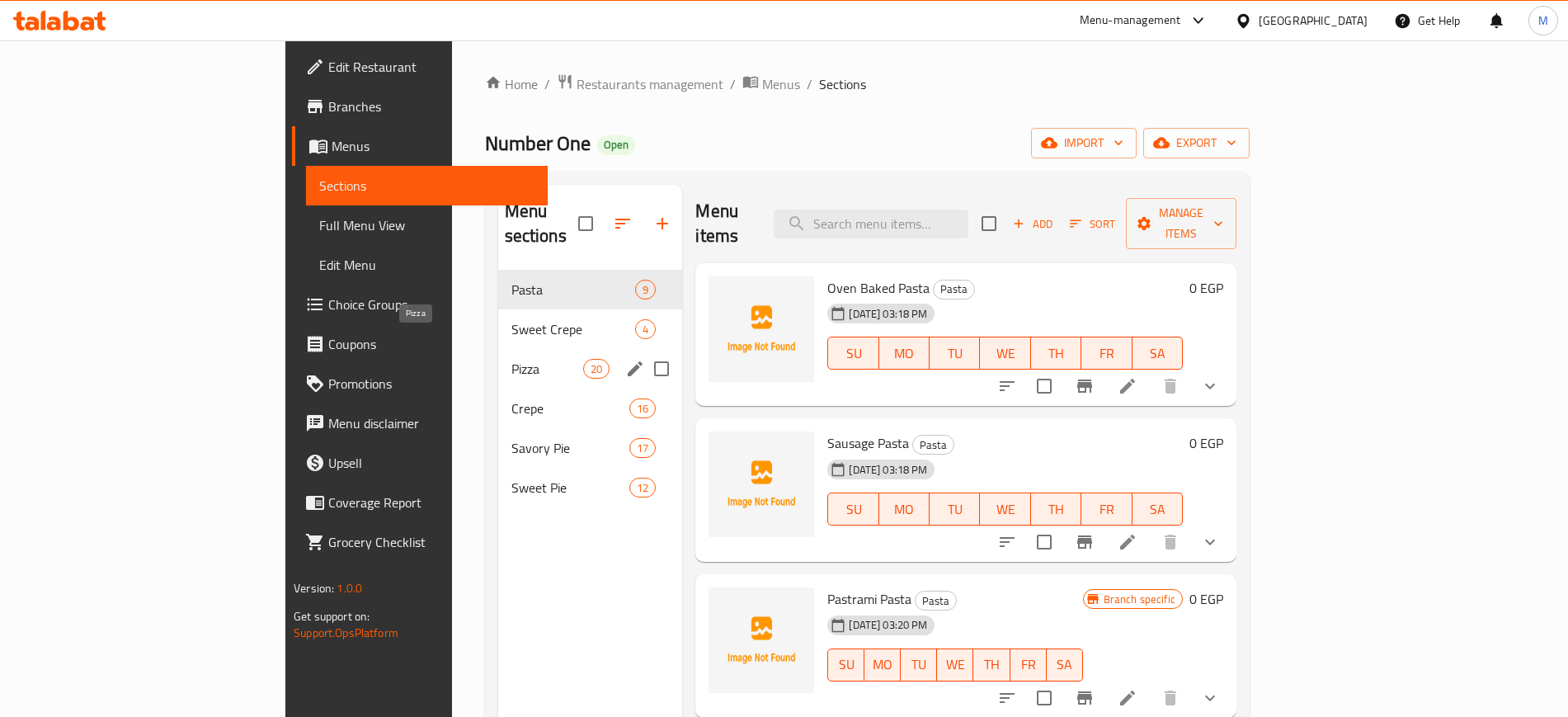
click at [512, 359] on span "Pizza" at bounding box center [548, 369] width 72 height 20
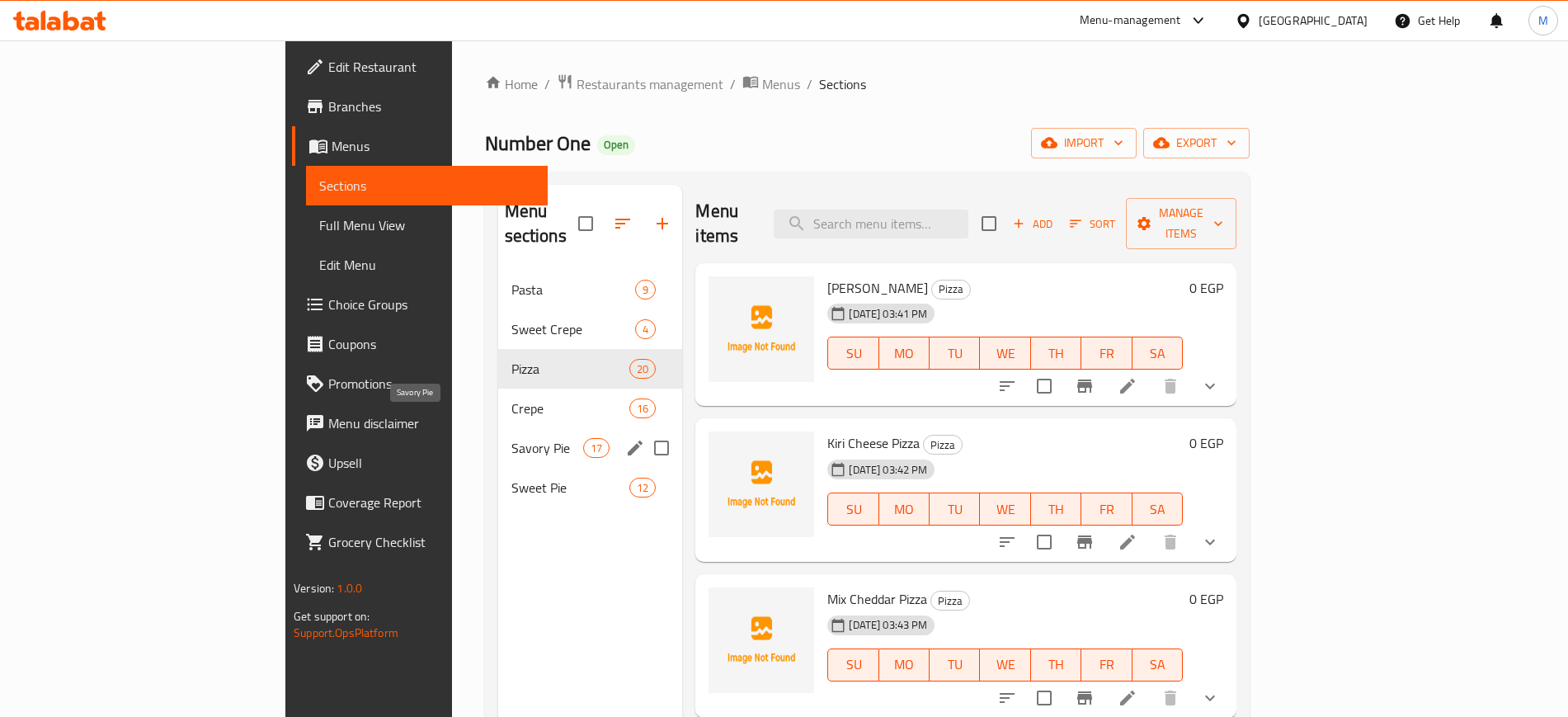
click at [512, 439] on span "Savory Pie" at bounding box center [548, 448] width 72 height 20
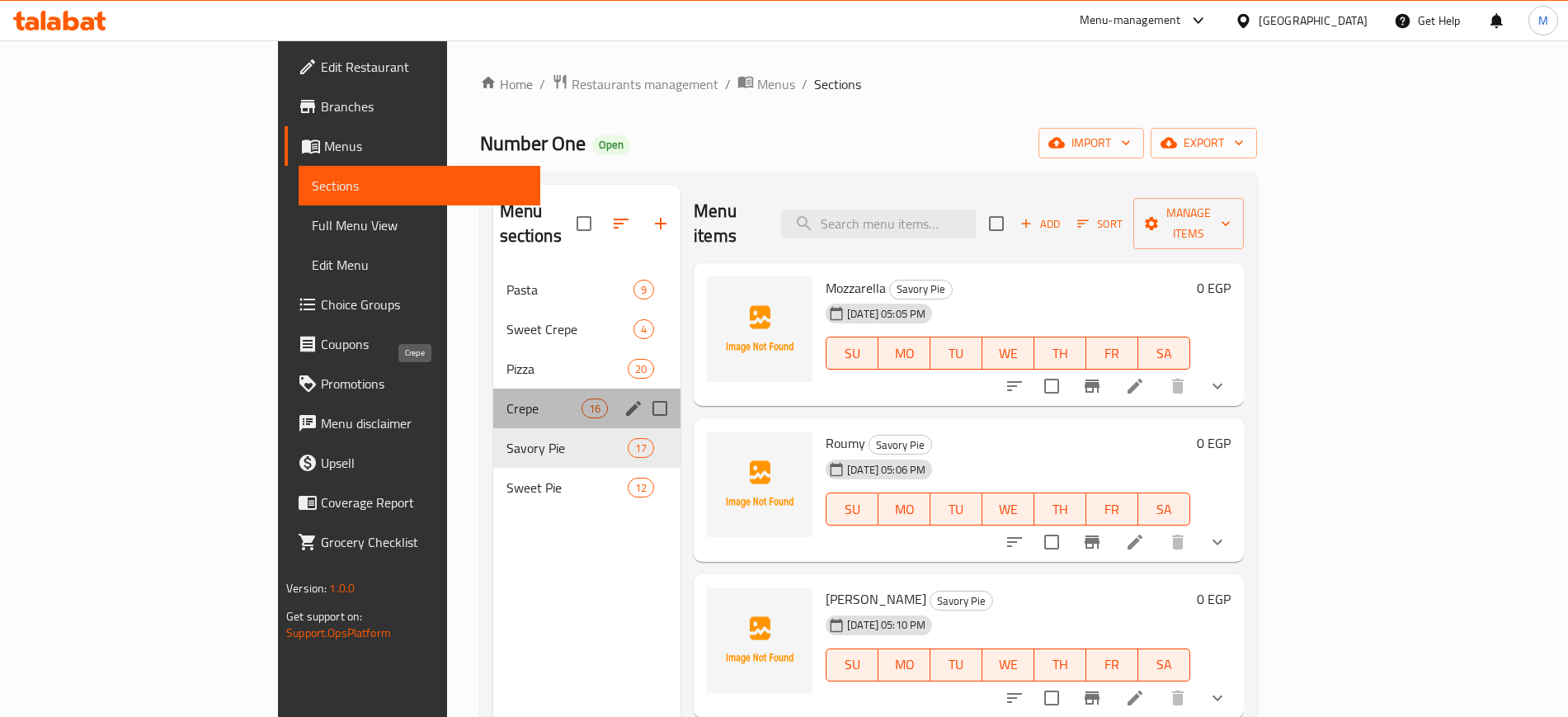
click at [507, 399] on span "Crepe" at bounding box center [544, 409] width 75 height 20
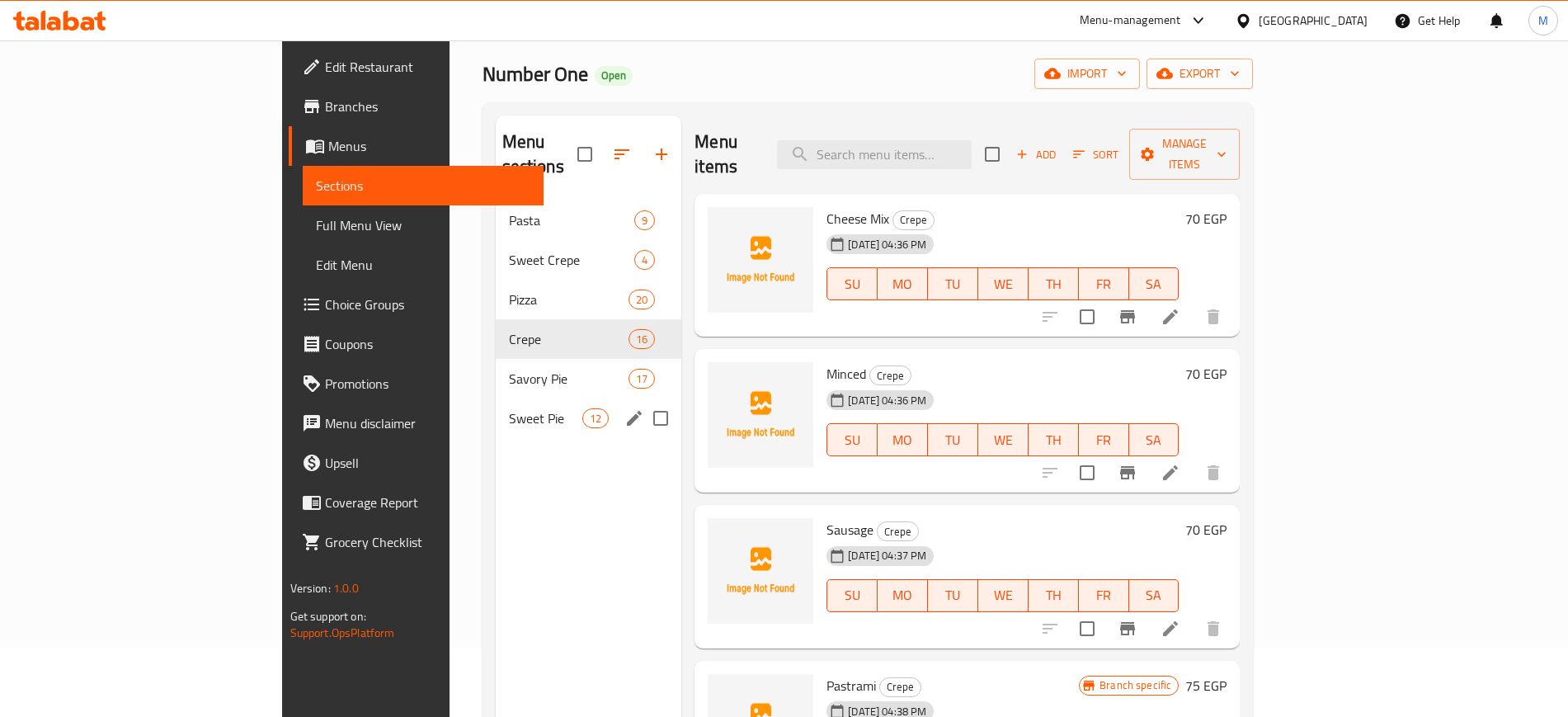
scroll to position [103, 0]
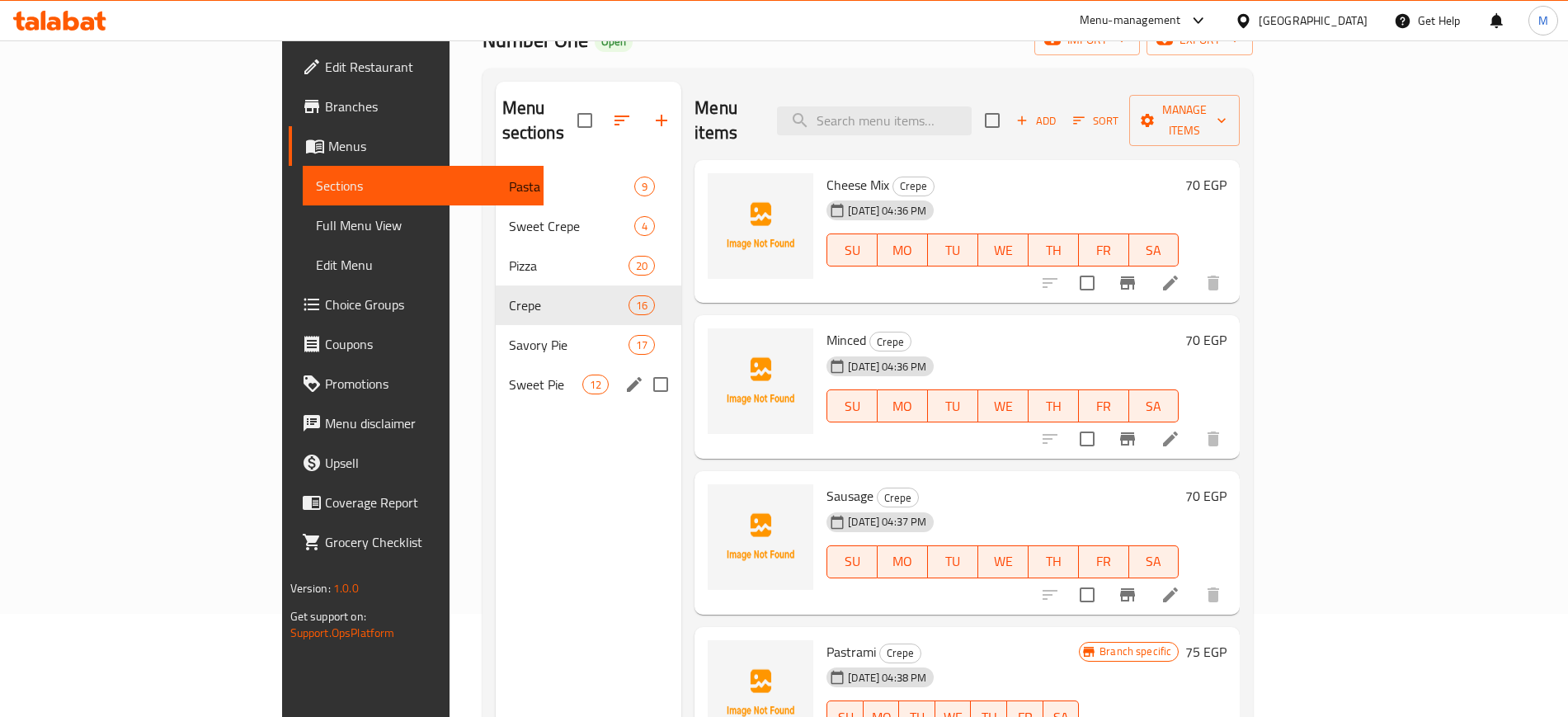
click at [509, 374] on span "Sweet Pie" at bounding box center [545, 384] width 73 height 20
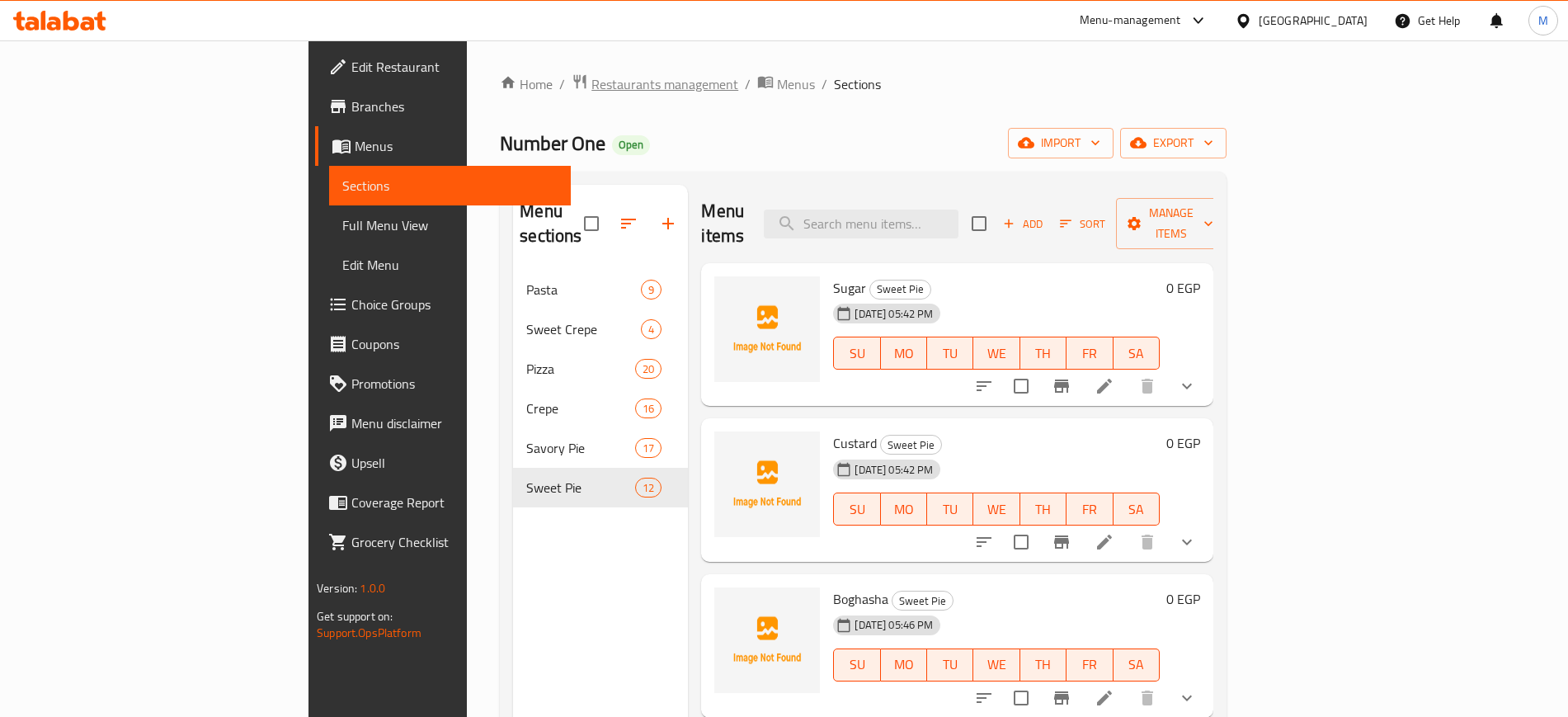
click at [592, 76] on span "Restaurants management" at bounding box center [665, 84] width 147 height 20
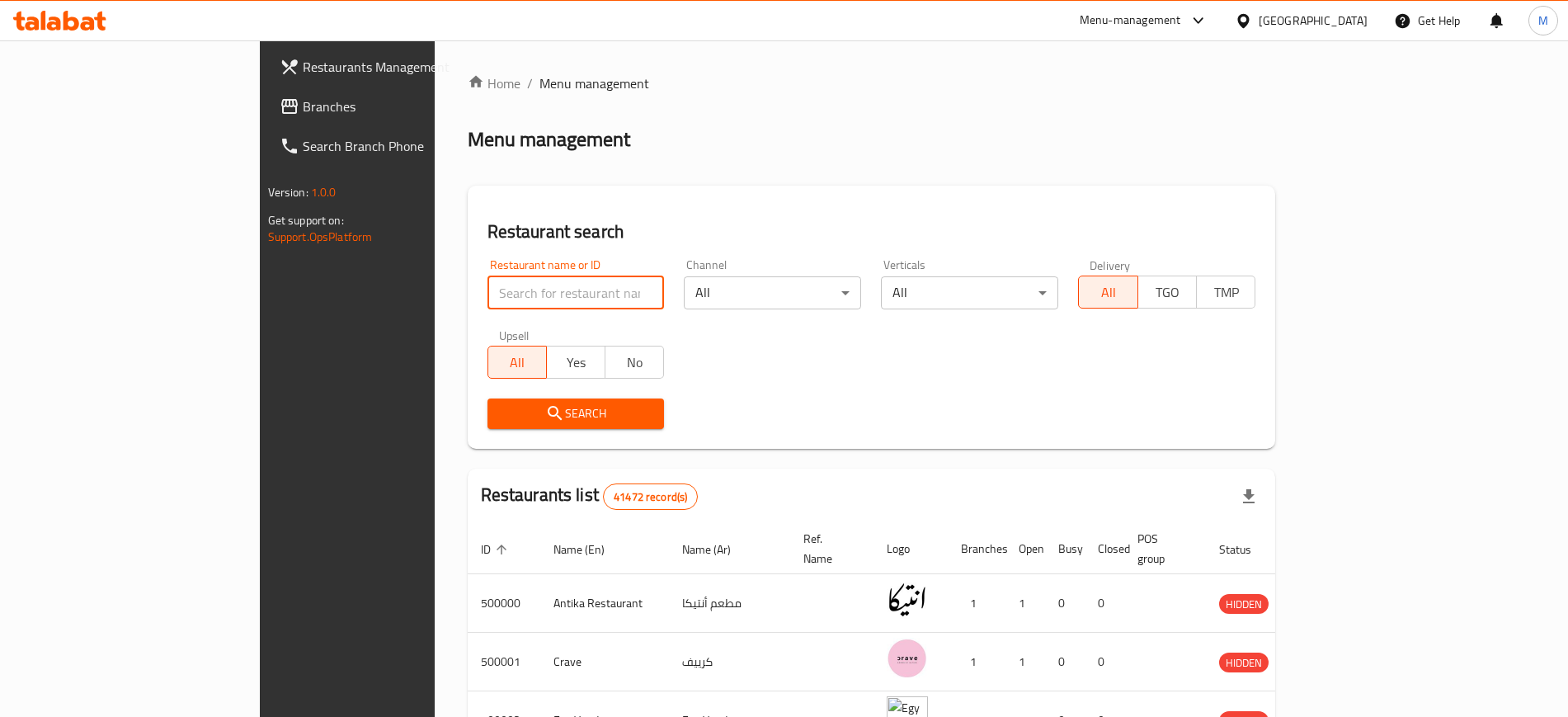
click at [488, 288] on input "search" at bounding box center [577, 293] width 177 height 33
paste input "664471"
type input "664471"
click at [545, 410] on icon "submit" at bounding box center [555, 413] width 20 height 20
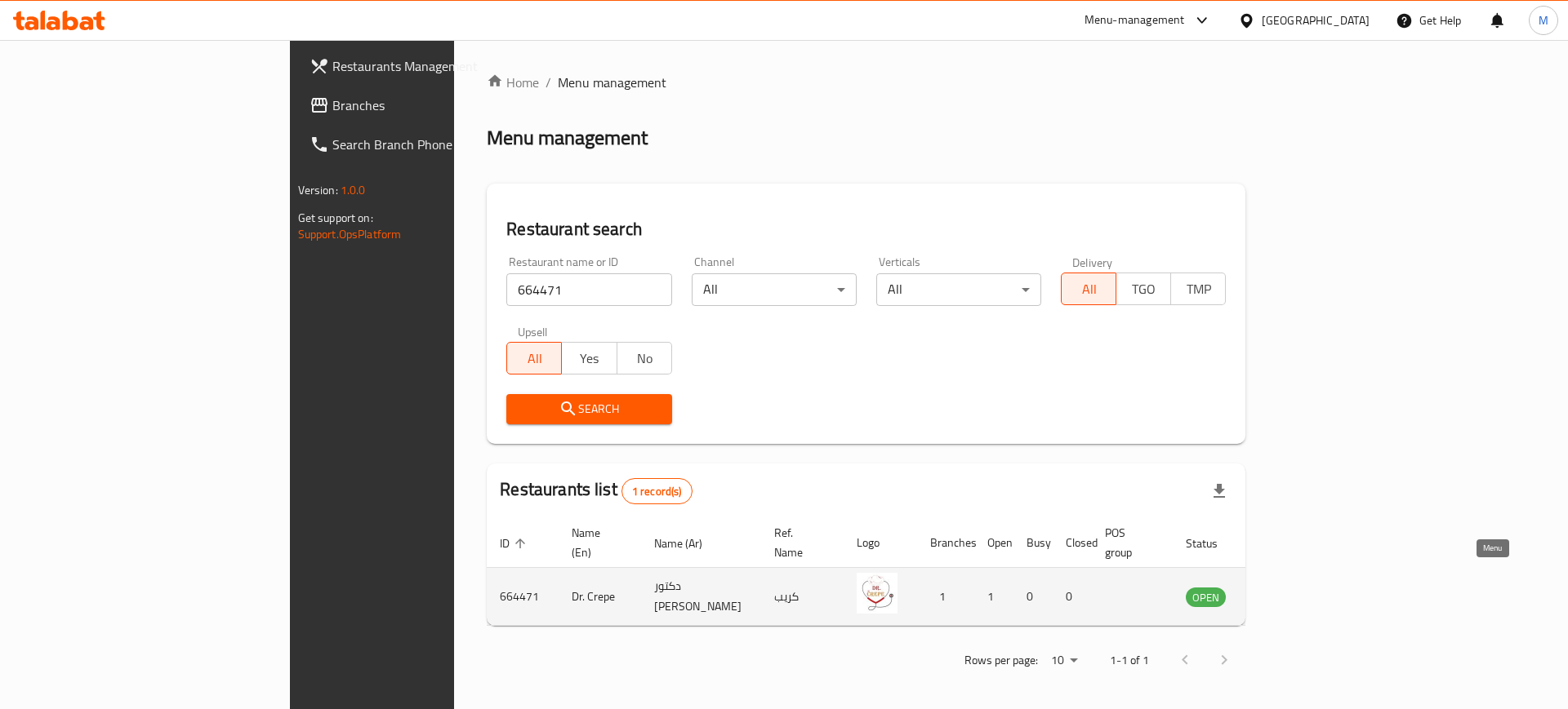
click at [1290, 591] on icon "enhanced table" at bounding box center [1281, 598] width 18 height 14
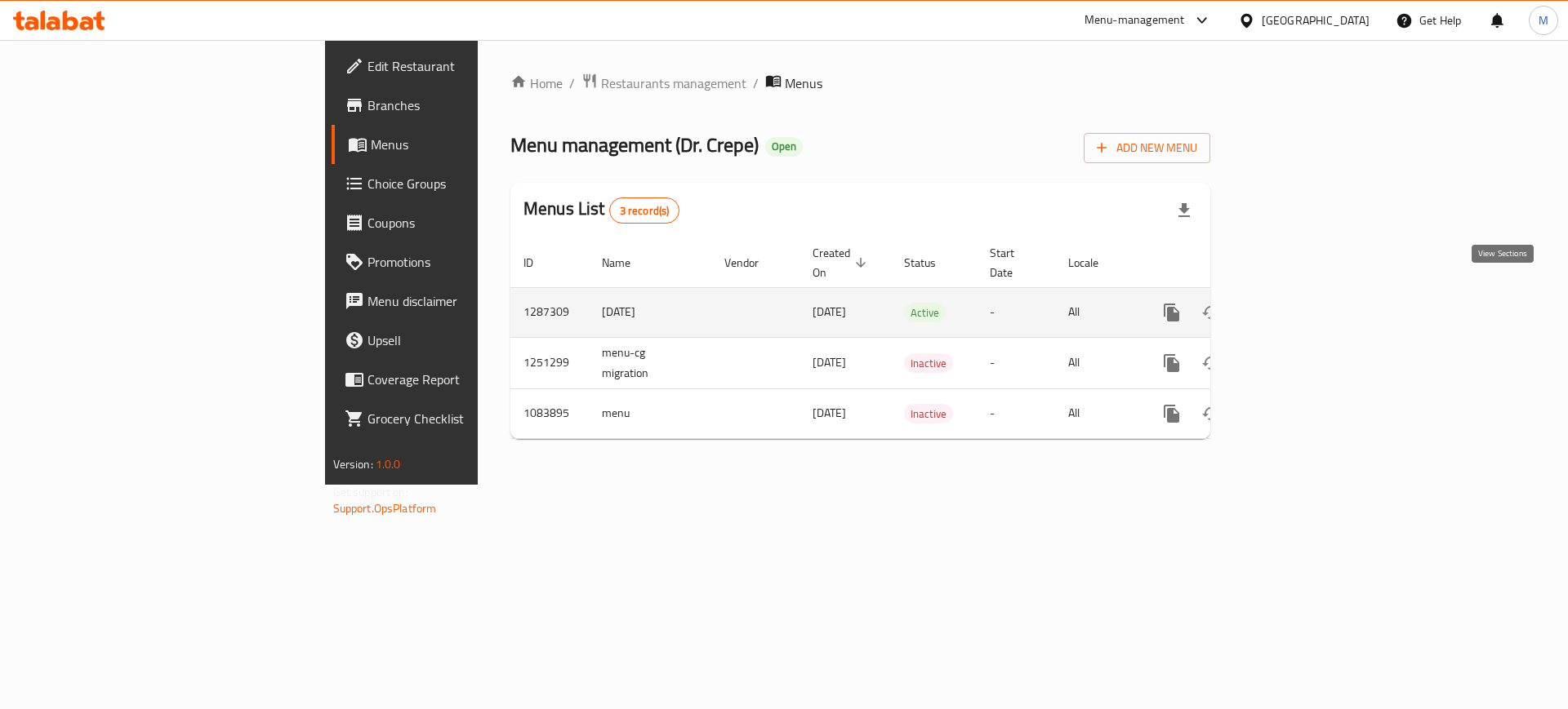
click at [1299, 303] on icon "enhanced table" at bounding box center [1290, 313] width 20 height 20
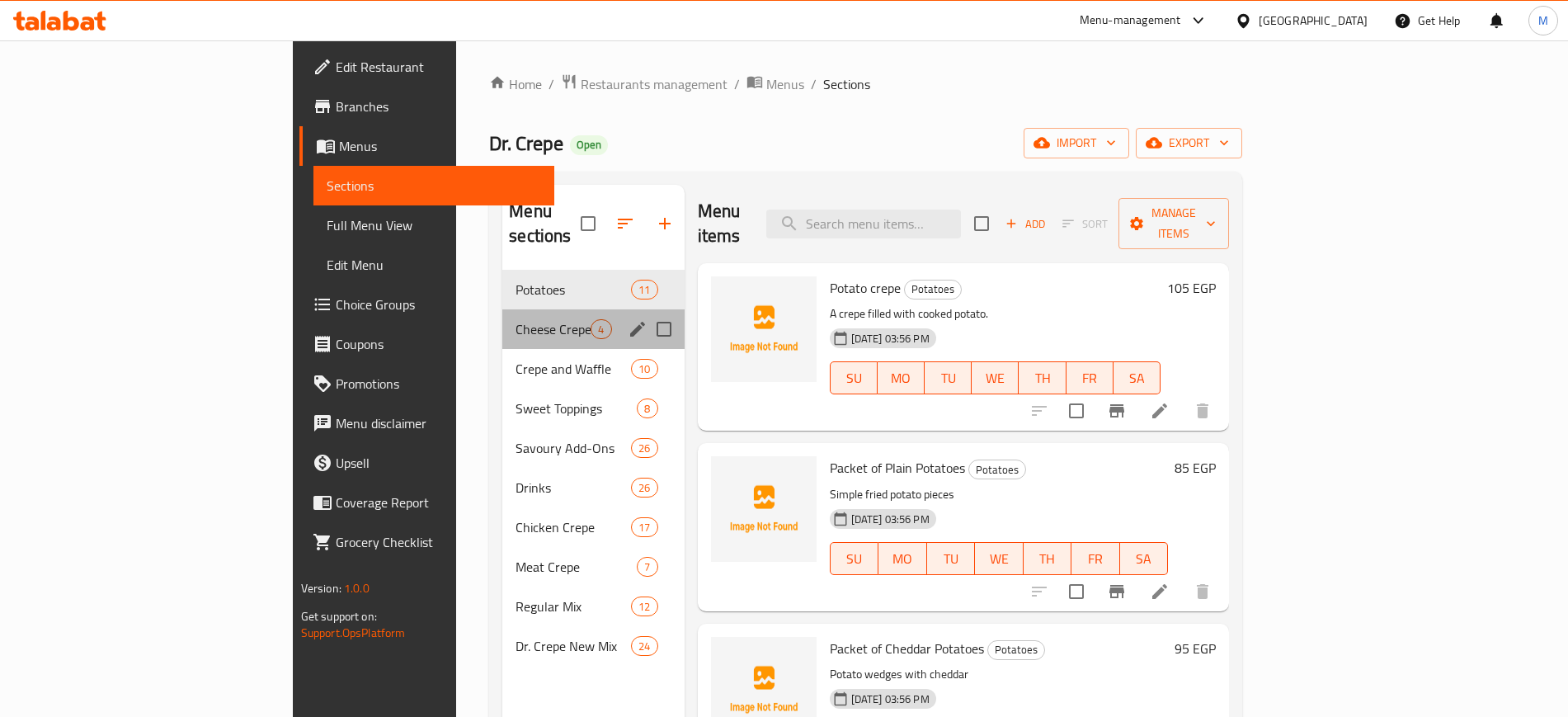
click at [502, 309] on div "Cheese Crepe 4" at bounding box center [593, 329] width 182 height 40
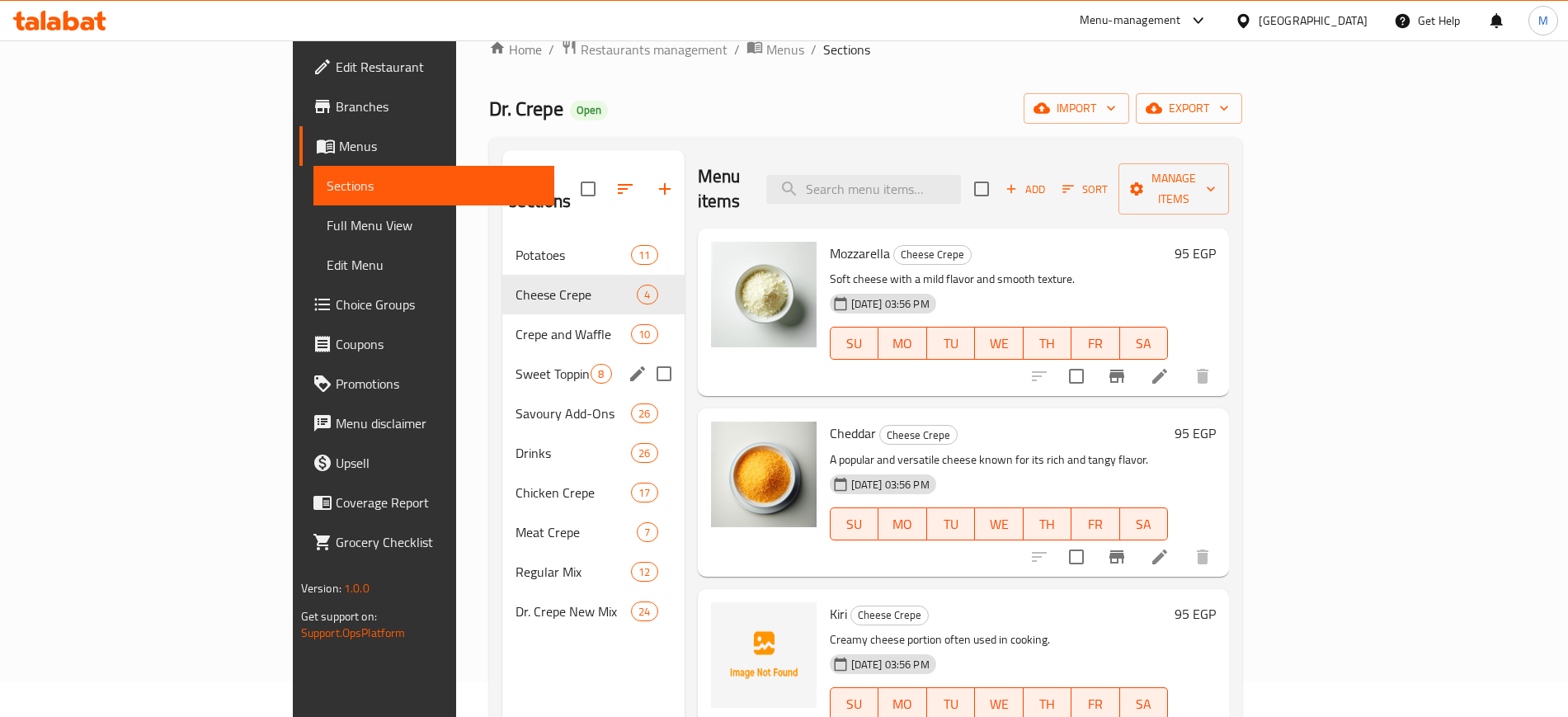
scroll to position [24, 0]
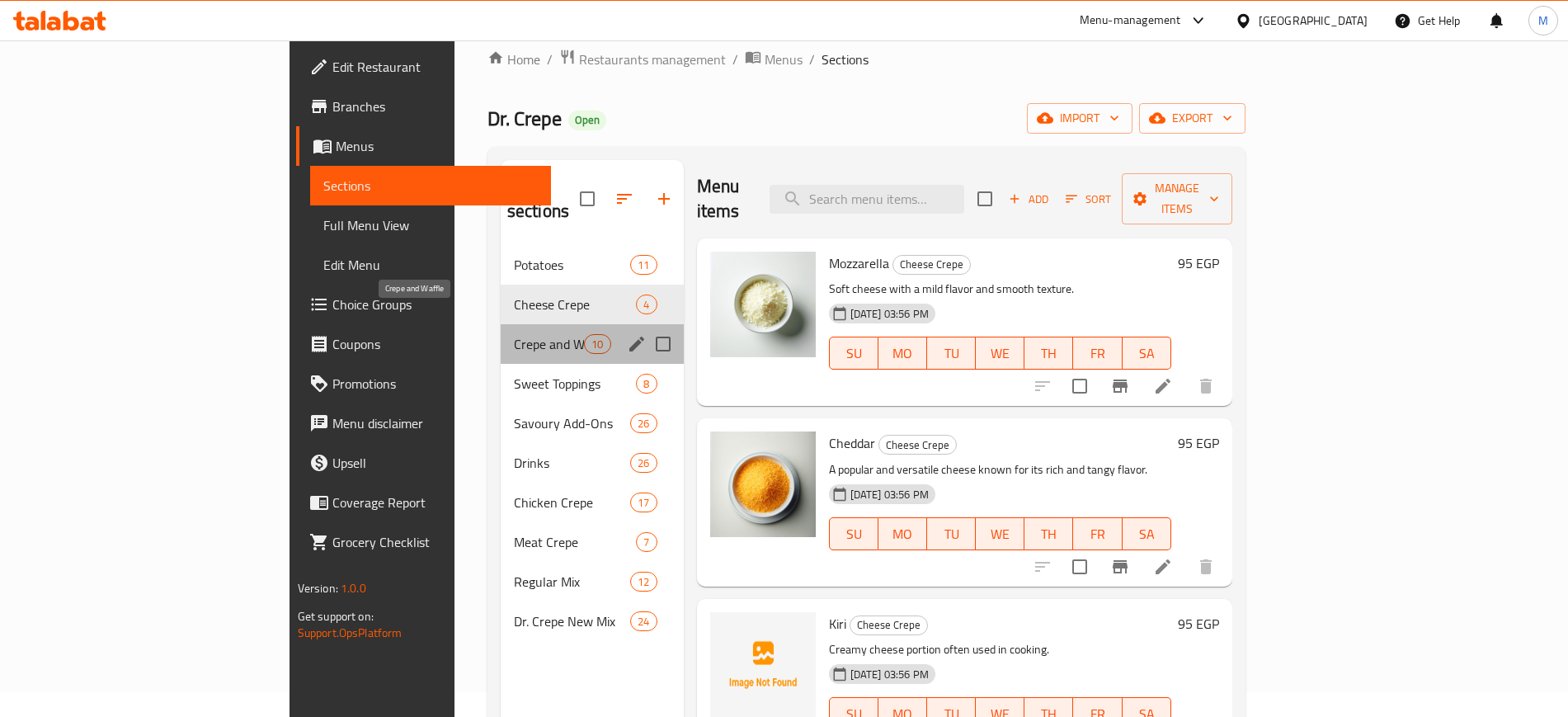
click at [514, 335] on span "Crepe and Waffle" at bounding box center [549, 344] width 70 height 20
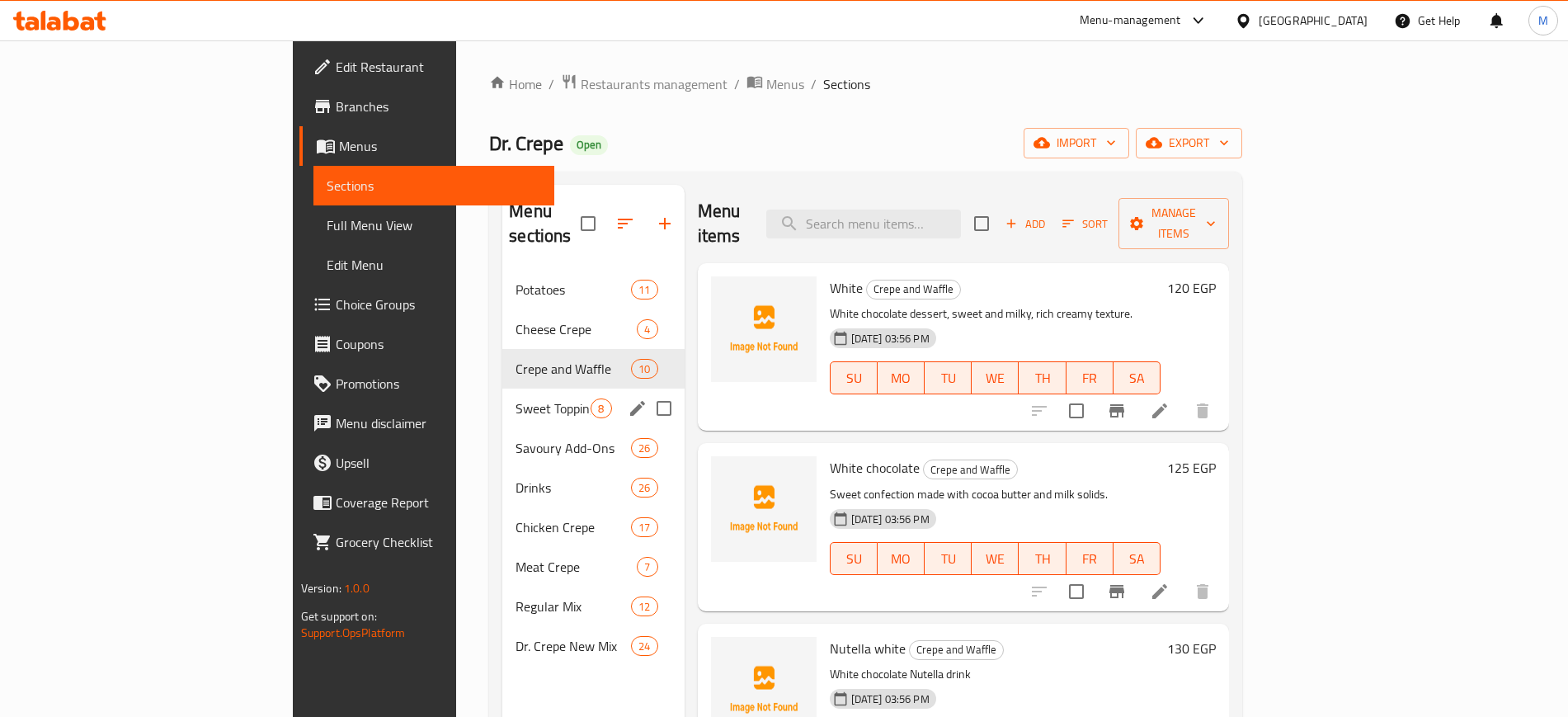
click at [502, 401] on div "Sweet Toppings 8" at bounding box center [593, 409] width 182 height 40
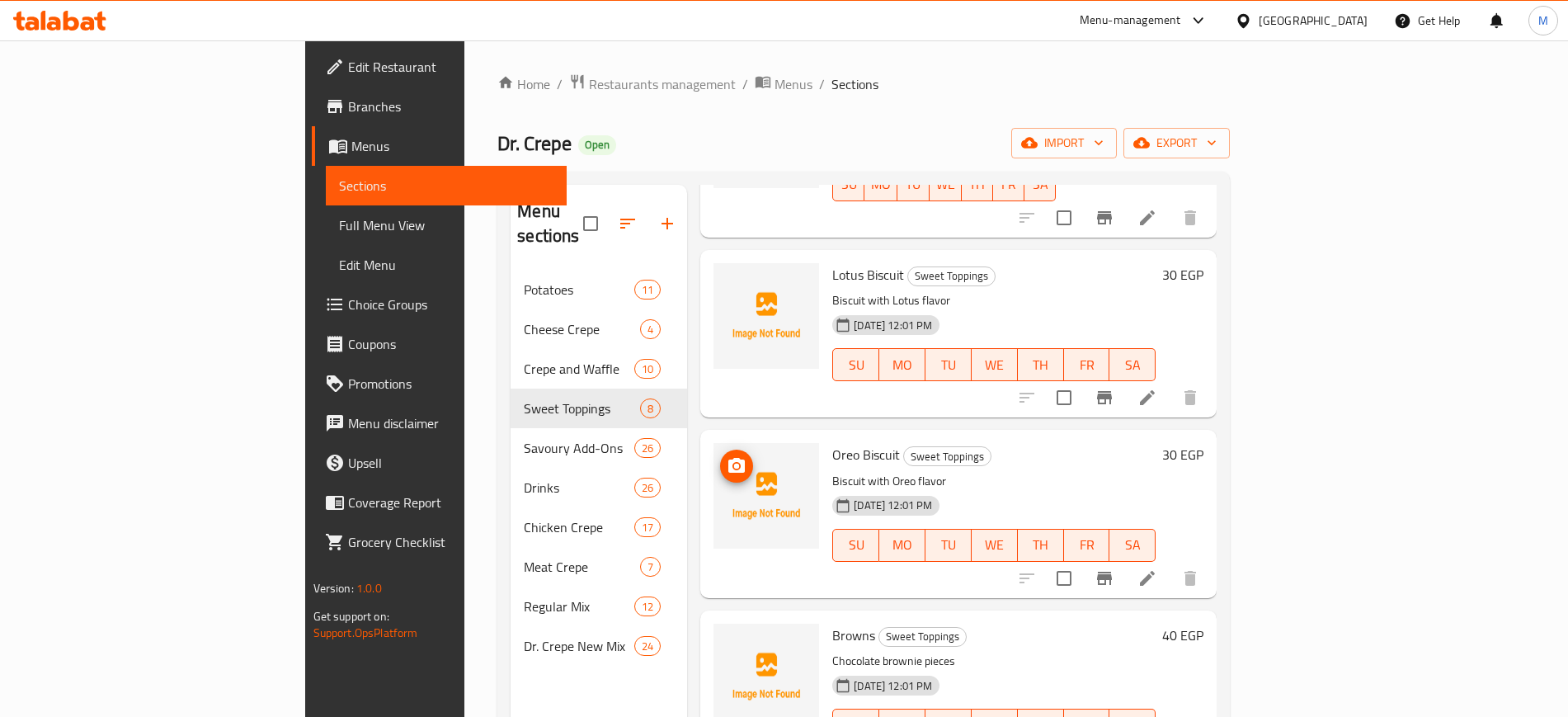
scroll to position [767, 0]
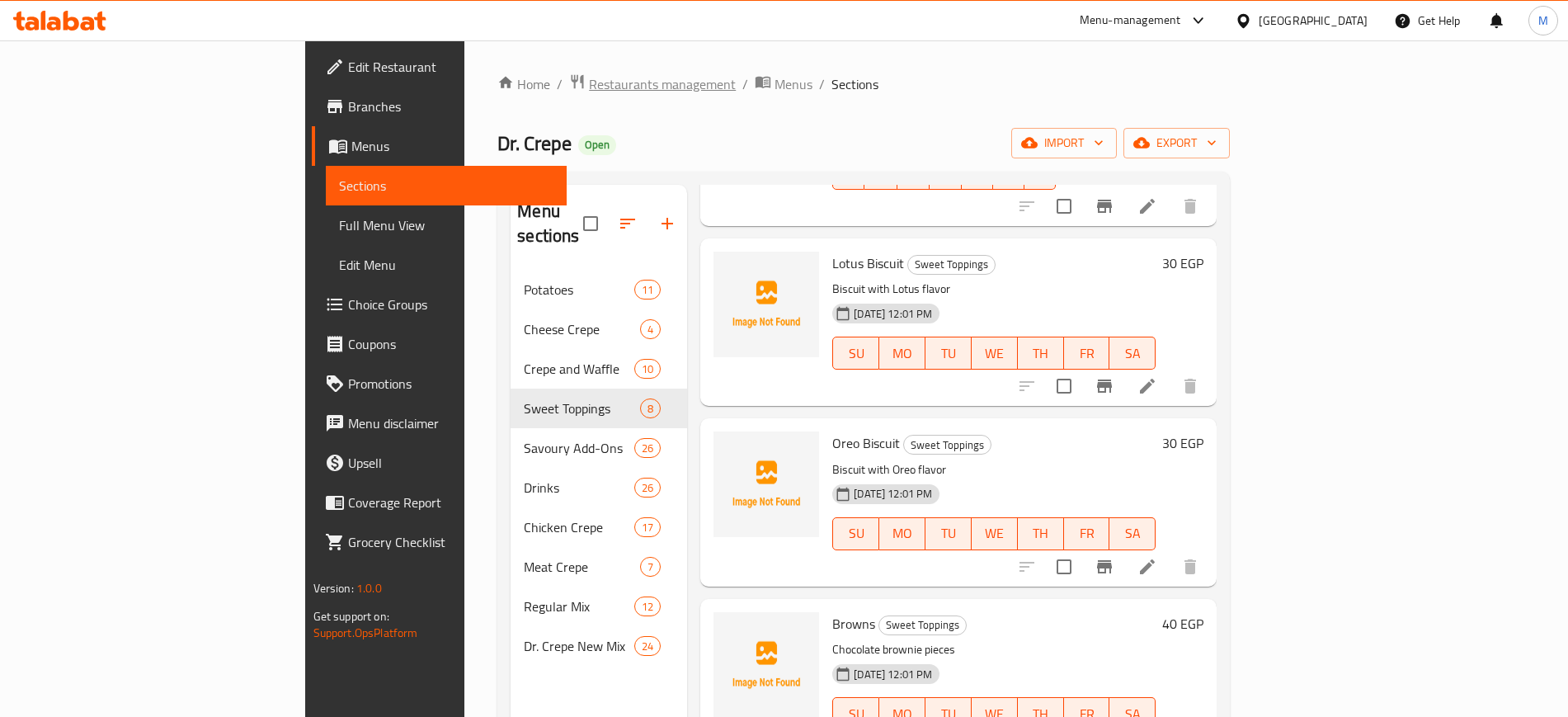
click at [589, 84] on span "Restaurants management" at bounding box center [662, 84] width 147 height 20
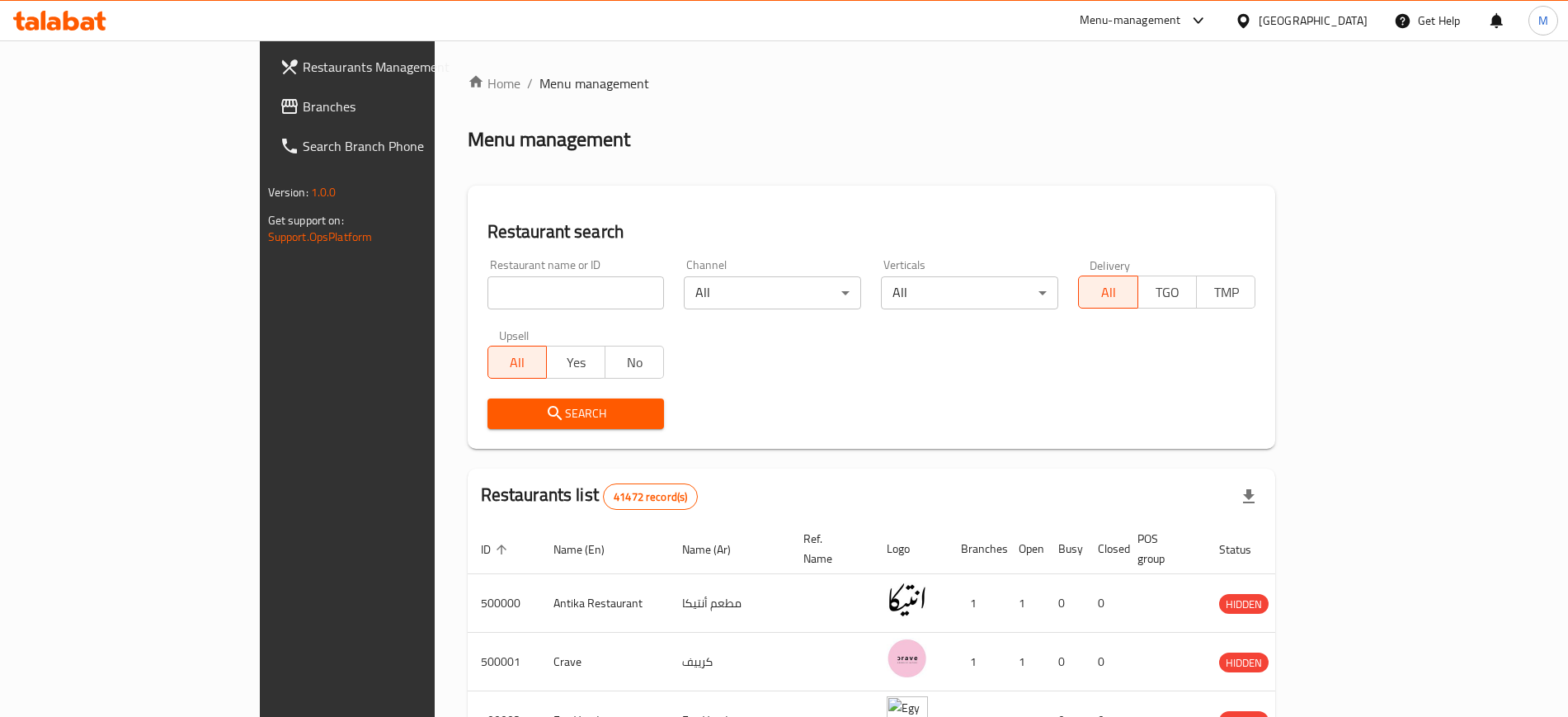
click at [488, 288] on input "search" at bounding box center [577, 293] width 177 height 33
paste input "664977"
type input "664977"
click at [545, 417] on icon "submit" at bounding box center [555, 413] width 20 height 20
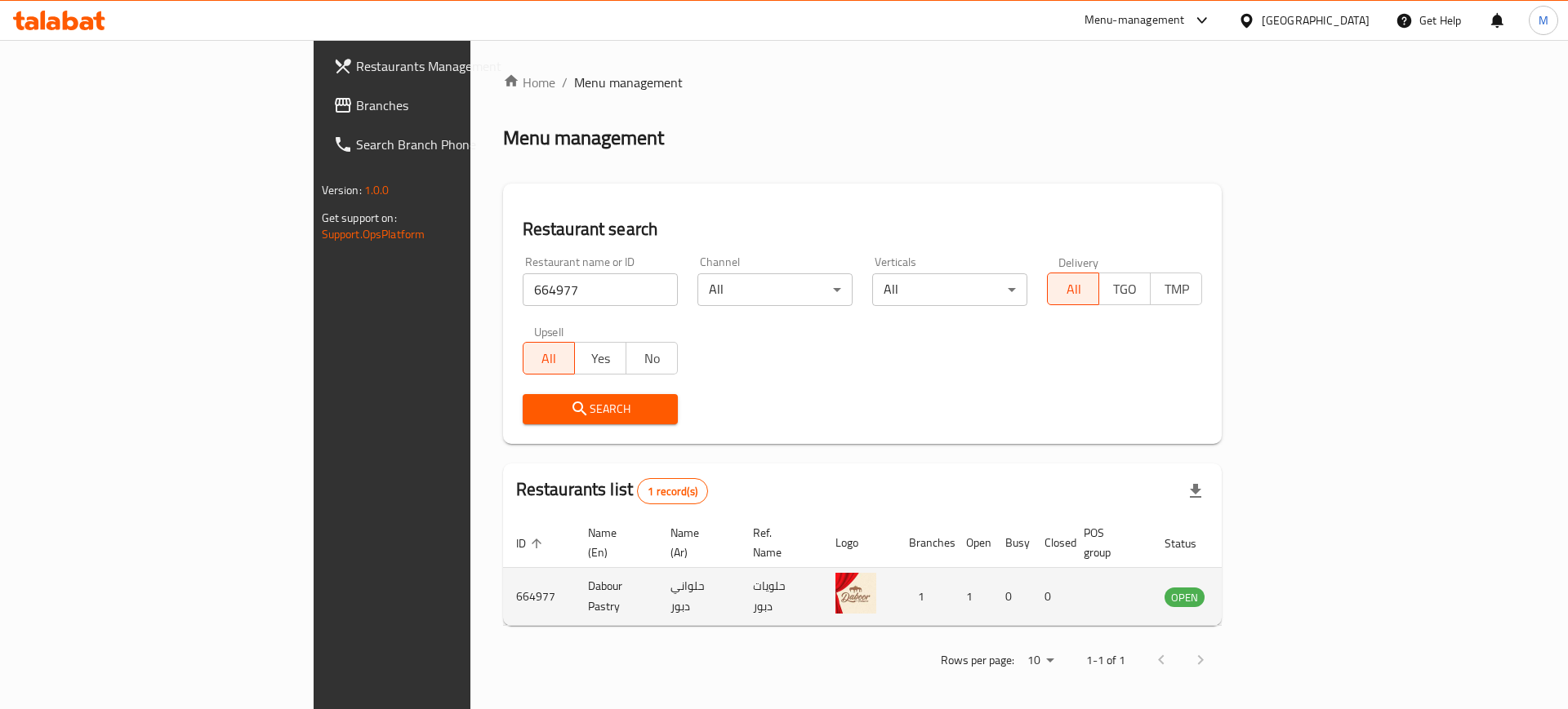
click at [1270, 587] on icon "enhanced table" at bounding box center [1260, 596] width 20 height 20
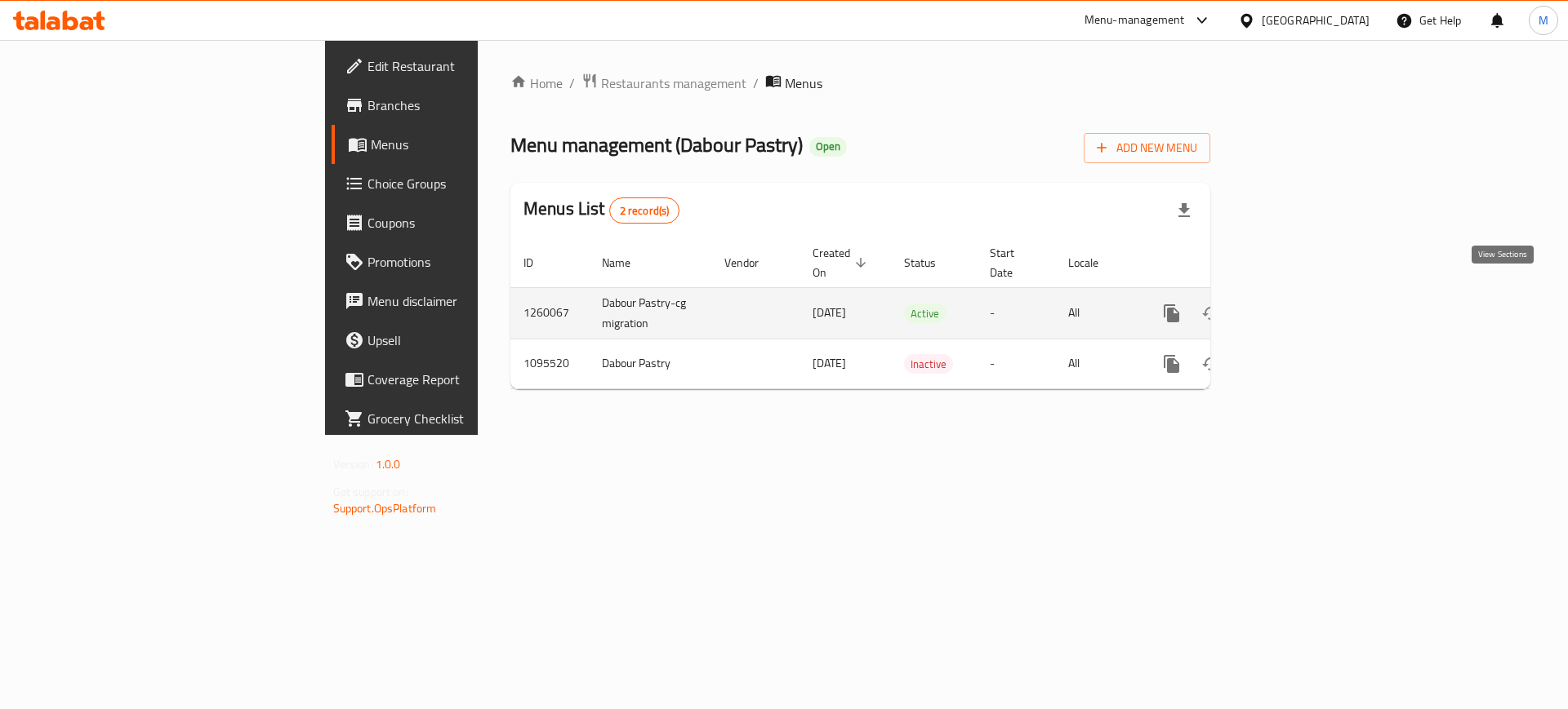
click at [1297, 306] on icon "enhanced table" at bounding box center [1289, 313] width 14 height 14
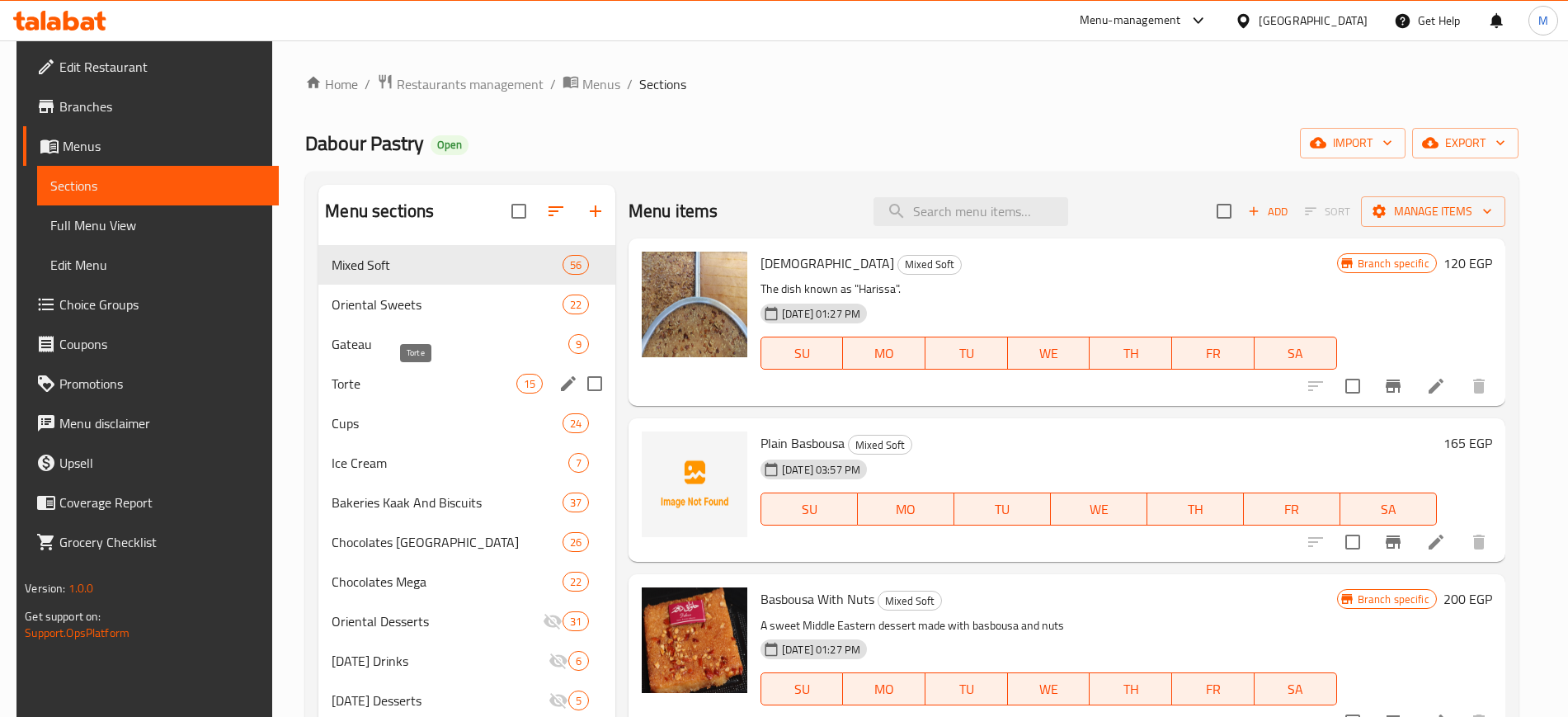
click at [393, 379] on span "Torte" at bounding box center [424, 384] width 184 height 20
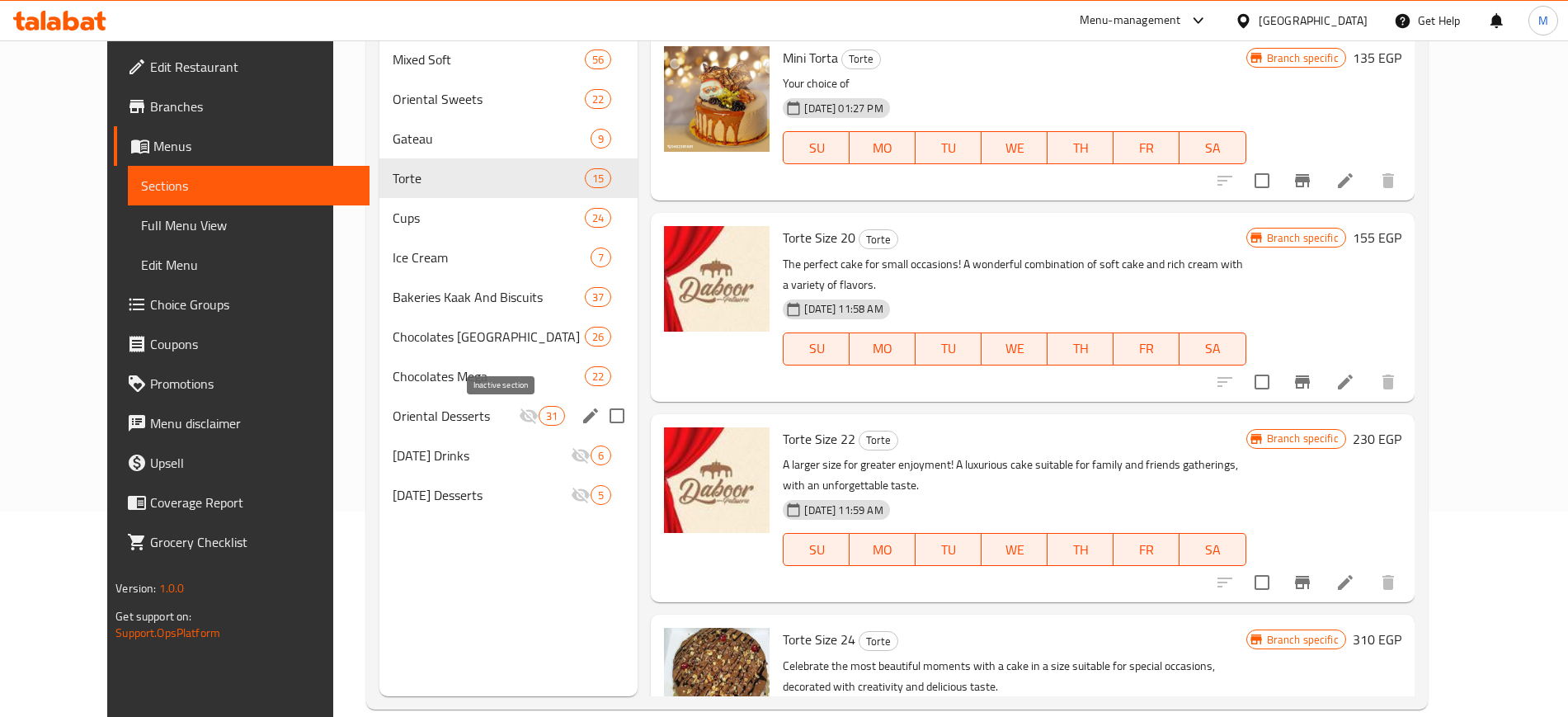
scroll to position [231, 0]
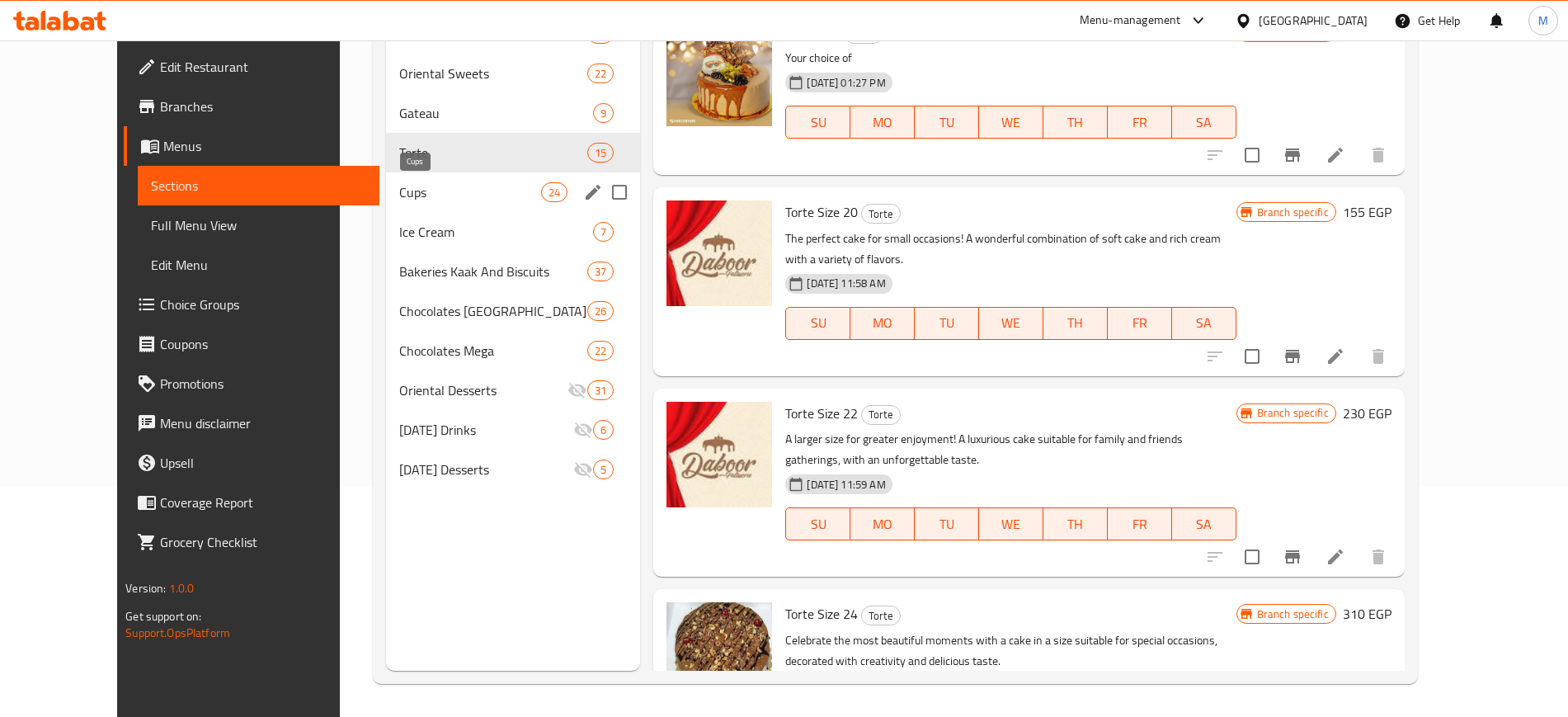
click at [399, 185] on span "Cups" at bounding box center [470, 193] width 142 height 20
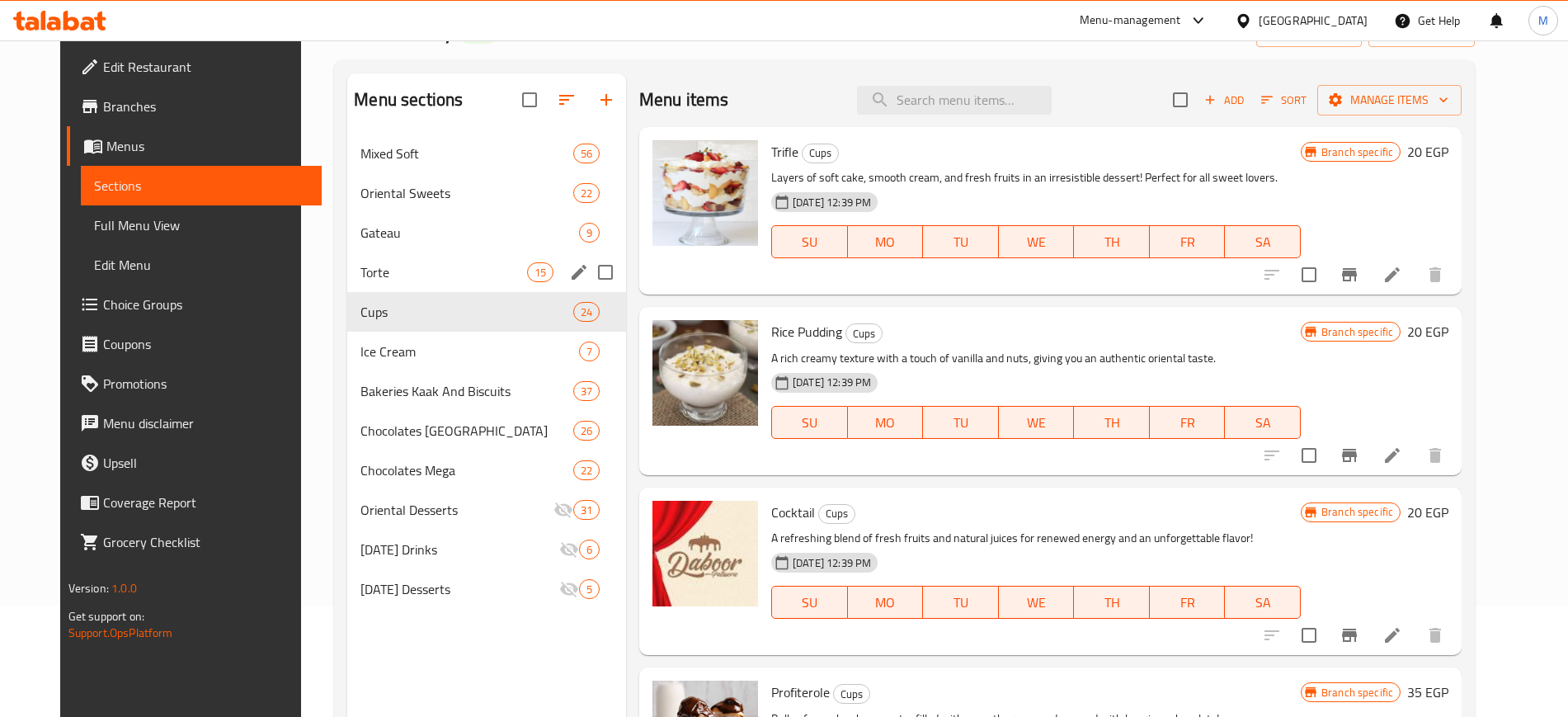
scroll to position [231, 0]
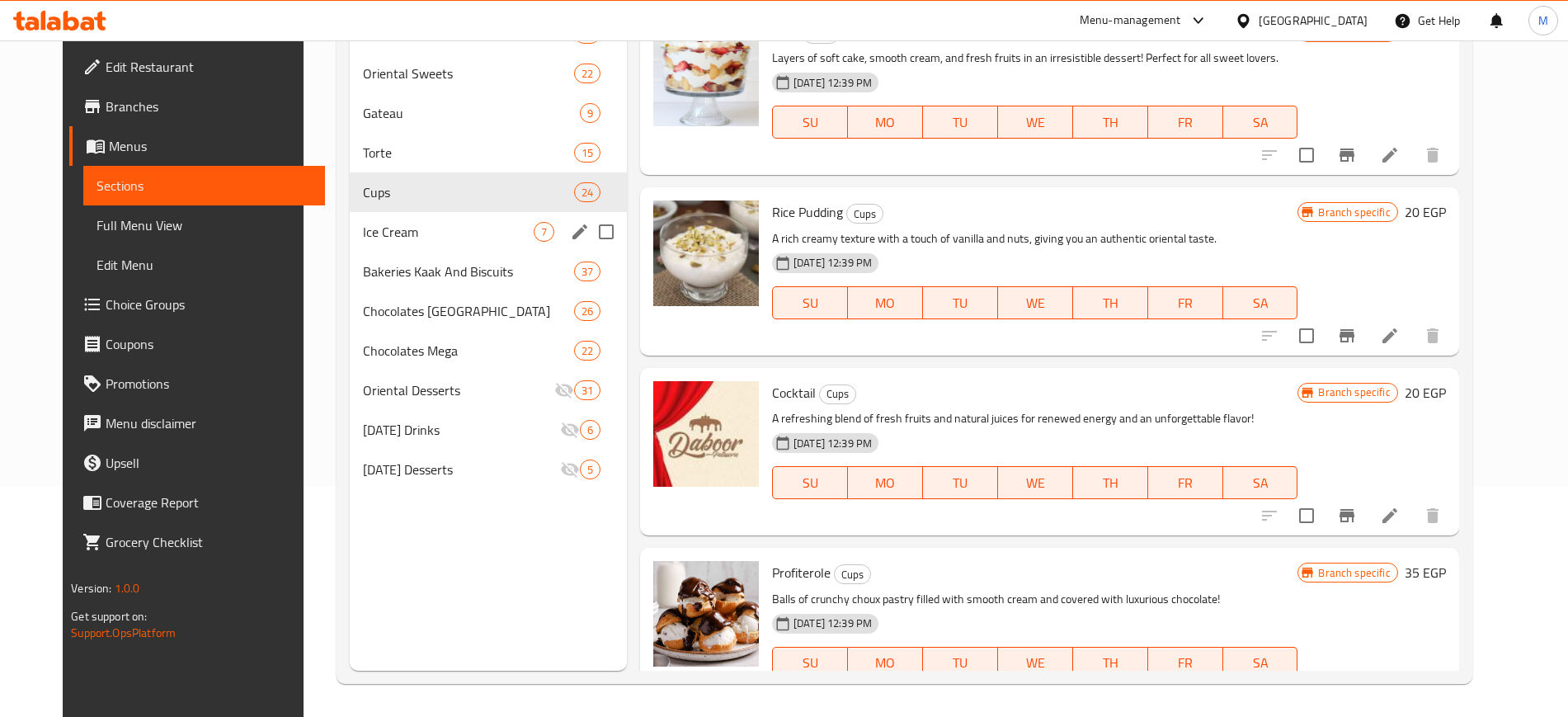
click at [394, 218] on div "Ice Cream 7" at bounding box center [488, 232] width 277 height 40
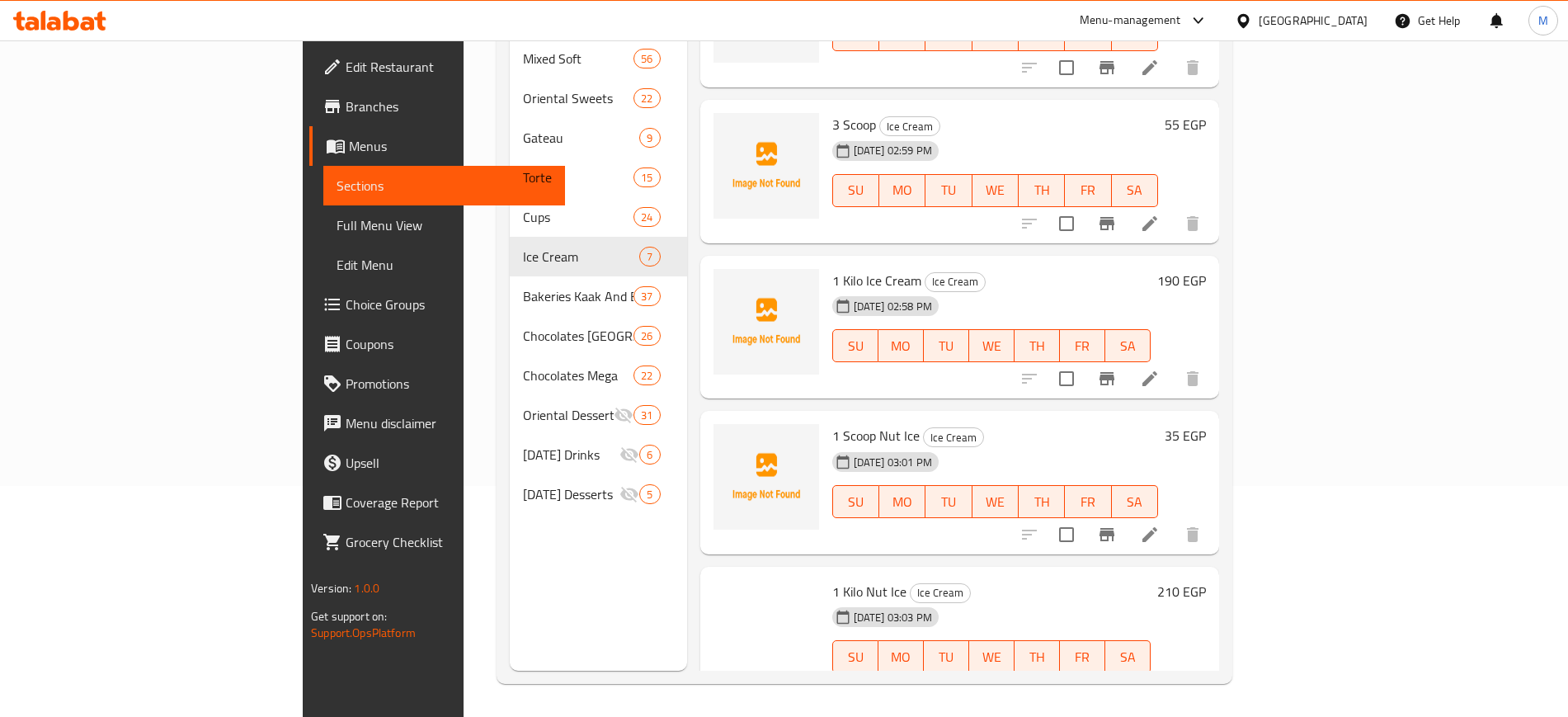
scroll to position [413, 0]
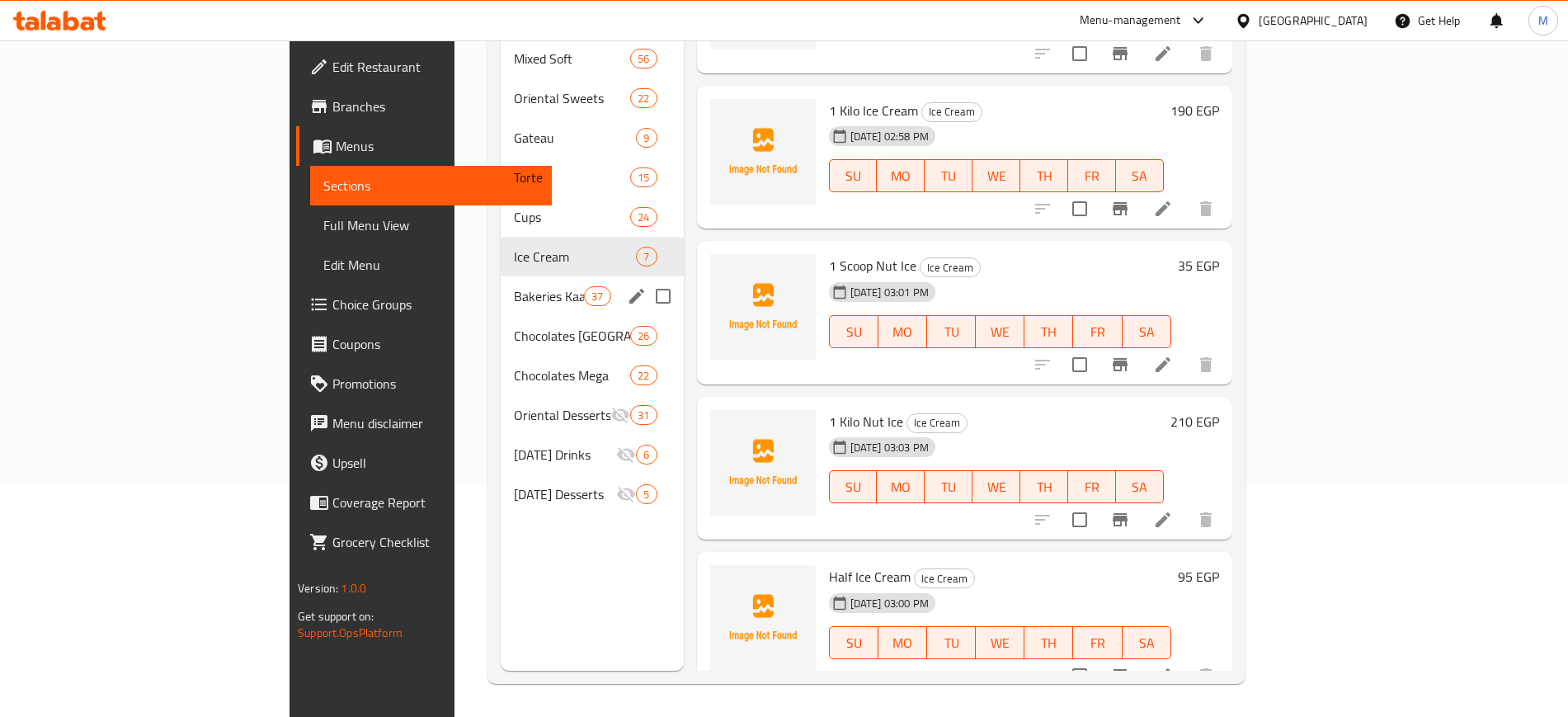
click at [514, 287] on span "Bakeries Kaak And Biscuits" at bounding box center [549, 297] width 70 height 20
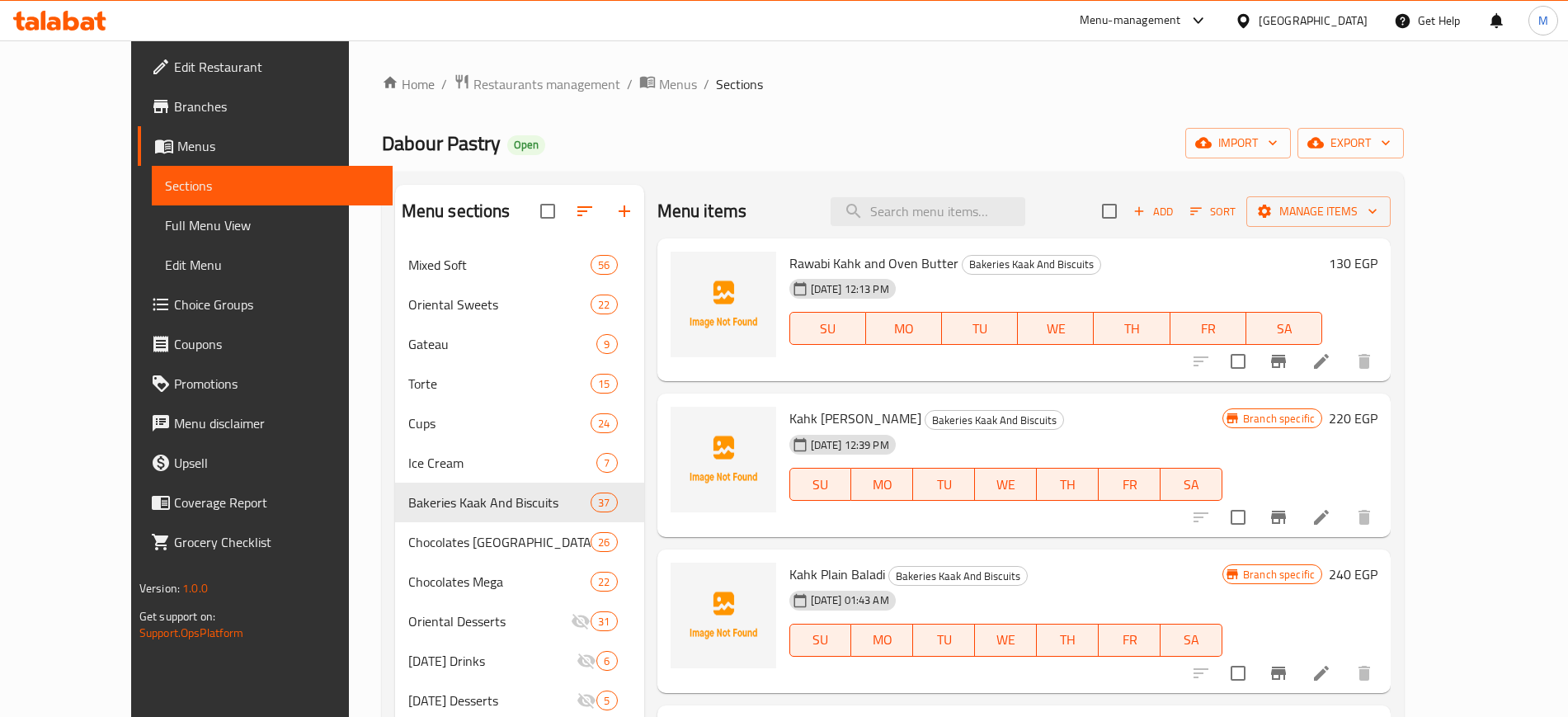
click at [1331, 368] on icon at bounding box center [1322, 362] width 20 height 20
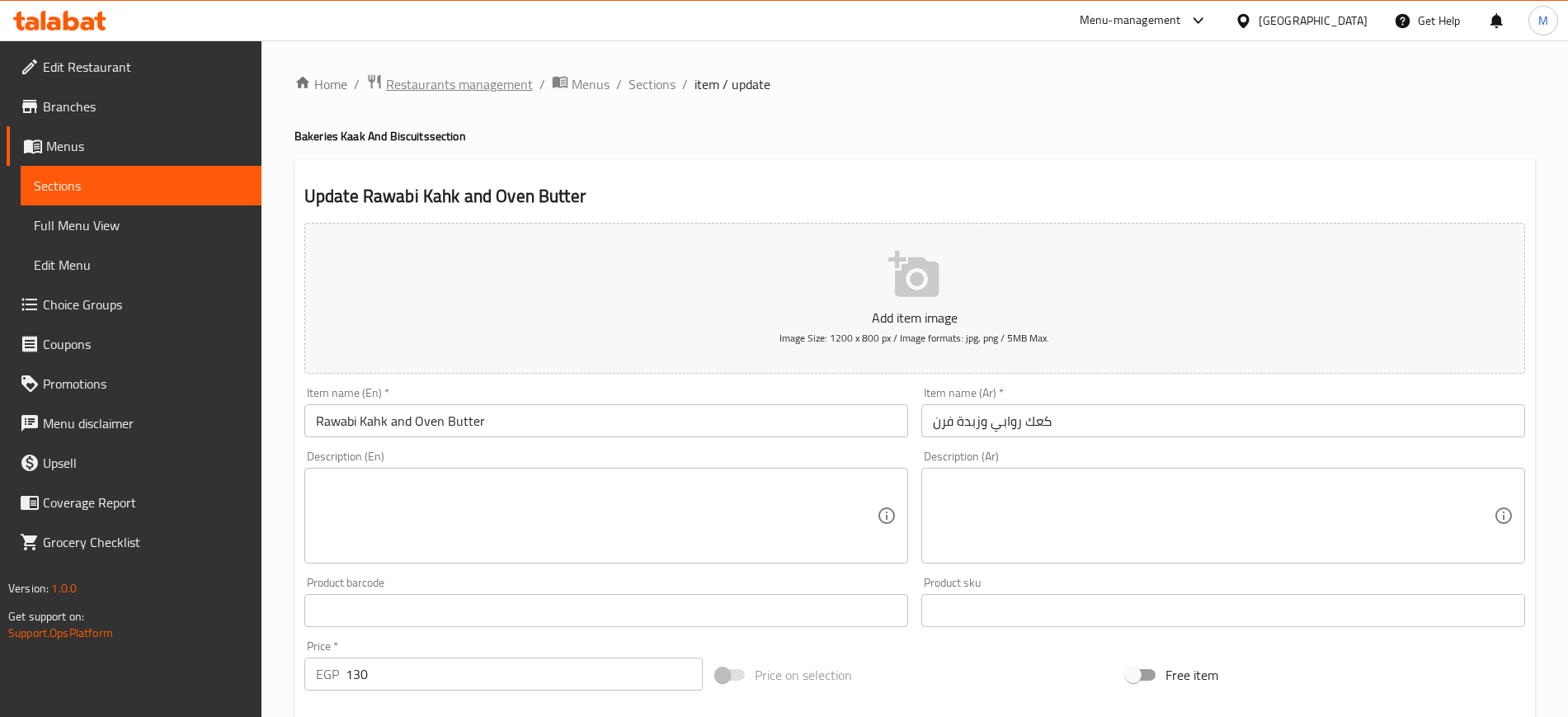
click at [469, 79] on span "Restaurants management" at bounding box center [459, 84] width 147 height 20
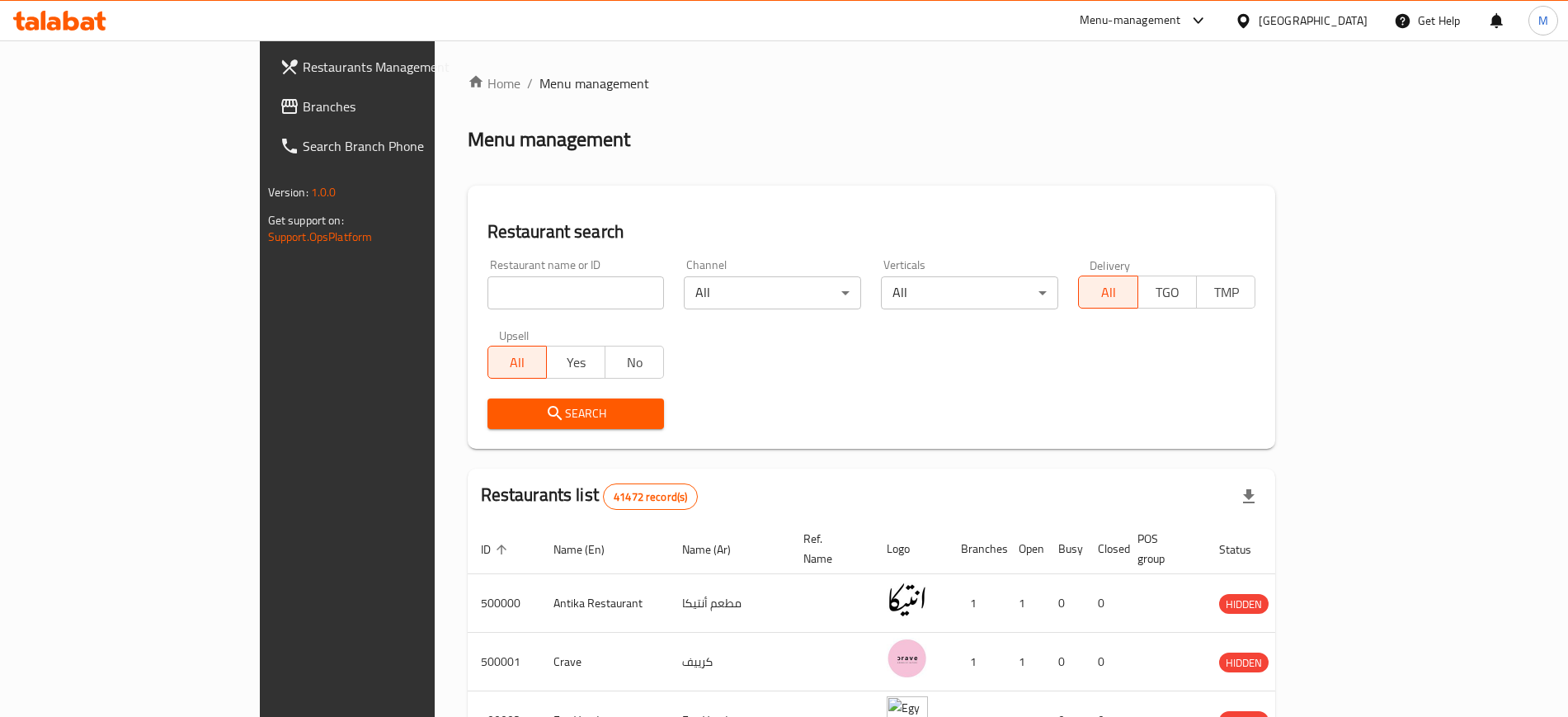
click at [488, 289] on input "search" at bounding box center [577, 293] width 177 height 33
paste input "665386"
type input "665386"
click at [545, 410] on icon "submit" at bounding box center [555, 413] width 20 height 20
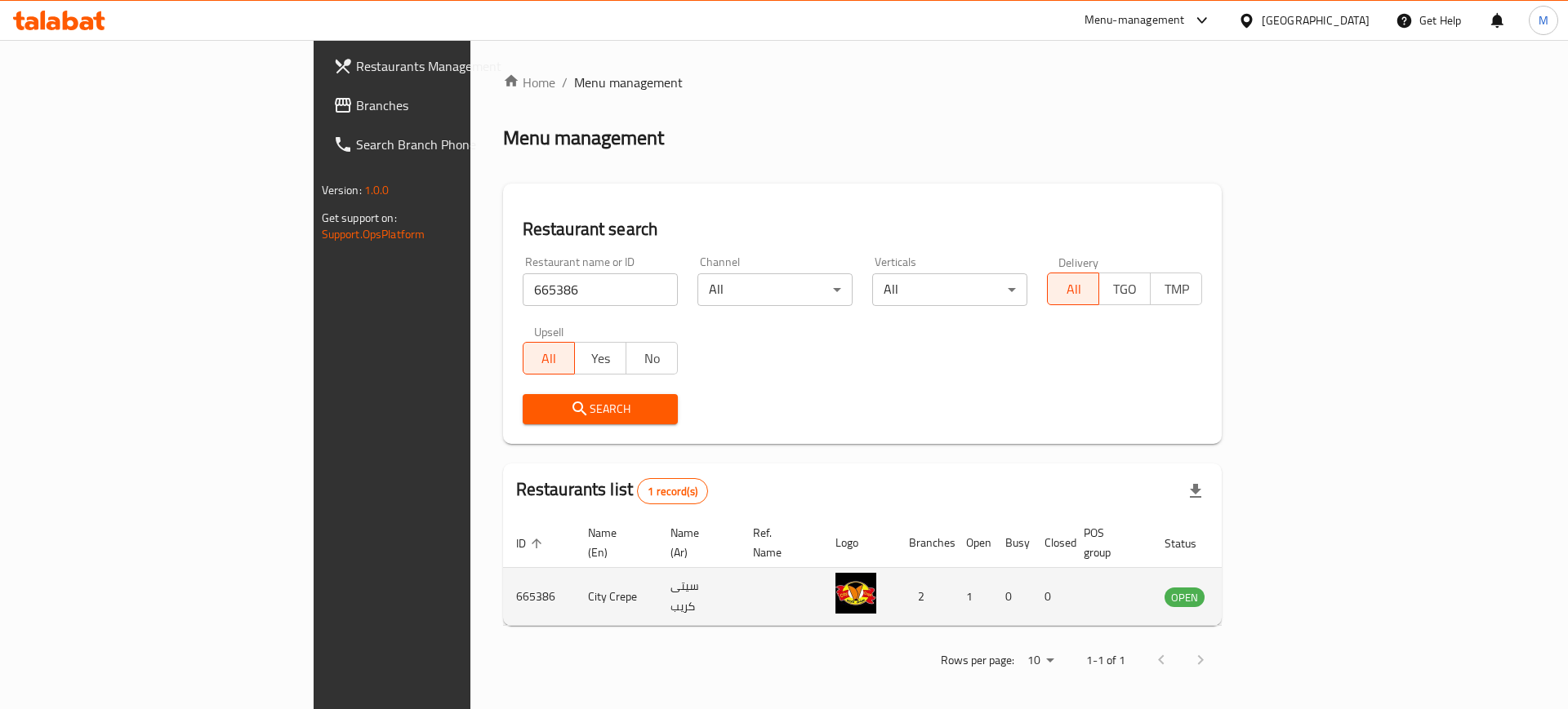
click at [1293, 590] on td "enhanced table" at bounding box center [1265, 596] width 56 height 58
click at [1267, 595] on icon "enhanced table" at bounding box center [1264, 597] width 5 height 6
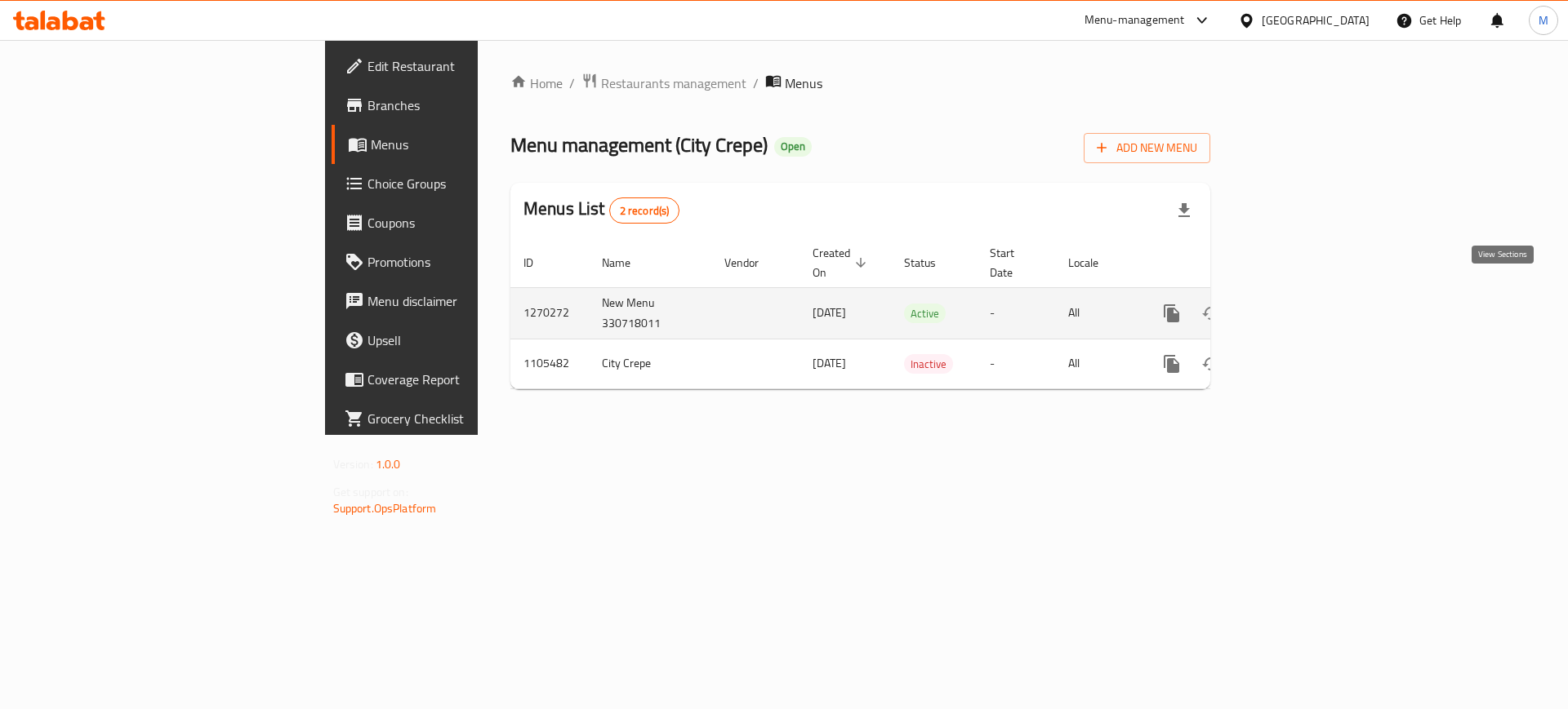
click at [1299, 304] on icon "enhanced table" at bounding box center [1290, 314] width 20 height 20
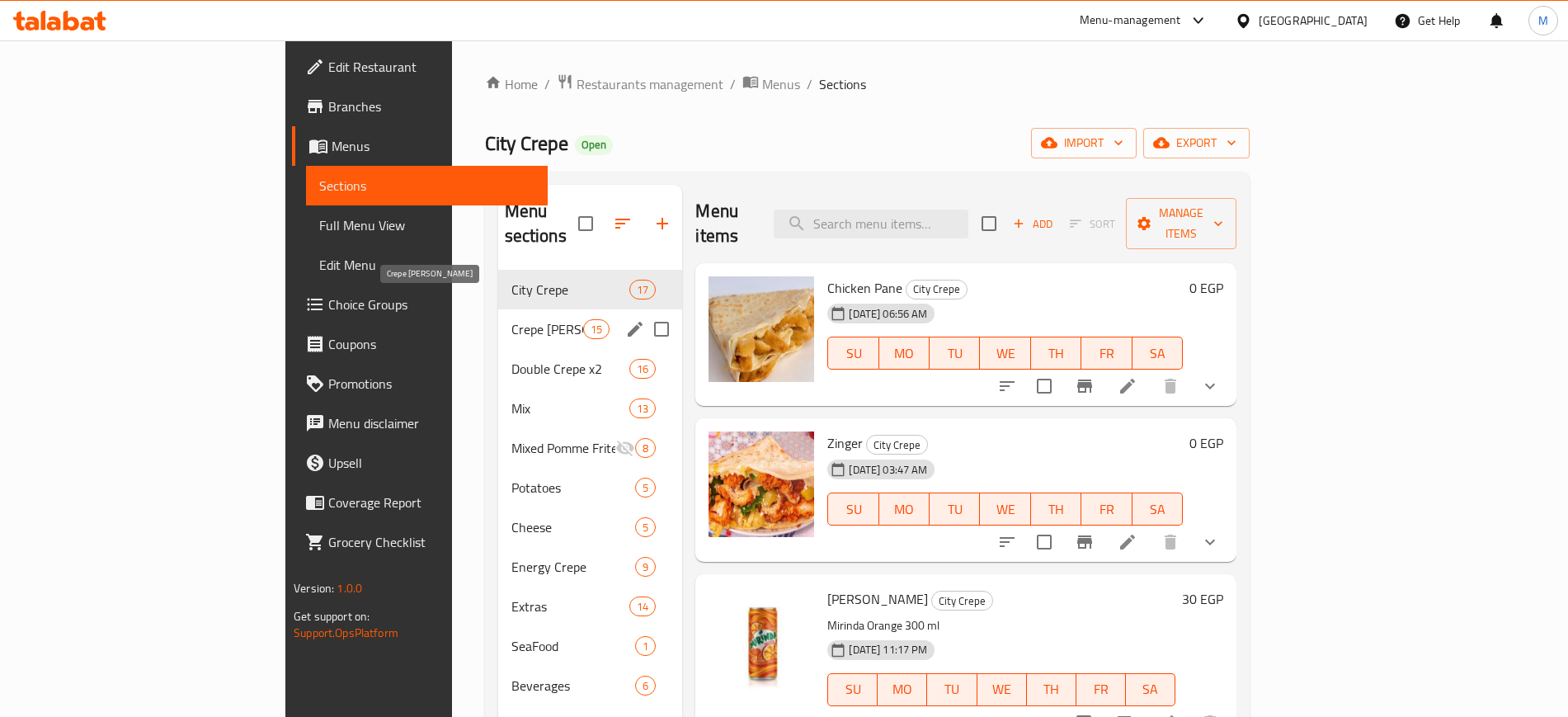
click at [512, 319] on span "Crepe [PERSON_NAME]" at bounding box center [548, 329] width 72 height 20
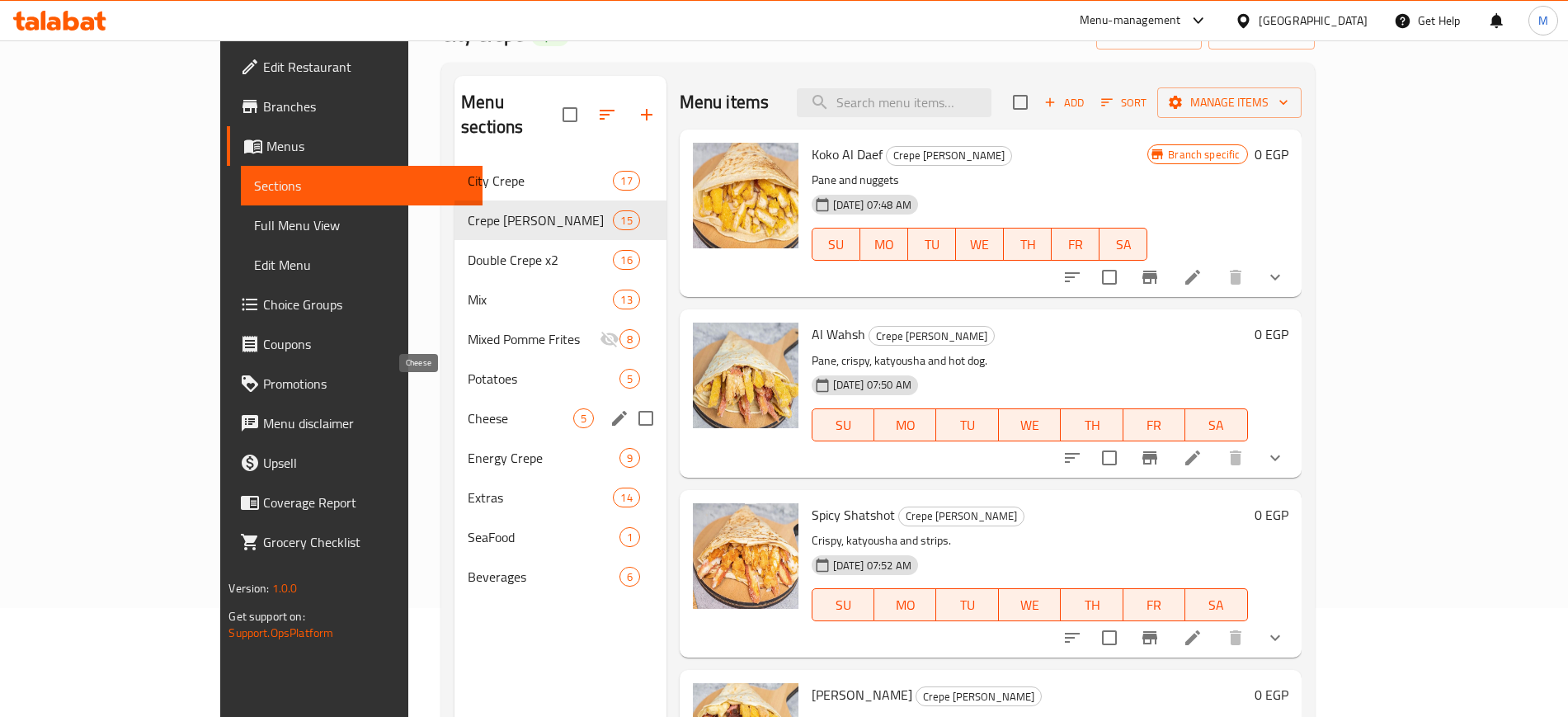
scroll to position [231, 0]
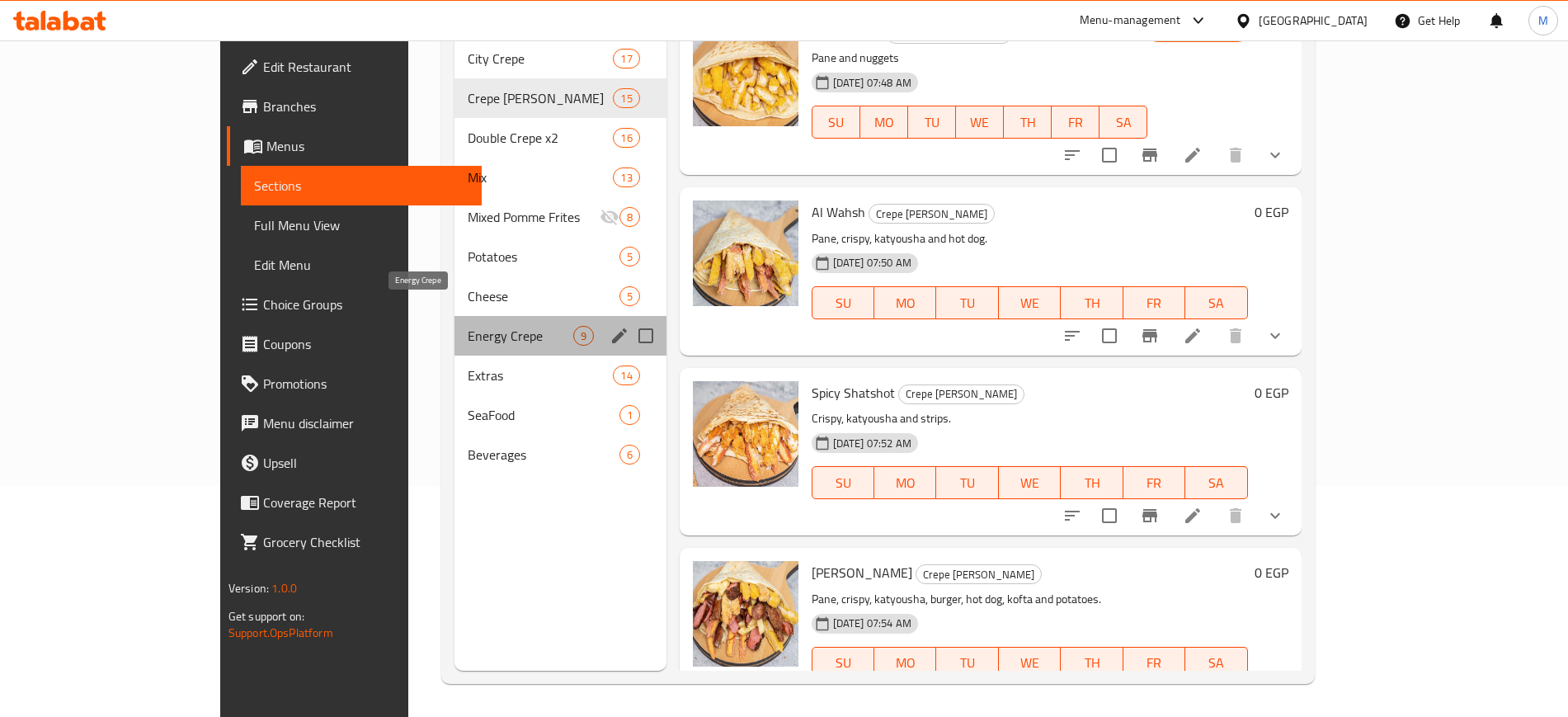
click at [468, 326] on span "Energy Crepe" at bounding box center [521, 336] width 105 height 20
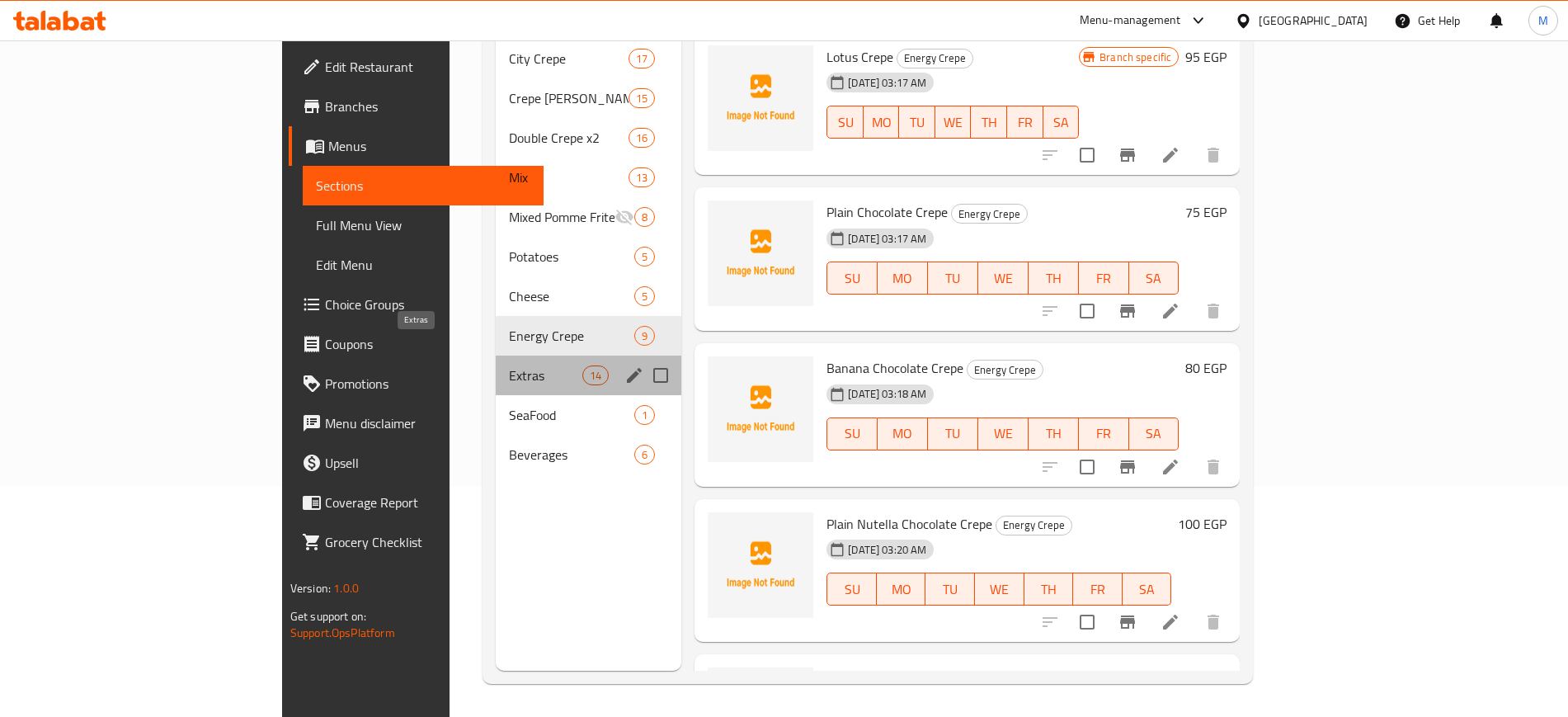
click at [509, 365] on span "Extras" at bounding box center [545, 375] width 73 height 20
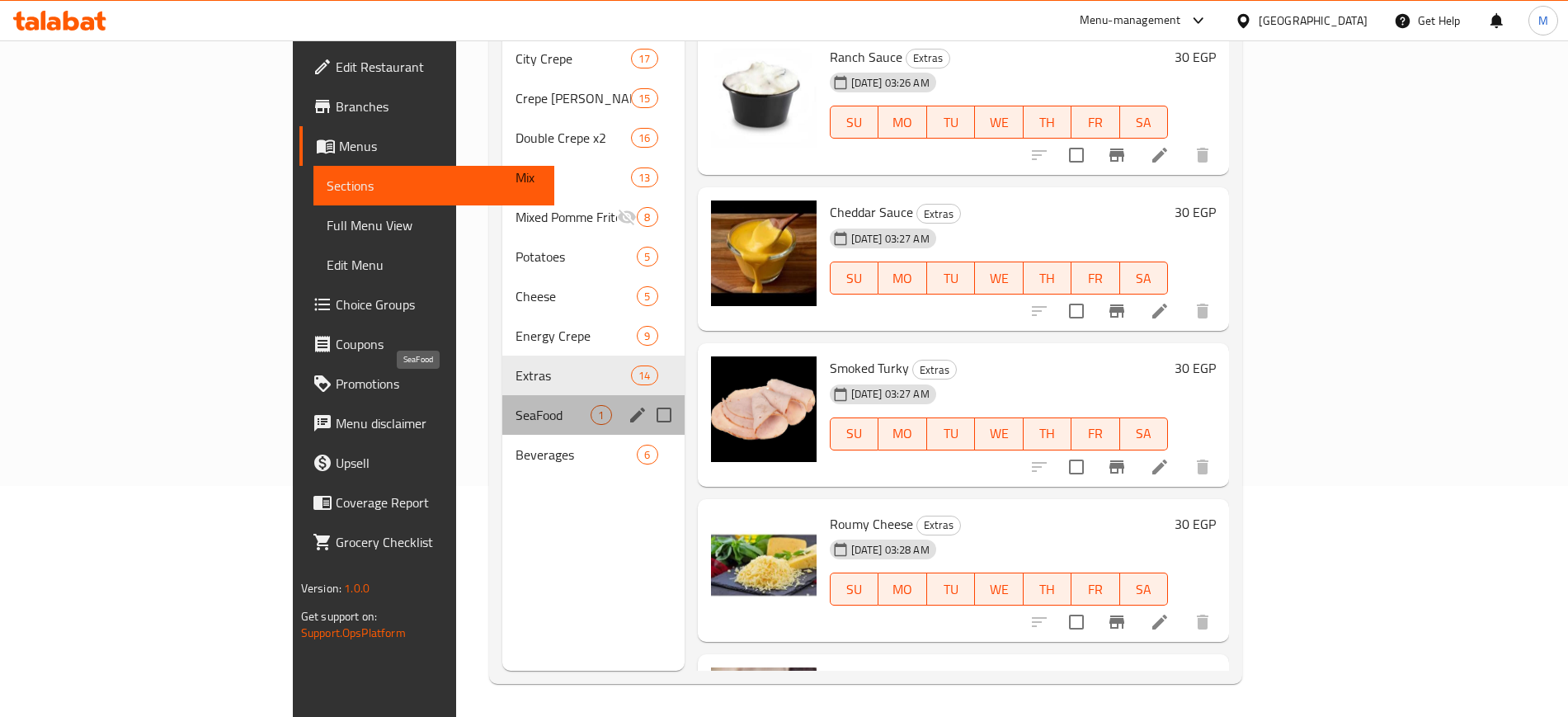
click at [516, 405] on span "SeaFood" at bounding box center [553, 415] width 75 height 20
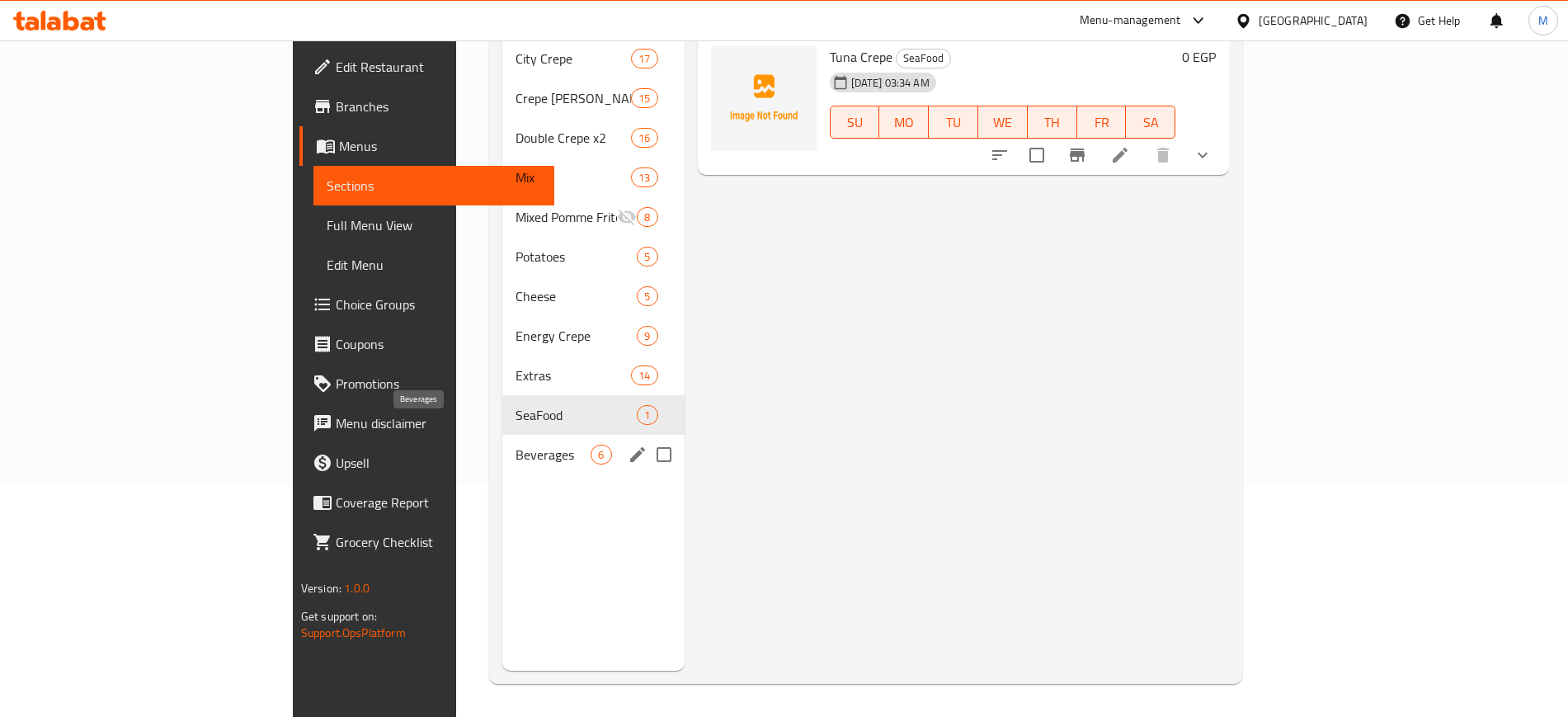
click at [516, 445] on span "Beverages" at bounding box center [553, 455] width 75 height 20
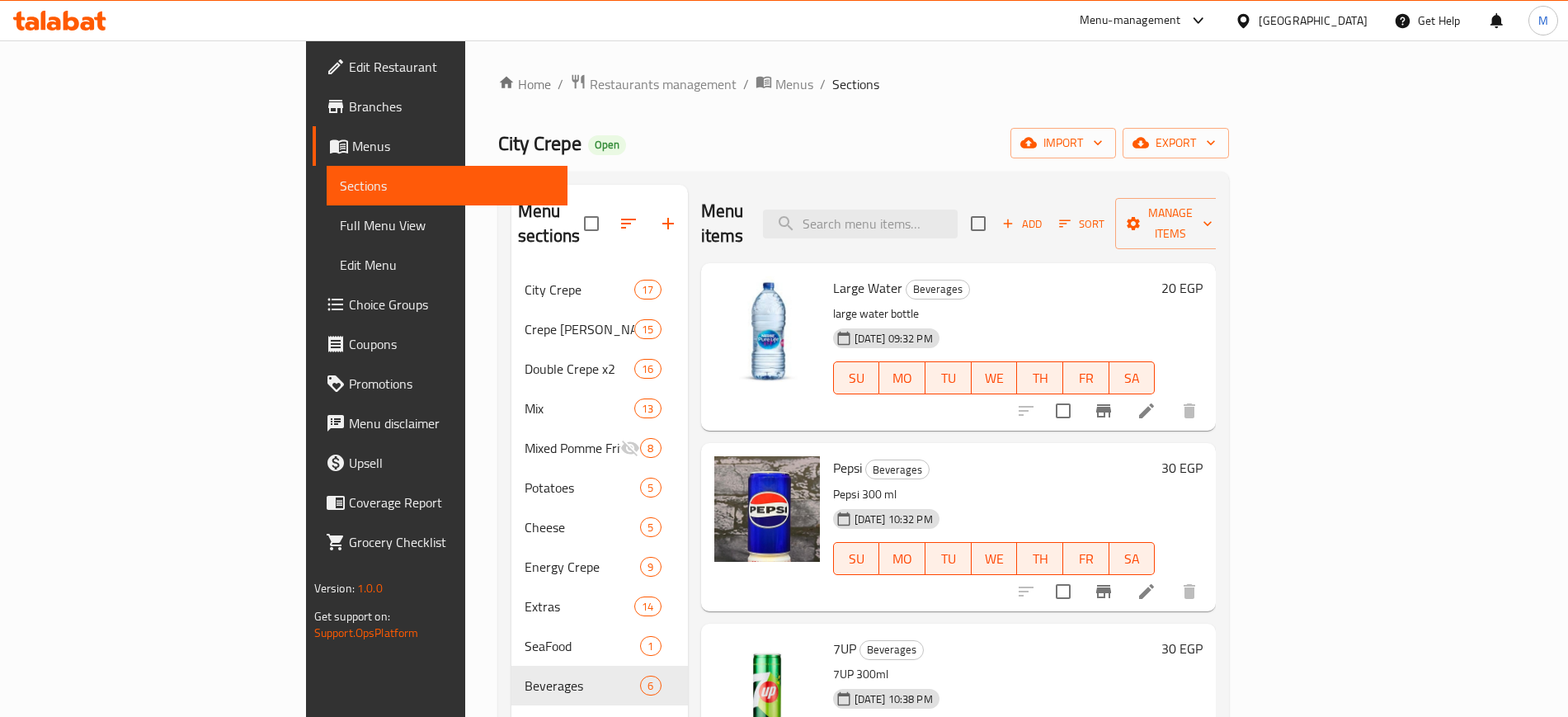
drag, startPoint x: 467, startPoint y: 81, endPoint x: 552, endPoint y: 163, distance: 118.1
click at [590, 81] on span "Restaurants management" at bounding box center [663, 84] width 147 height 20
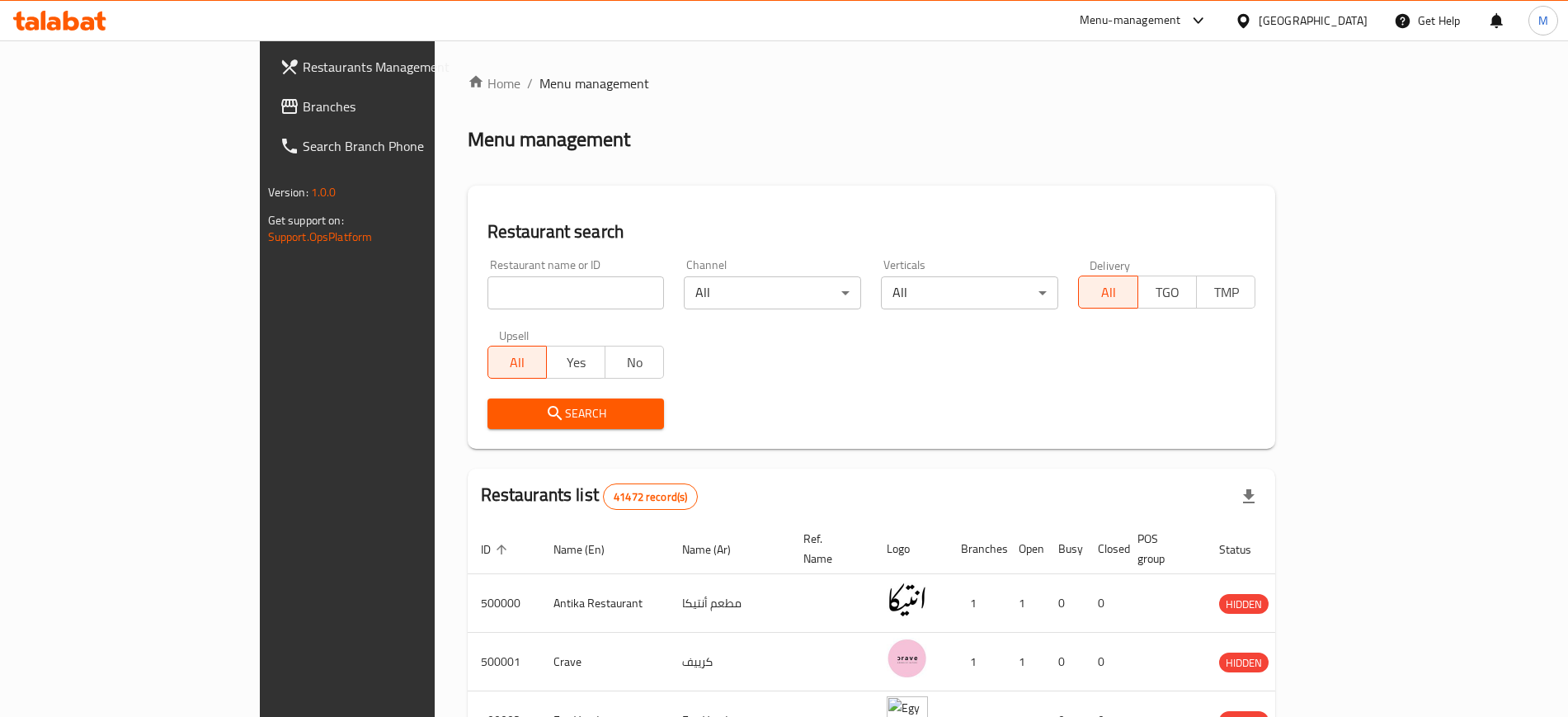
click at [488, 278] on input "search" at bounding box center [577, 293] width 177 height 33
paste input "666288"
type input "666288"
click button "Search" at bounding box center [577, 414] width 177 height 31
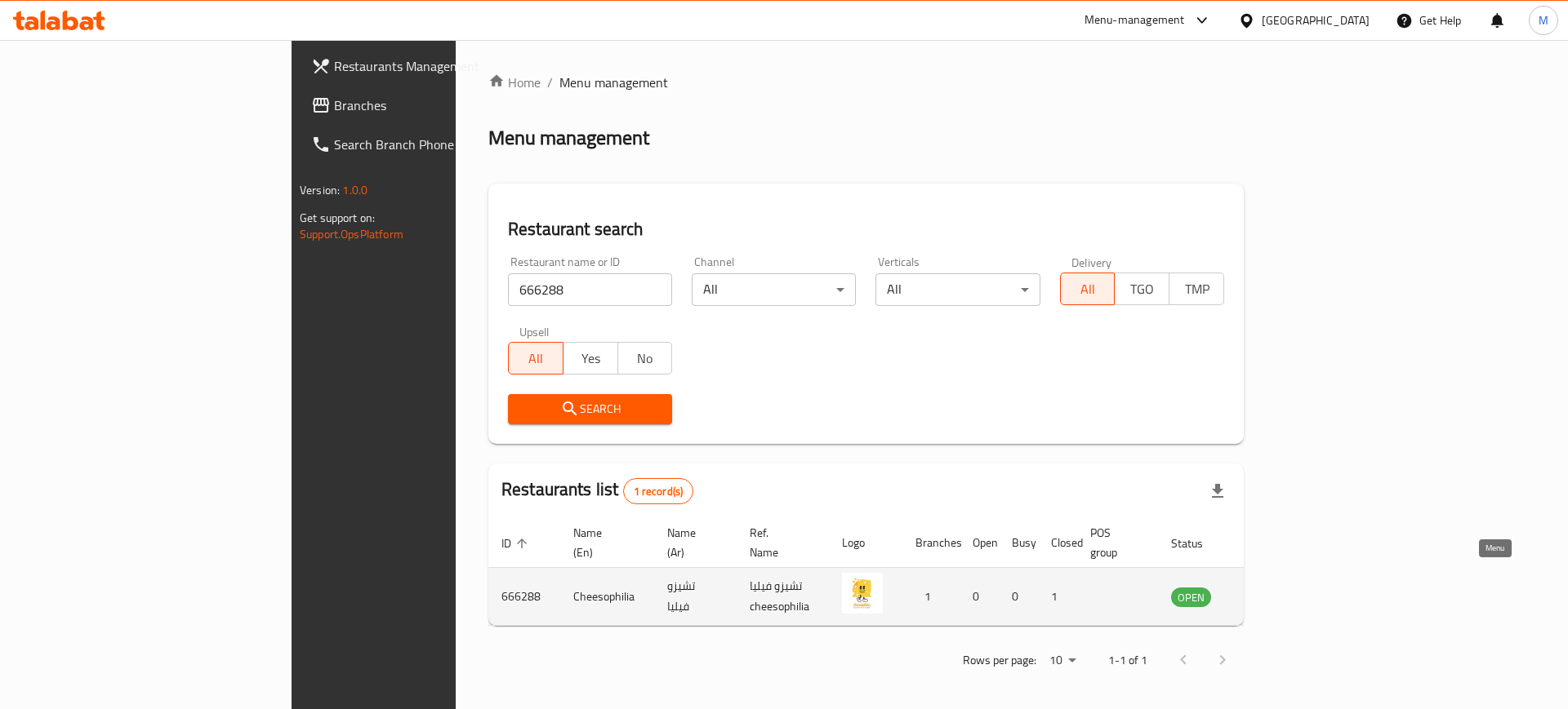
click at [1276, 587] on icon "enhanced table" at bounding box center [1267, 596] width 20 height 20
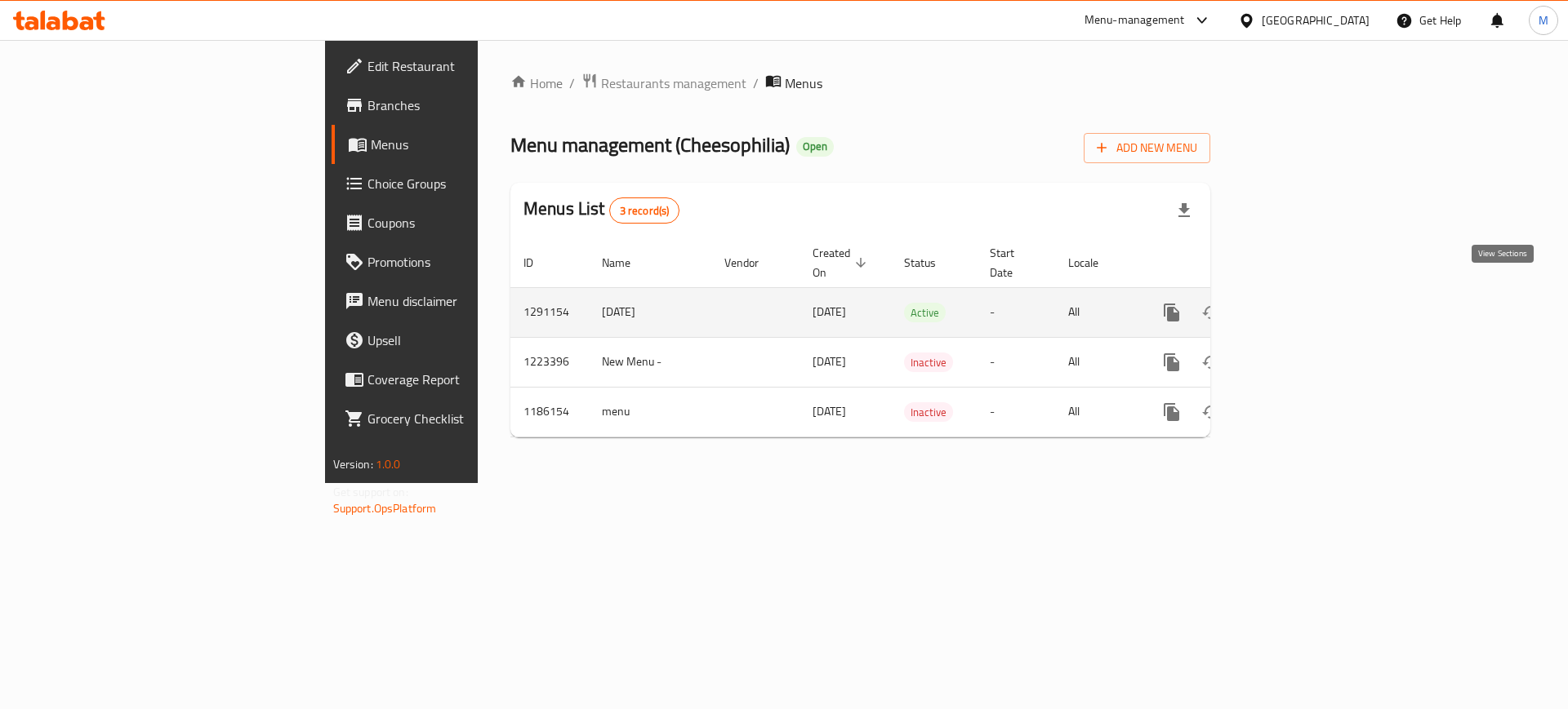
click at [1309, 293] on link "enhanced table" at bounding box center [1290, 313] width 39 height 39
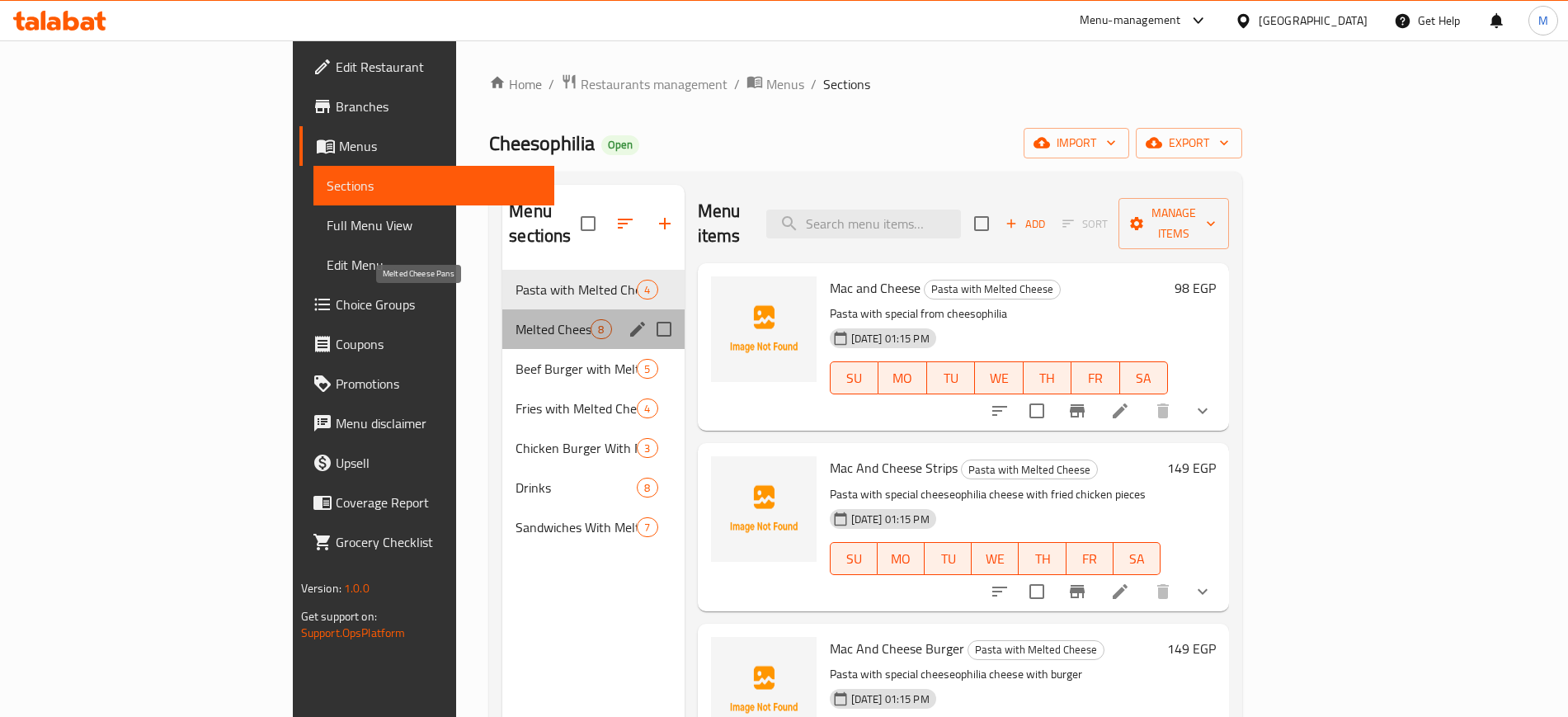
click at [516, 319] on span "Melted Cheese Pans" at bounding box center [553, 329] width 75 height 20
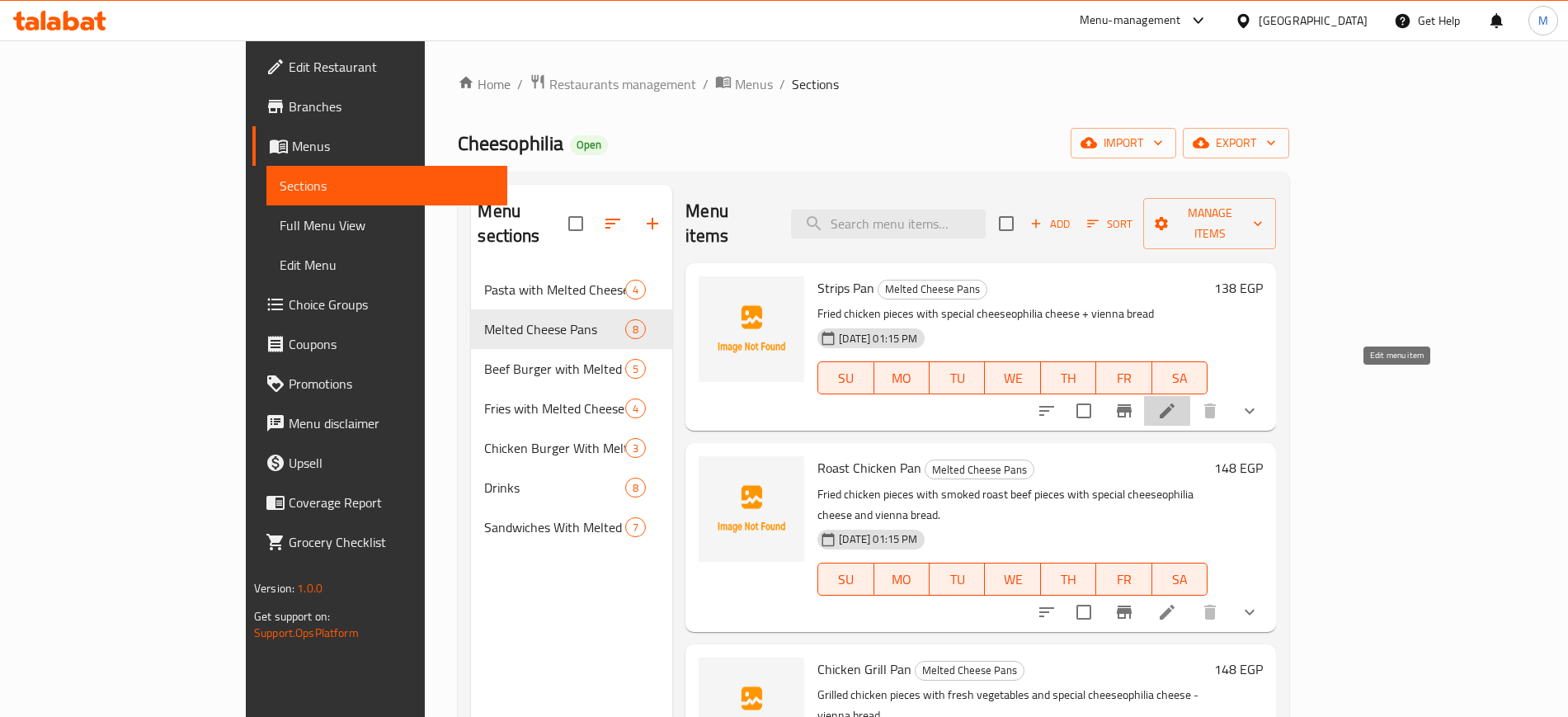
click at [1178, 401] on icon at bounding box center [1168, 411] width 20 height 20
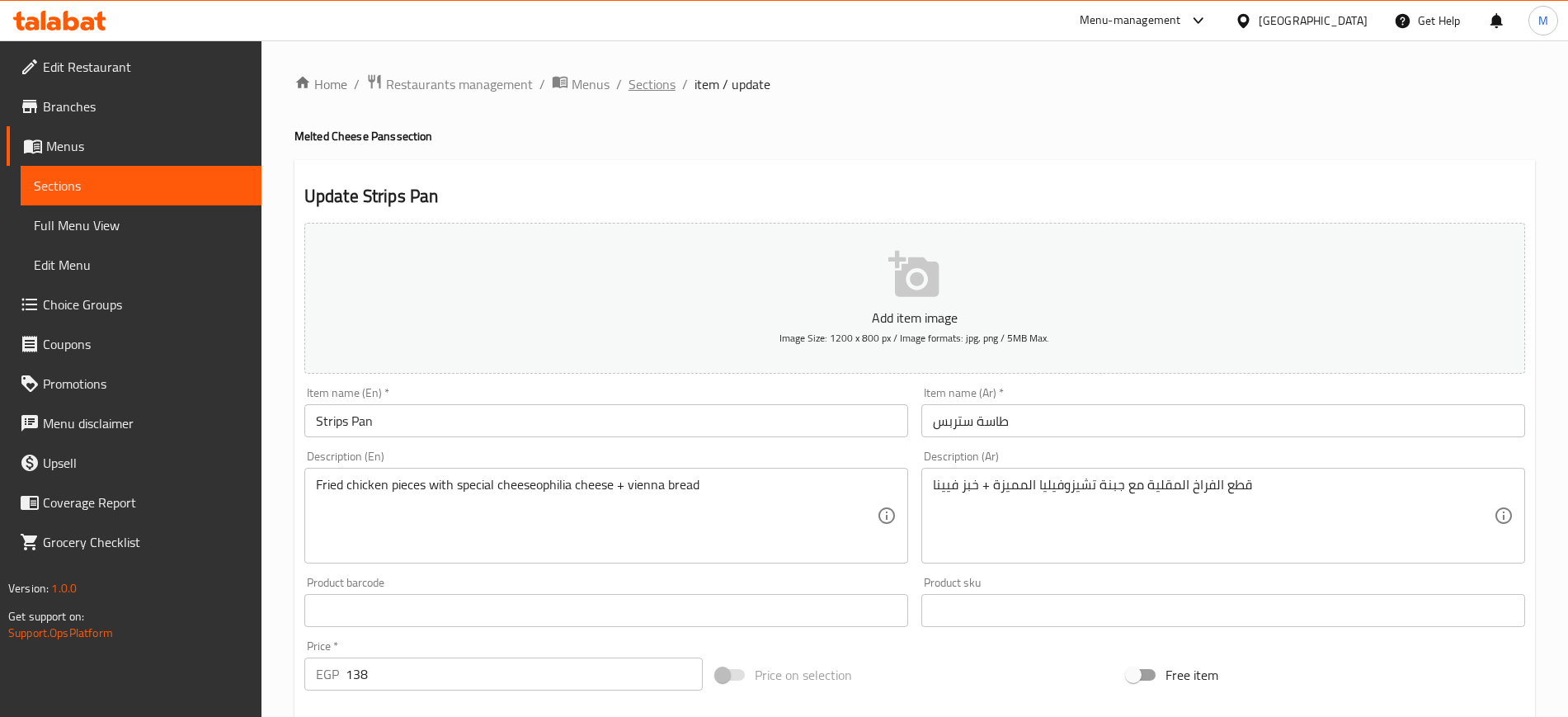
click at [649, 83] on span "Sections" at bounding box center [653, 84] width 47 height 20
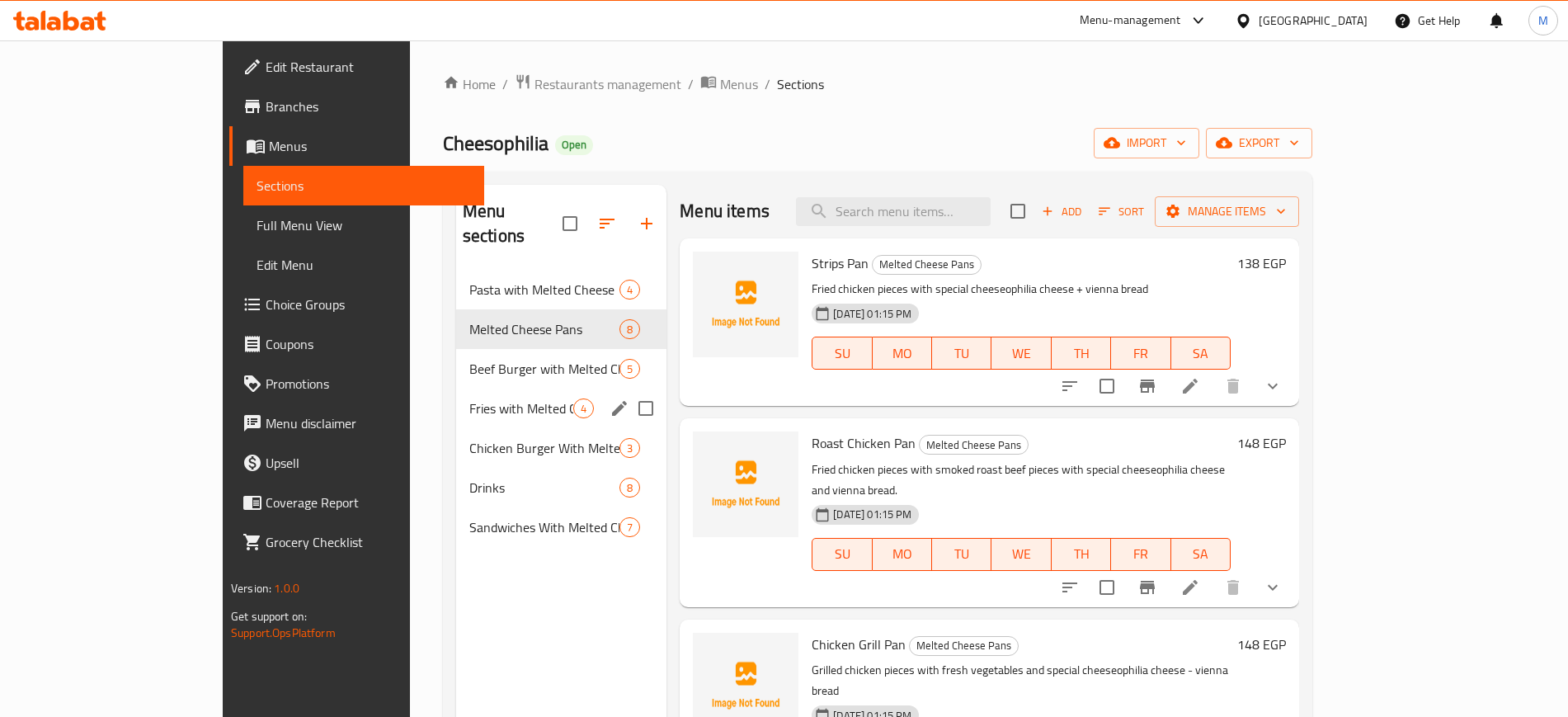
click at [469, 399] on span "Fries with Melted Cheese" at bounding box center [521, 409] width 104 height 20
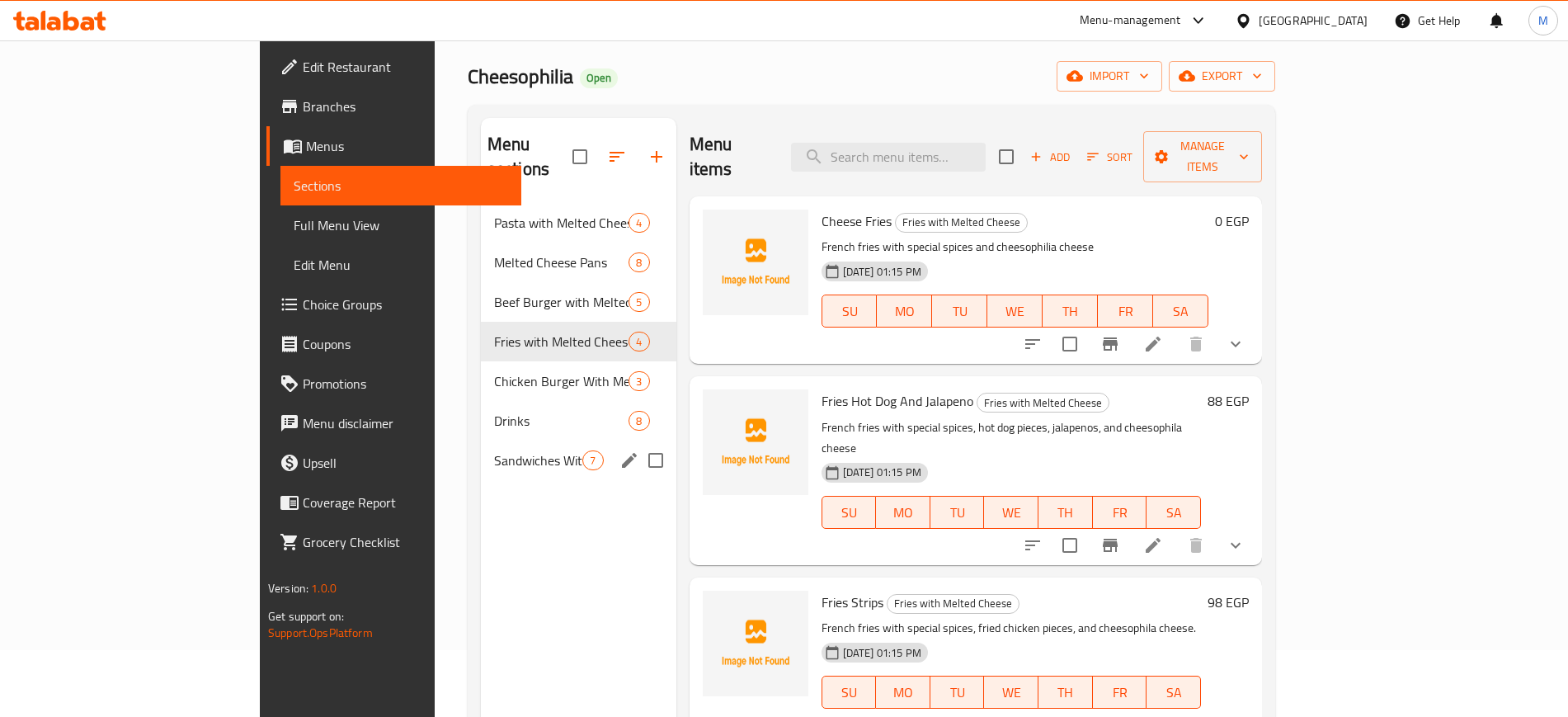
scroll to position [103, 0]
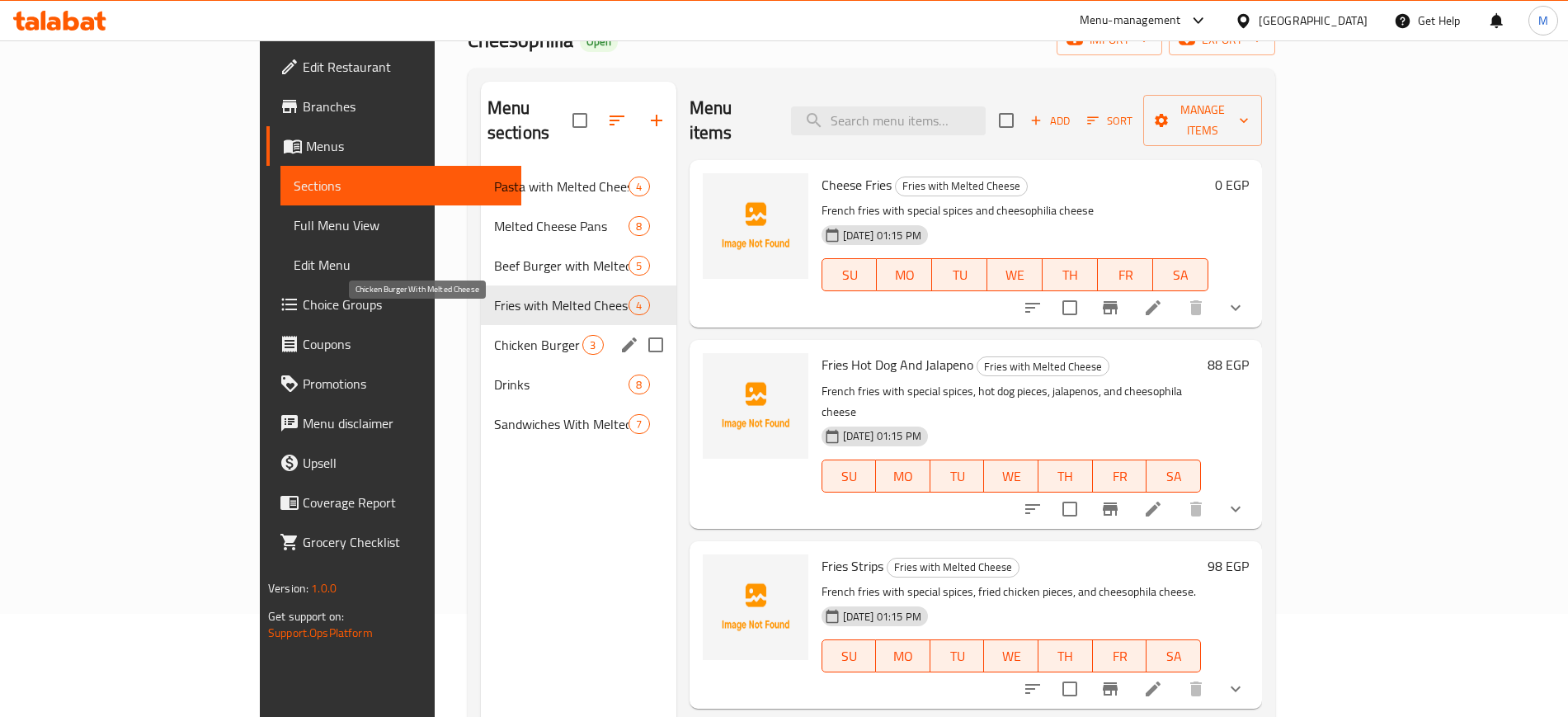
click at [494, 335] on span "Chicken Burger With Melted Cheese" at bounding box center [539, 345] width 89 height 20
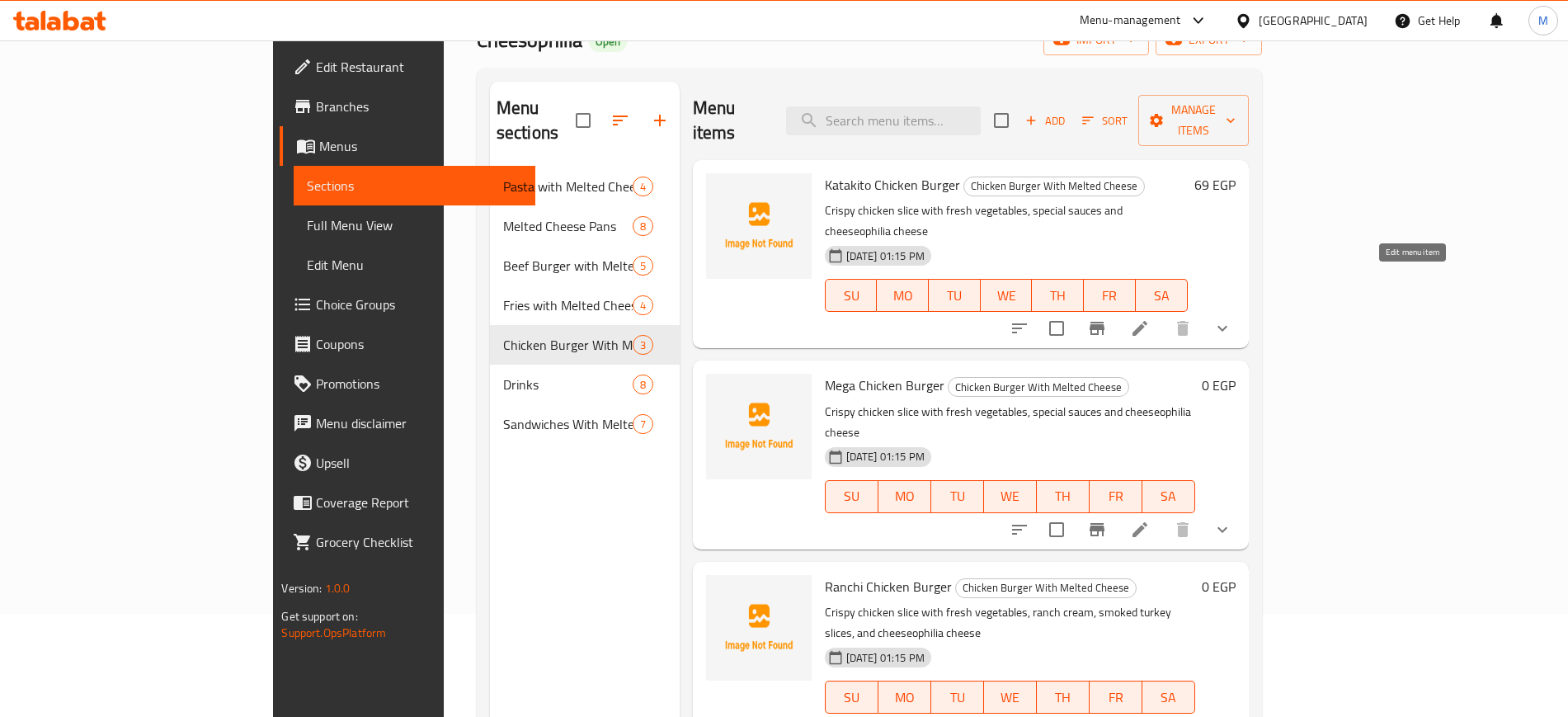
click at [1150, 318] on icon at bounding box center [1141, 328] width 20 height 20
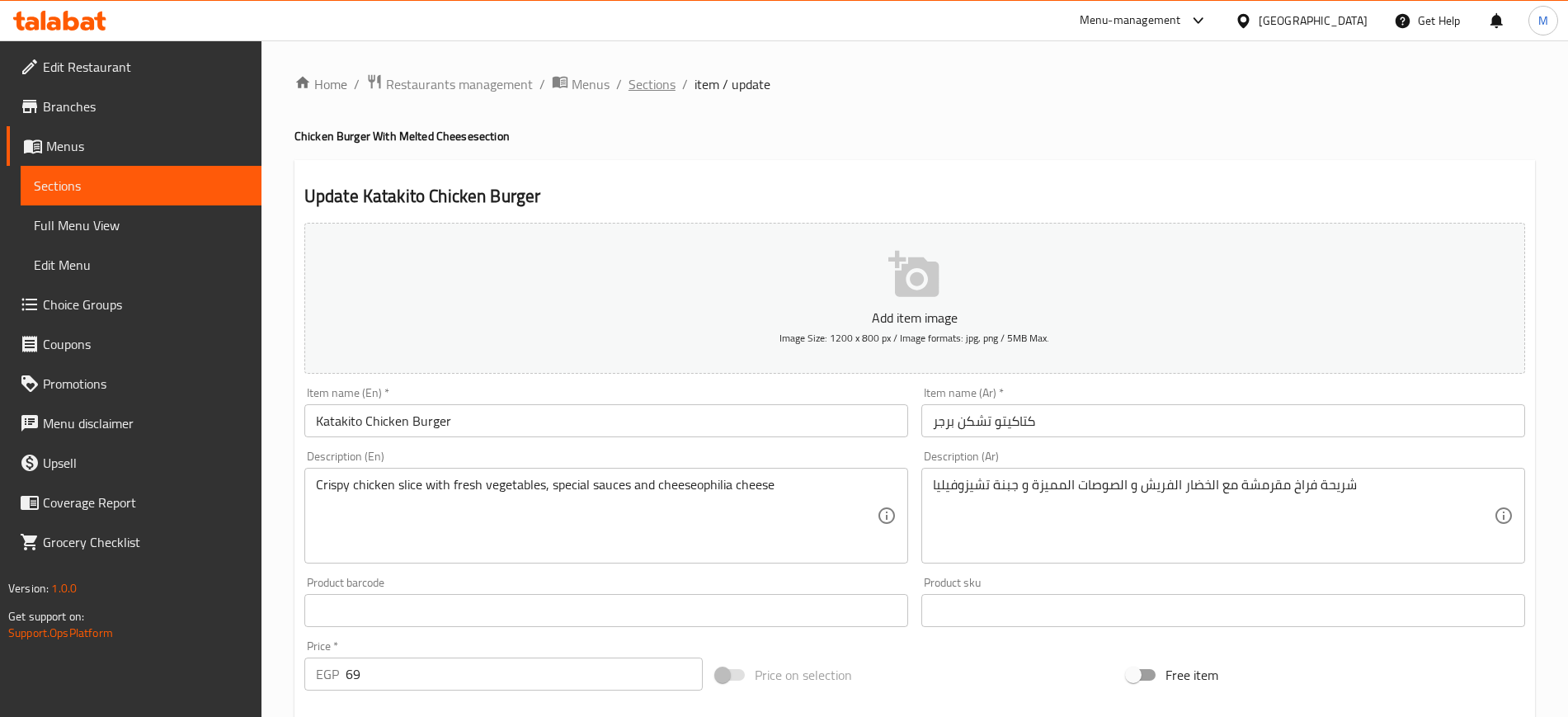
click at [663, 85] on span "Sections" at bounding box center [653, 84] width 47 height 20
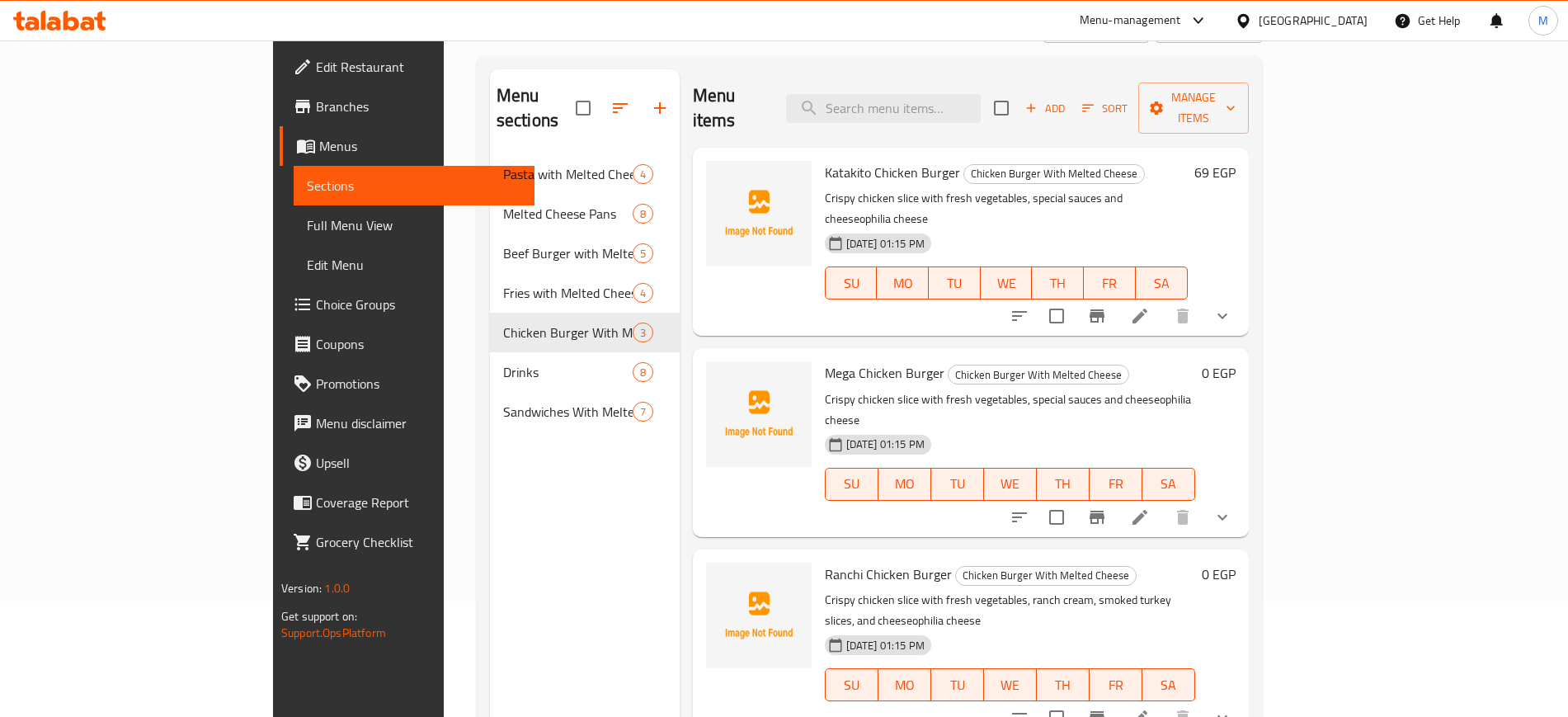
scroll to position [231, 0]
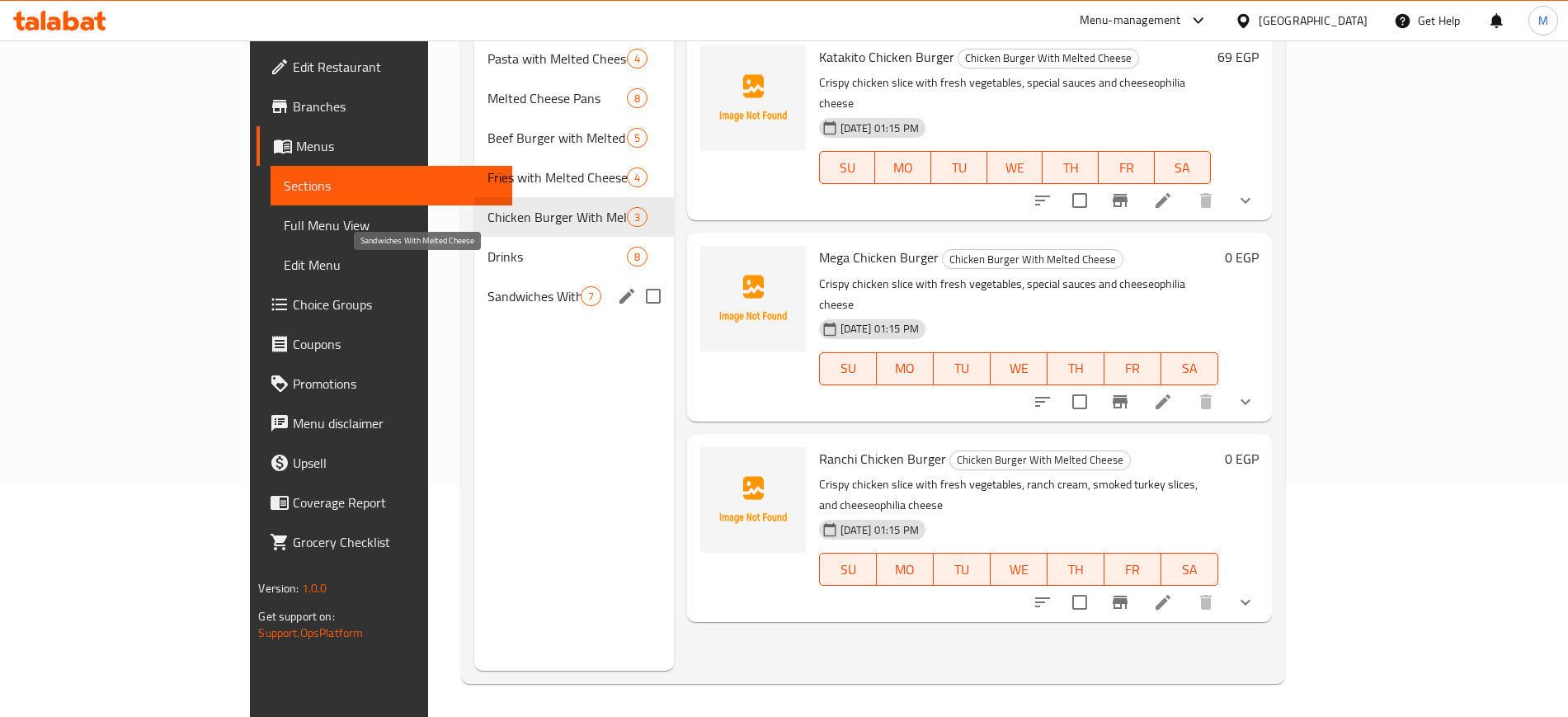
click at [488, 287] on span "Sandwiches With Melted Cheese" at bounding box center [534, 297] width 92 height 20
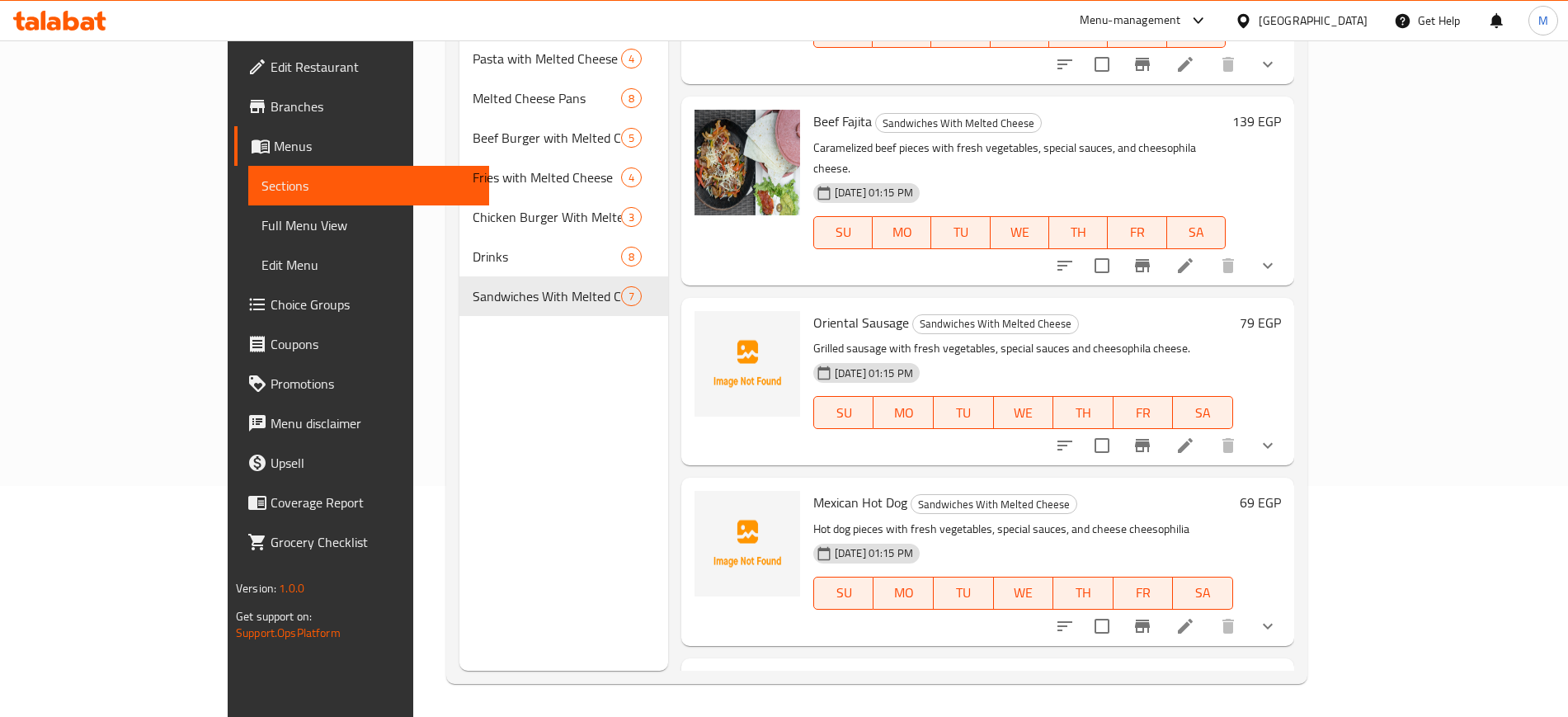
scroll to position [516, 0]
click at [1196, 433] on icon at bounding box center [1186, 443] width 20 height 20
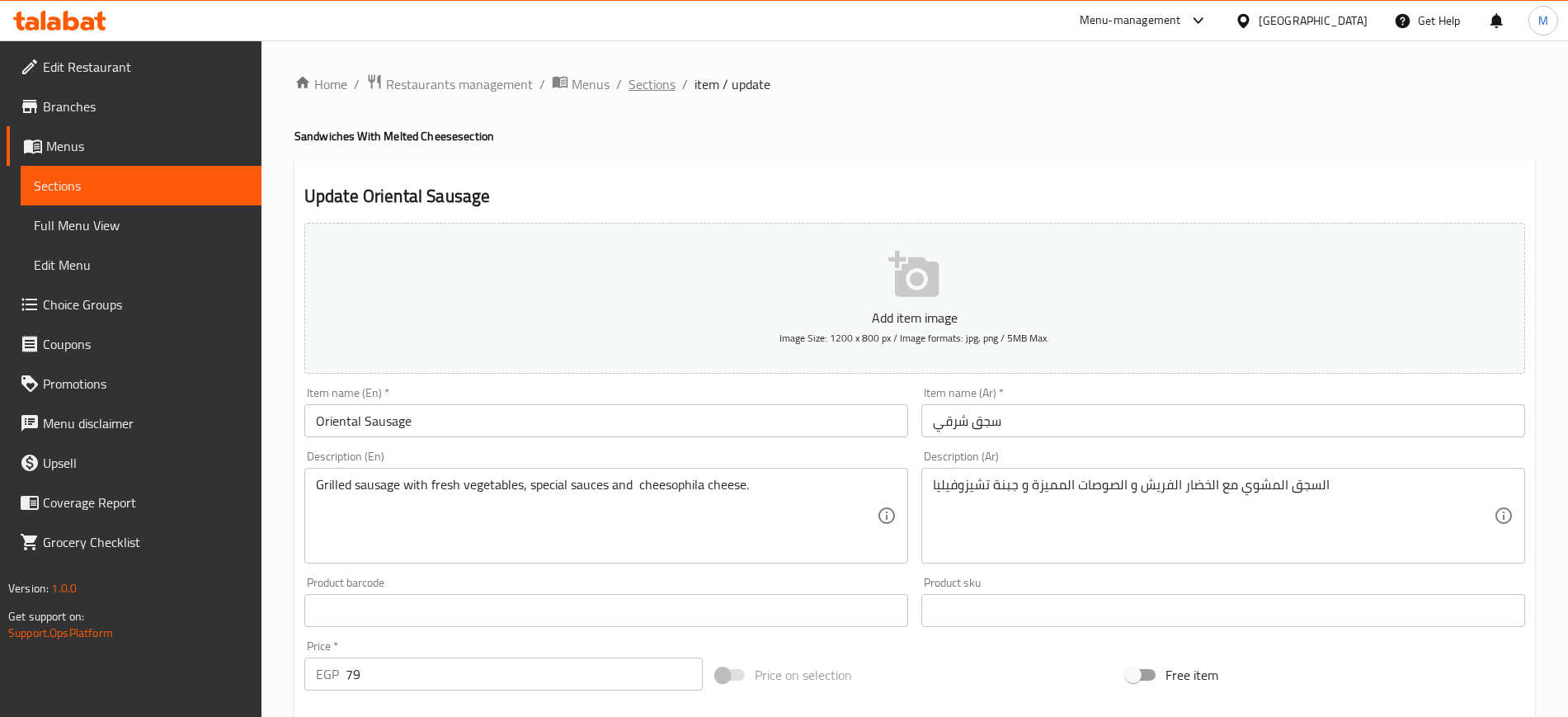
click at [653, 80] on span "Sections" at bounding box center [653, 84] width 47 height 20
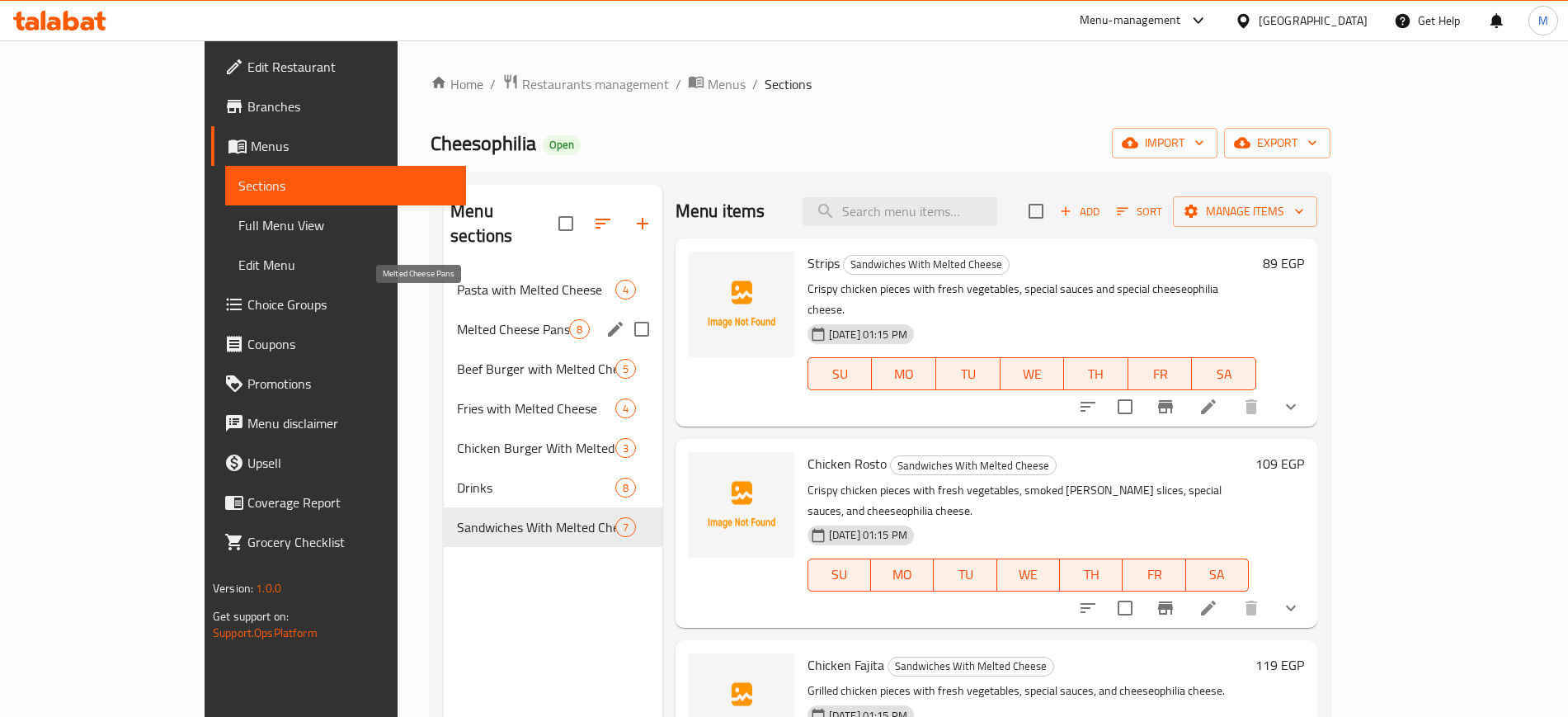
click at [457, 319] on span "Melted Cheese Pans" at bounding box center [513, 329] width 112 height 20
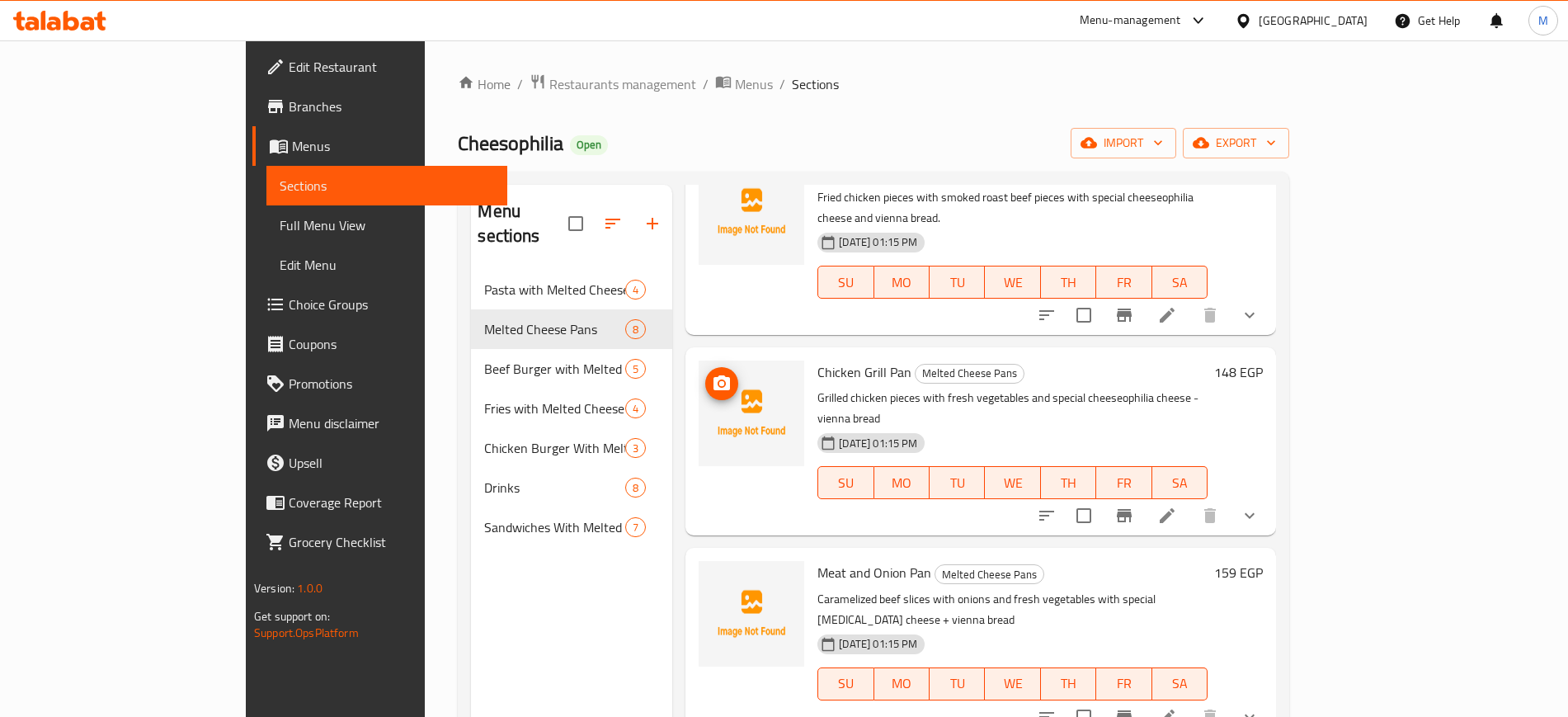
scroll to position [309, 0]
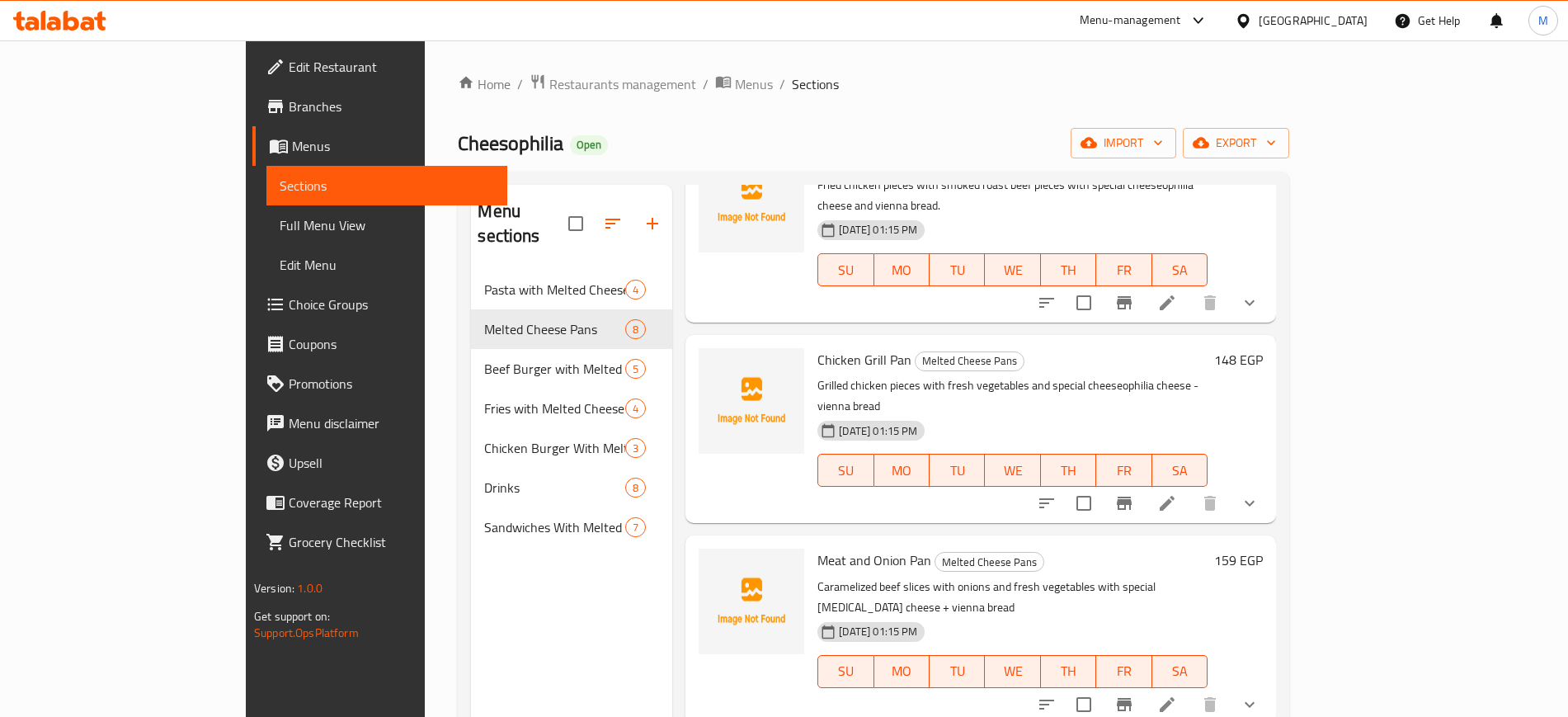
click at [1178, 695] on icon at bounding box center [1168, 705] width 20 height 20
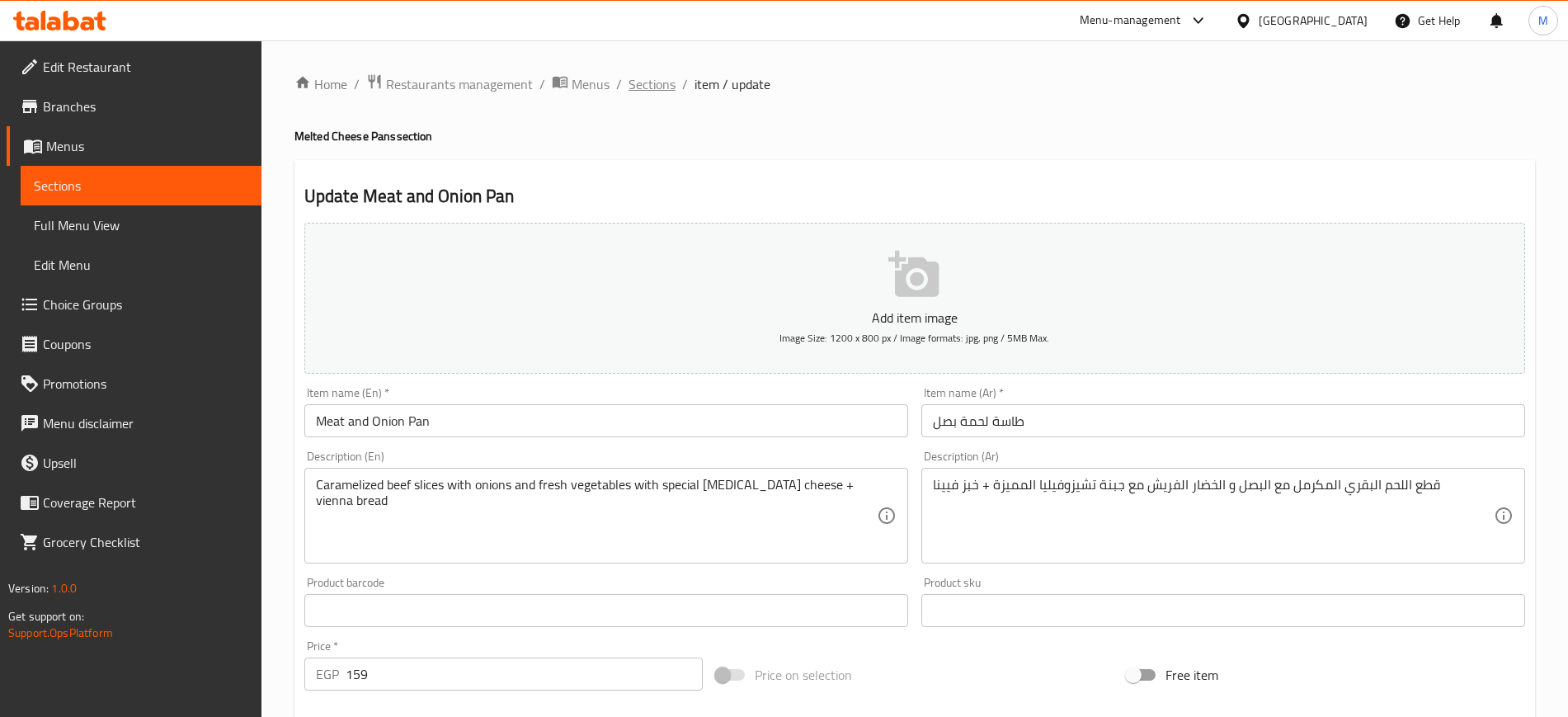
click at [663, 90] on span "Sections" at bounding box center [653, 84] width 47 height 20
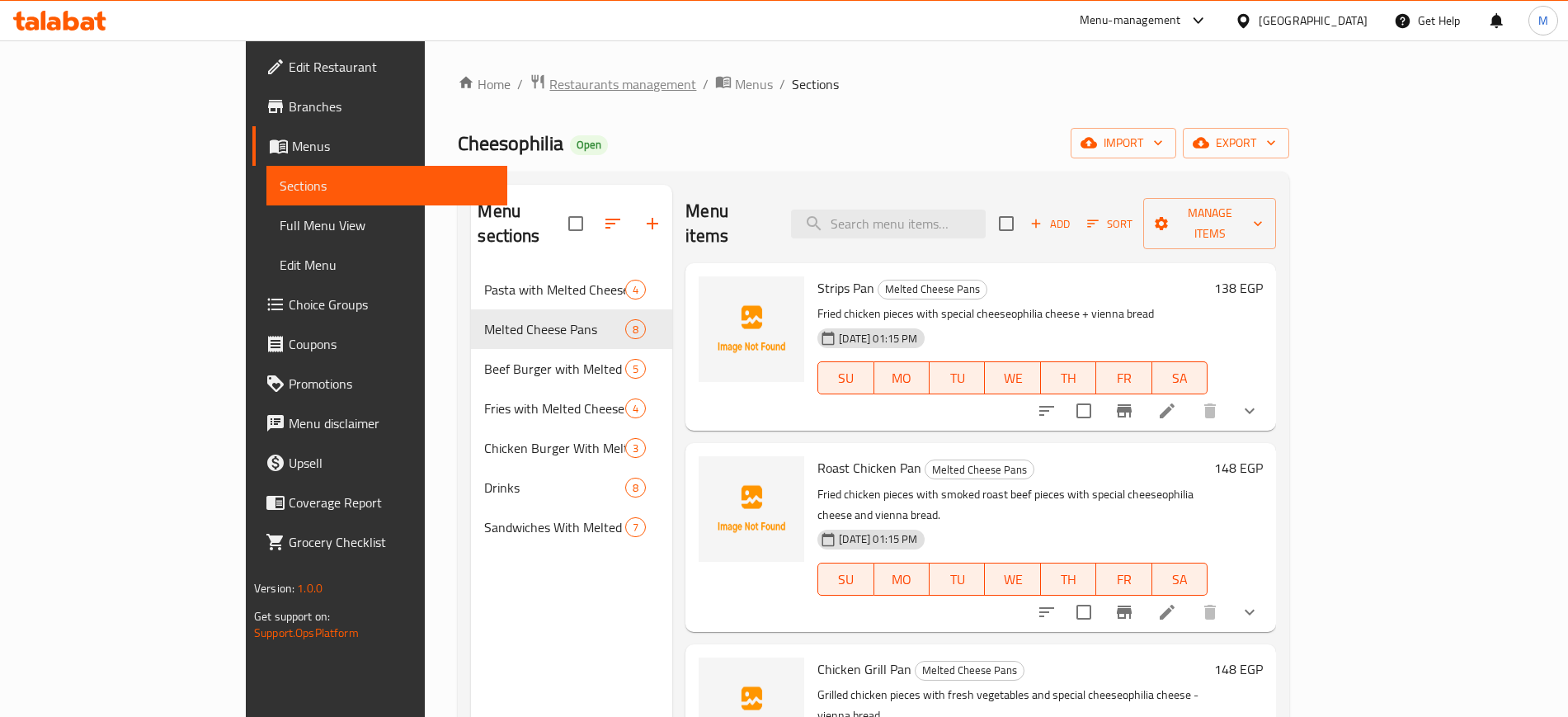
click at [549, 86] on span "Restaurants management" at bounding box center [623, 84] width 147 height 20
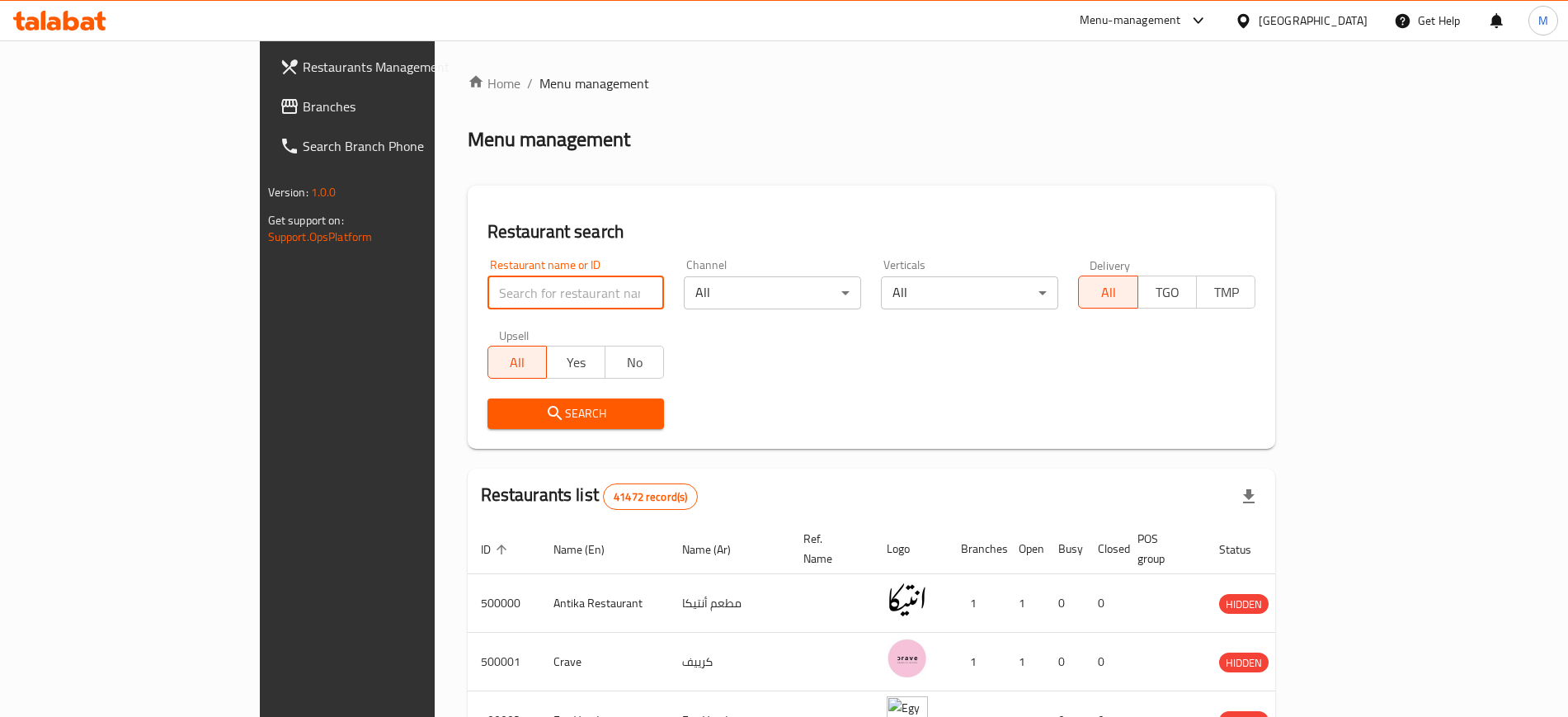
click at [488, 285] on input "search" at bounding box center [577, 293] width 177 height 33
paste input "655645"
type input "655645"
click button "Search" at bounding box center [577, 414] width 177 height 31
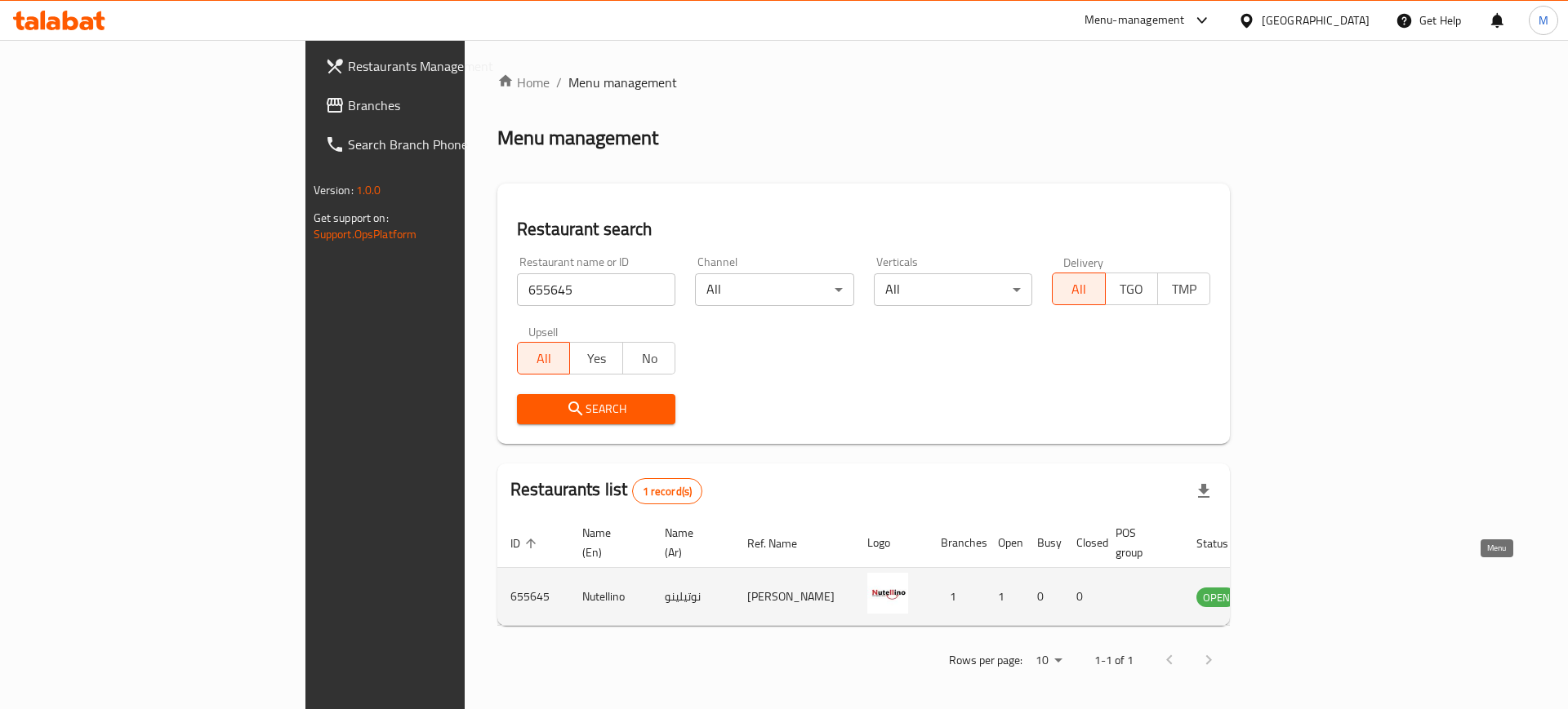
click at [1301, 591] on icon "enhanced table" at bounding box center [1292, 598] width 18 height 14
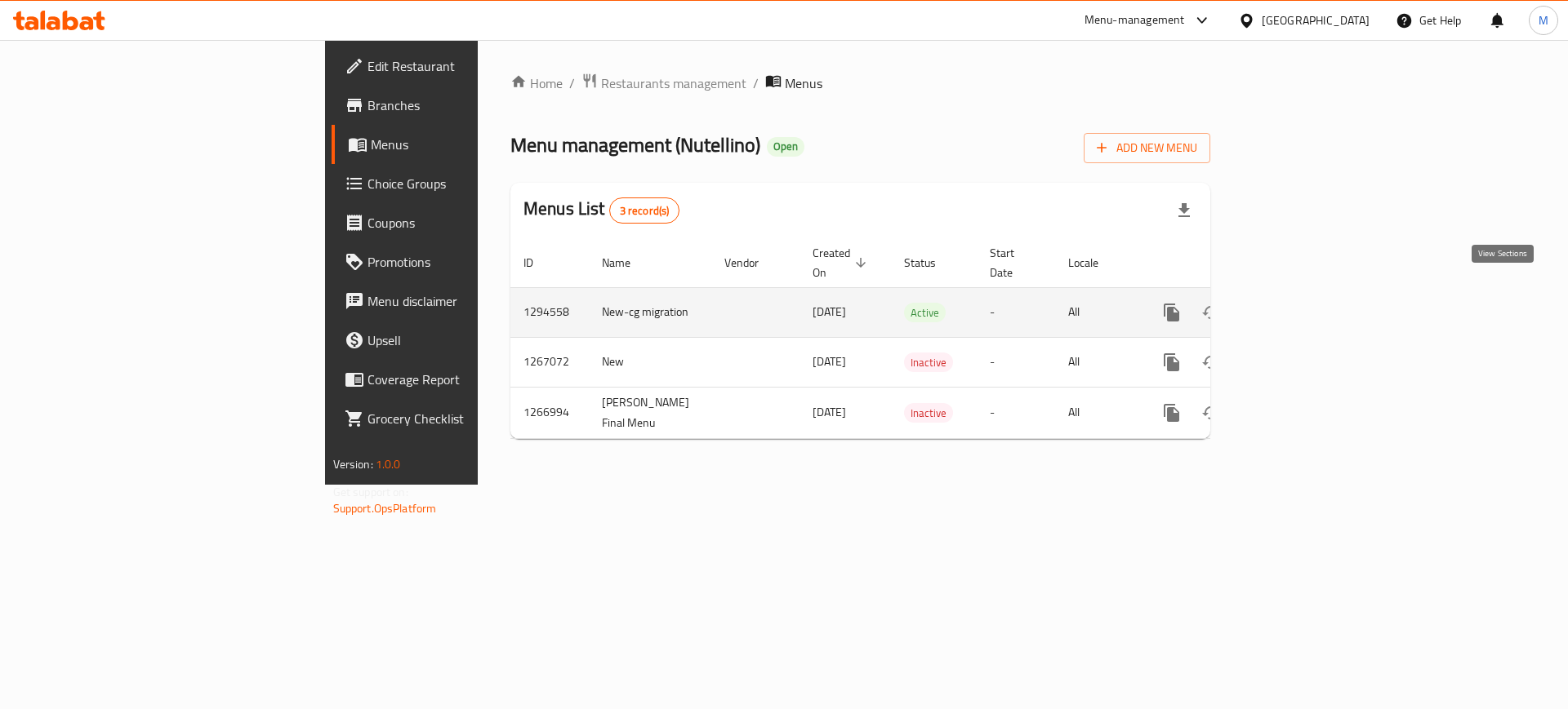
click at [1297, 305] on icon "enhanced table" at bounding box center [1289, 312] width 14 height 14
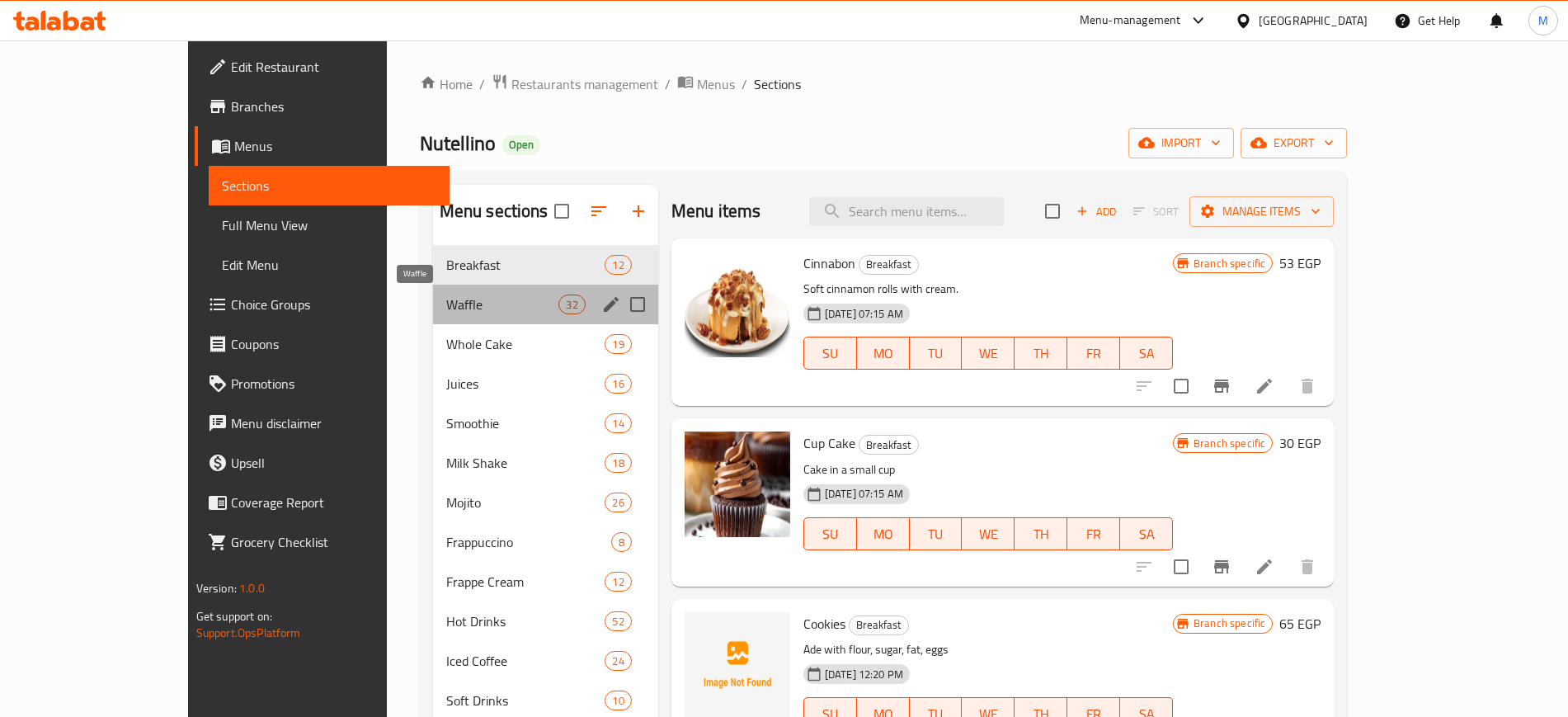
click at [446, 295] on span "Waffle" at bounding box center [502, 305] width 113 height 20
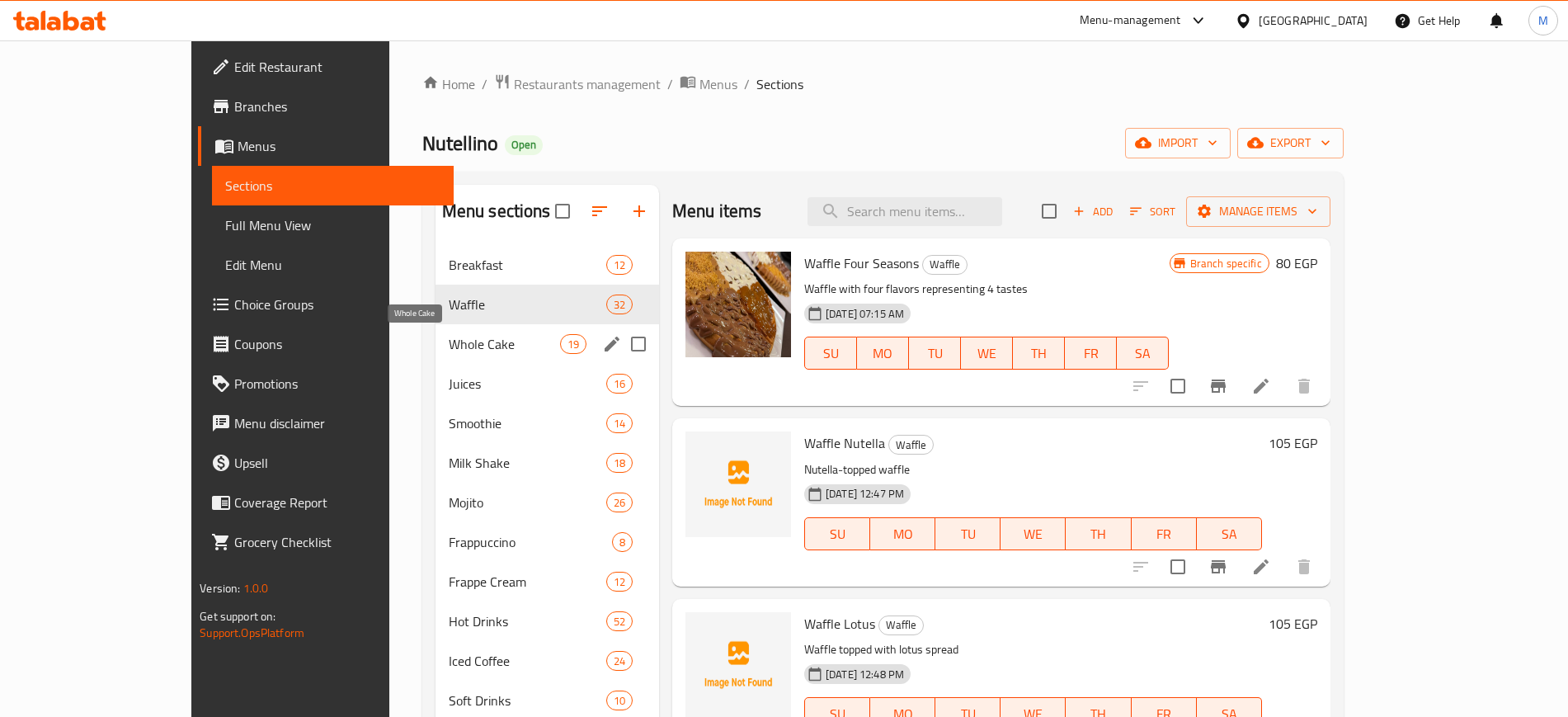
click at [449, 345] on span "Whole Cake" at bounding box center [504, 344] width 111 height 20
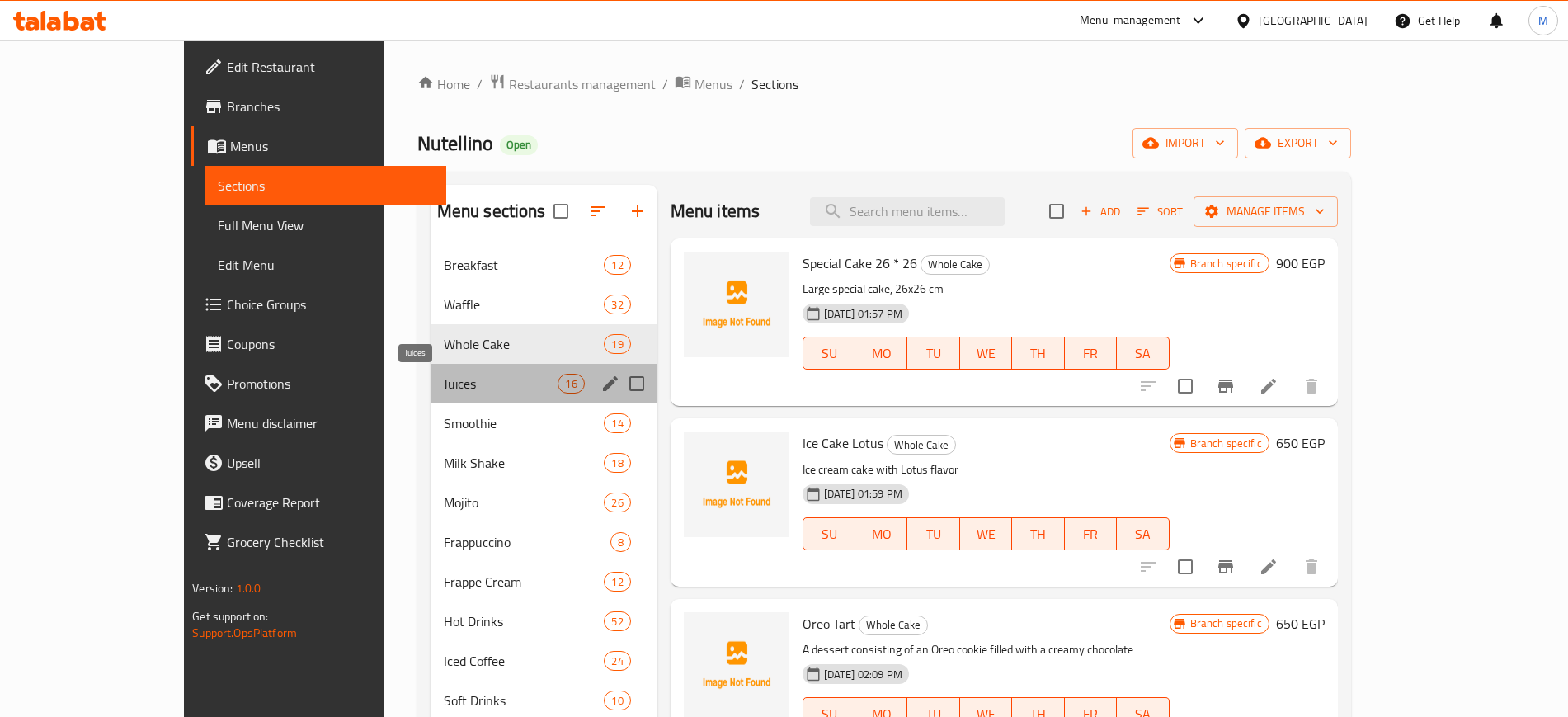
click at [444, 382] on span "Juices" at bounding box center [501, 384] width 115 height 20
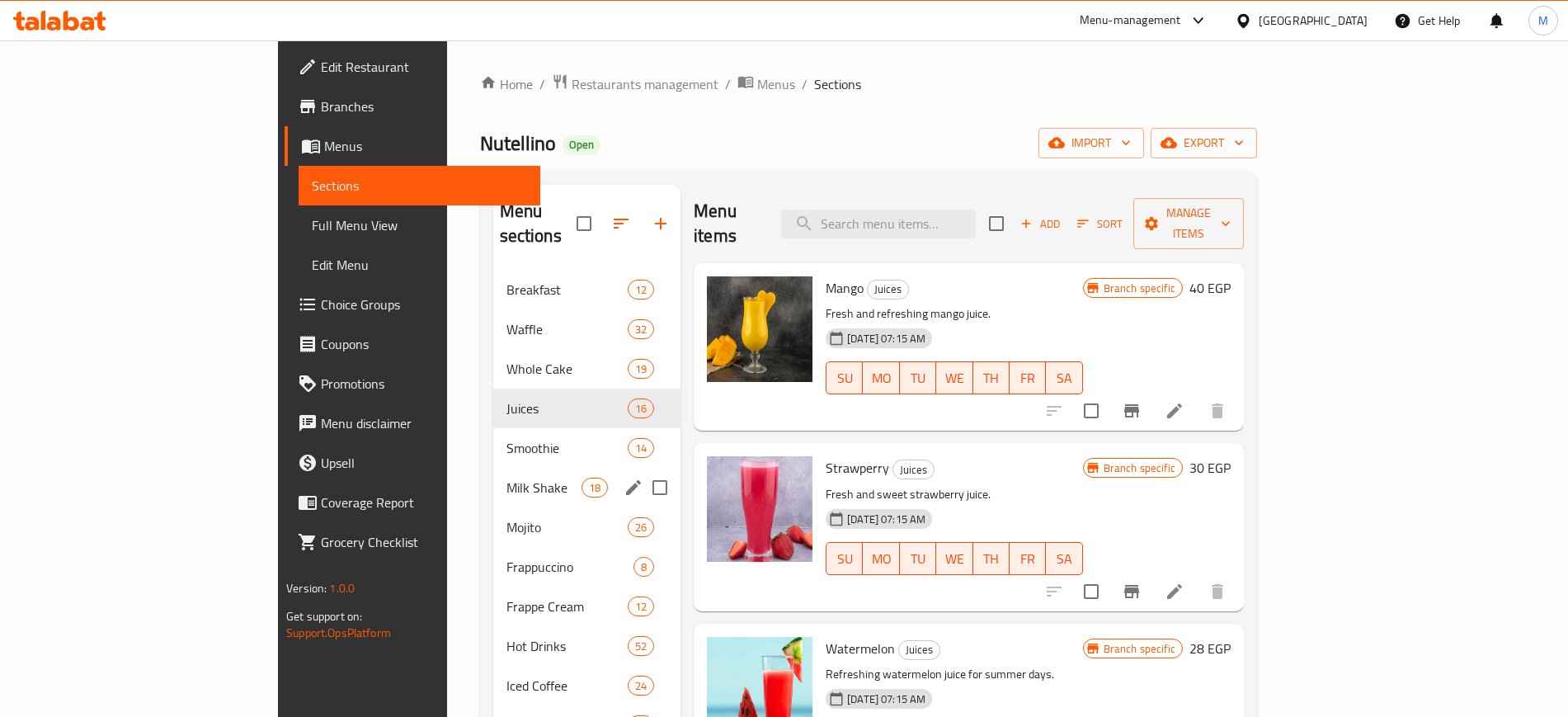
click at [507, 478] on span "Milk Shake" at bounding box center [544, 488] width 75 height 20
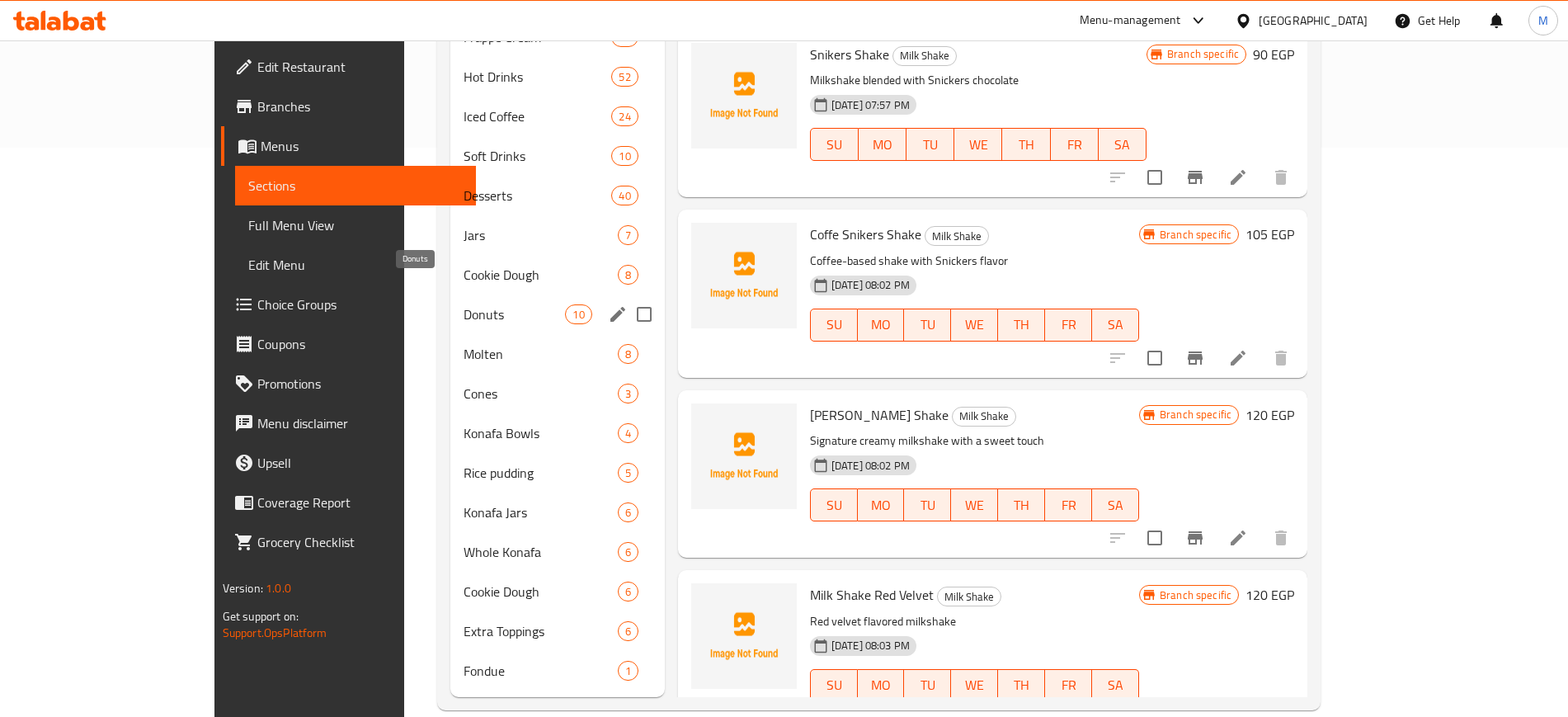
scroll to position [571, 0]
click at [464, 184] on span "Desserts" at bounding box center [514, 194] width 102 height 20
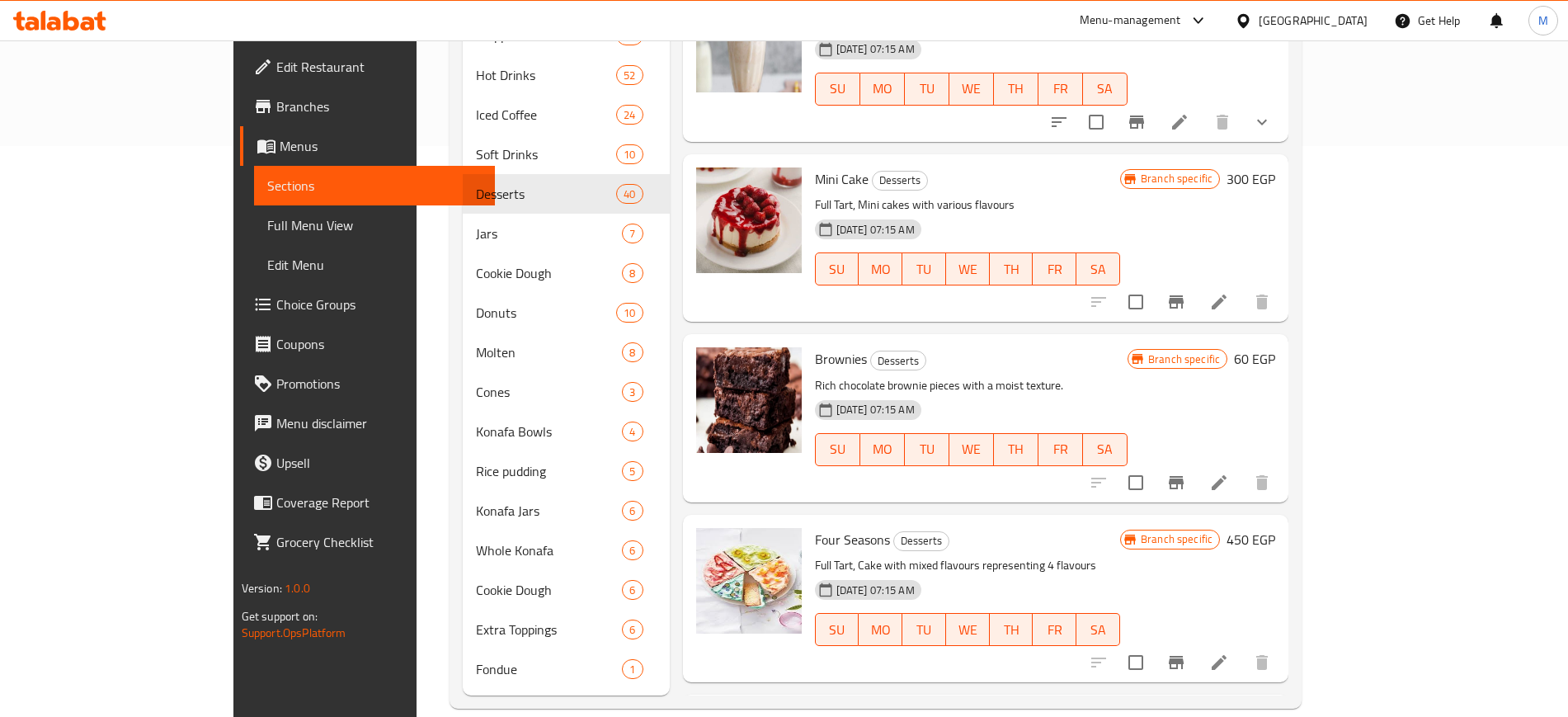
scroll to position [1135, 0]
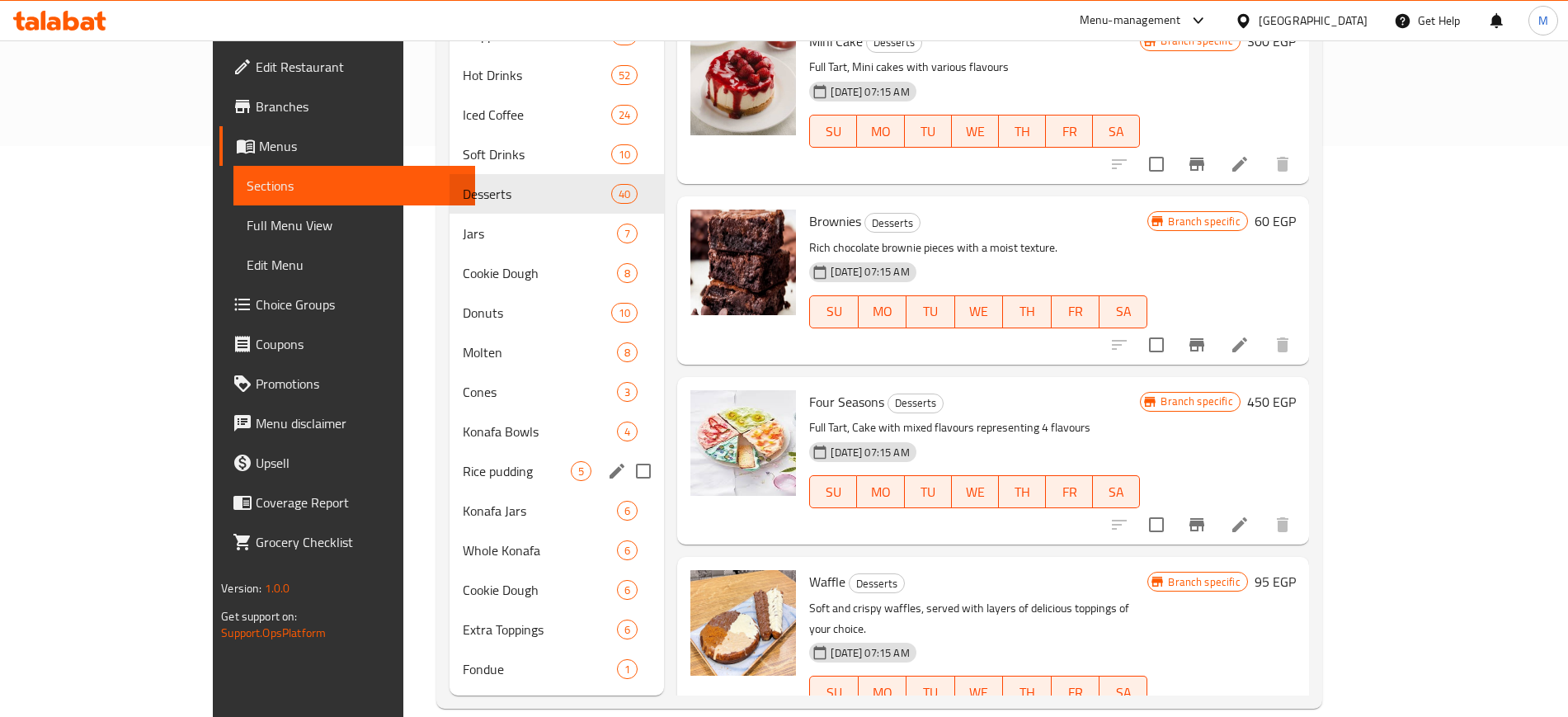
click at [450, 451] on div "Rice pudding 5" at bounding box center [557, 471] width 214 height 40
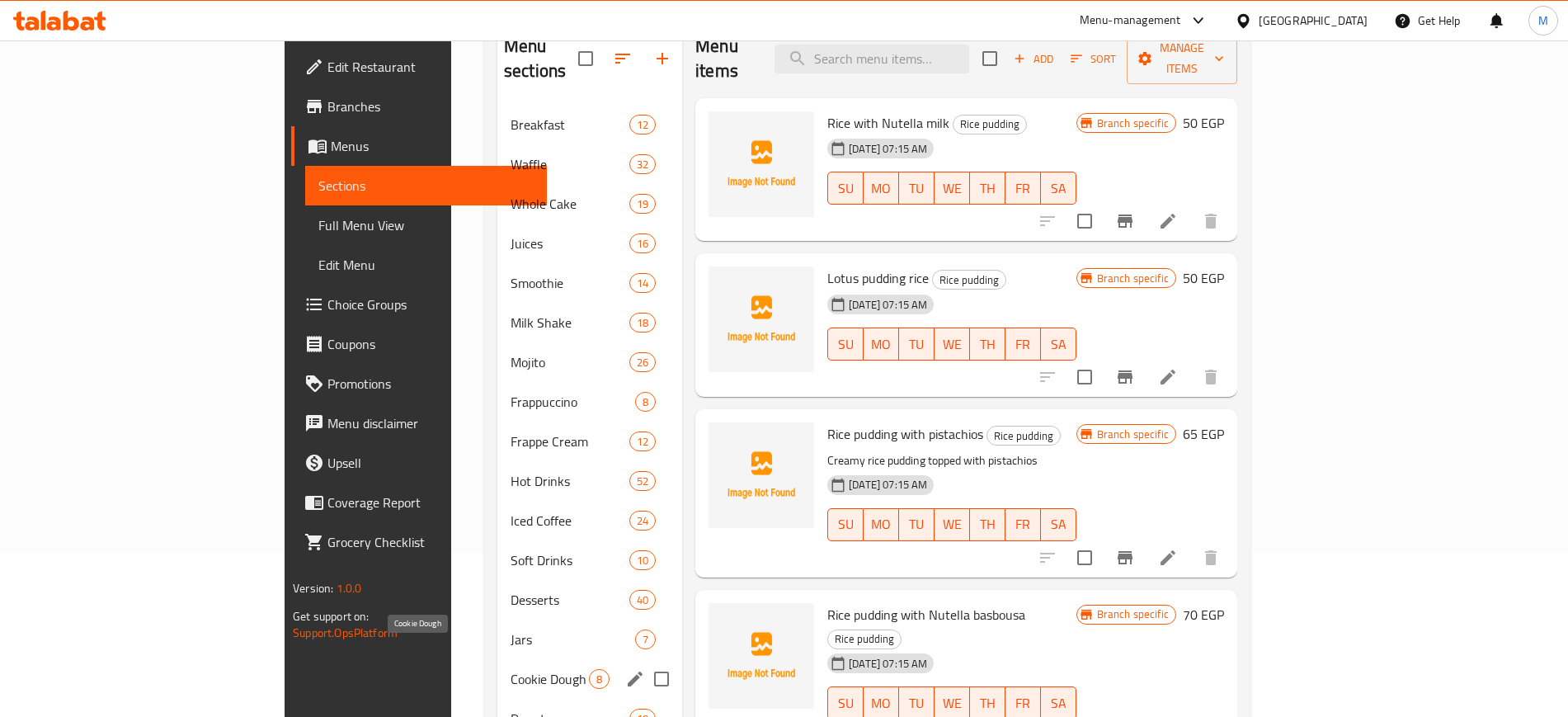
scroll to position [516, 0]
